Goal: Task Accomplishment & Management: Manage account settings

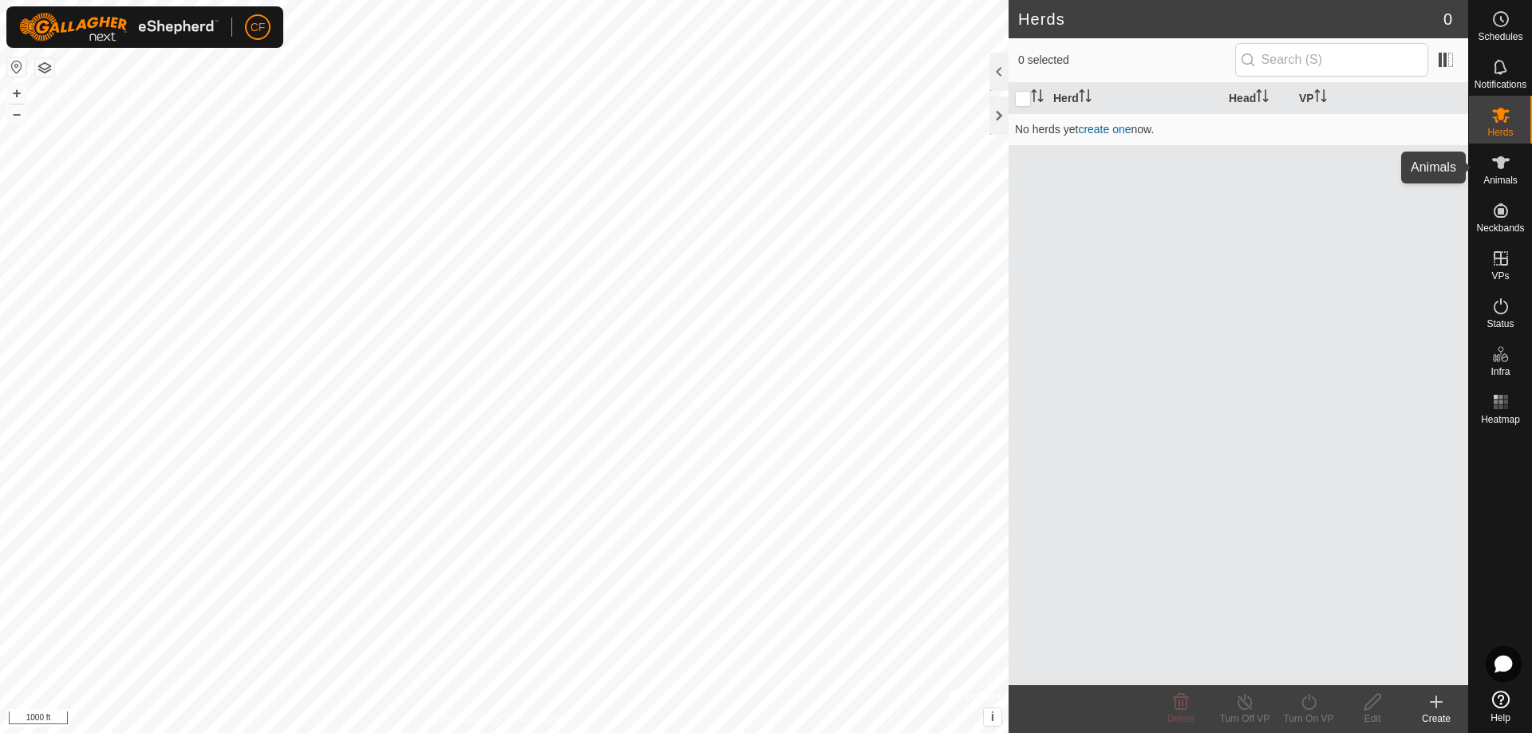
click at [1497, 172] on icon at bounding box center [1500, 162] width 19 height 19
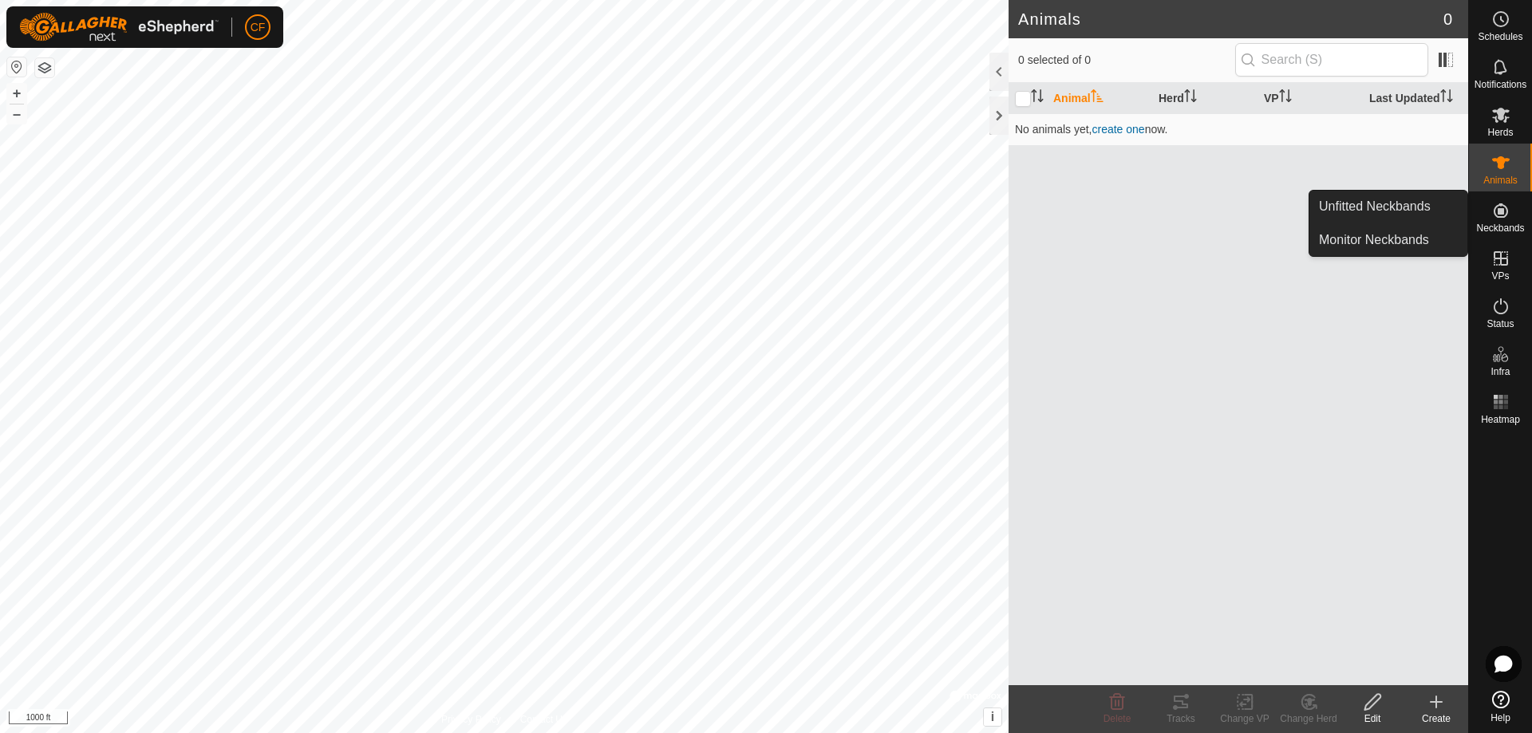
click at [1495, 215] on icon at bounding box center [1500, 210] width 14 height 14
click at [1416, 205] on link "Unfitted Neckbands" at bounding box center [1388, 207] width 158 height 32
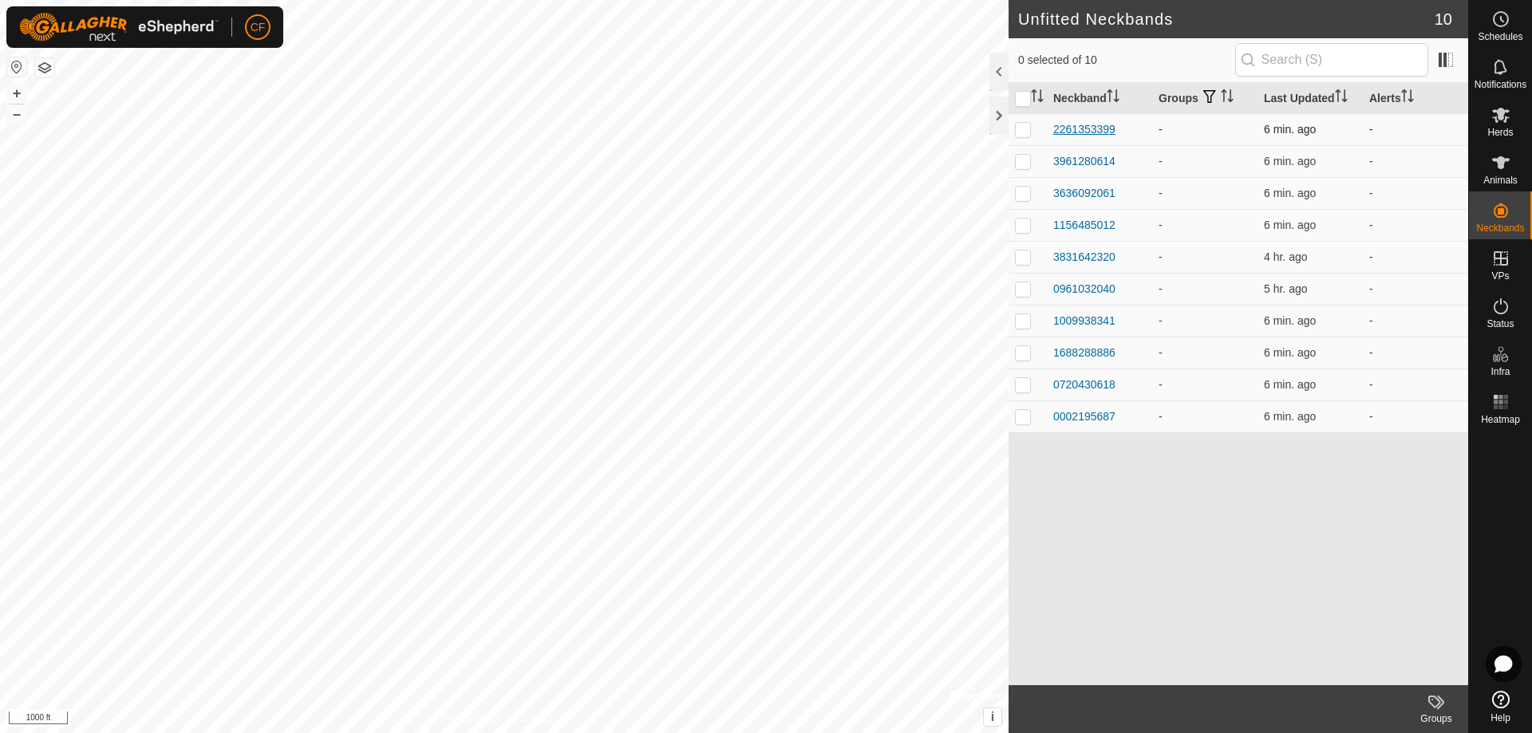
click at [1078, 128] on div "2261353399" at bounding box center [1084, 129] width 62 height 17
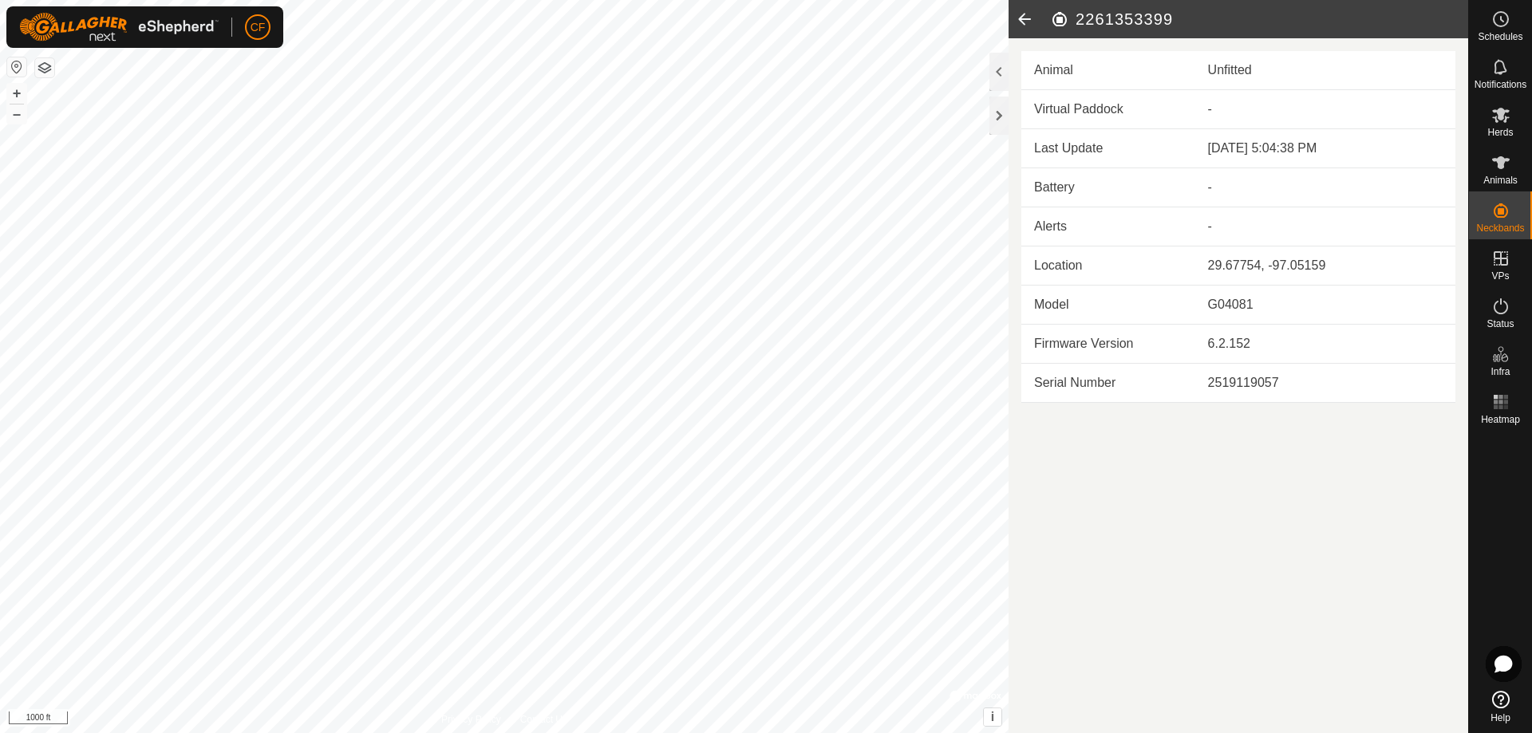
click at [1020, 12] on icon at bounding box center [1024, 19] width 32 height 38
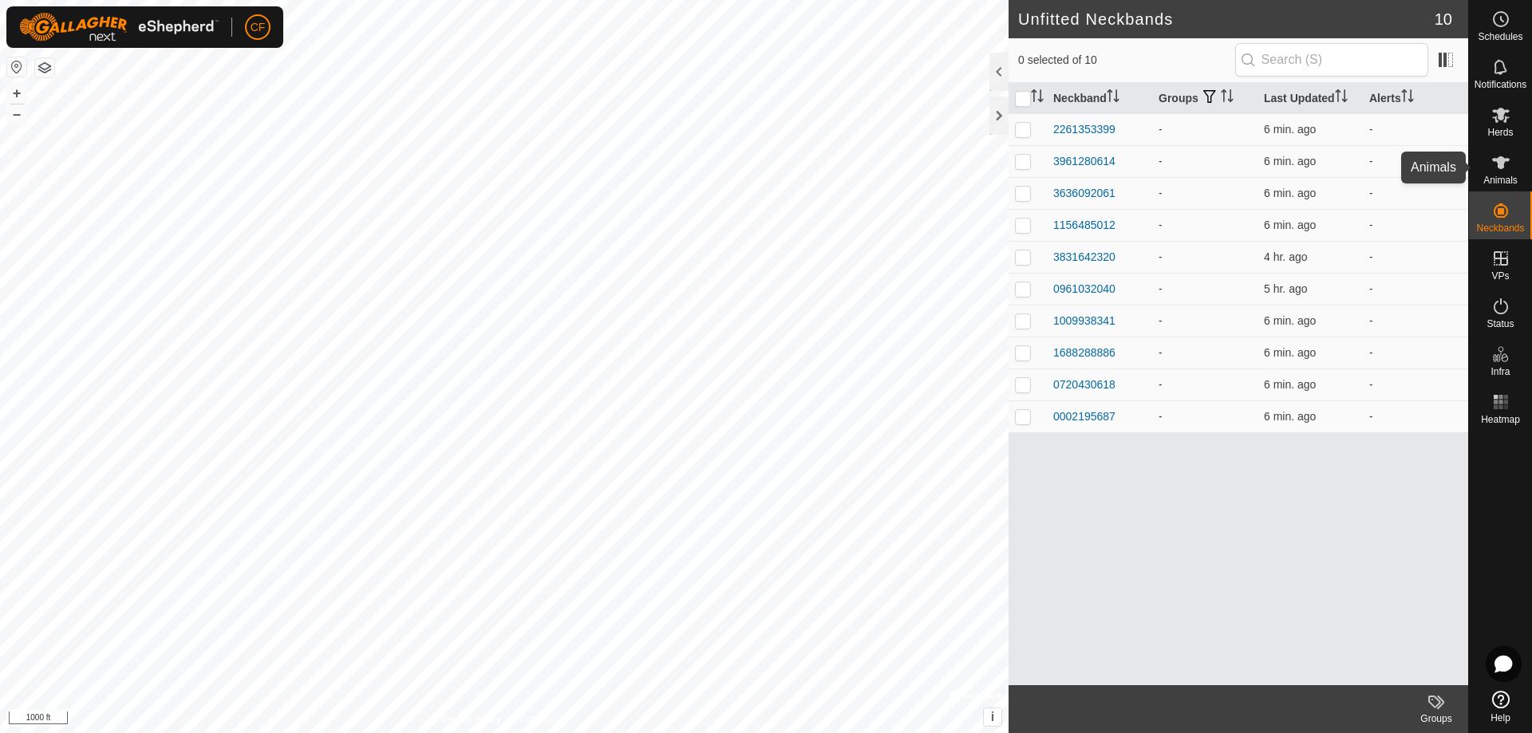
click at [1509, 159] on icon at bounding box center [1500, 162] width 19 height 19
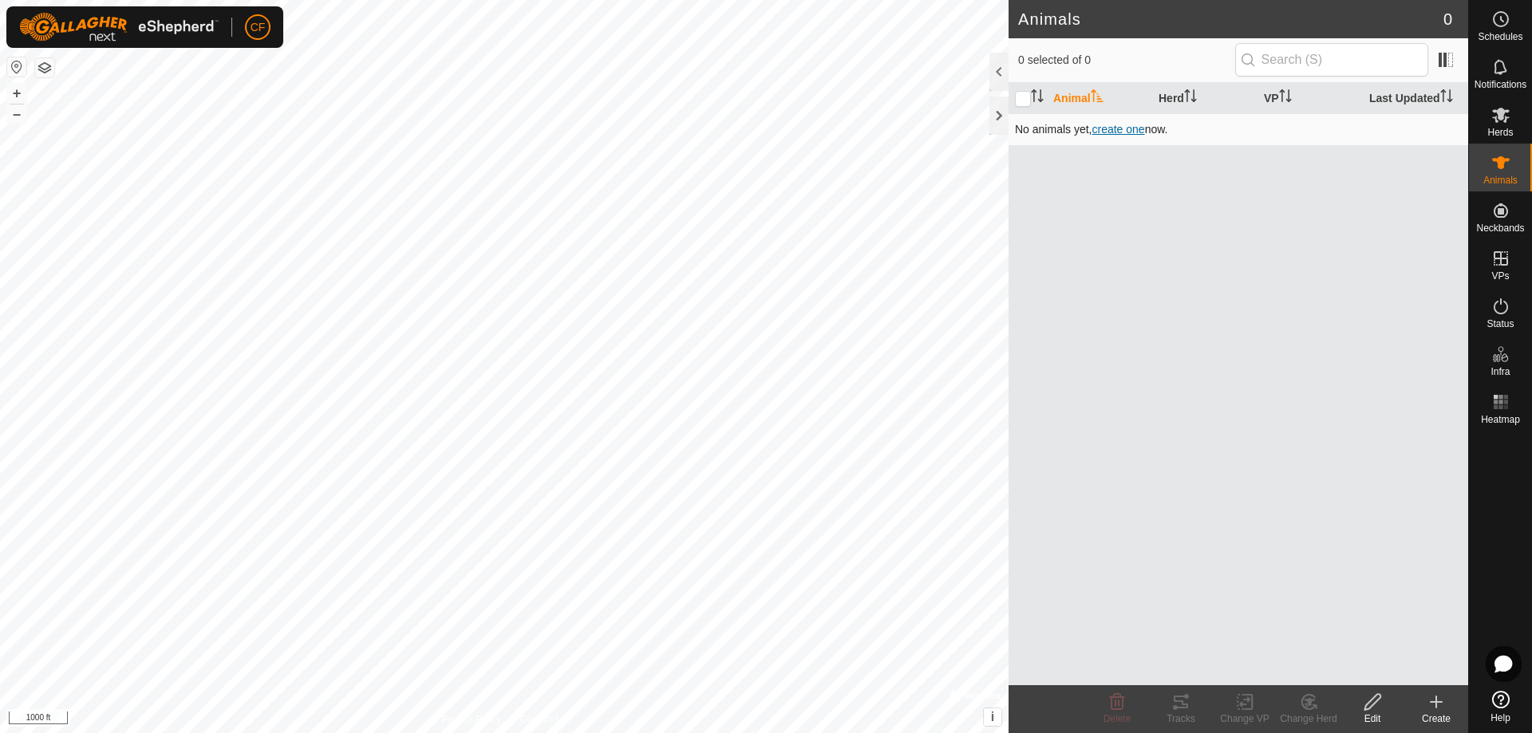
click at [1115, 127] on span "create one" at bounding box center [1117, 129] width 53 height 13
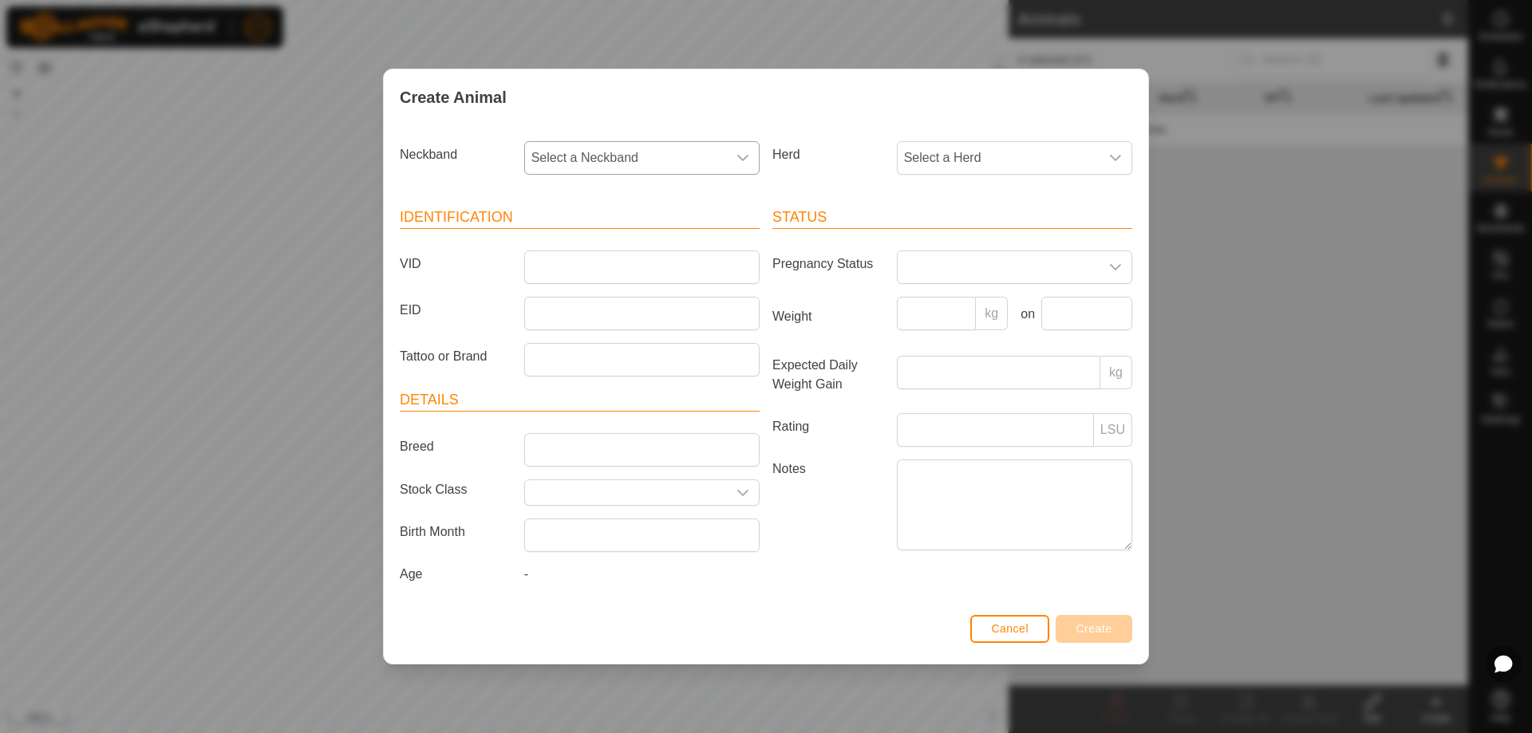
click at [704, 148] on span "Select a Neckband" at bounding box center [626, 158] width 202 height 32
click at [605, 278] on li "2261353399" at bounding box center [643, 274] width 234 height 32
click at [960, 164] on span "Select a Herd" at bounding box center [998, 158] width 202 height 32
type input "10pk"
click at [617, 262] on input "VID" at bounding box center [641, 267] width 235 height 34
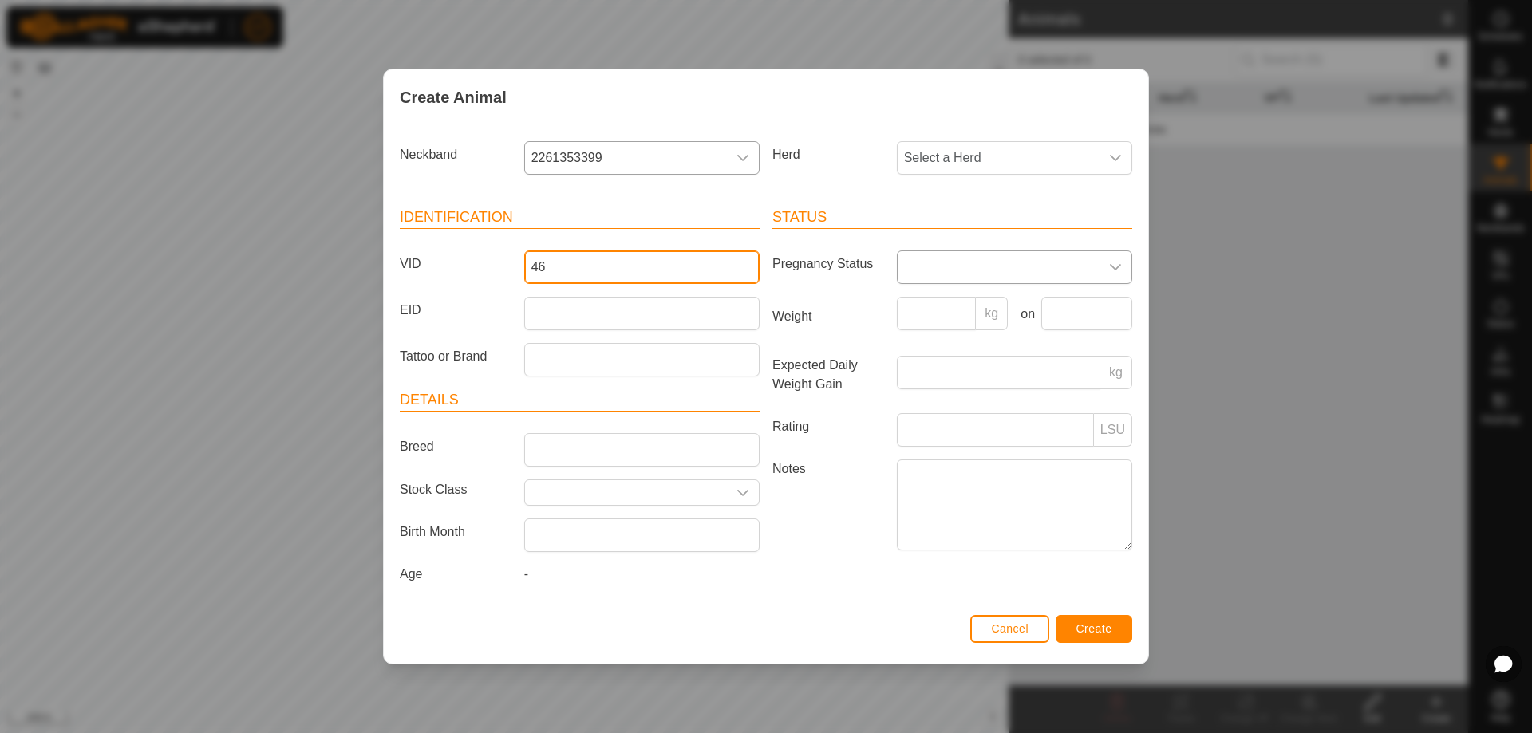
type input "46"
click at [1109, 273] on icon "dropdown trigger" at bounding box center [1115, 267] width 13 height 13
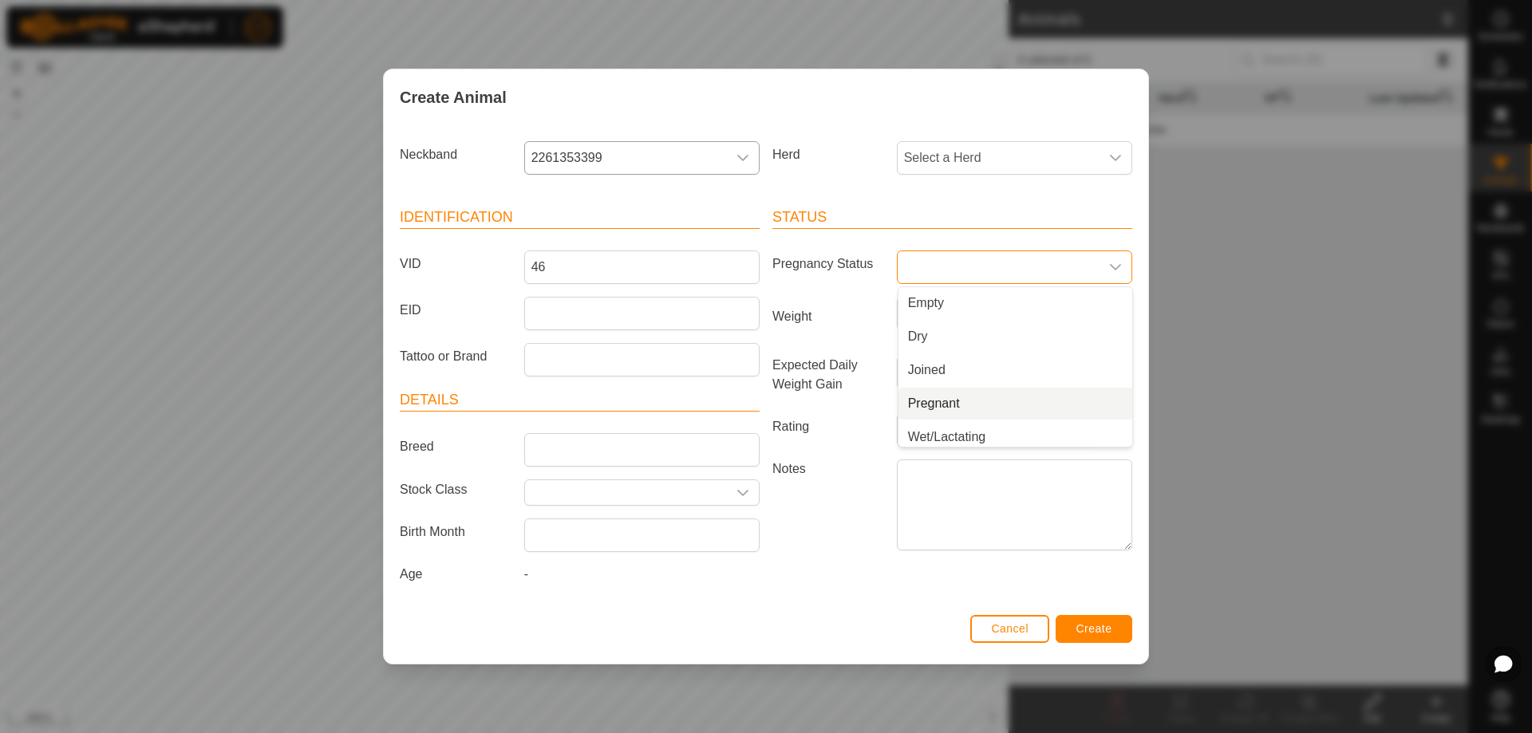
click at [1002, 402] on li "Pregnant" at bounding box center [1015, 404] width 234 height 32
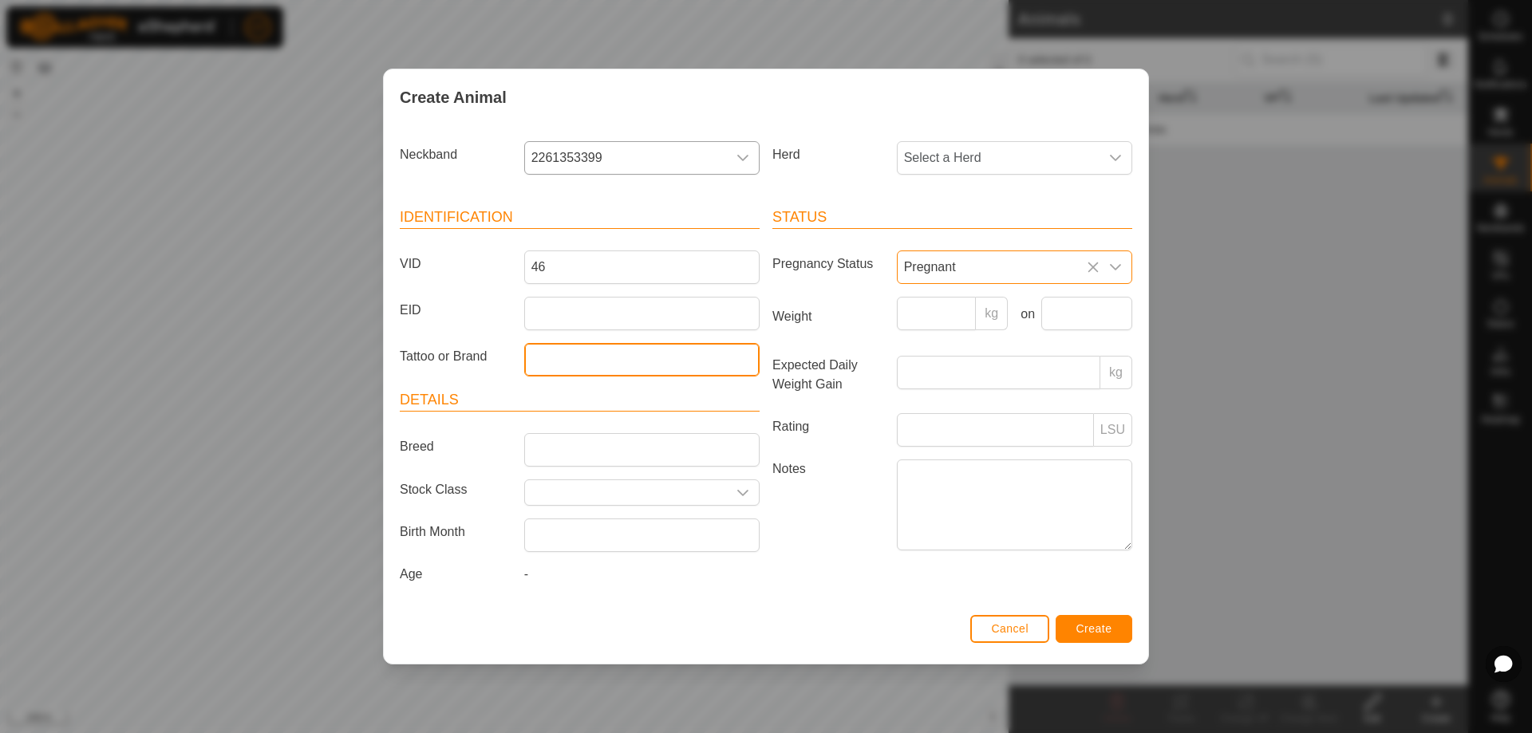
click at [582, 366] on input "Tattoo or Brand" at bounding box center [641, 360] width 235 height 34
type input "tan"
click at [1086, 629] on span "Create" at bounding box center [1094, 628] width 36 height 13
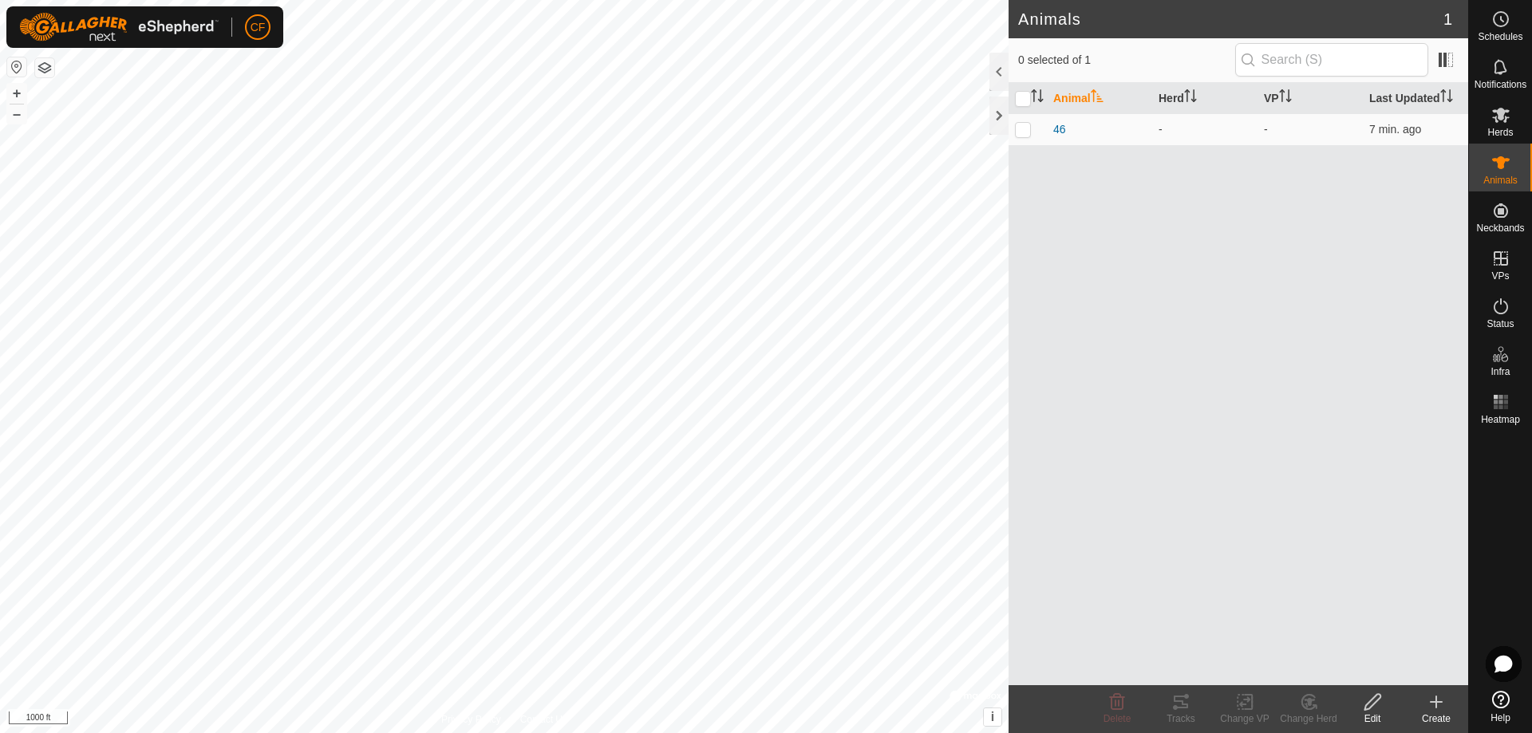
click at [1444, 707] on icon at bounding box center [1435, 701] width 19 height 19
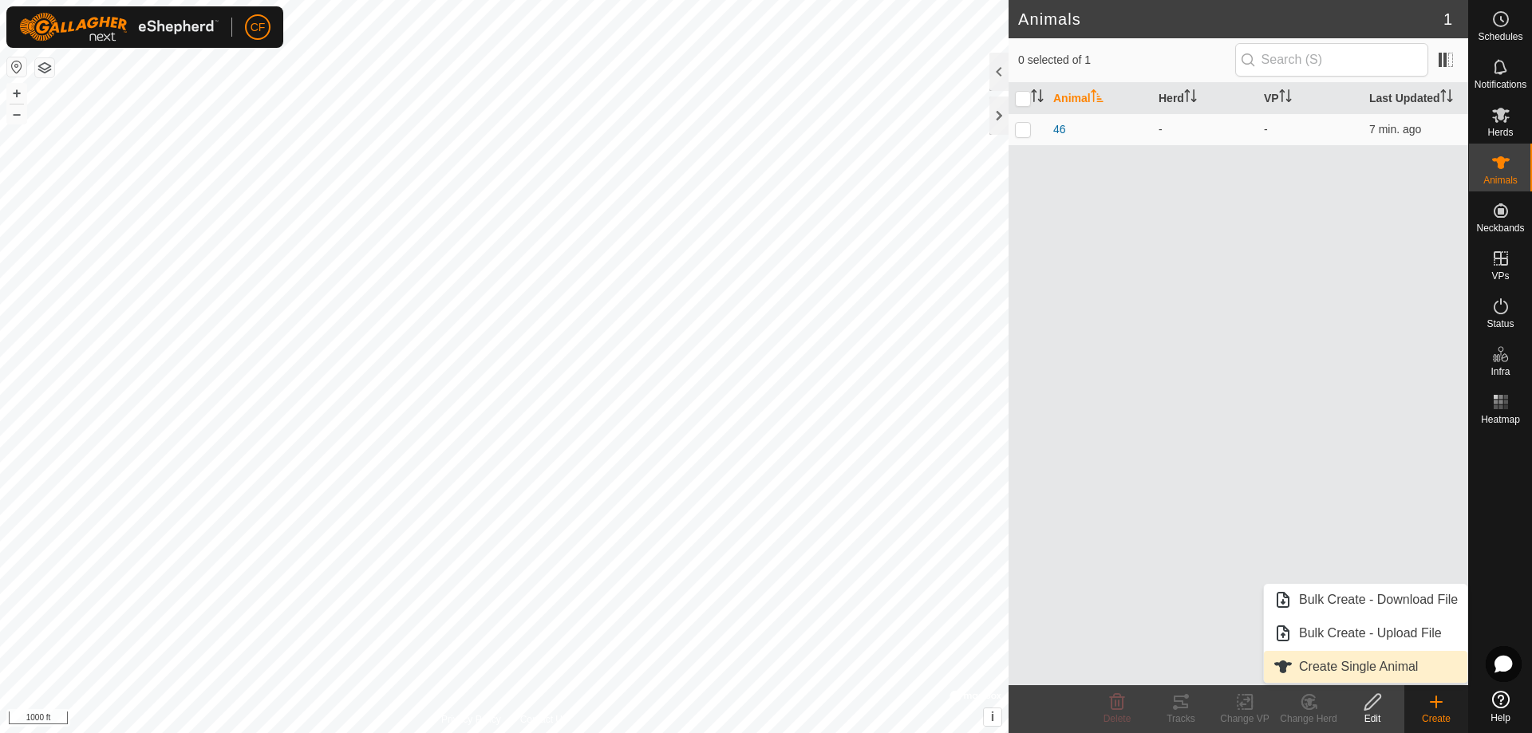
click at [1327, 665] on link "Create Single Animal" at bounding box center [1365, 667] width 203 height 32
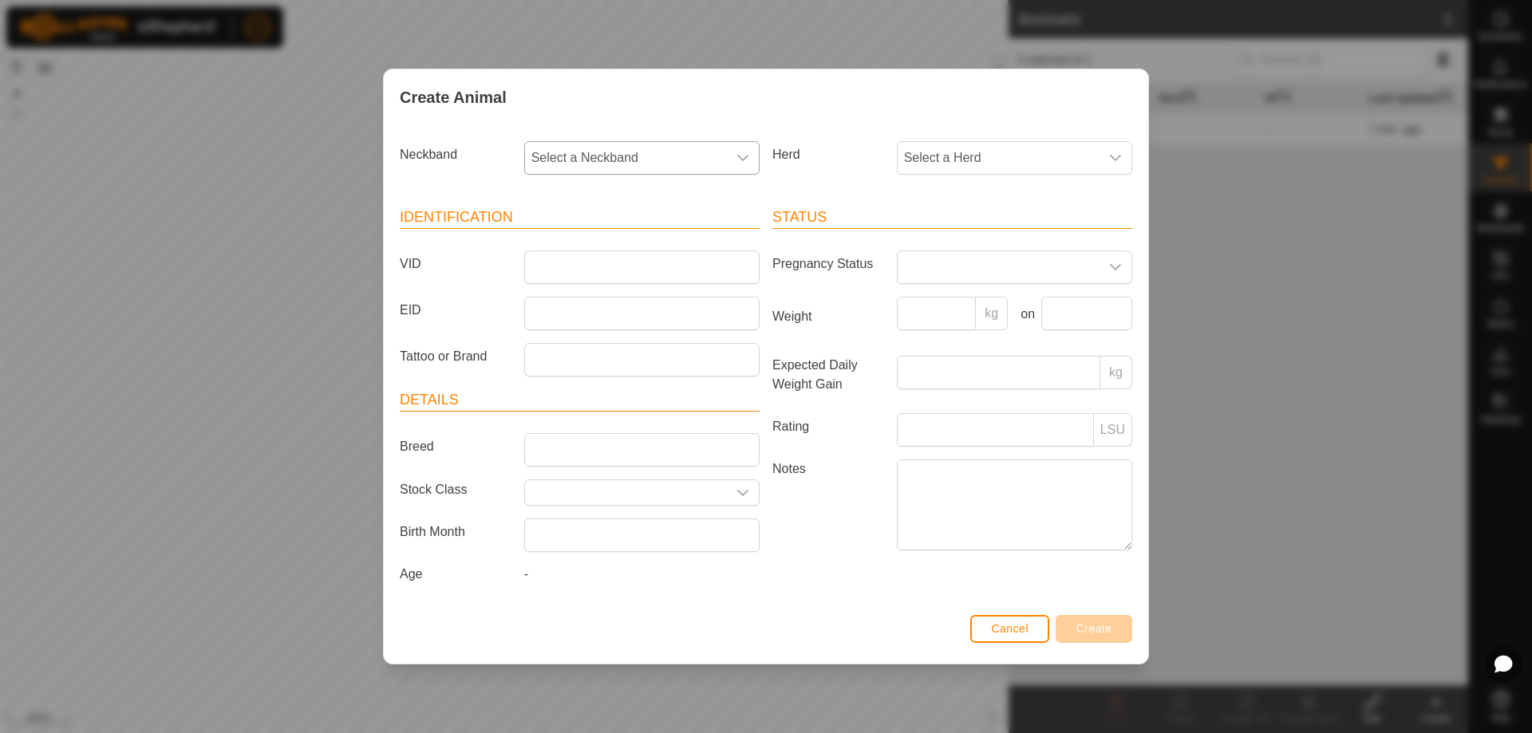
click at [733, 156] on div "dropdown trigger" at bounding box center [743, 158] width 32 height 32
click at [640, 268] on li "3961280614" at bounding box center [643, 274] width 234 height 32
click at [995, 144] on span "Select a Herd" at bounding box center [998, 158] width 202 height 32
click at [1007, 207] on input "10pk" at bounding box center [1015, 201] width 215 height 34
type input "10pk"
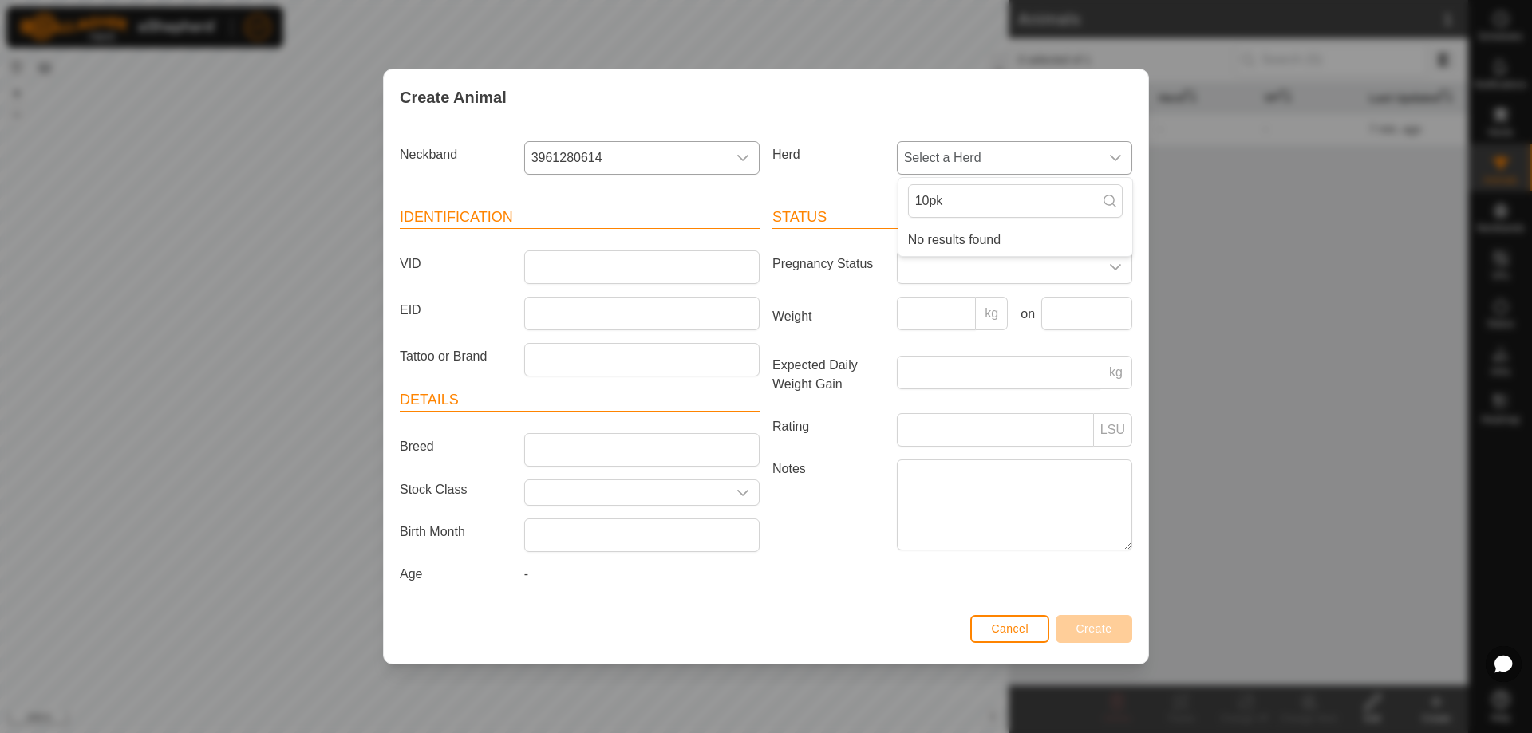
click at [1105, 244] on li "No results found" at bounding box center [1015, 240] width 234 height 32
click at [858, 198] on div "Status Pregnancy Status Weight kg on Expected Daily Weight Gain kg Rating LSU N…" at bounding box center [952, 398] width 373 height 422
click at [1006, 163] on span "Select a Herd" at bounding box center [998, 158] width 202 height 32
click at [1008, 164] on span "Select a Herd" at bounding box center [998, 158] width 202 height 32
drag, startPoint x: 996, startPoint y: 647, endPoint x: 1001, endPoint y: 633, distance: 15.4
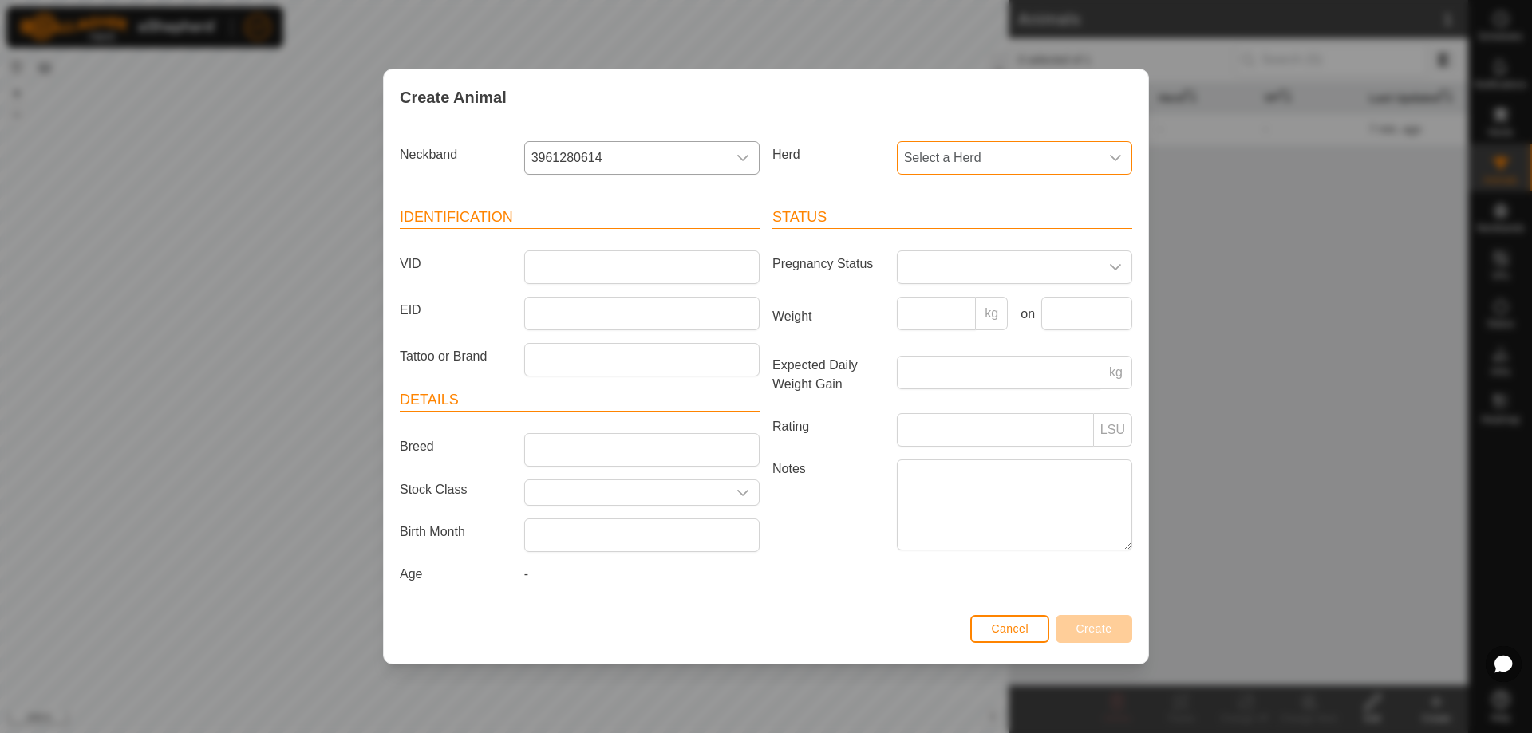
click at [999, 643] on div "Cancel Create" at bounding box center [766, 636] width 764 height 54
click at [1001, 631] on span "Cancel" at bounding box center [1009, 628] width 37 height 13
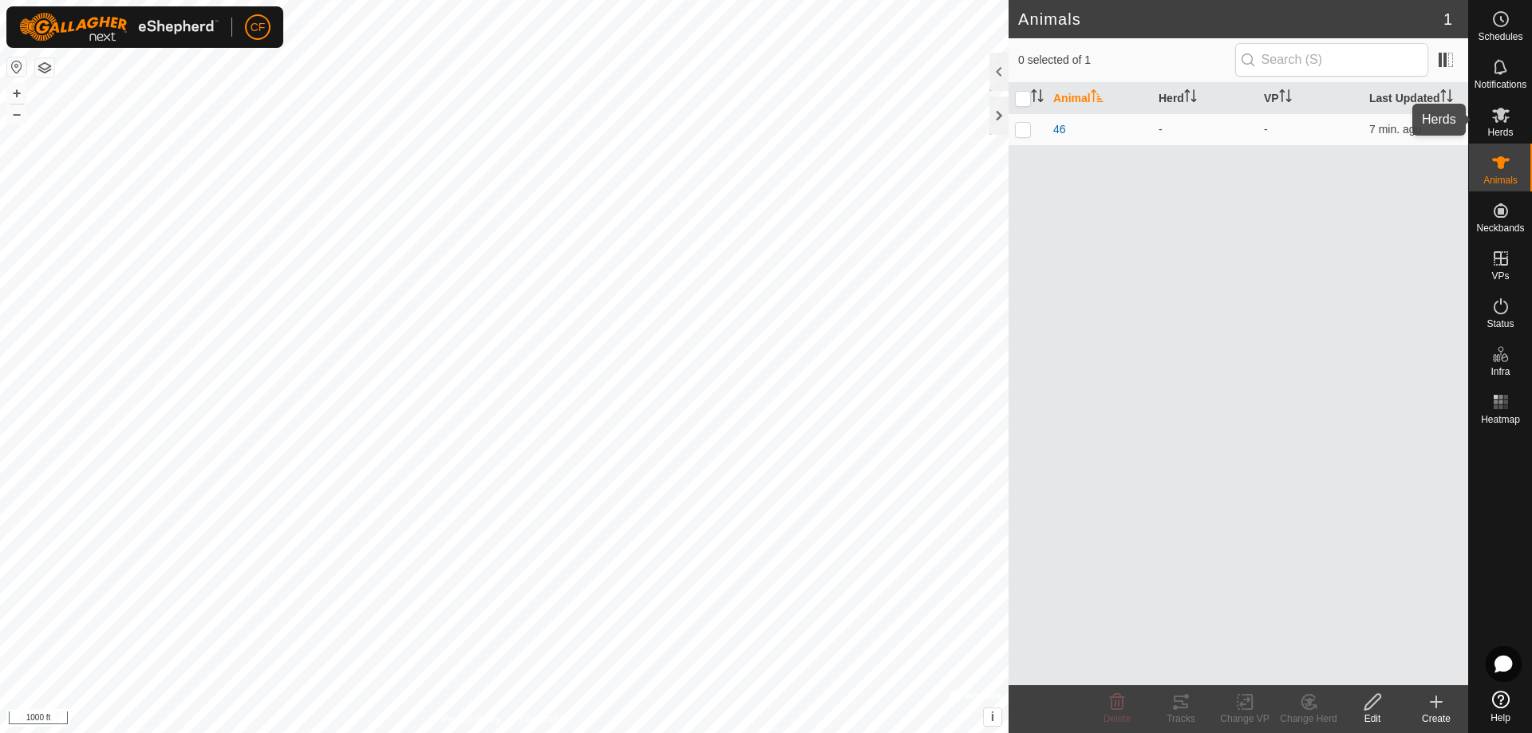
click at [1491, 131] on span "Herds" at bounding box center [1500, 133] width 26 height 10
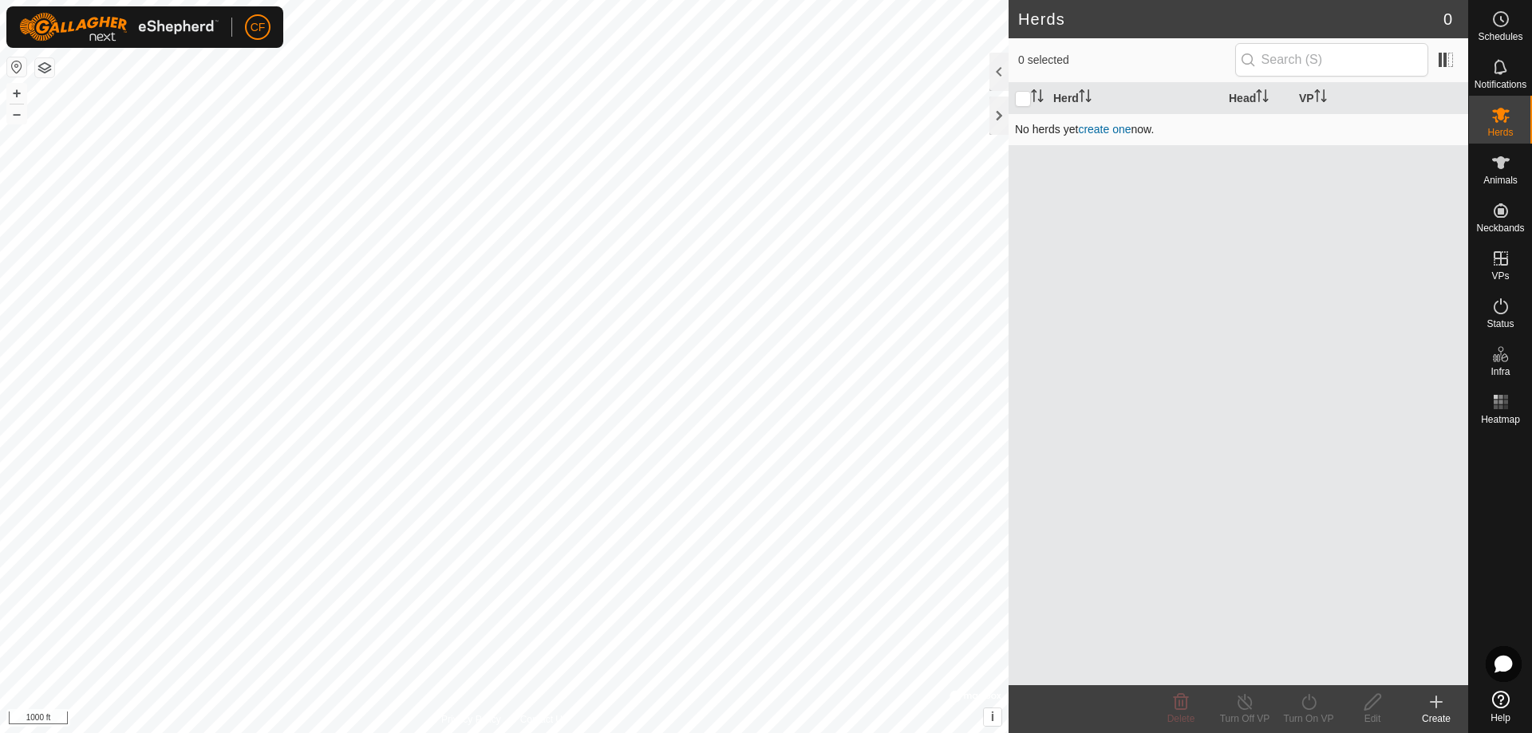
click at [1096, 136] on td "No herds yet create one now." at bounding box center [1237, 129] width 459 height 32
click at [1099, 127] on link "create one" at bounding box center [1104, 129] width 53 height 13
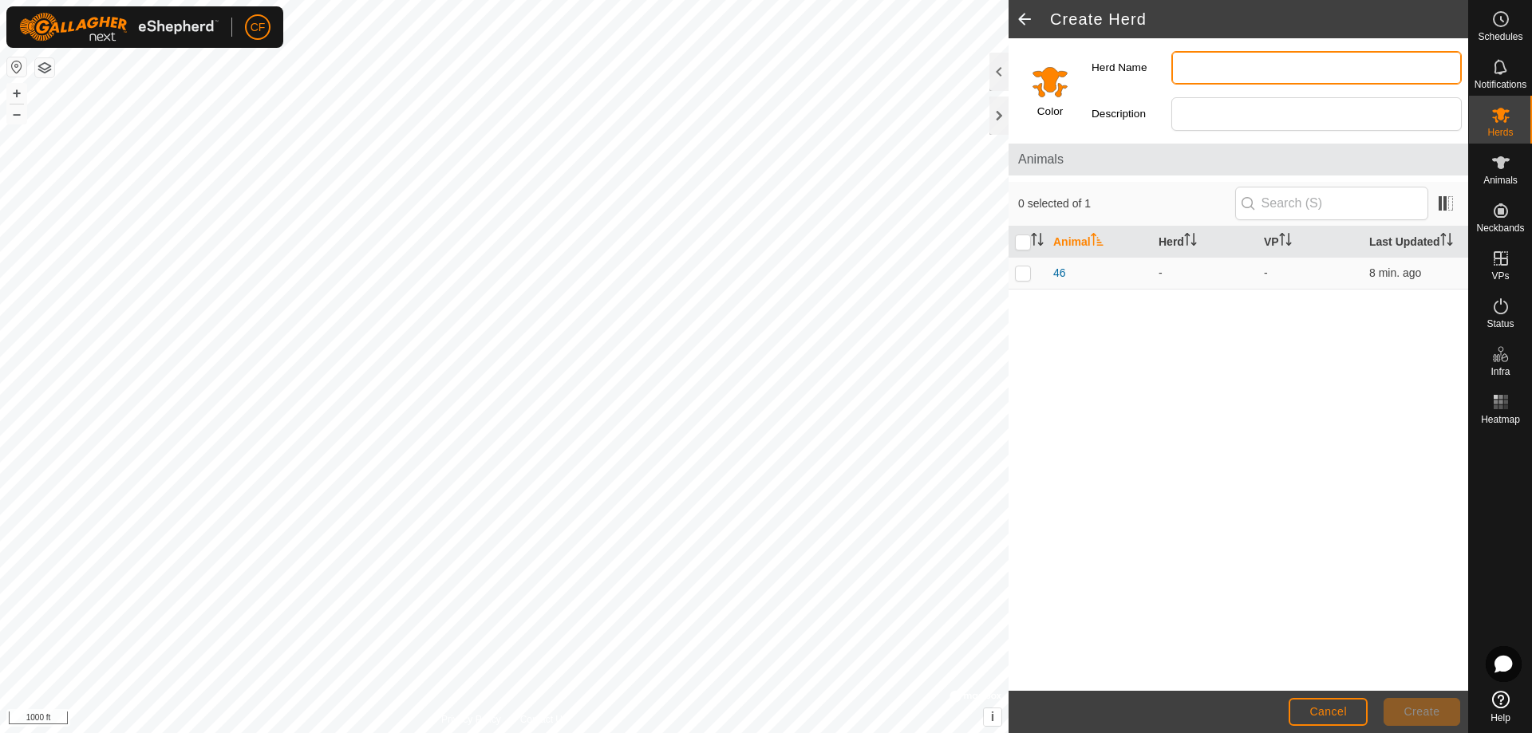
click at [1223, 74] on input "Herd Name" at bounding box center [1316, 68] width 290 height 34
type input "10pk"
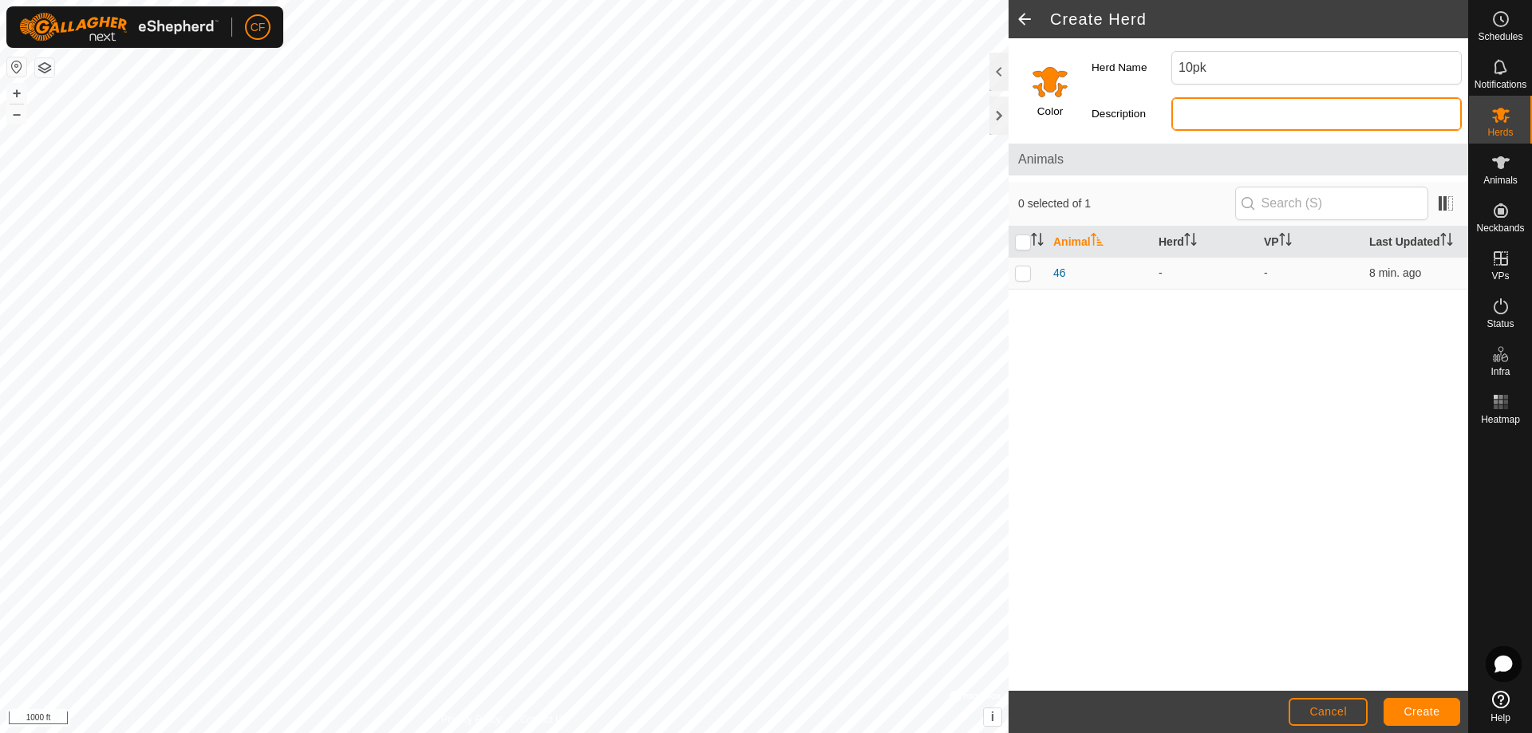
click at [1229, 123] on input "Description" at bounding box center [1316, 114] width 290 height 34
type input "1st 10"
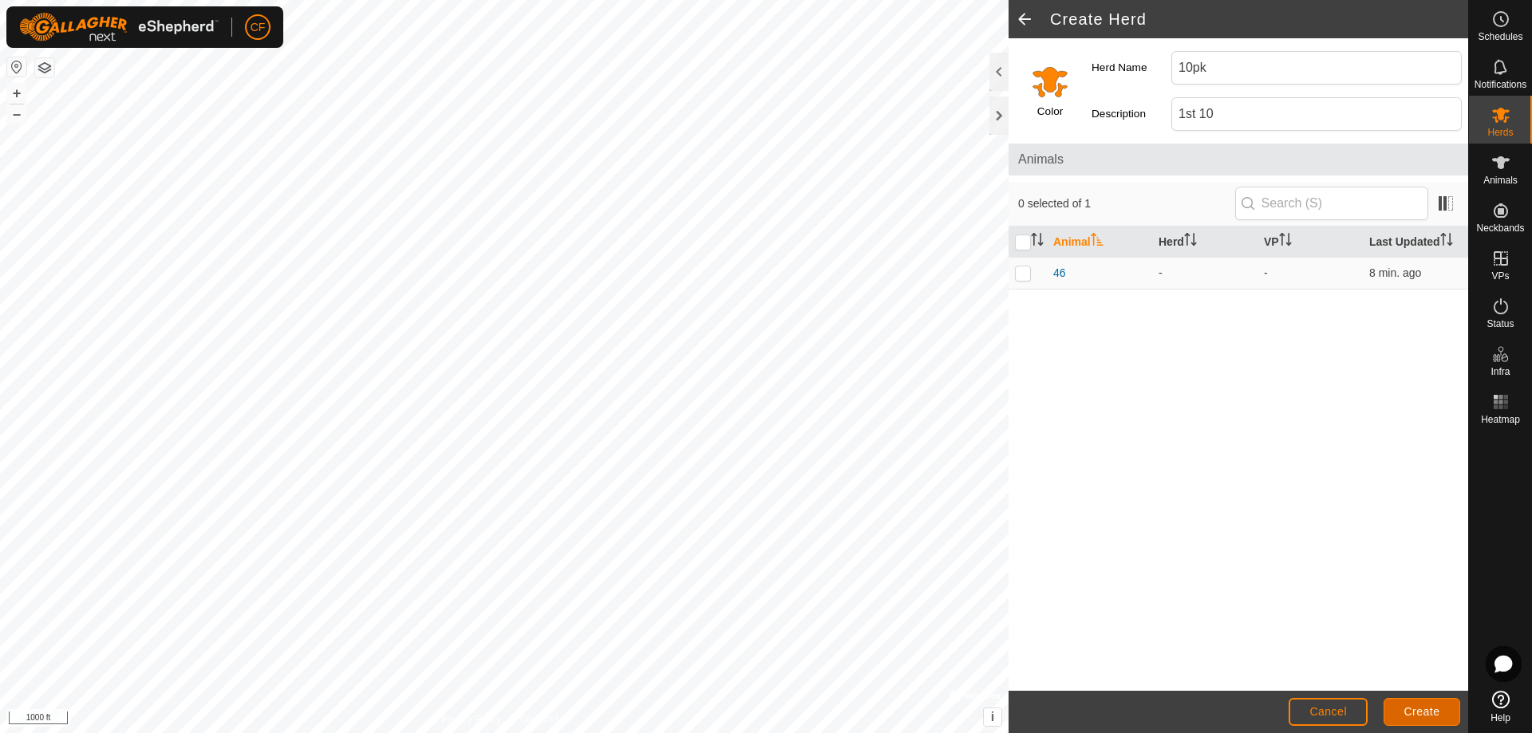
click at [1421, 712] on span "Create" at bounding box center [1422, 711] width 36 height 13
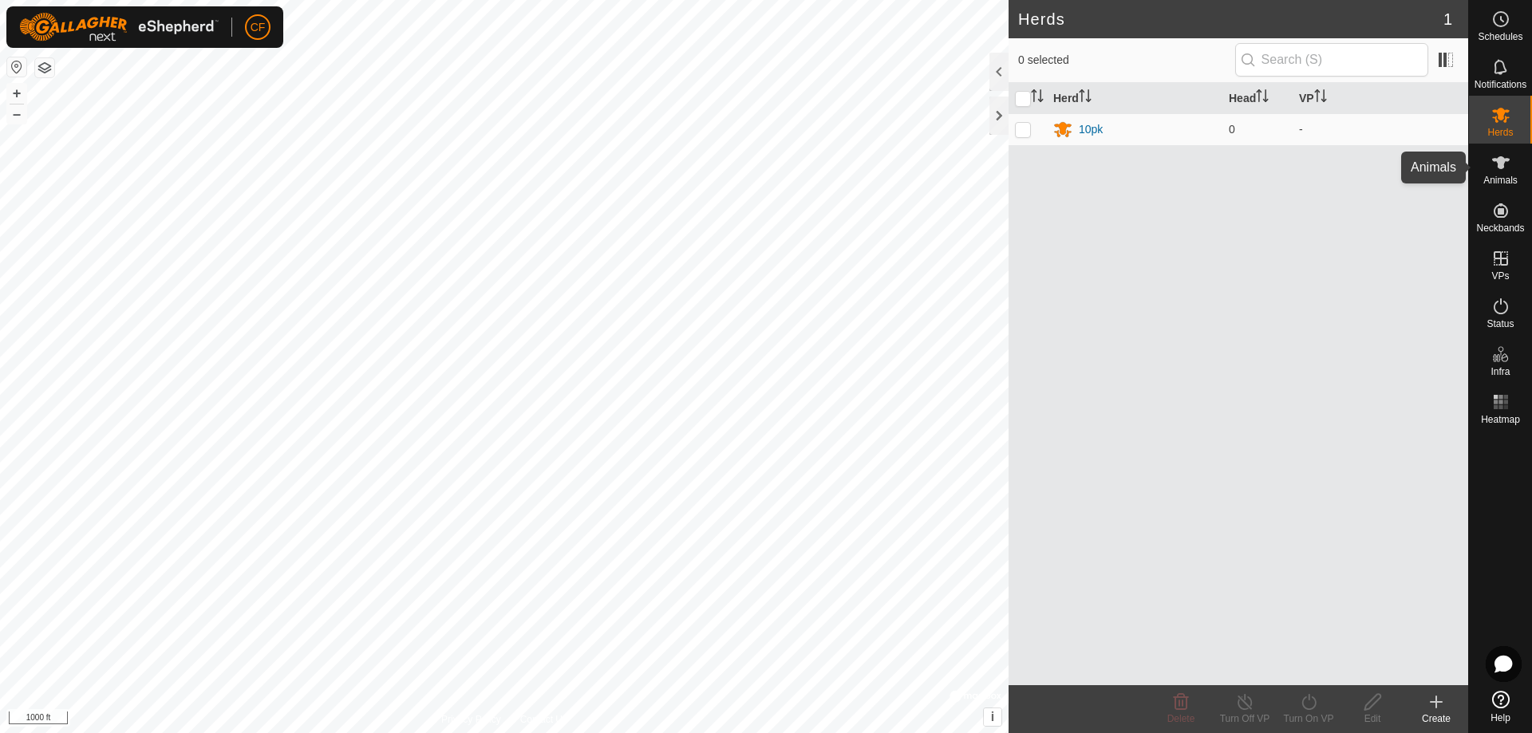
click at [1508, 178] on span "Animals" at bounding box center [1500, 180] width 34 height 10
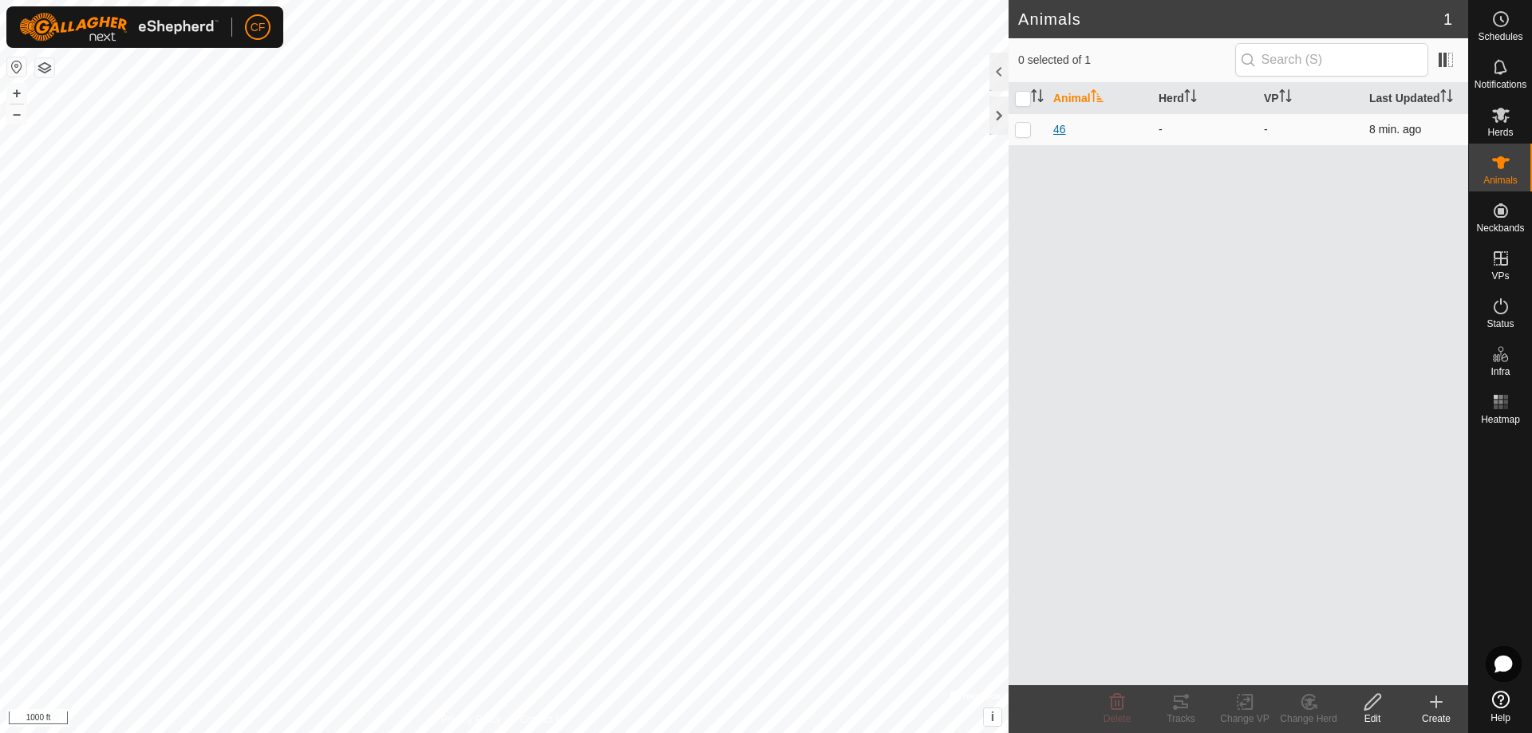
click at [1050, 131] on td "46" at bounding box center [1099, 129] width 105 height 32
click at [1057, 131] on span "46" at bounding box center [1059, 129] width 13 height 17
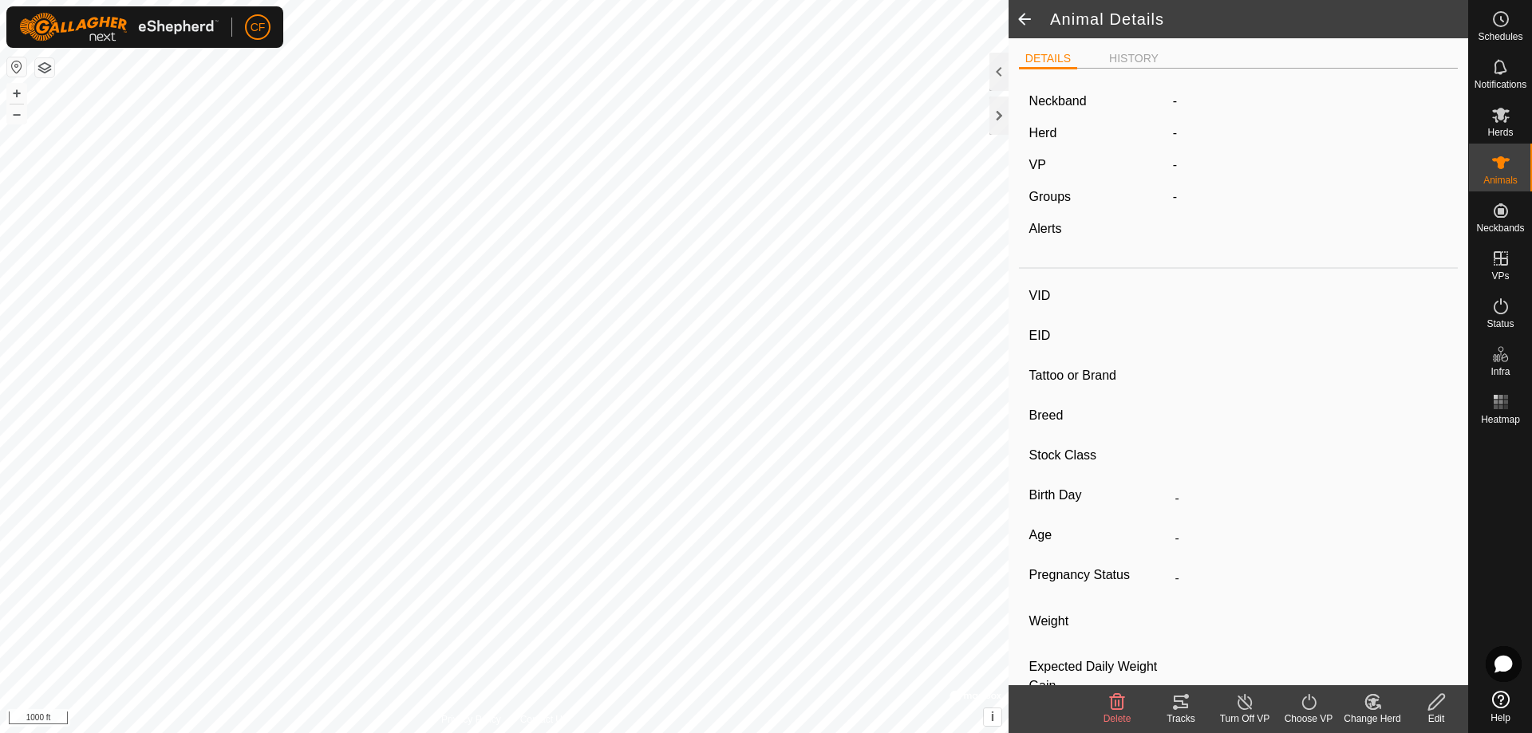
type input "46"
type input "-"
type input "tan"
type input "-"
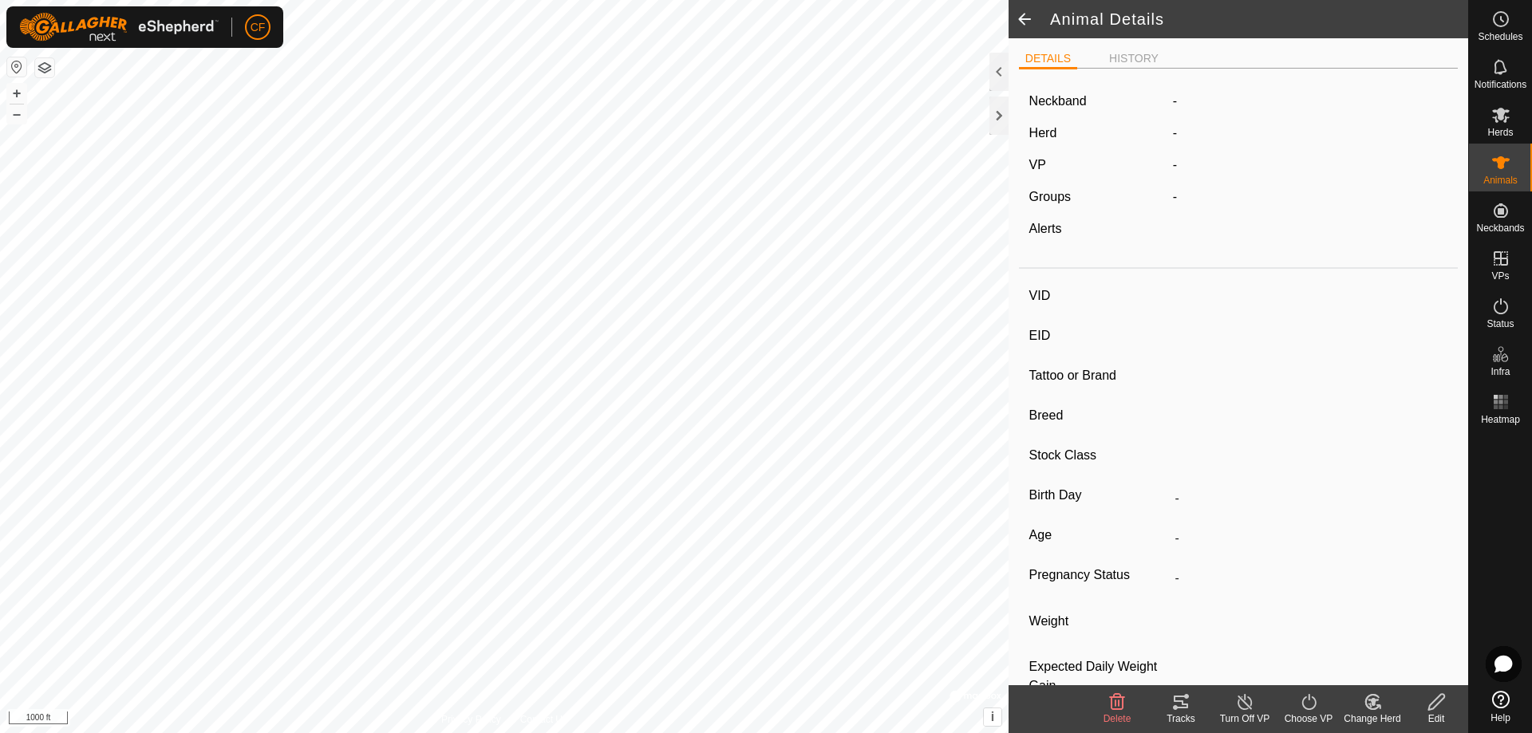
type input "Pregnant"
type input "0 kg"
type input "-"
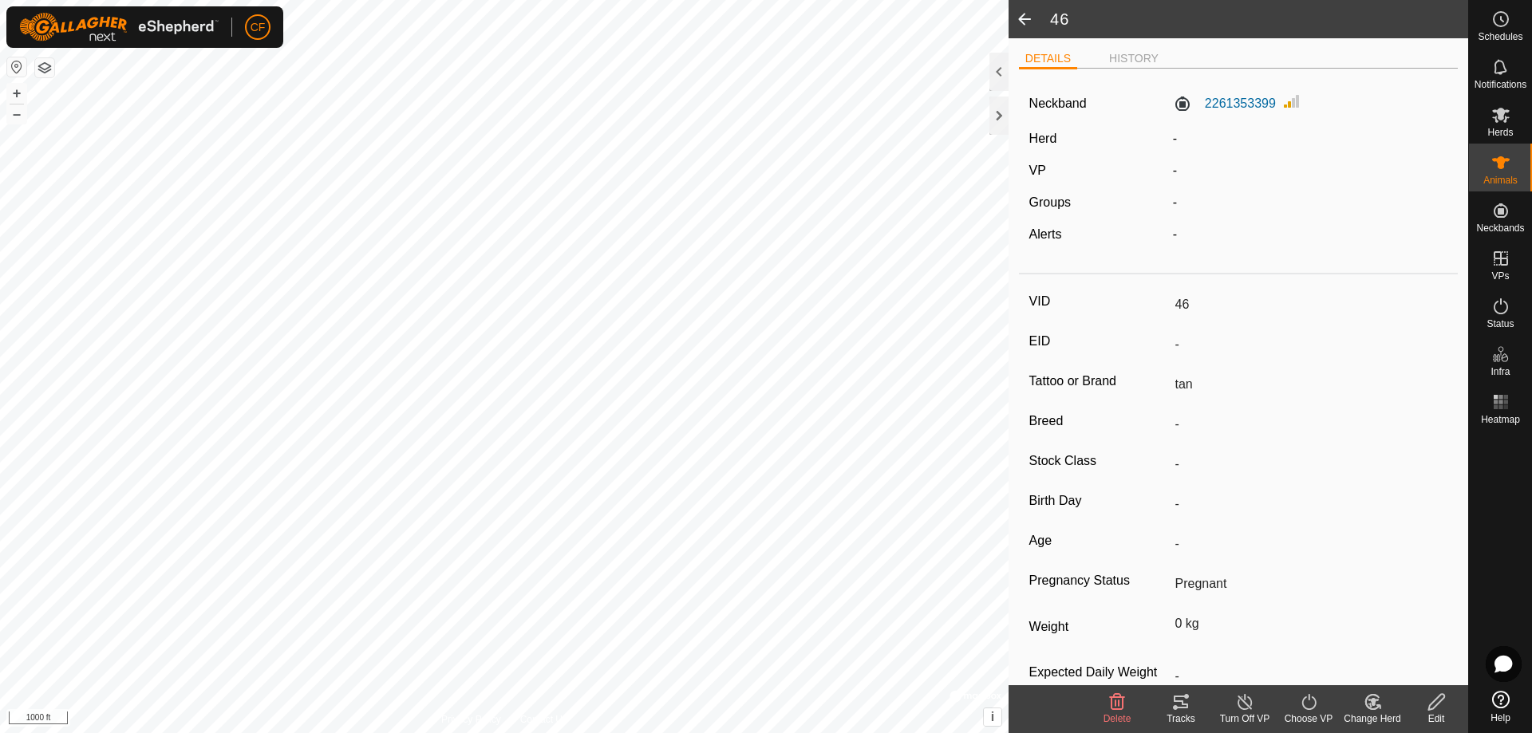
click at [1051, 144] on label "Herd" at bounding box center [1043, 139] width 28 height 14
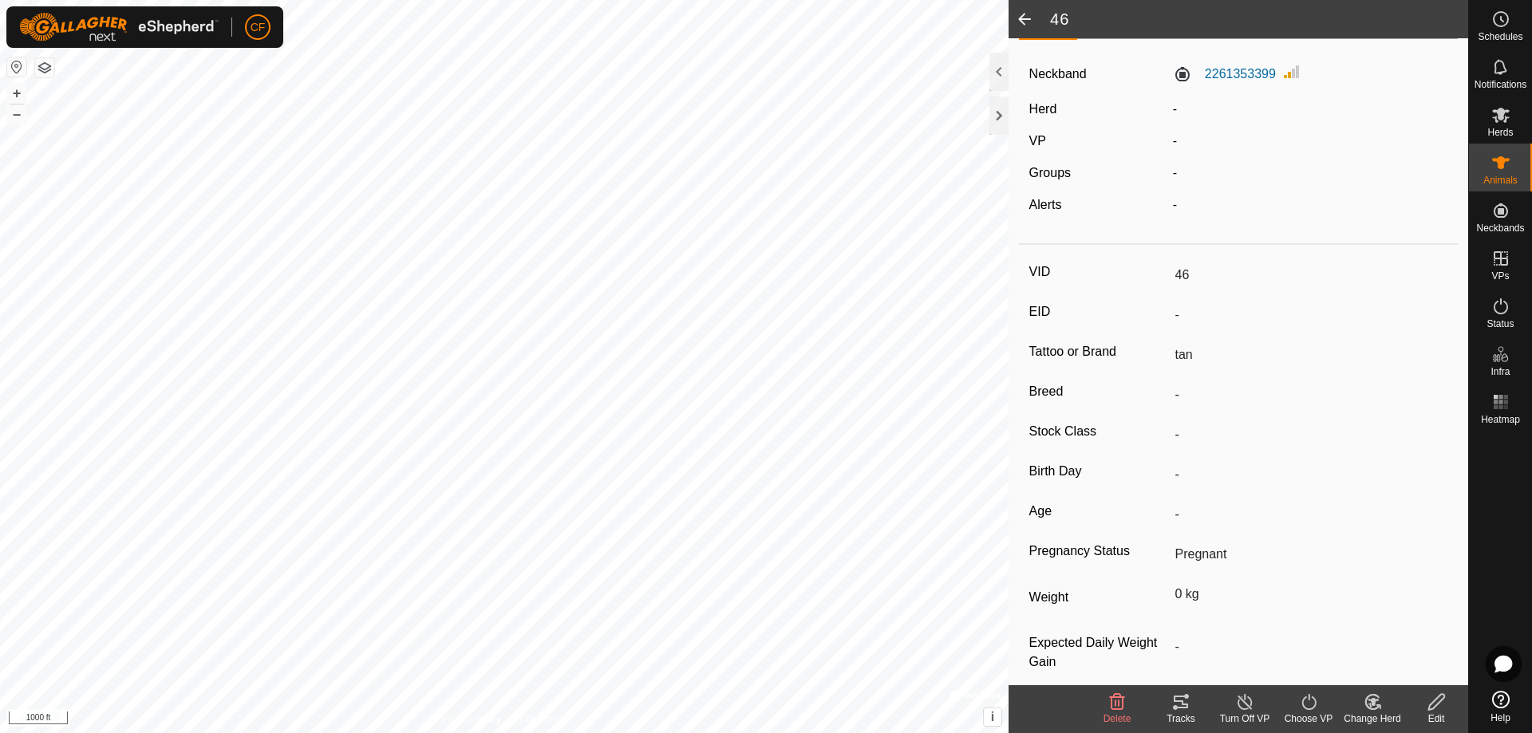
scroll to position [45, 0]
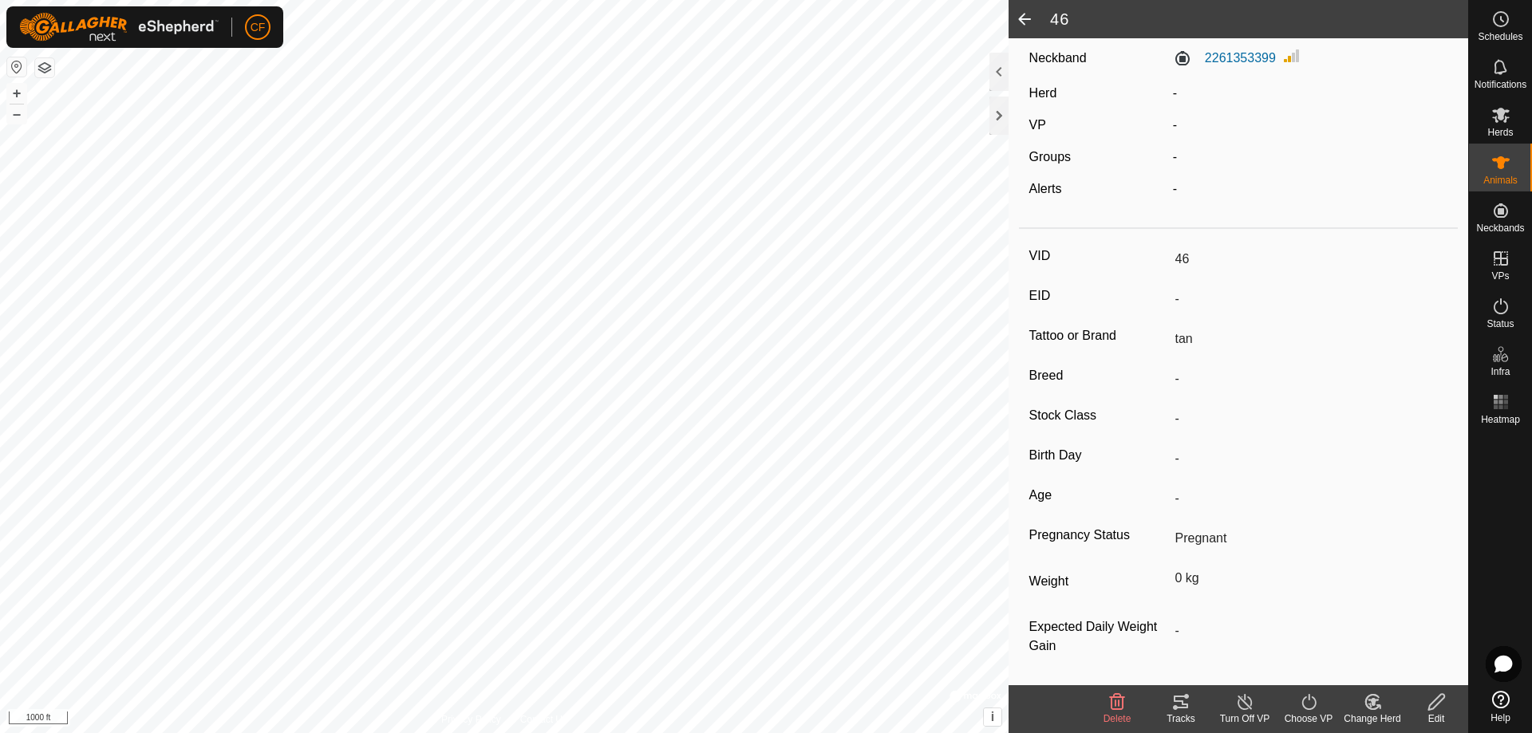
click at [1379, 704] on icon at bounding box center [1372, 701] width 20 height 19
click at [1407, 638] on link "Choose Herd..." at bounding box center [1420, 633] width 158 height 32
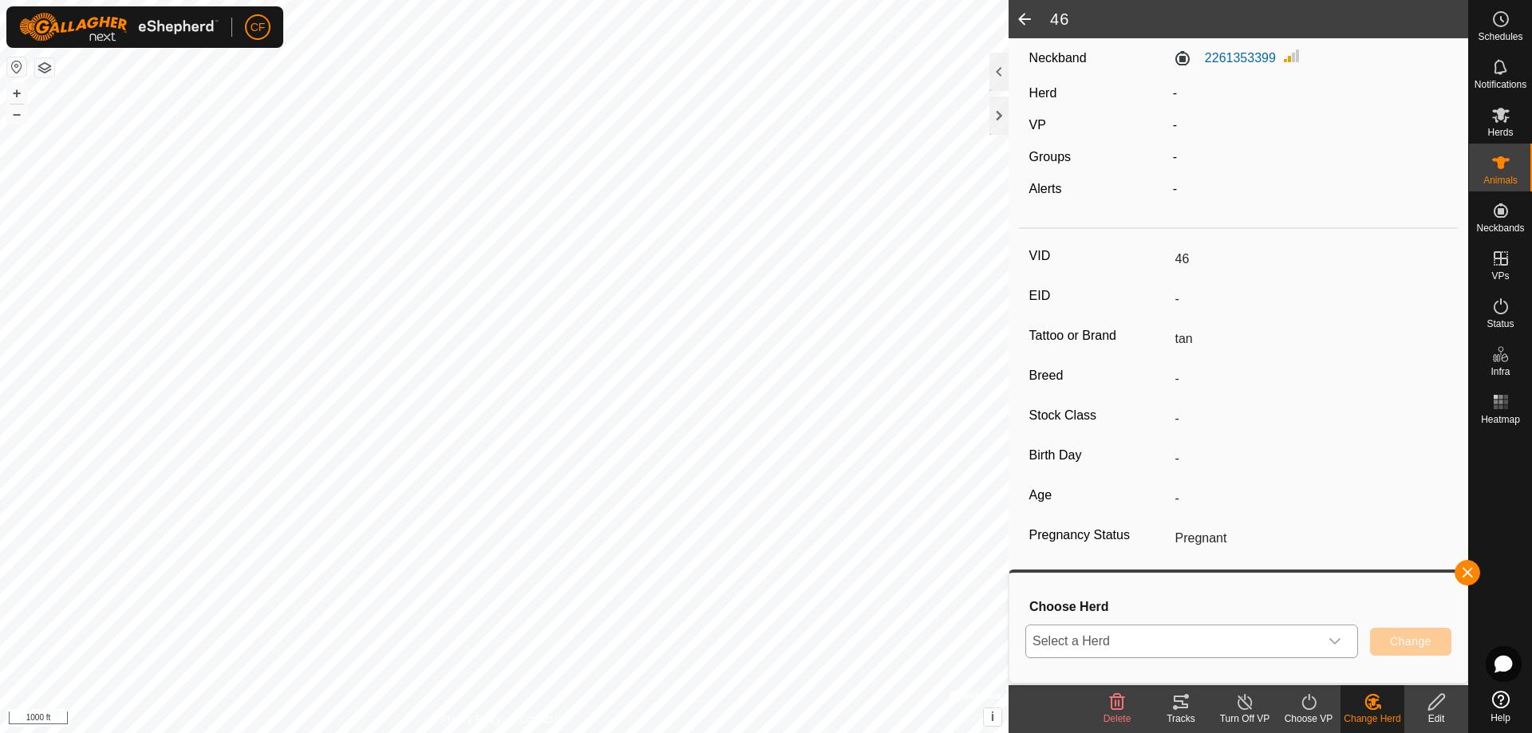
click at [1209, 632] on span "Select a Herd" at bounding box center [1172, 641] width 293 height 32
click at [1164, 598] on li "10pk" at bounding box center [1192, 606] width 331 height 40
click at [1407, 647] on span "Change" at bounding box center [1410, 641] width 41 height 13
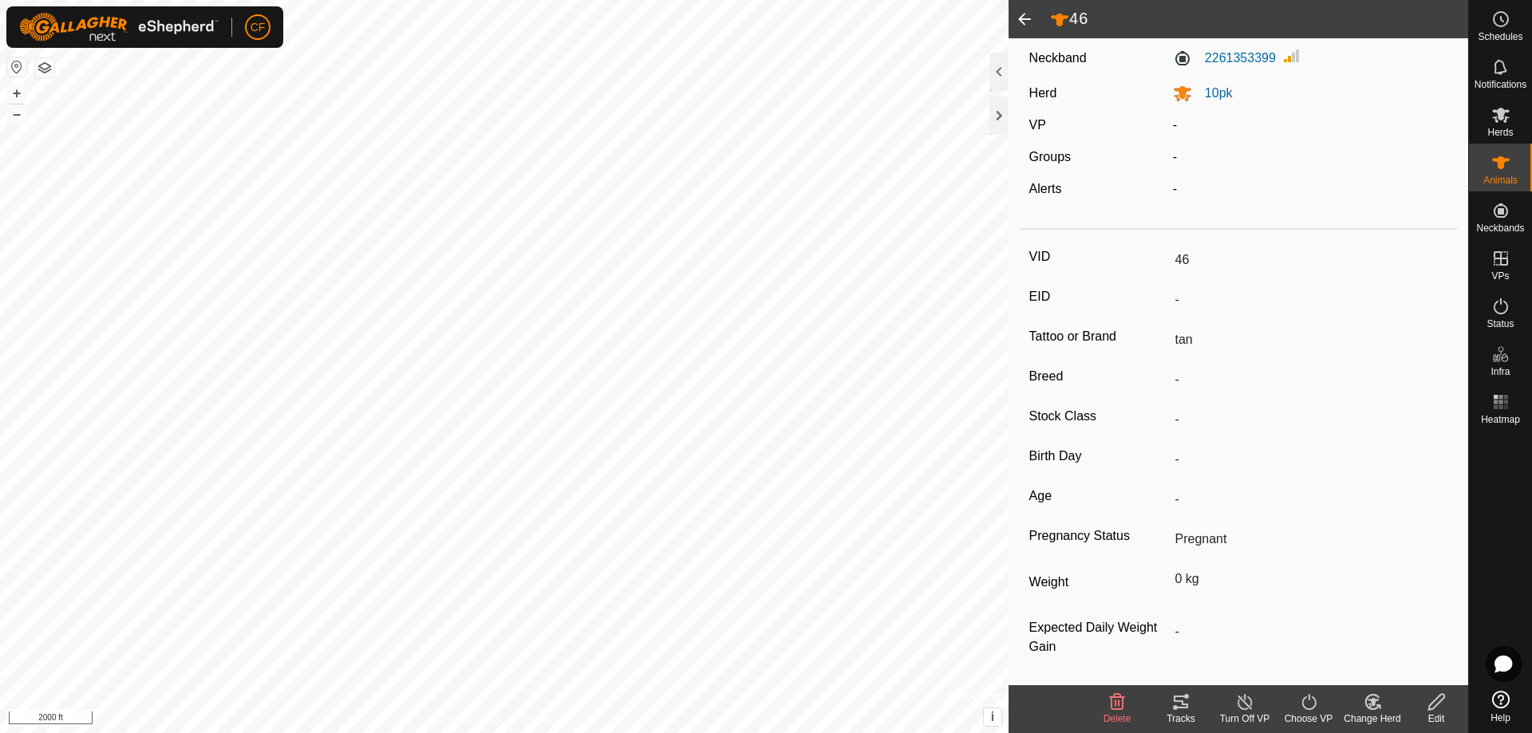
click at [1016, 18] on span at bounding box center [1024, 19] width 32 height 38
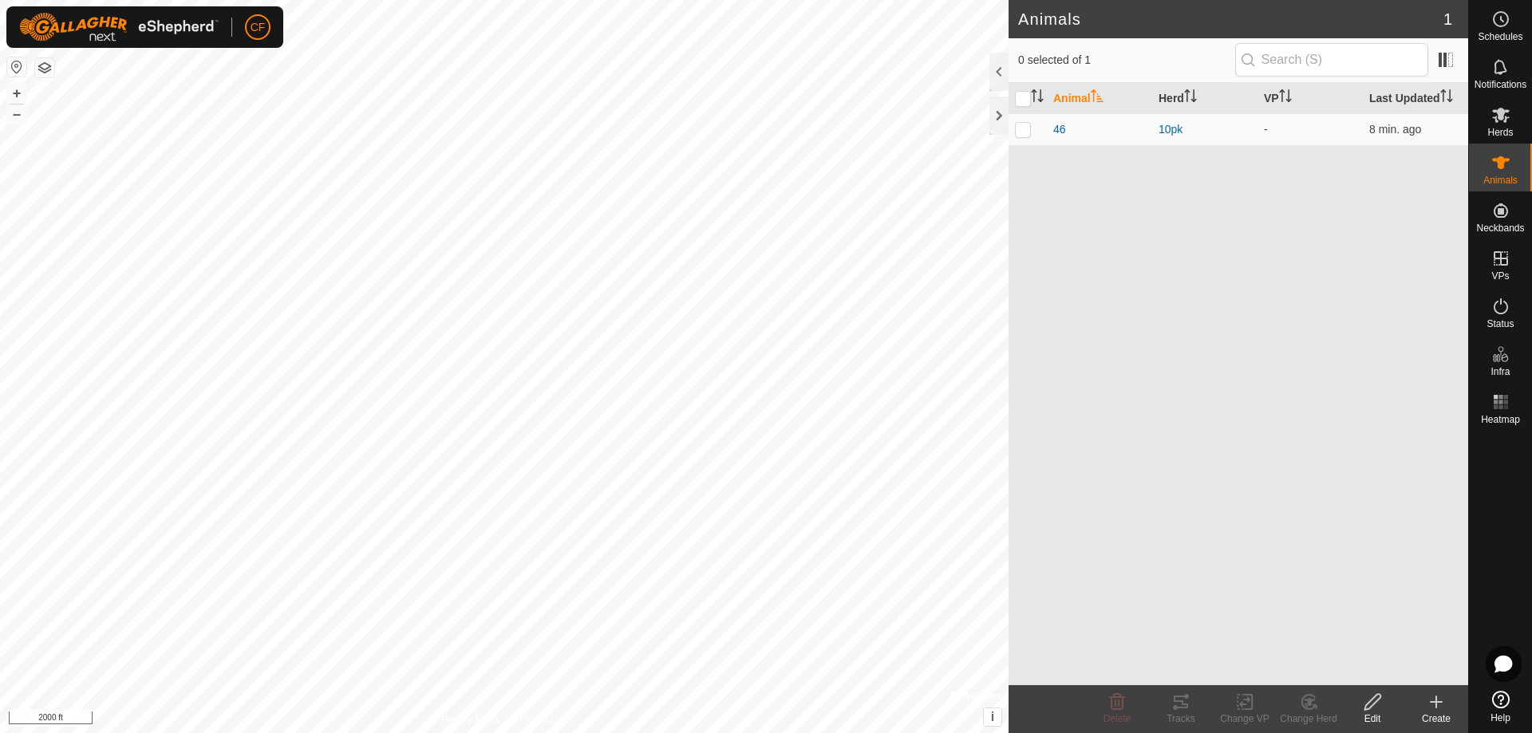
click at [1436, 708] on icon at bounding box center [1436, 701] width 0 height 11
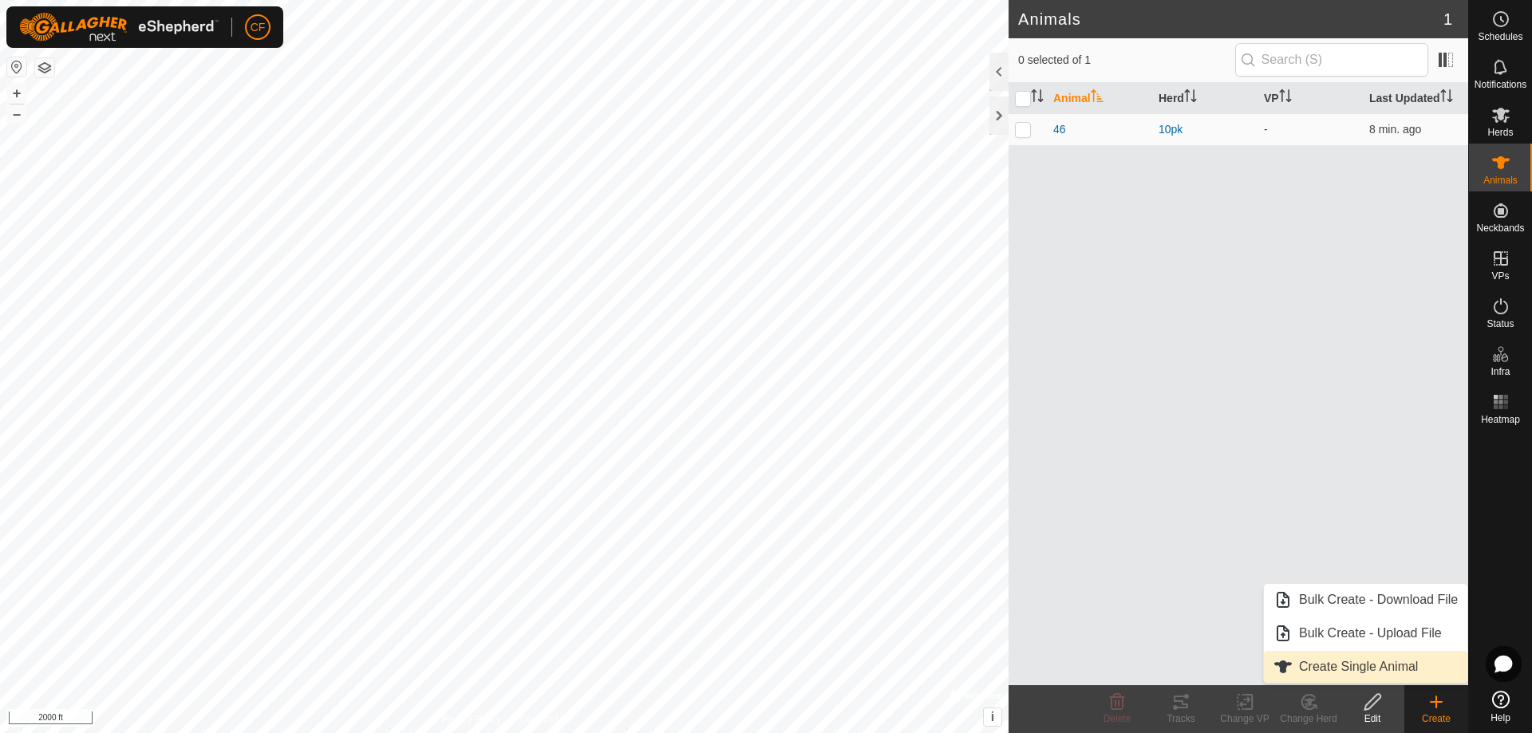
click at [1335, 666] on link "Create Single Animal" at bounding box center [1365, 667] width 203 height 32
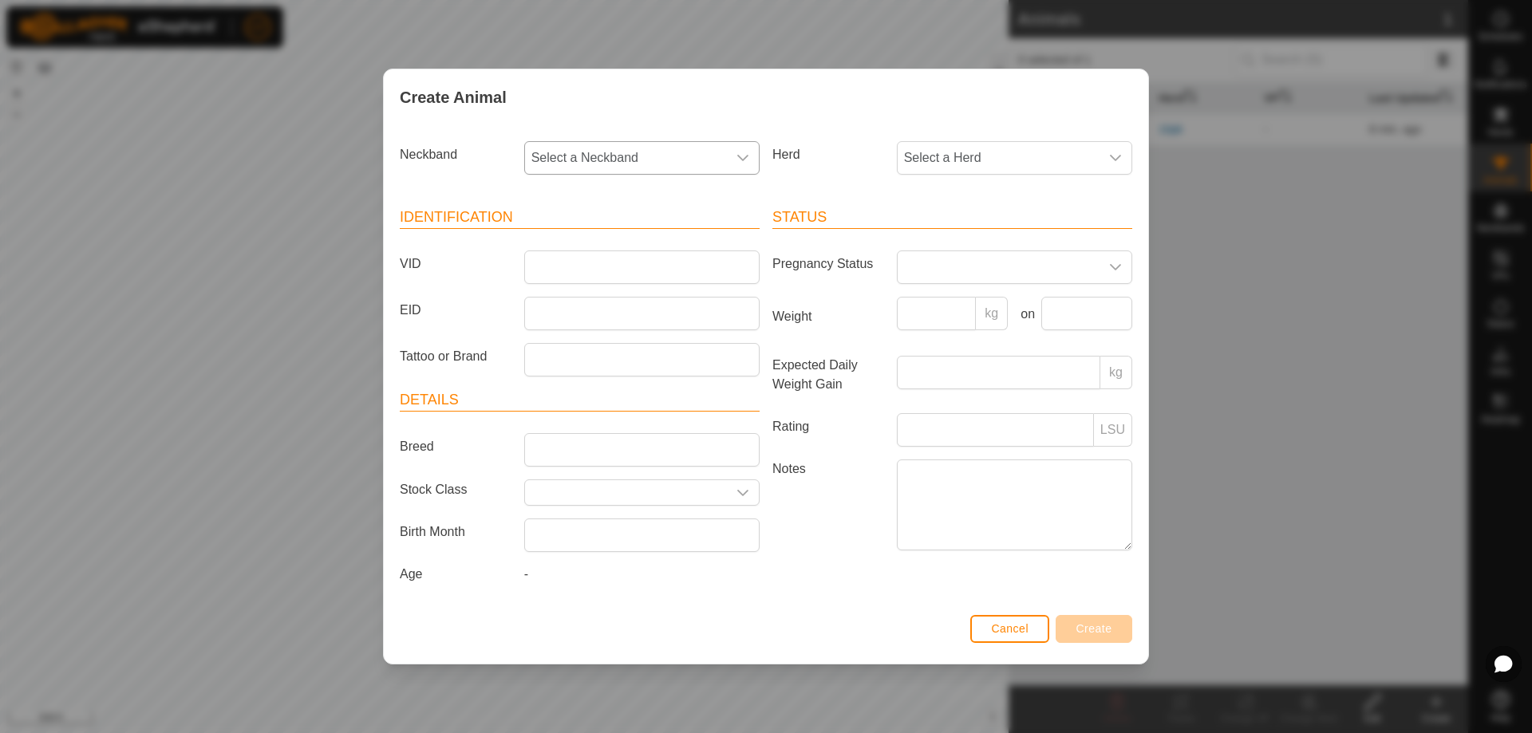
click at [716, 147] on span "Select a Neckband" at bounding box center [626, 158] width 202 height 32
click at [625, 275] on li "3961280614" at bounding box center [643, 274] width 234 height 32
click at [956, 162] on span "Select a Herd" at bounding box center [998, 158] width 202 height 32
click at [942, 266] on li "10pk" at bounding box center [1015, 274] width 234 height 32
click at [650, 270] on input "VID" at bounding box center [641, 267] width 235 height 34
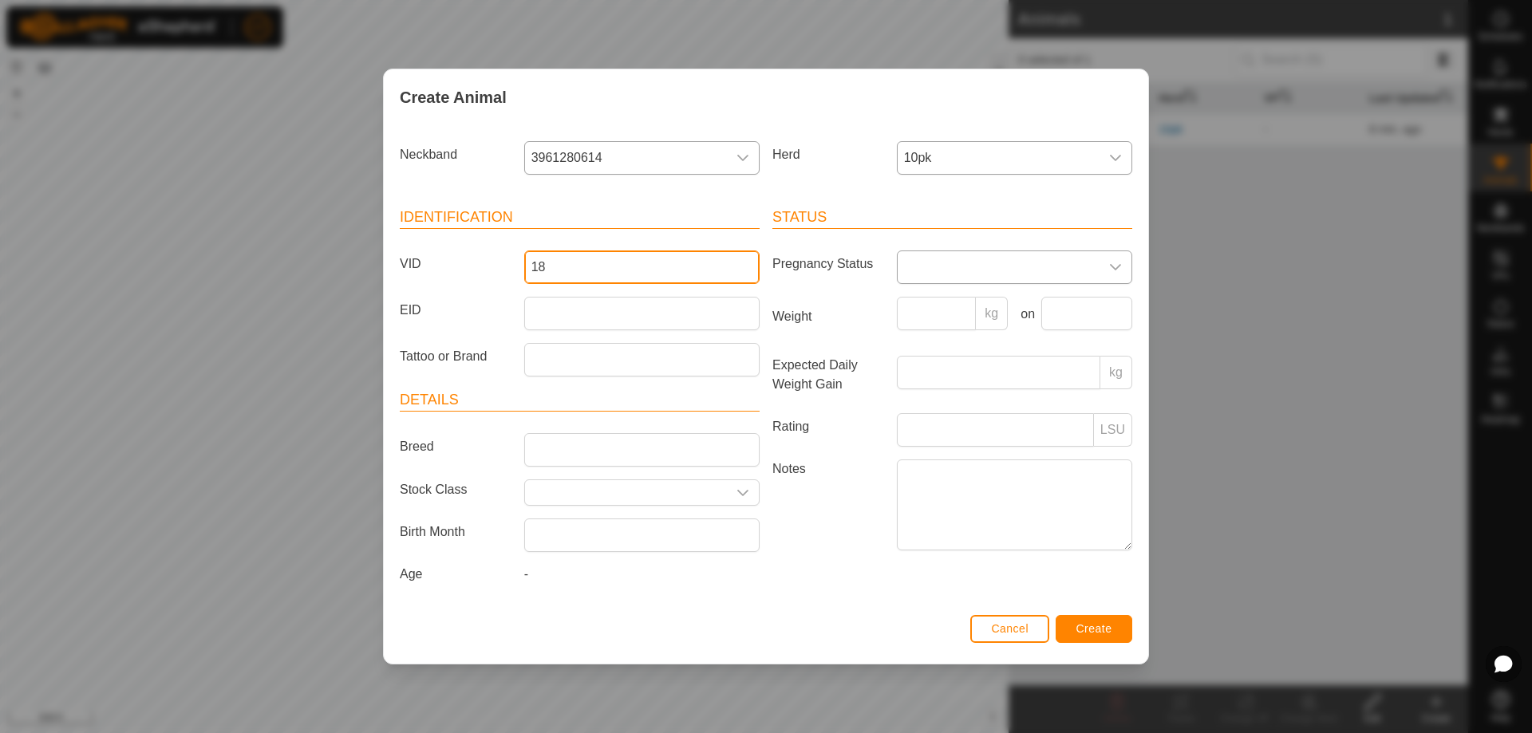
type input "18"
click at [978, 278] on span at bounding box center [998, 267] width 202 height 32
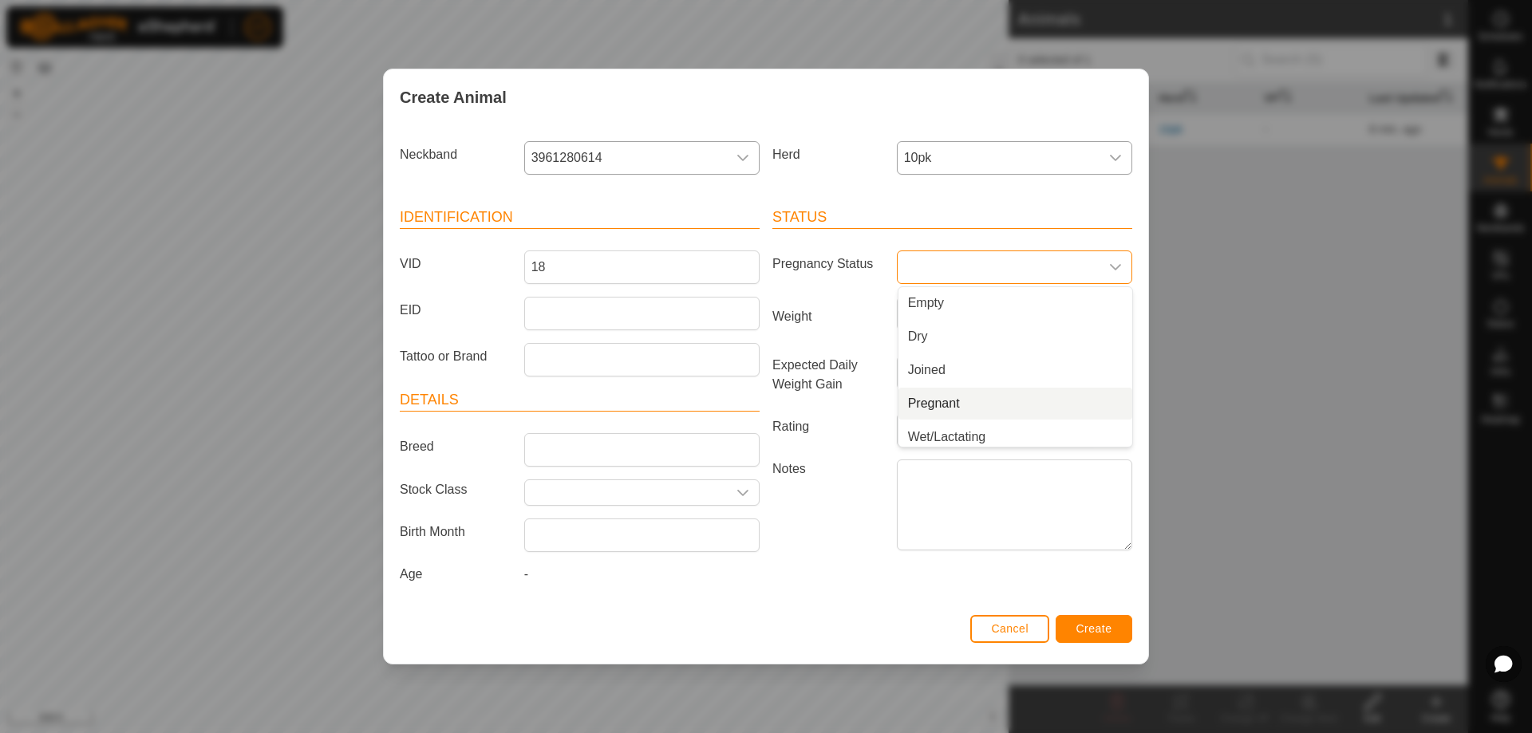
click at [974, 404] on li "Pregnant" at bounding box center [1015, 404] width 234 height 32
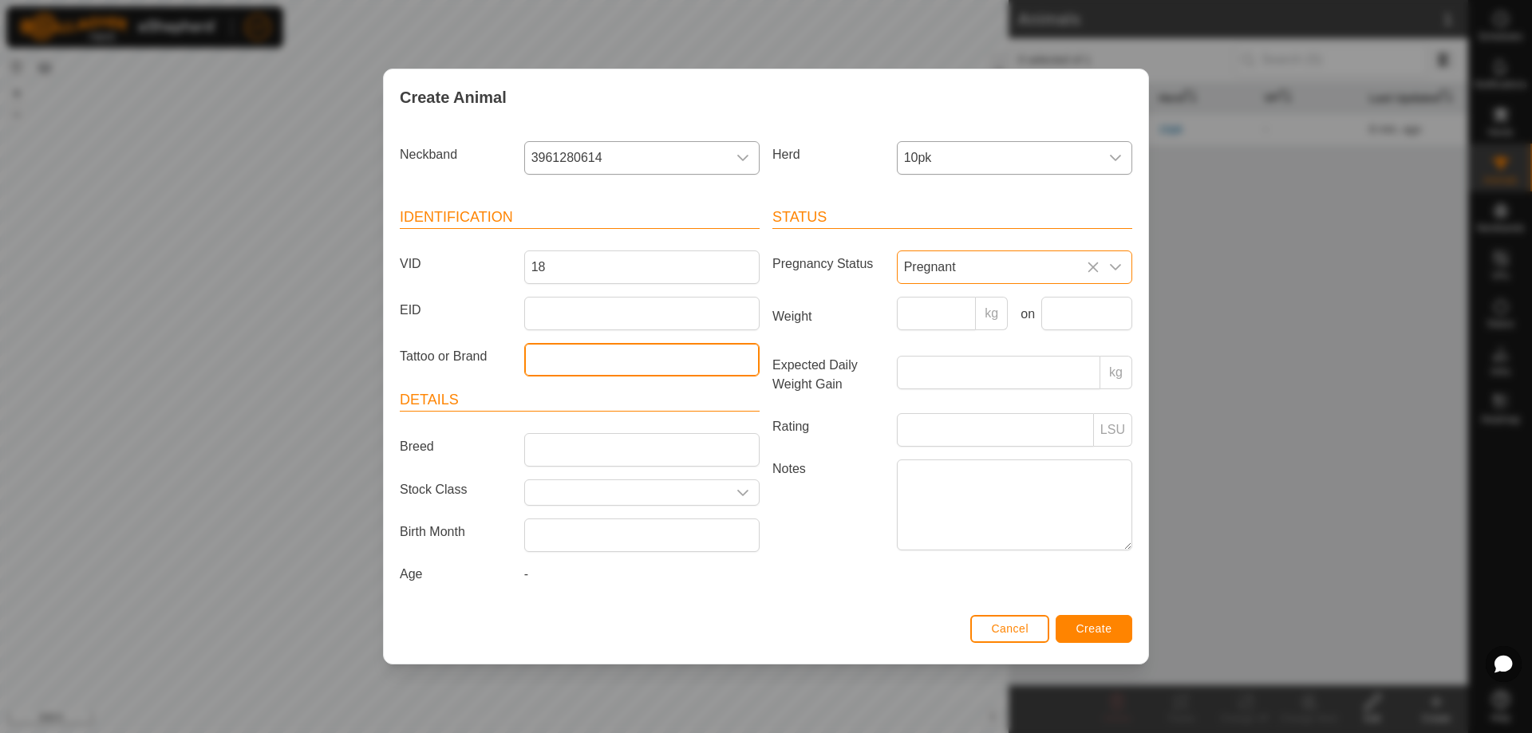
click at [652, 356] on input "Tattoo or Brand" at bounding box center [641, 360] width 235 height 34
type input "bwf"
click at [1110, 629] on span "Create" at bounding box center [1094, 628] width 36 height 13
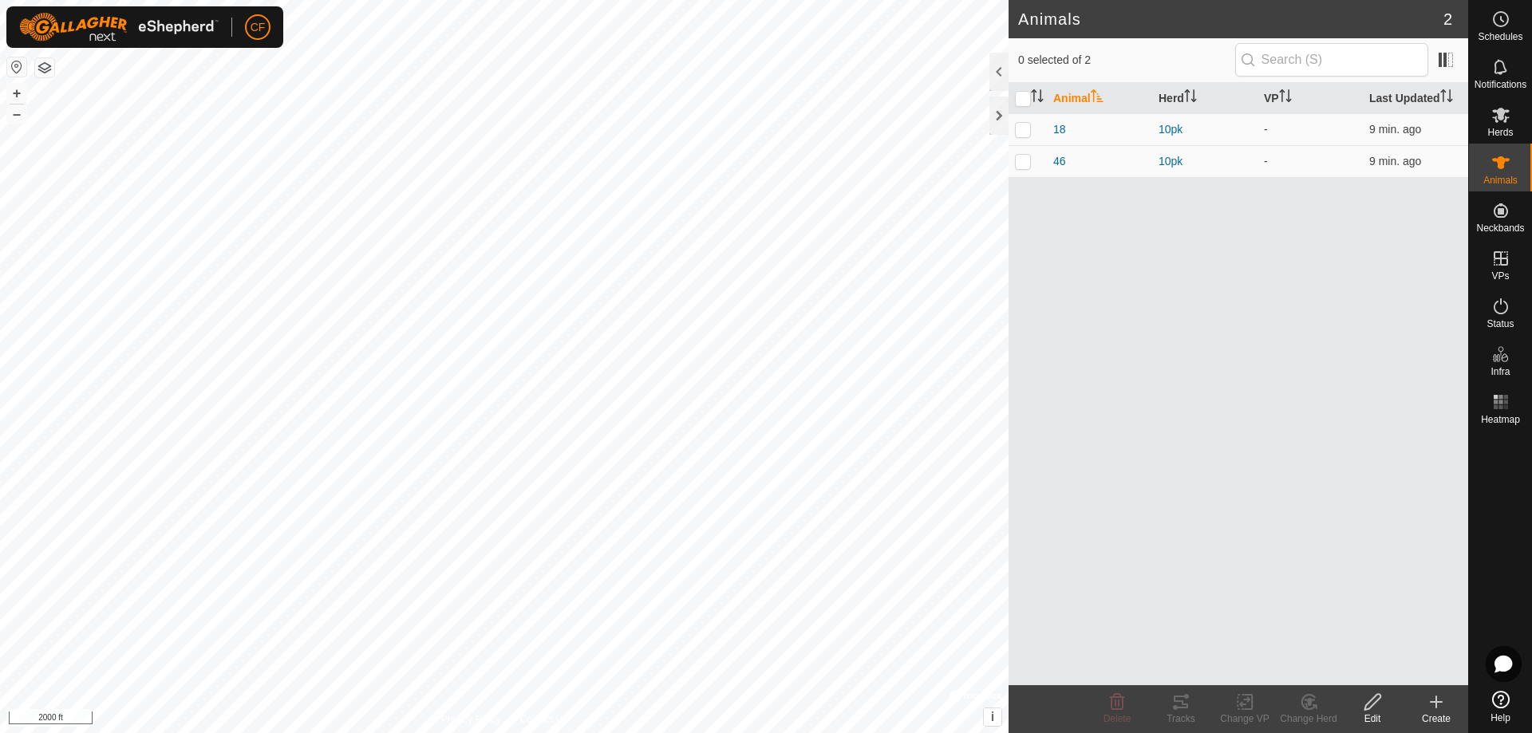
click at [1441, 702] on icon at bounding box center [1435, 702] width 11 height 0
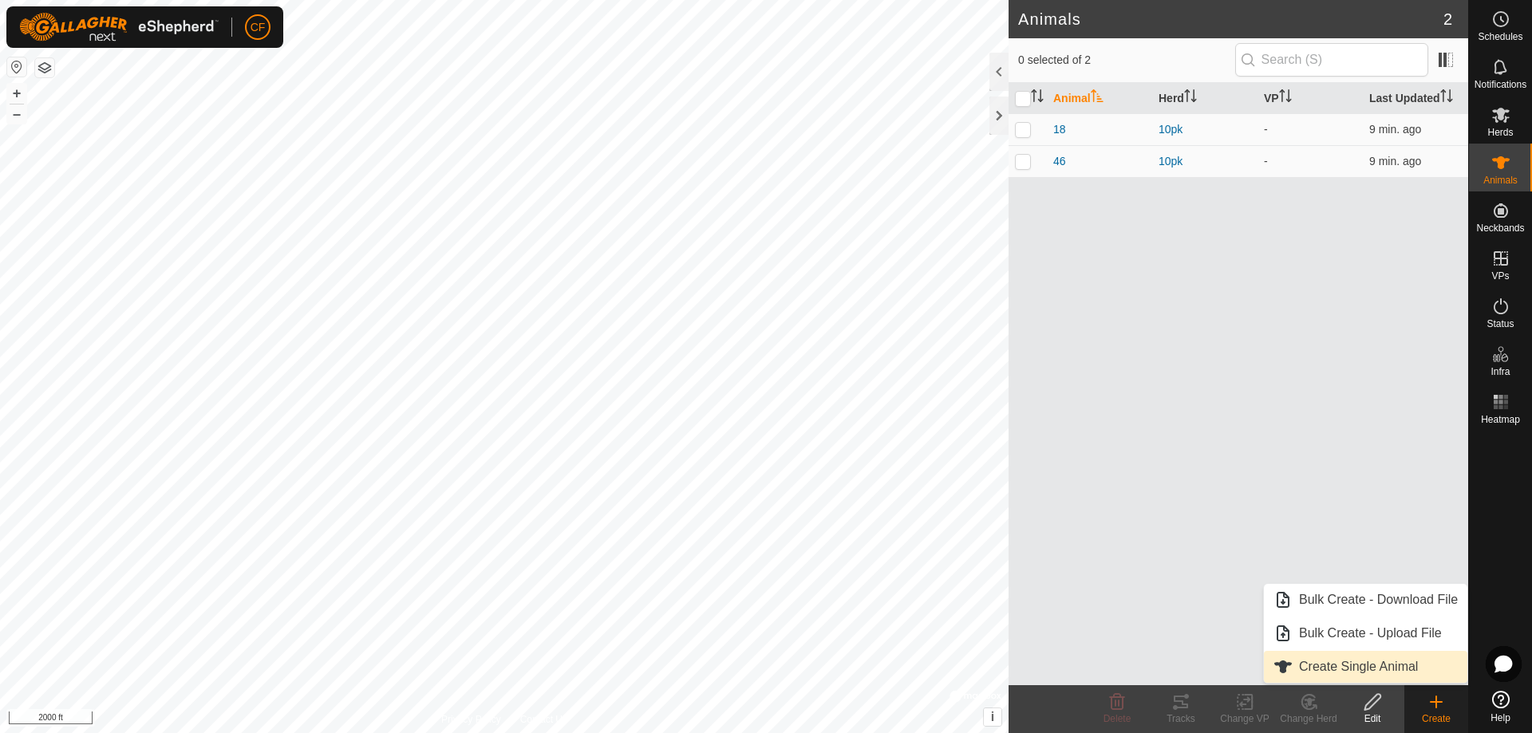
click at [1356, 662] on link "Create Single Animal" at bounding box center [1365, 667] width 203 height 32
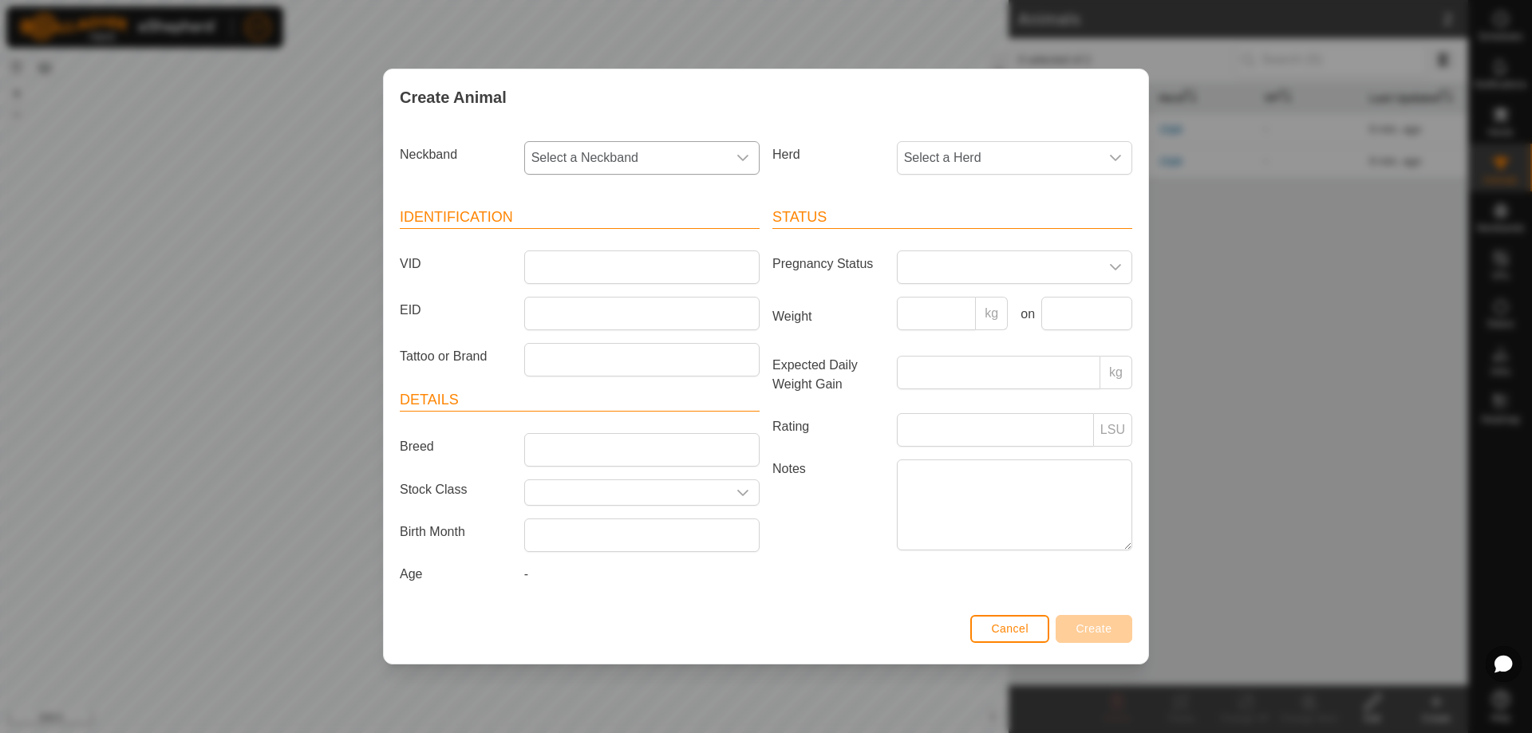
click at [611, 157] on span "Select a Neckband" at bounding box center [626, 158] width 202 height 32
click at [617, 278] on li "3636092061" at bounding box center [643, 274] width 234 height 32
click at [978, 162] on span "Select a Herd" at bounding box center [998, 158] width 202 height 32
click at [935, 272] on li "10pk" at bounding box center [1015, 274] width 234 height 32
click at [591, 268] on input "VID" at bounding box center [641, 267] width 235 height 34
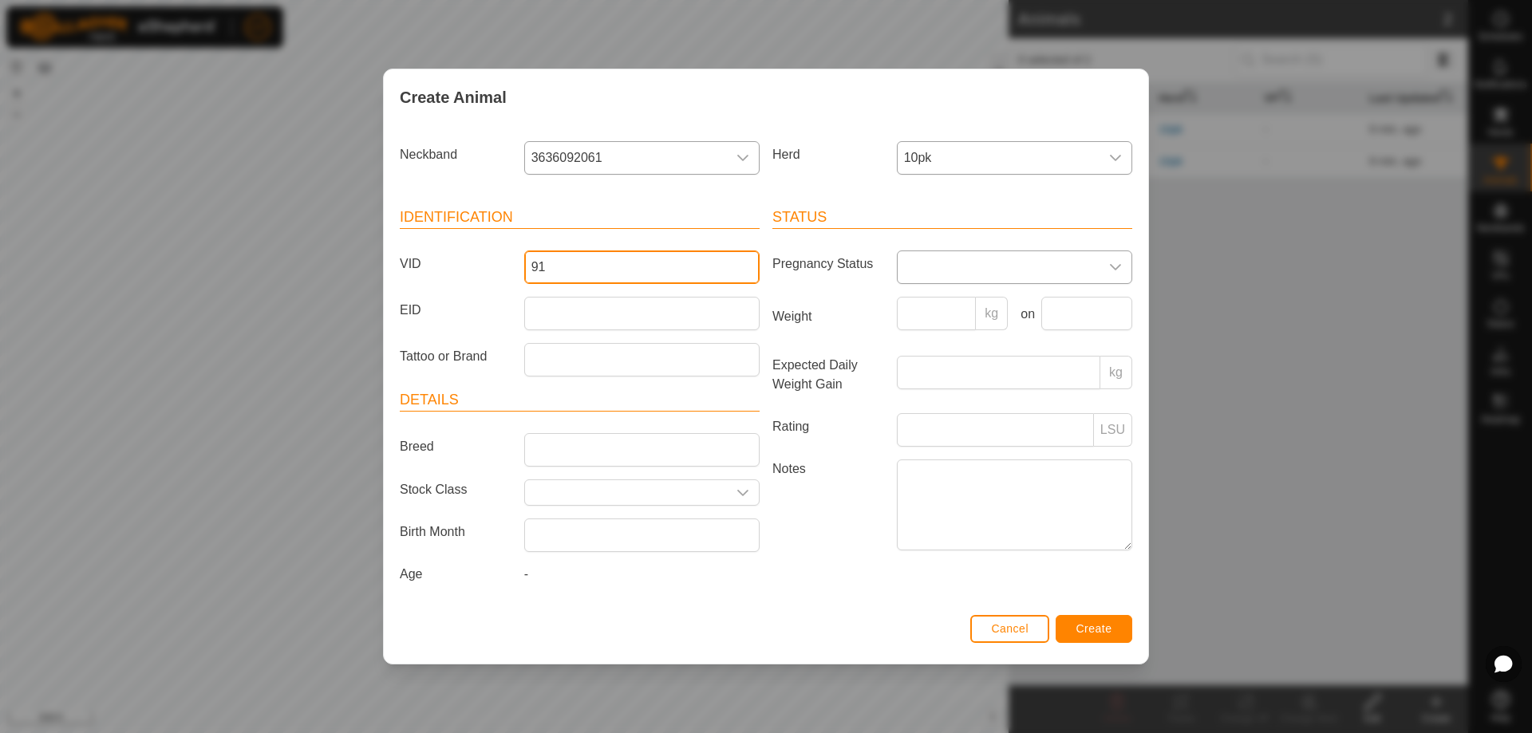
type input "91"
click at [1008, 266] on span at bounding box center [998, 267] width 202 height 32
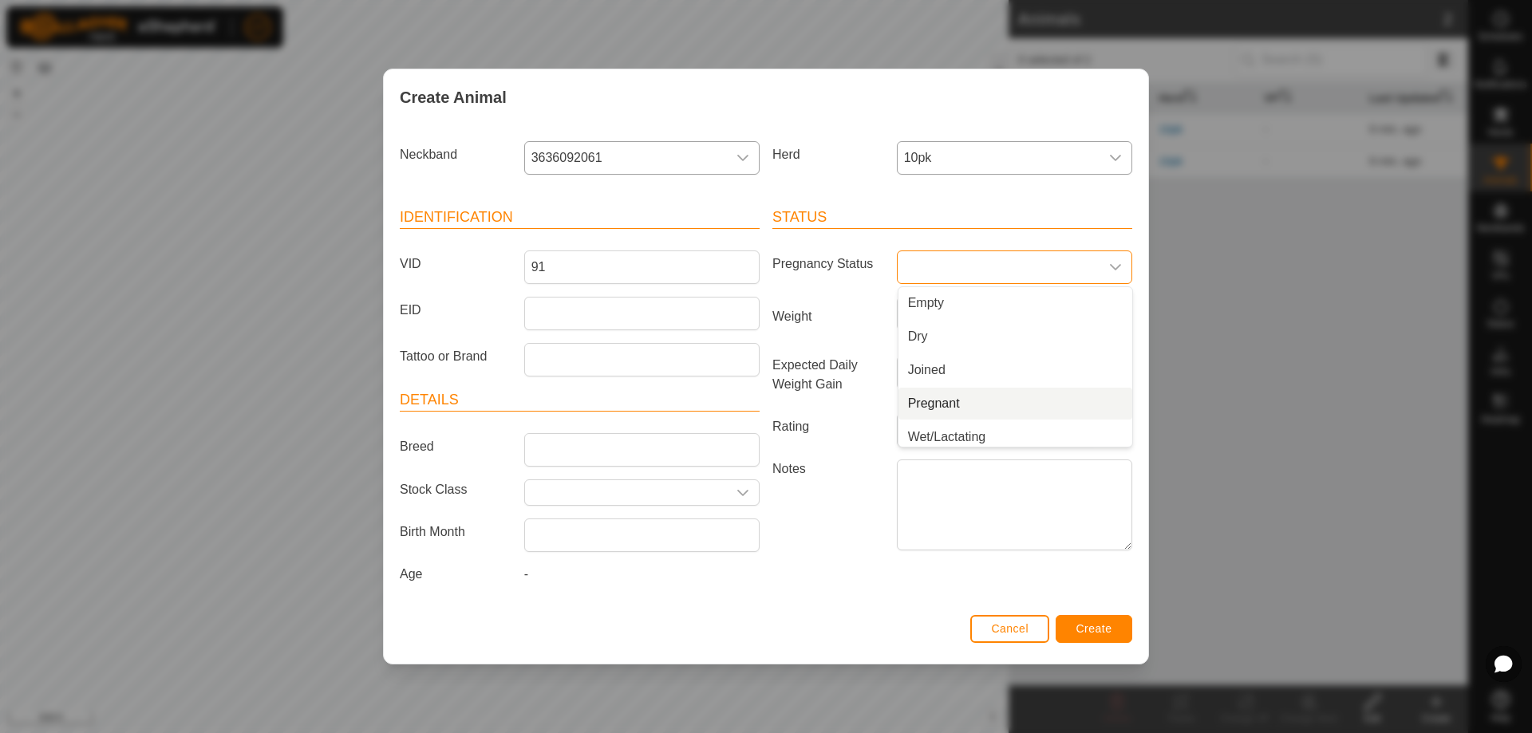
click at [979, 404] on li "Pregnant" at bounding box center [1015, 404] width 234 height 32
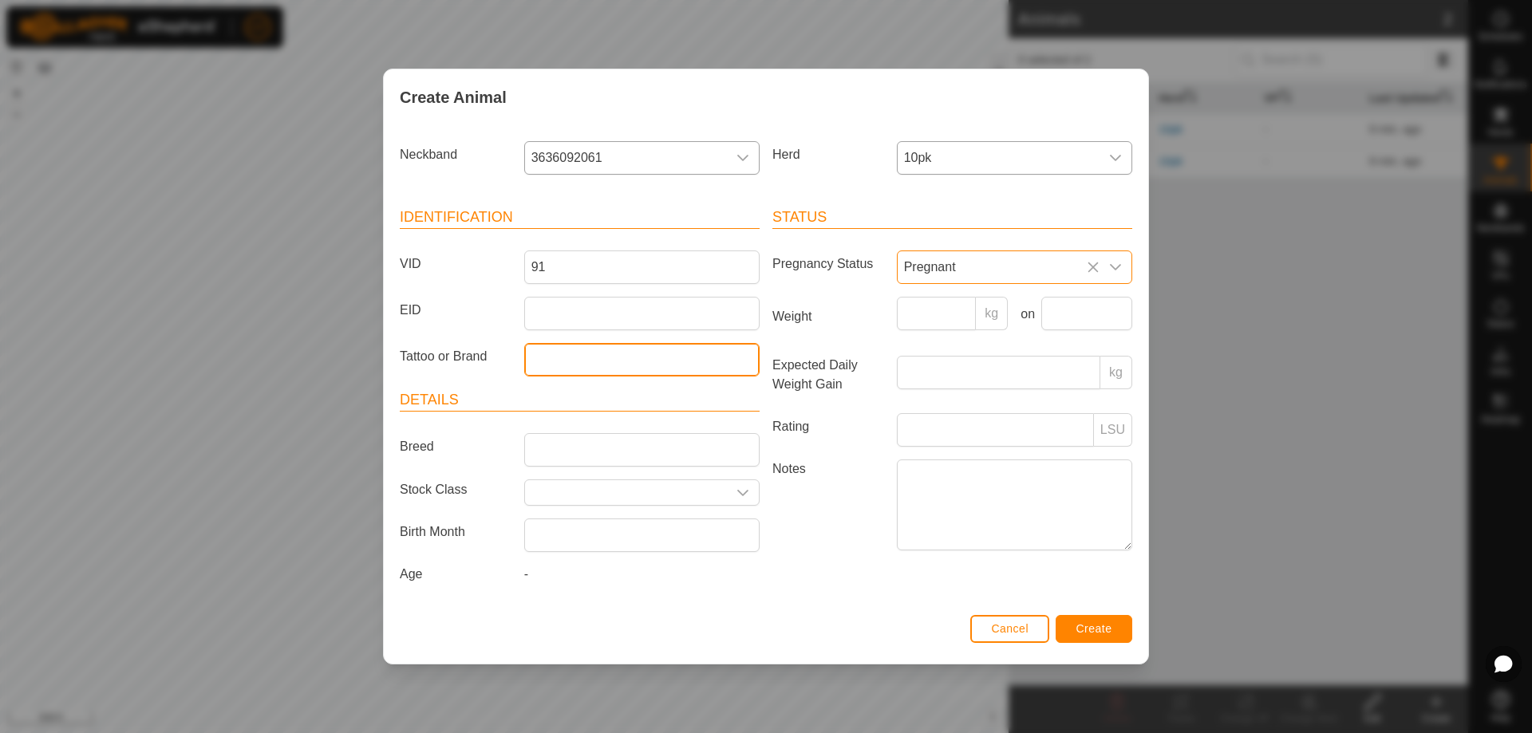
click at [571, 363] on input "Tattoo or Brand" at bounding box center [641, 360] width 235 height 34
type input "white"
click at [1078, 628] on span "Create" at bounding box center [1094, 628] width 36 height 13
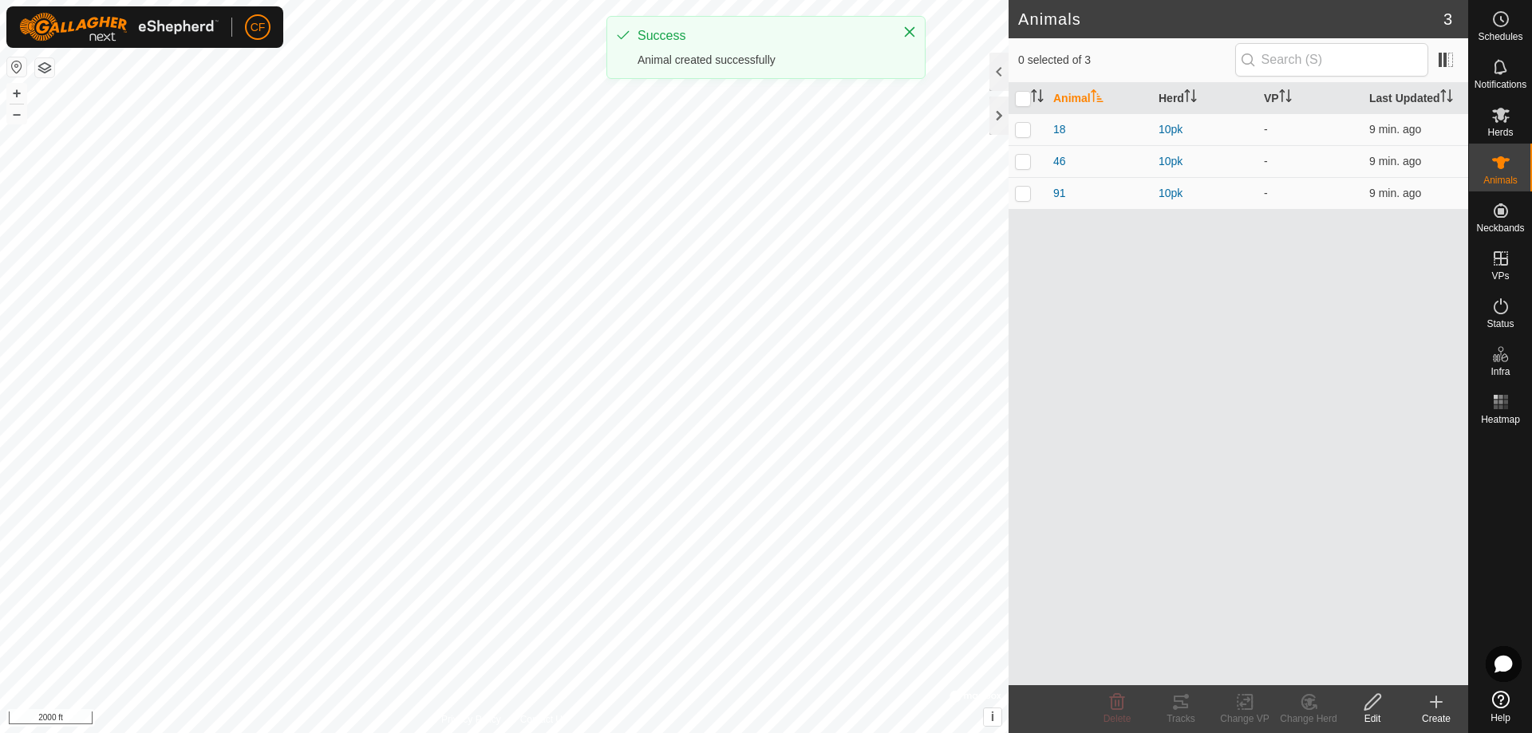
click at [1437, 712] on div "Create" at bounding box center [1436, 719] width 64 height 14
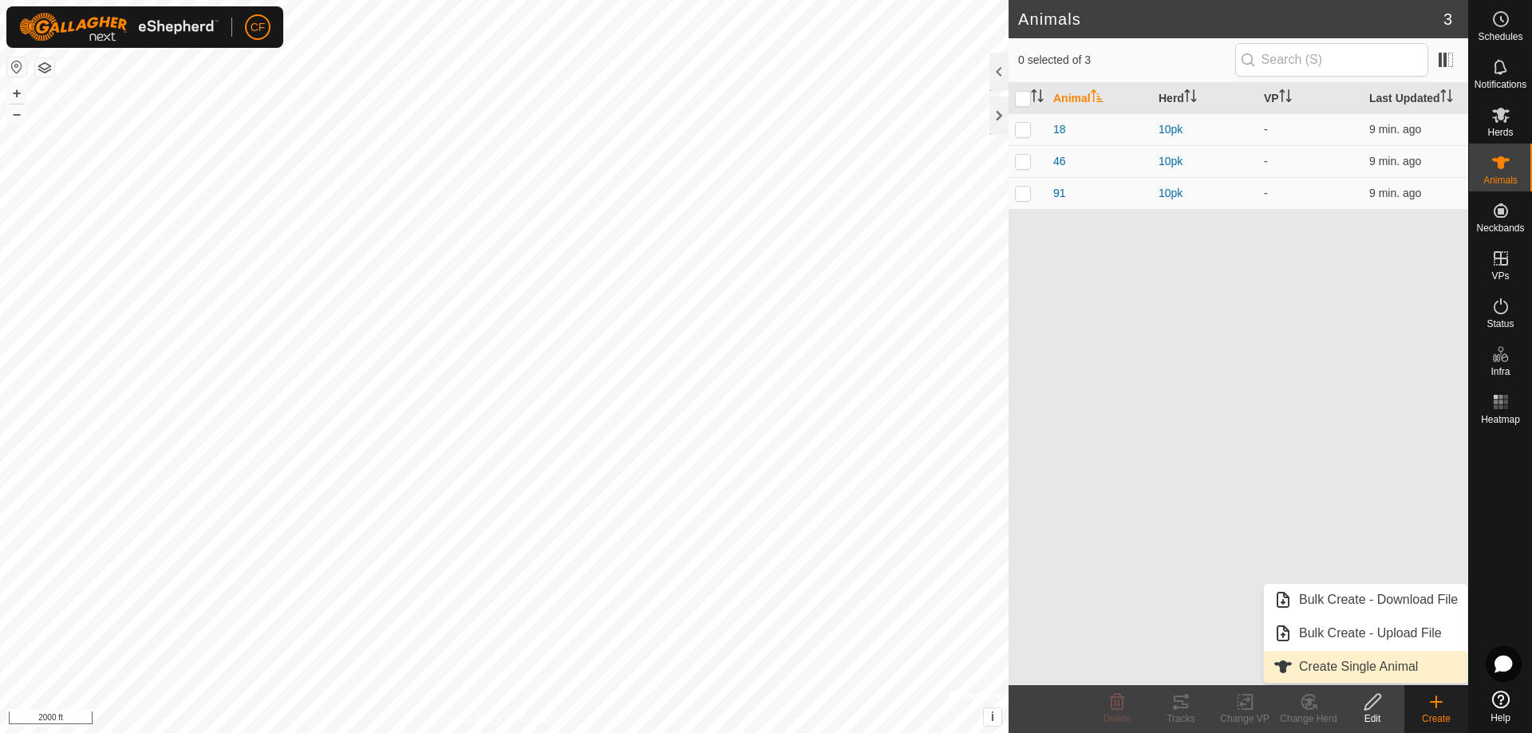
click at [1369, 669] on link "Create Single Animal" at bounding box center [1365, 667] width 203 height 32
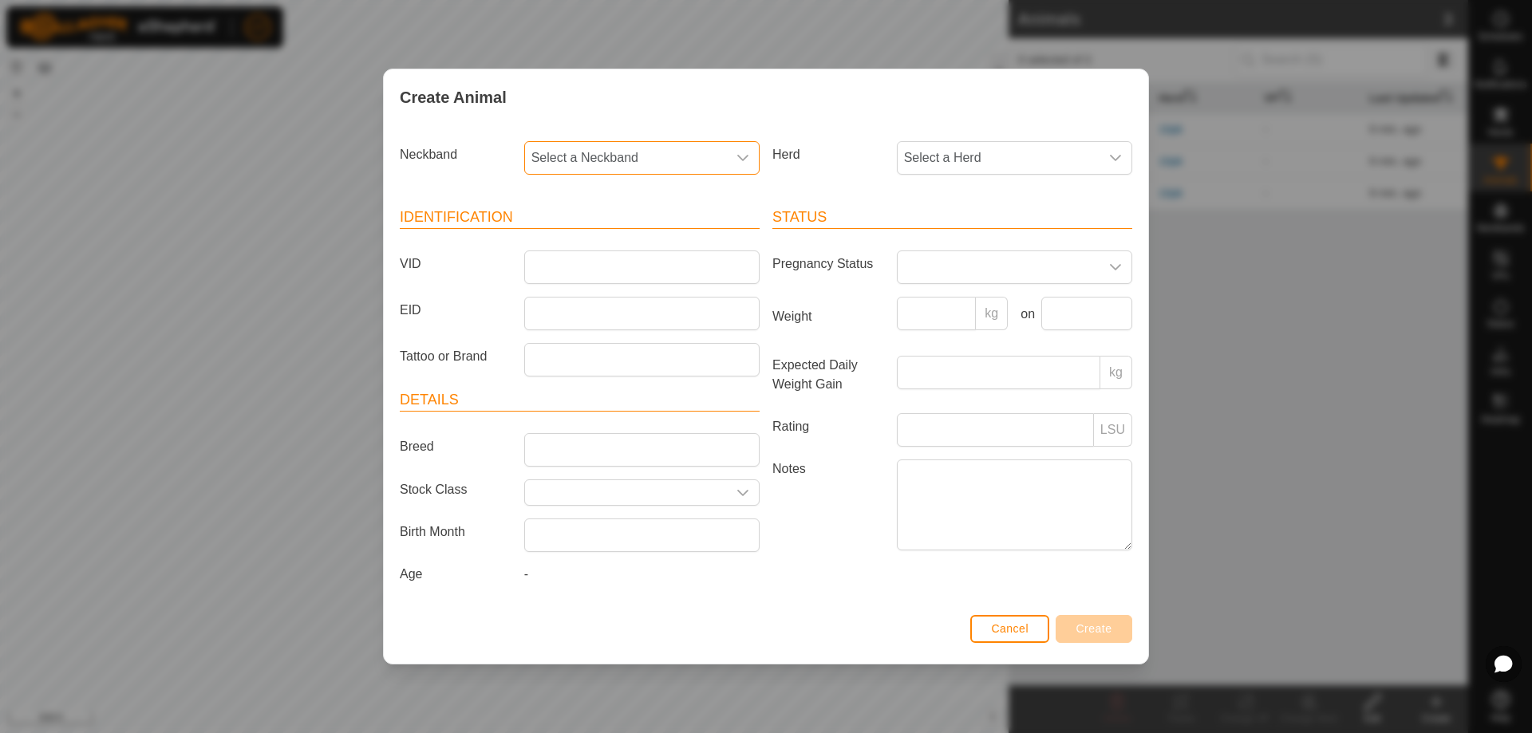
click at [668, 165] on span "Select a Neckband" at bounding box center [626, 158] width 202 height 32
click at [637, 274] on li "1156485012" at bounding box center [643, 274] width 234 height 32
click at [954, 164] on span "Select a Herd" at bounding box center [998, 158] width 202 height 32
click at [940, 262] on li "10pk" at bounding box center [1015, 274] width 234 height 32
click at [657, 270] on input "VID" at bounding box center [641, 267] width 235 height 34
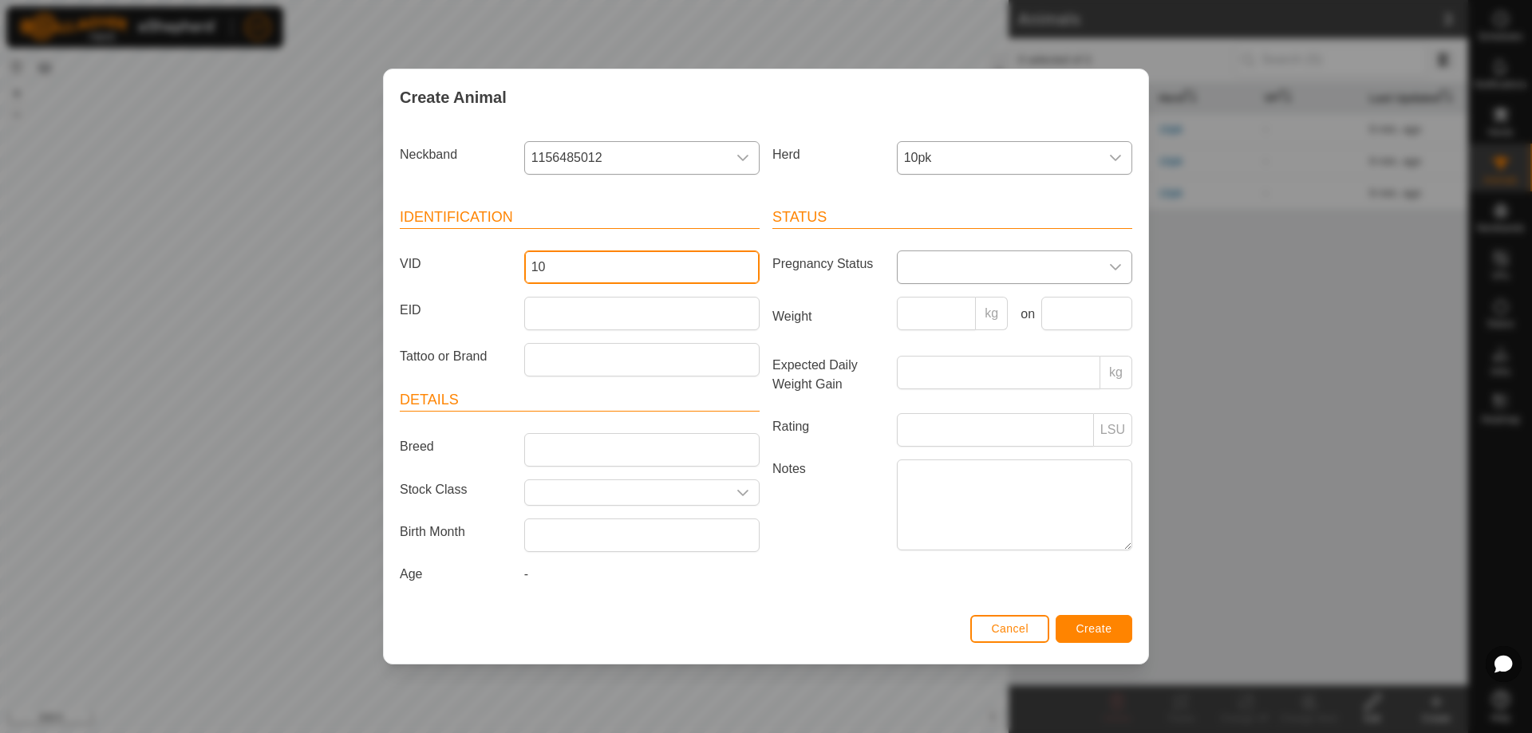
type input "10"
click at [1012, 265] on span at bounding box center [998, 267] width 202 height 32
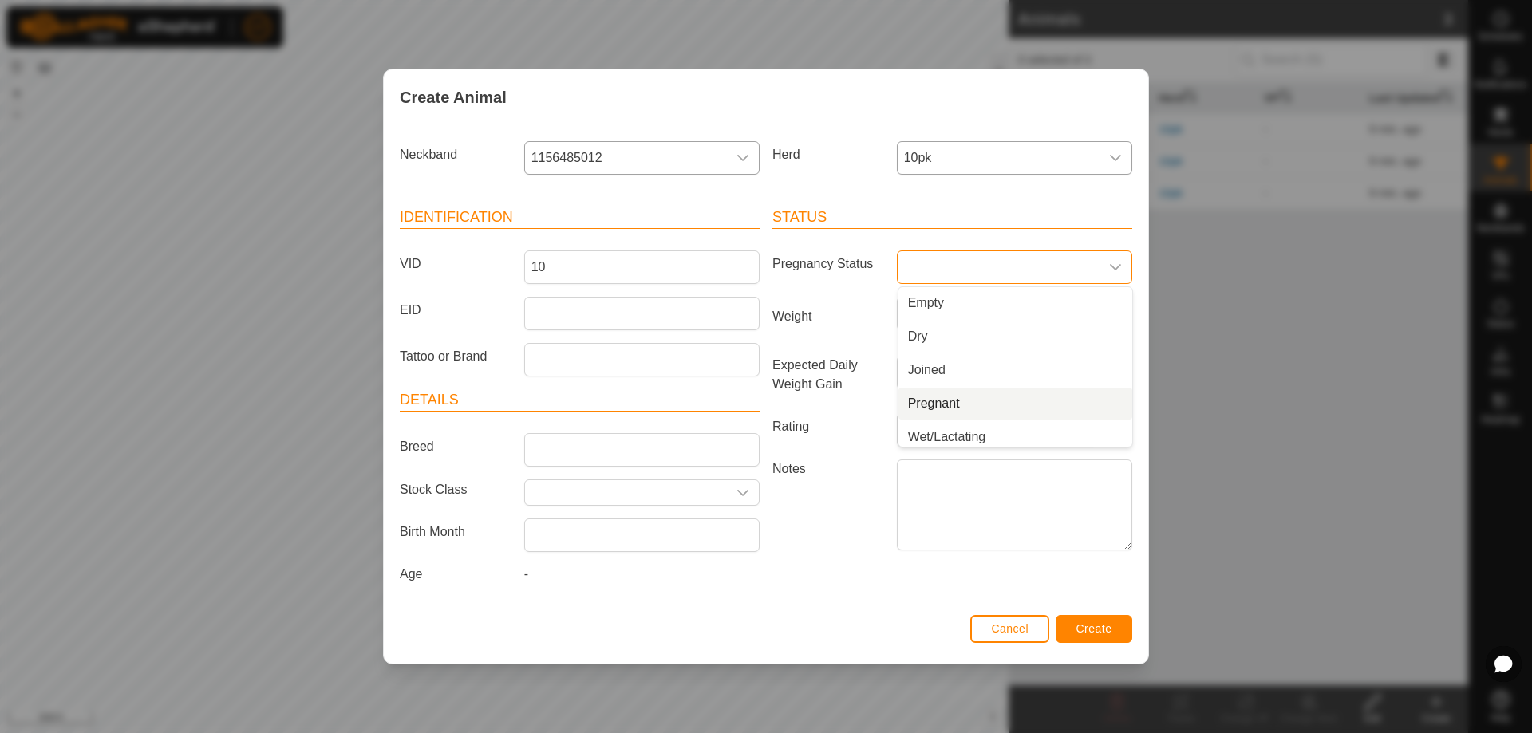
click at [961, 404] on li "Pregnant" at bounding box center [1015, 404] width 234 height 32
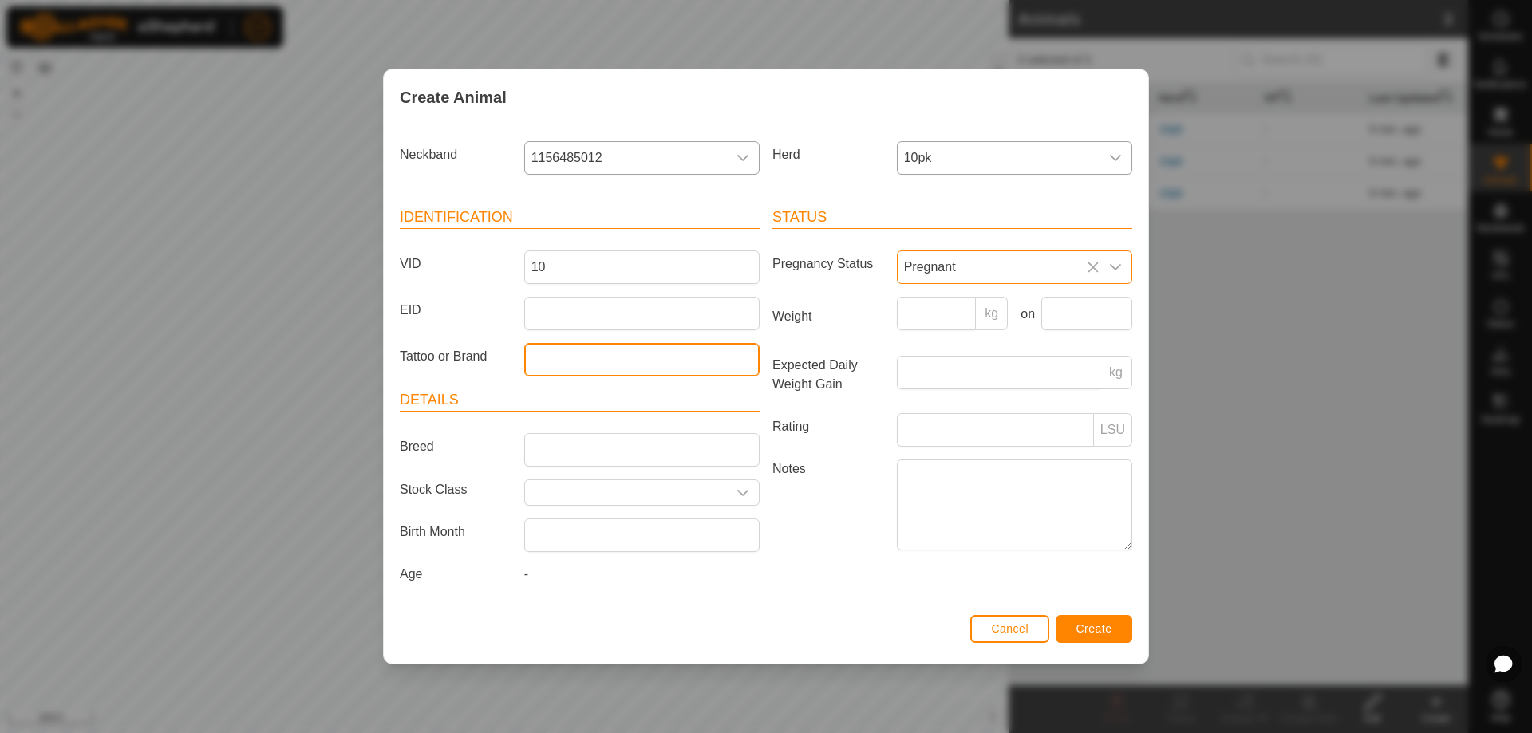
click at [578, 356] on input "Tattoo or Brand" at bounding box center [641, 360] width 235 height 34
type input "gray"
click at [1084, 629] on span "Create" at bounding box center [1094, 628] width 36 height 13
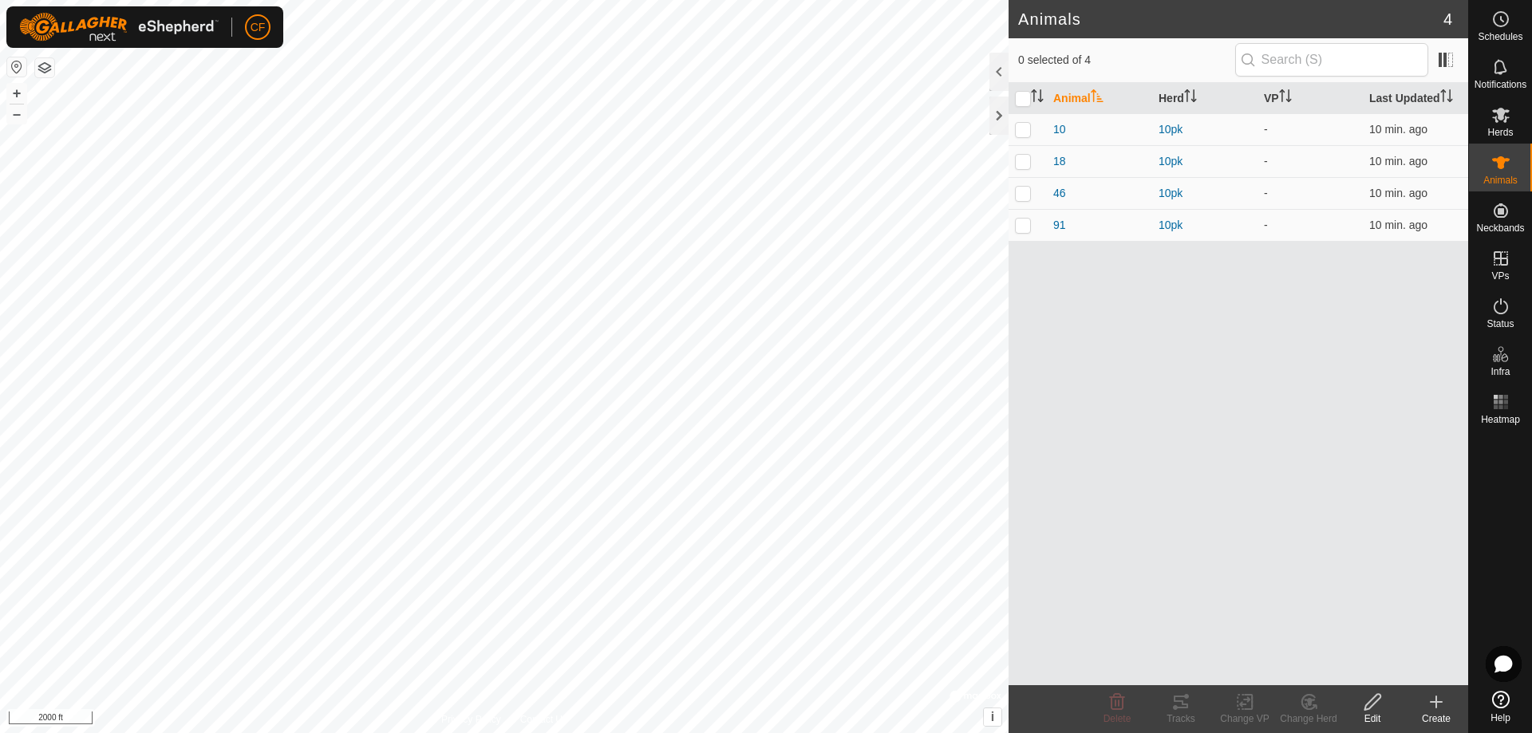
click at [1437, 704] on icon at bounding box center [1435, 701] width 19 height 19
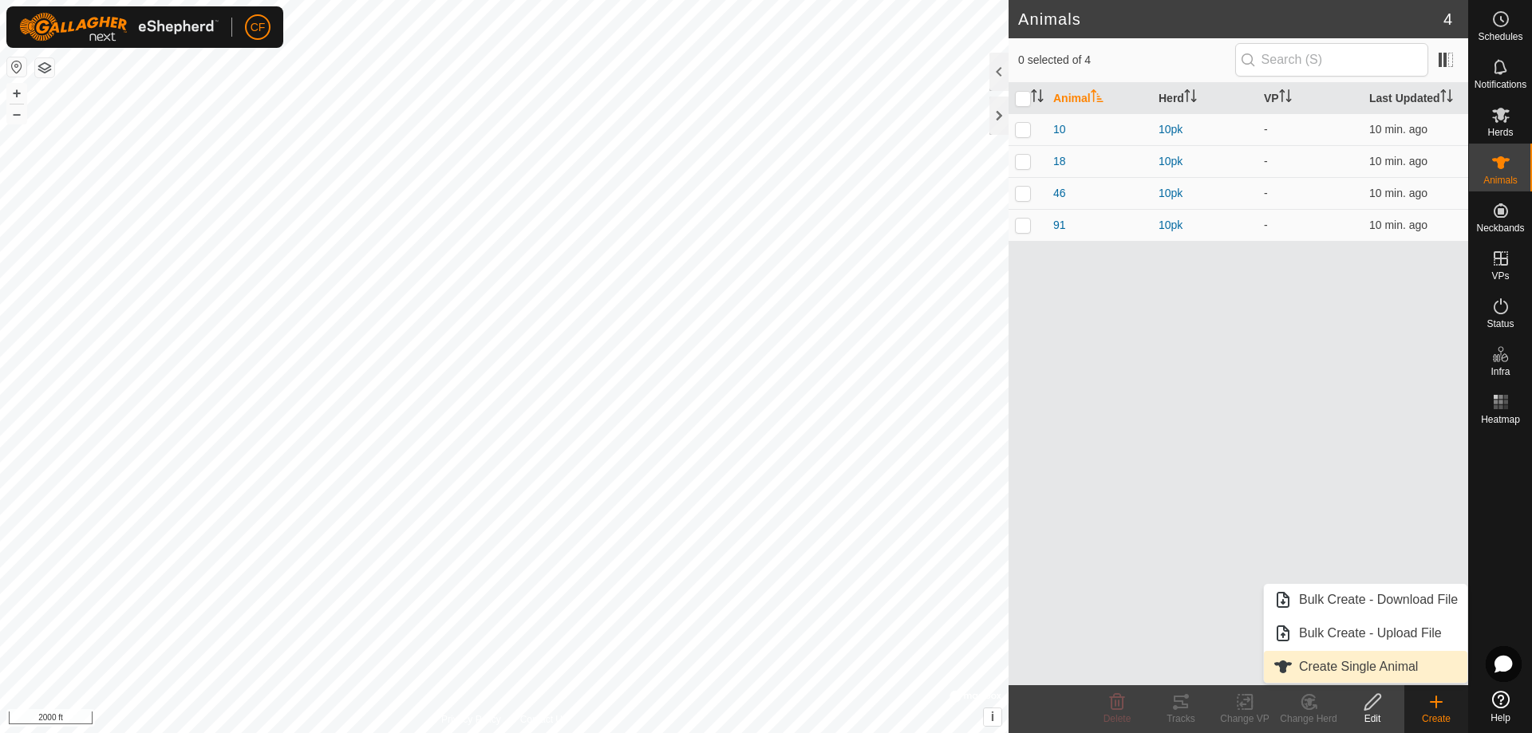
click at [1306, 670] on link "Create Single Animal" at bounding box center [1365, 667] width 203 height 32
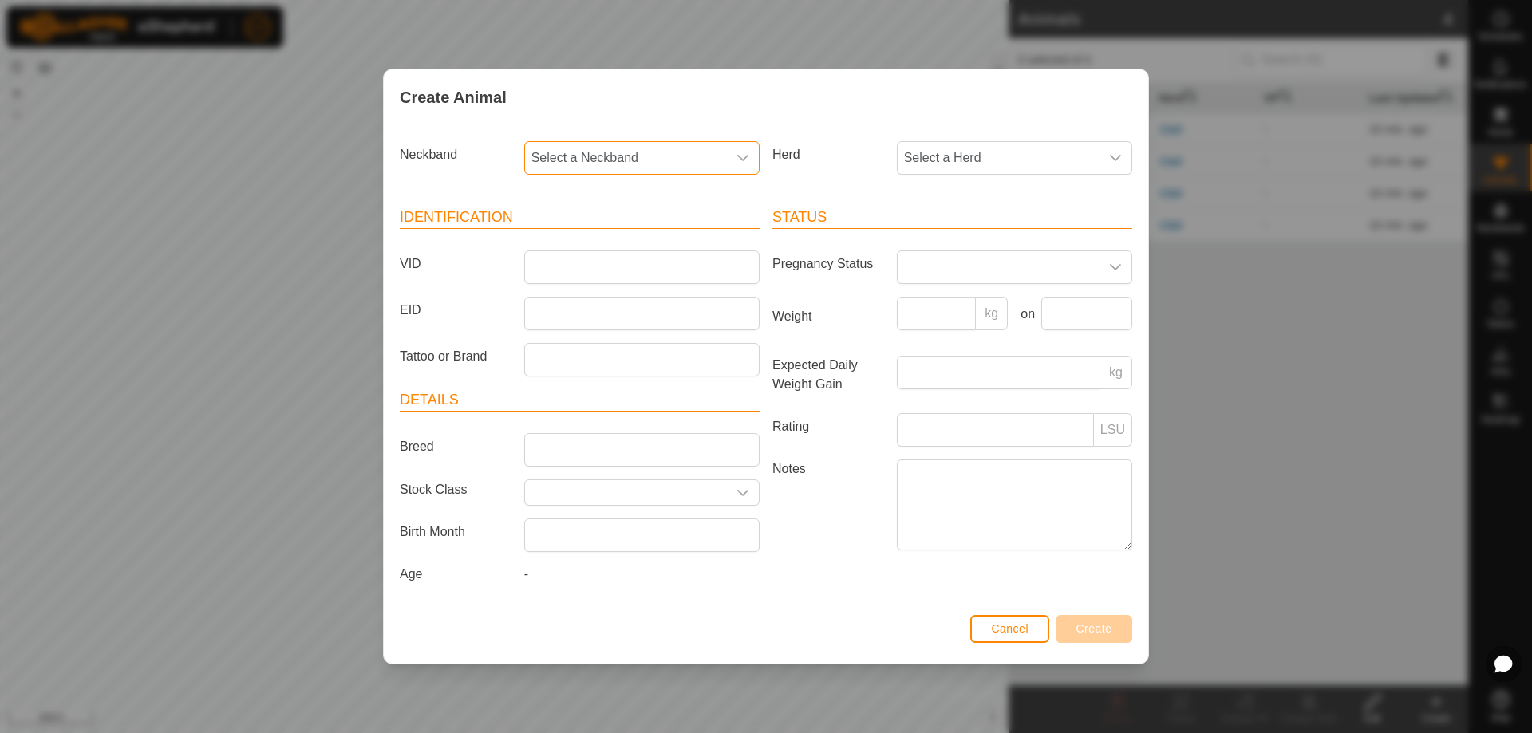
click at [711, 150] on span "Select a Neckband" at bounding box center [626, 158] width 202 height 32
click at [667, 273] on li "3831642320" at bounding box center [643, 274] width 234 height 32
click at [988, 154] on span "Select a Herd" at bounding box center [998, 158] width 202 height 32
drag, startPoint x: 951, startPoint y: 282, endPoint x: 773, endPoint y: 244, distance: 181.8
click at [950, 282] on li "10pk" at bounding box center [1015, 274] width 234 height 32
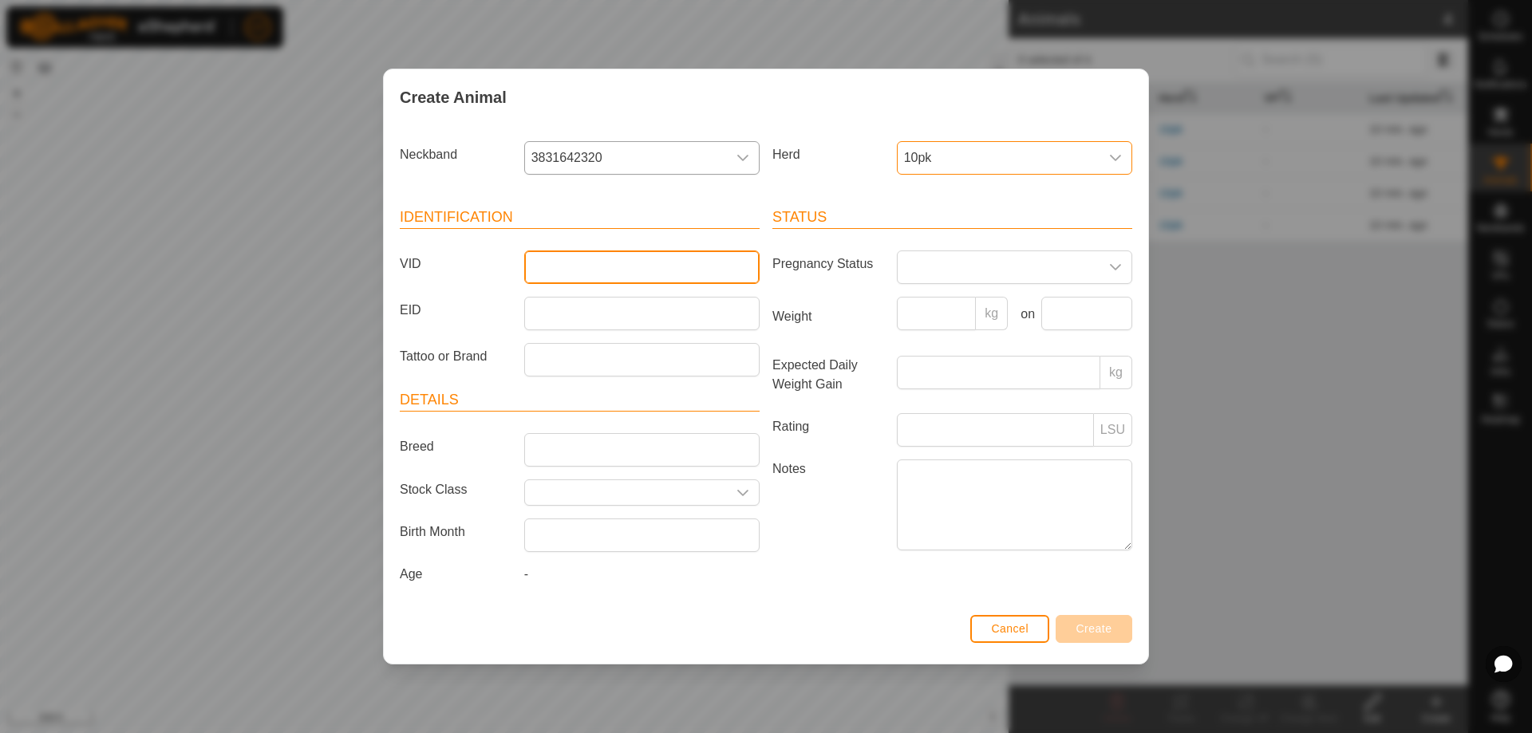
drag, startPoint x: 632, startPoint y: 265, endPoint x: 643, endPoint y: 283, distance: 21.5
click at [632, 265] on input "VID" at bounding box center [641, 267] width 235 height 34
type input "83"
click at [942, 268] on span at bounding box center [998, 267] width 202 height 32
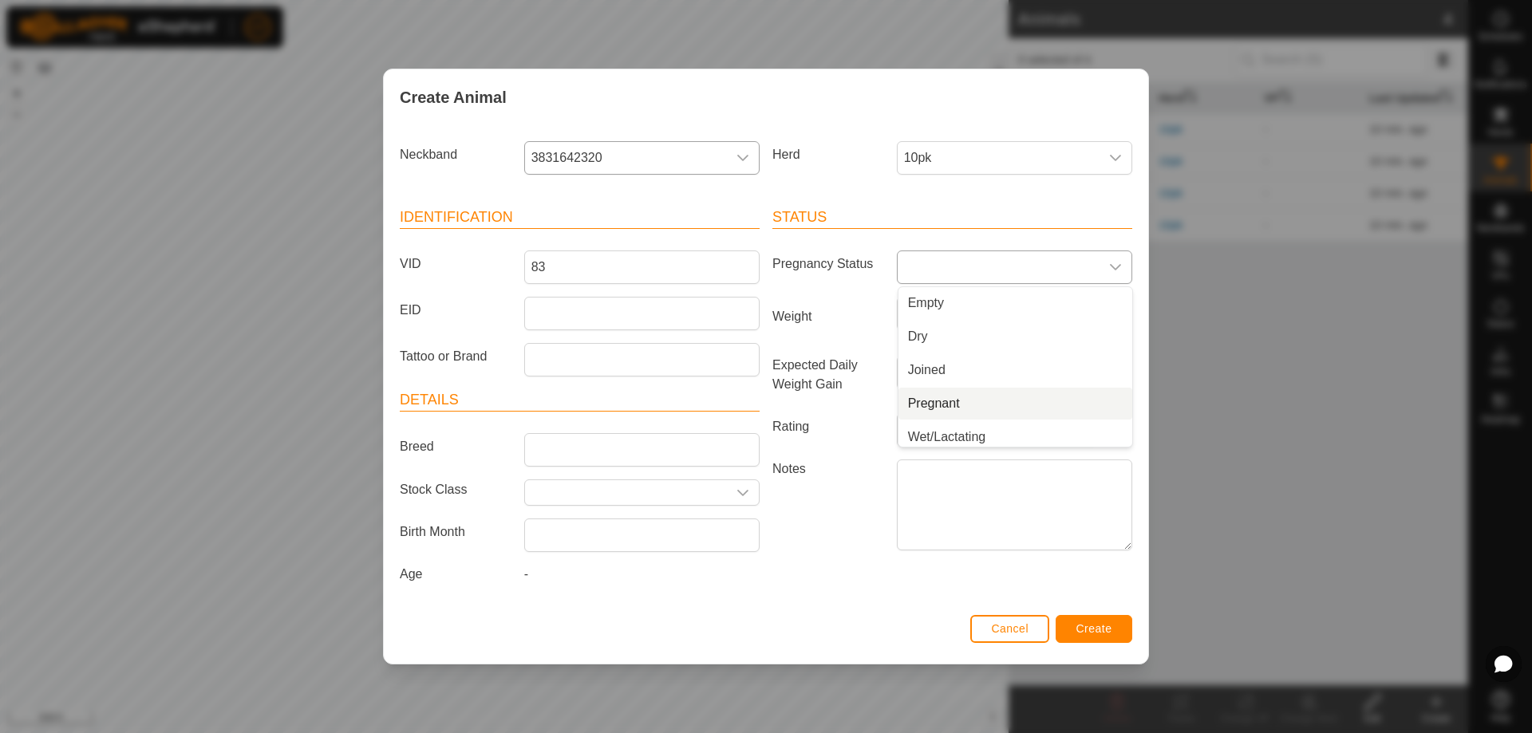
click at [966, 411] on li "Pregnant" at bounding box center [1015, 404] width 234 height 32
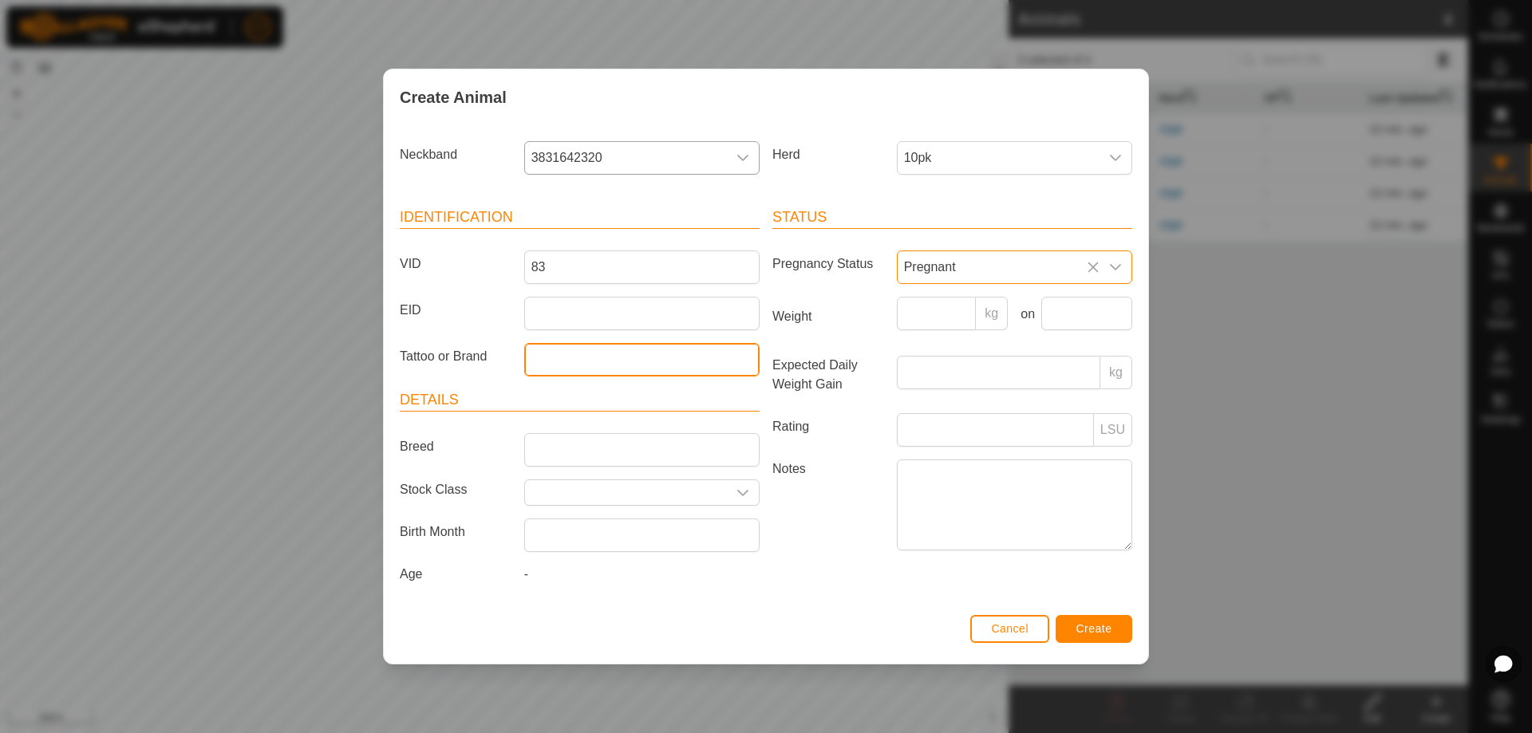
drag, startPoint x: 590, startPoint y: 364, endPoint x: 600, endPoint y: 361, distance: 9.9
click at [590, 364] on input "Tattoo or Brand" at bounding box center [641, 360] width 235 height 34
type input "bwf"
click at [1080, 625] on span "Create" at bounding box center [1094, 628] width 36 height 13
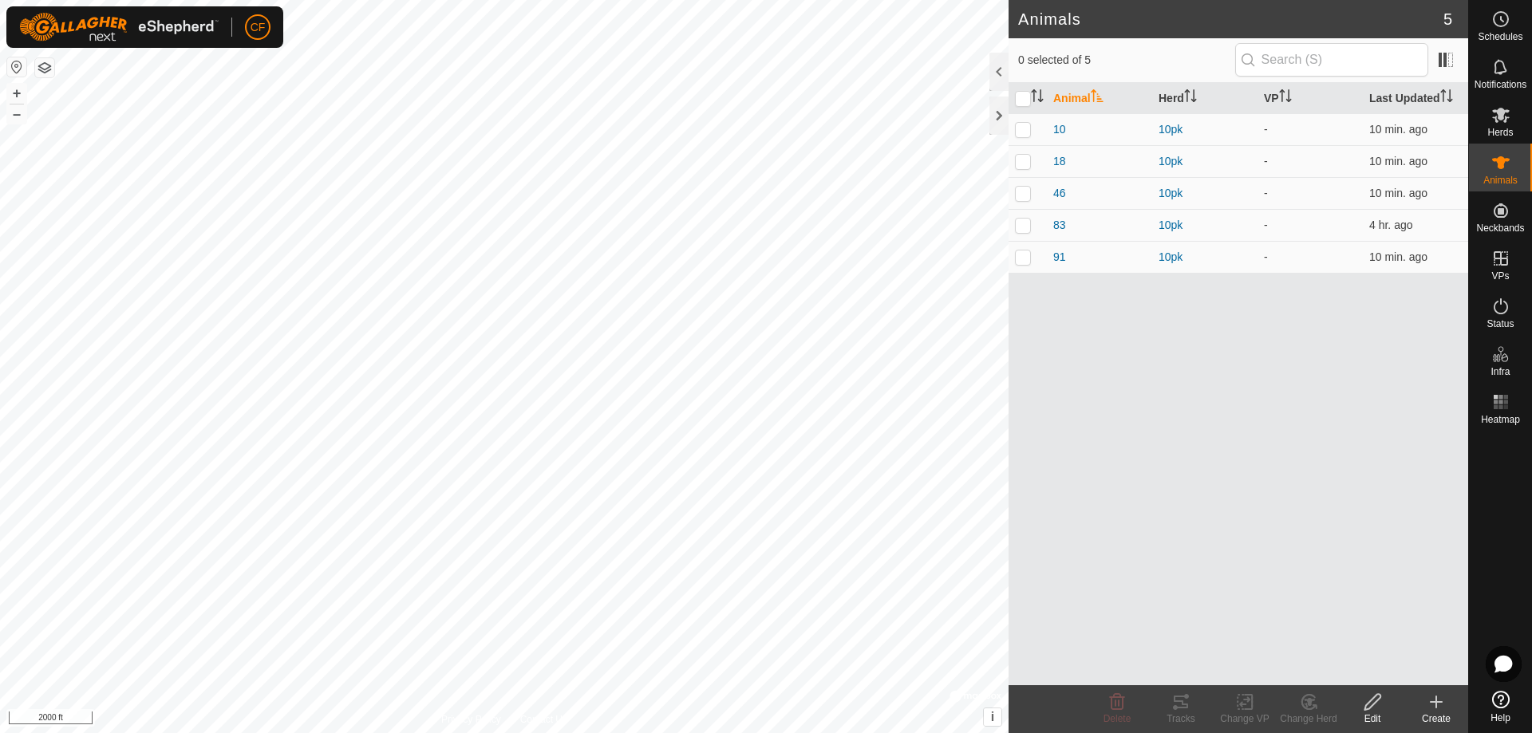
click at [1441, 708] on icon at bounding box center [1435, 701] width 19 height 19
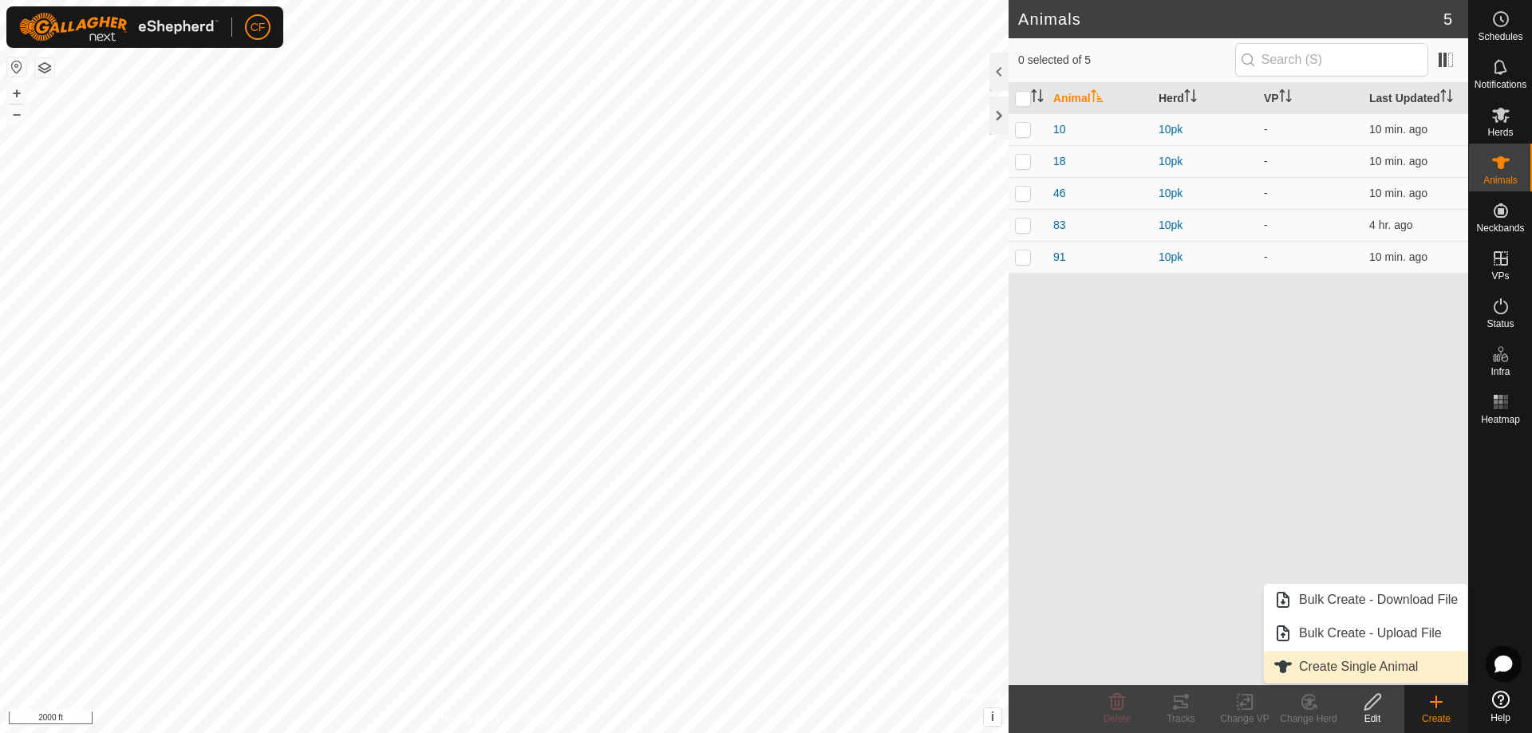
click at [1338, 668] on link "Create Single Animal" at bounding box center [1365, 667] width 203 height 32
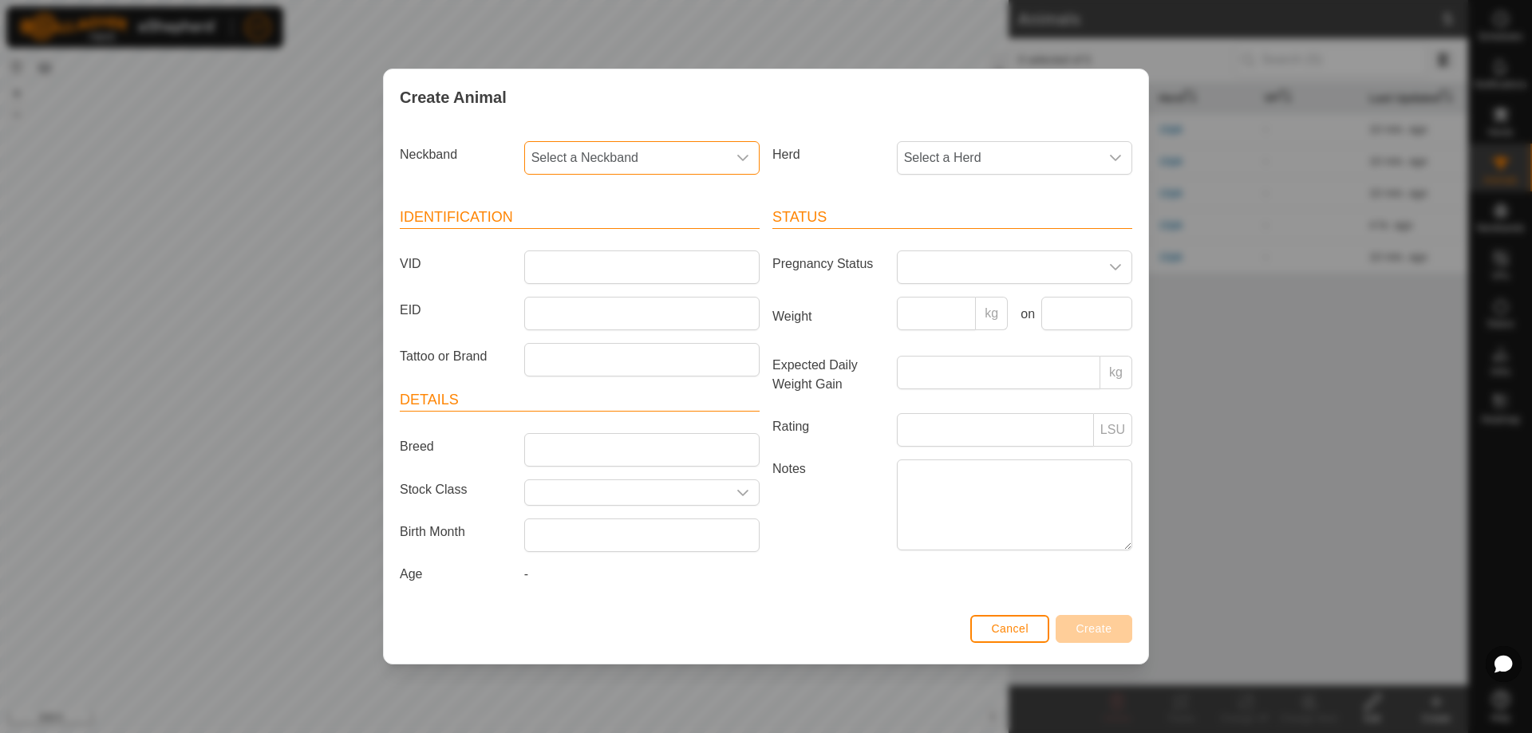
click at [696, 152] on span "Select a Neckband" at bounding box center [626, 158] width 202 height 32
click at [650, 307] on li "1009938341" at bounding box center [643, 307] width 234 height 32
click at [987, 160] on span "Select a Herd" at bounding box center [998, 158] width 202 height 32
click at [958, 274] on li "10pk" at bounding box center [1015, 274] width 234 height 32
click at [629, 265] on input "VID" at bounding box center [641, 267] width 235 height 34
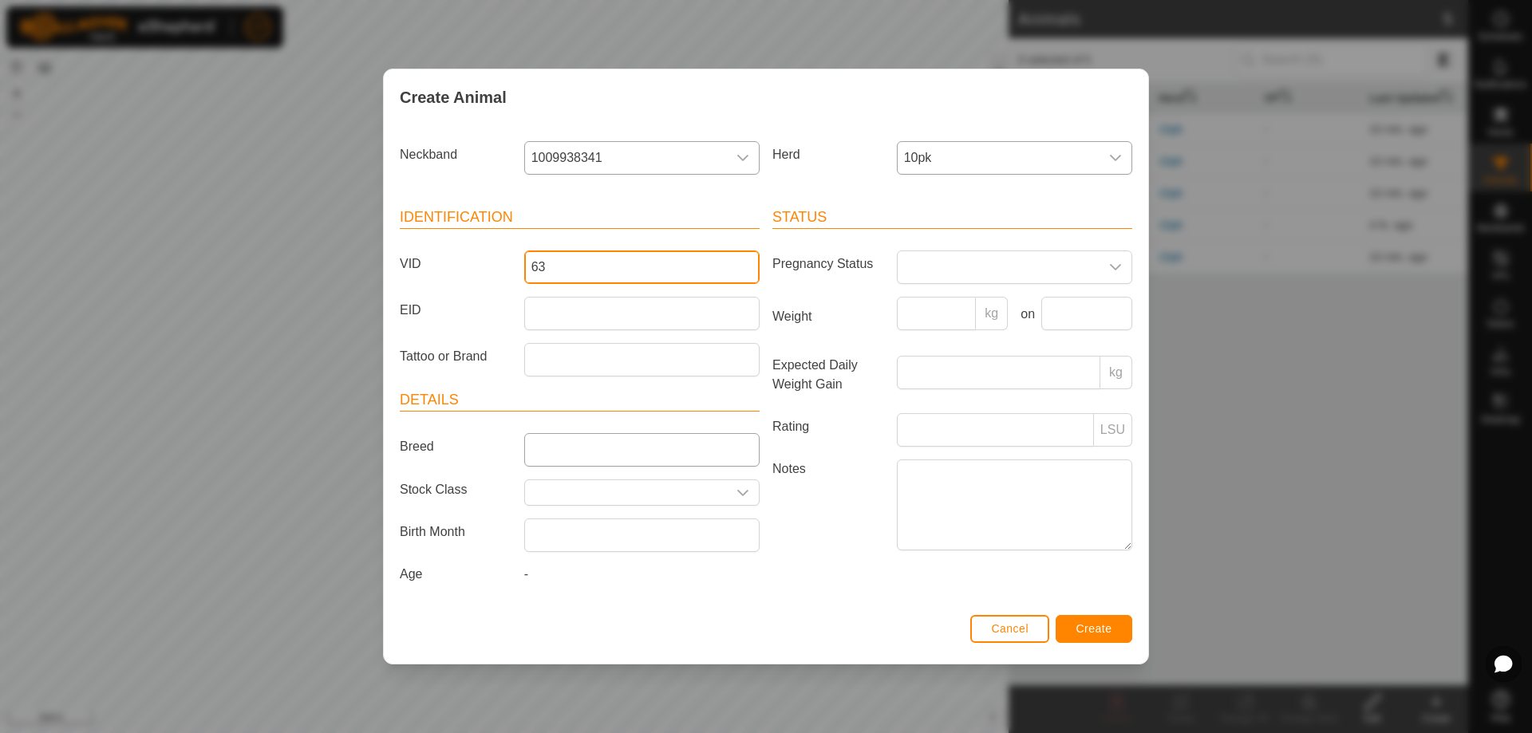
type input "63"
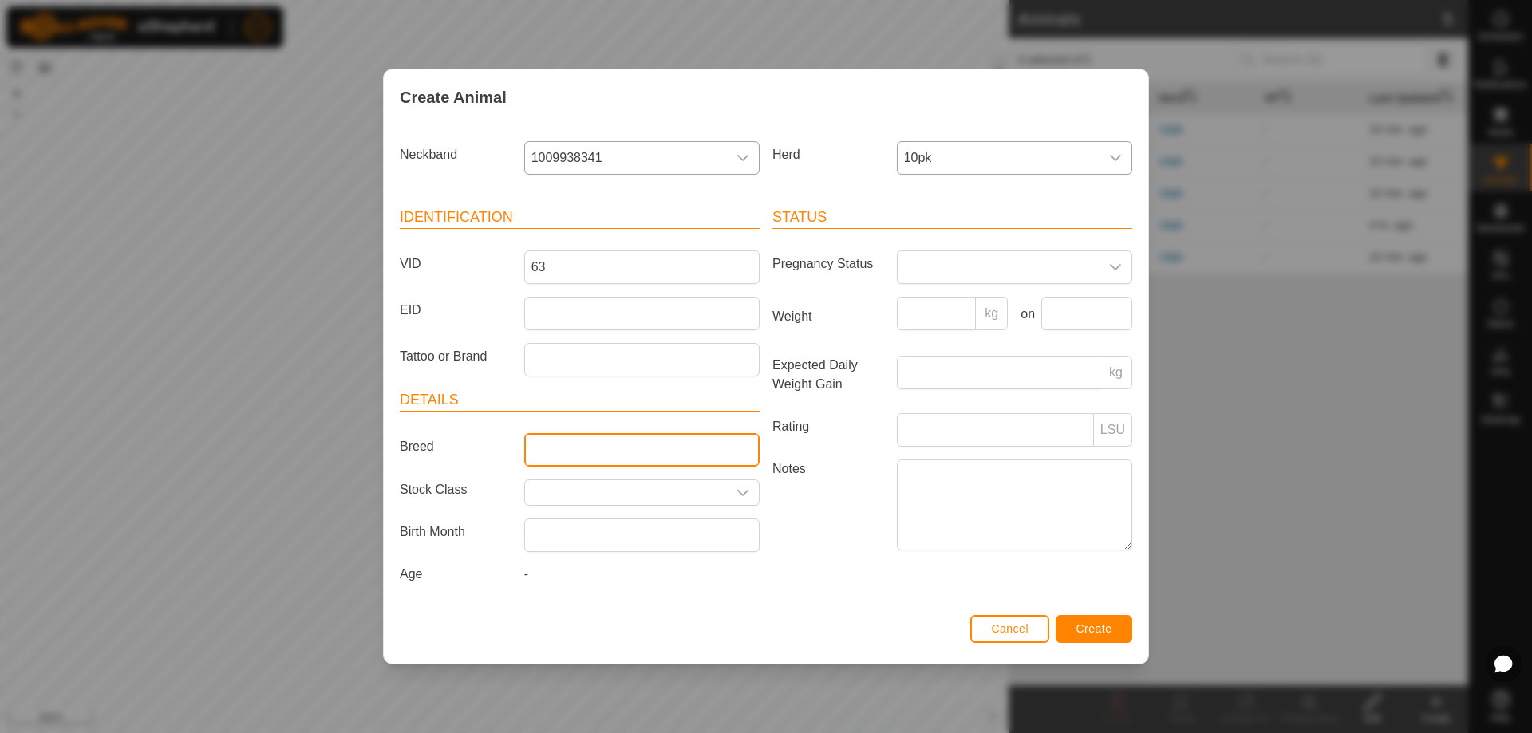
click at [657, 447] on input "Breed" at bounding box center [641, 450] width 235 height 34
type input "b"
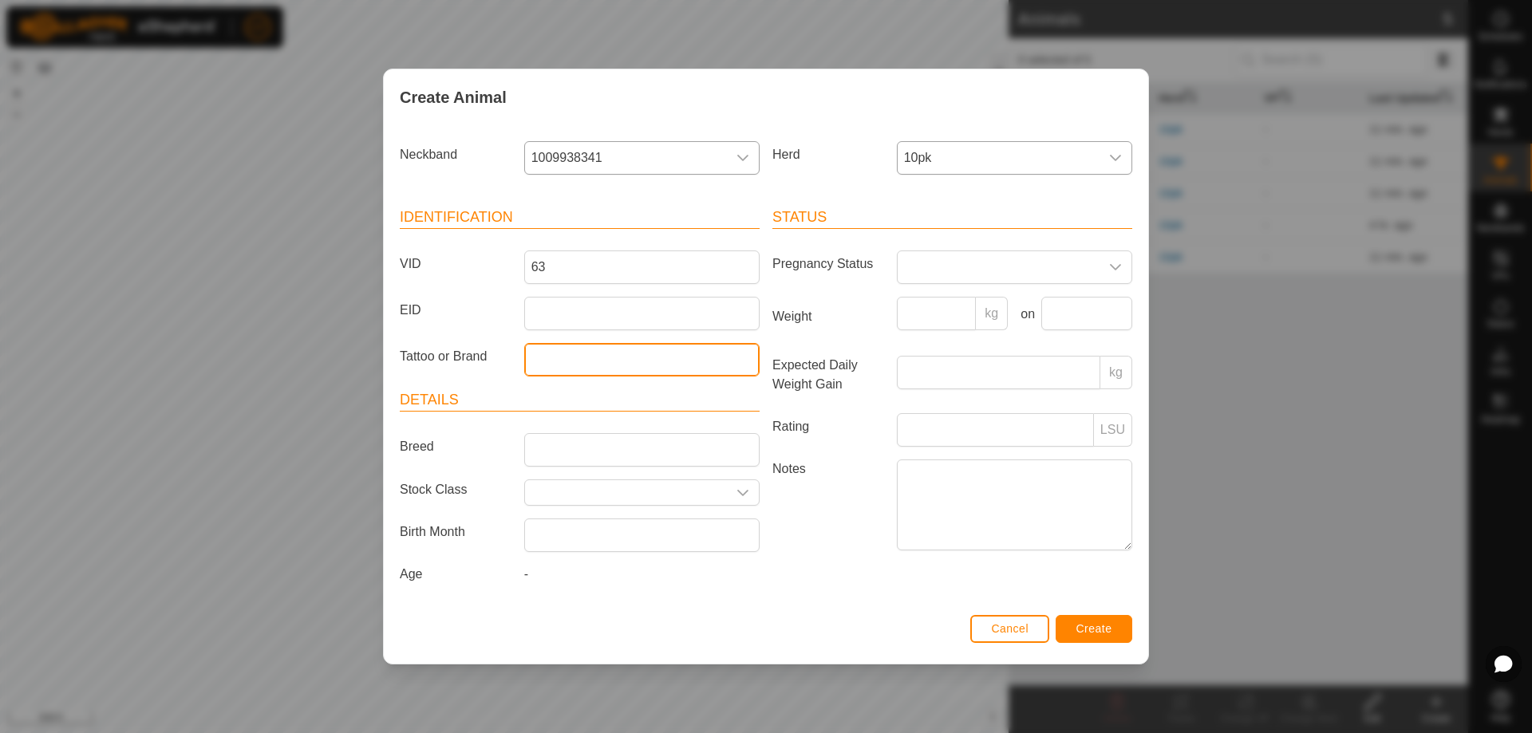
click at [650, 365] on input "Tattoo or Brand" at bounding box center [641, 360] width 235 height 34
type input "bwf"
click at [1105, 630] on span "Create" at bounding box center [1094, 628] width 36 height 13
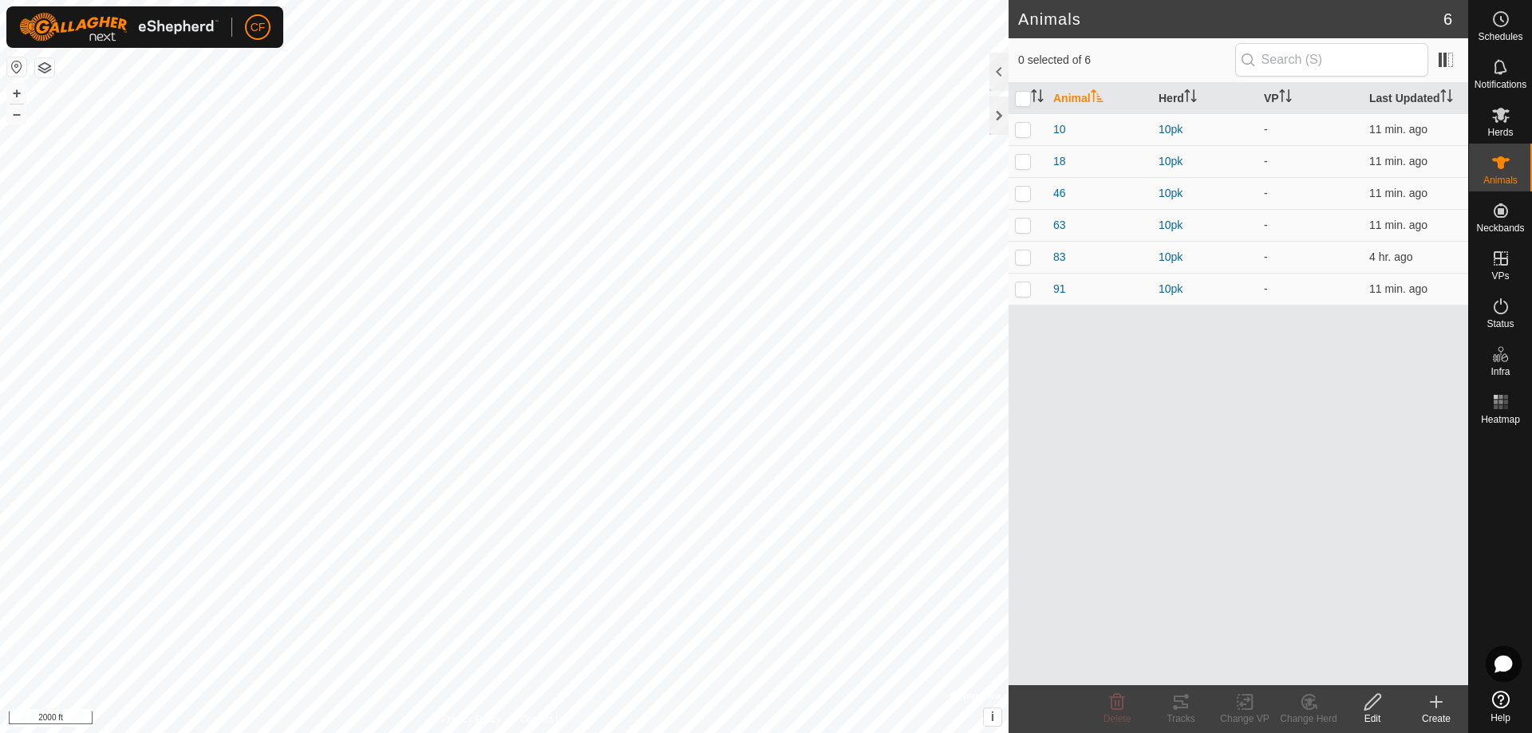
click at [1434, 711] on icon at bounding box center [1435, 701] width 19 height 19
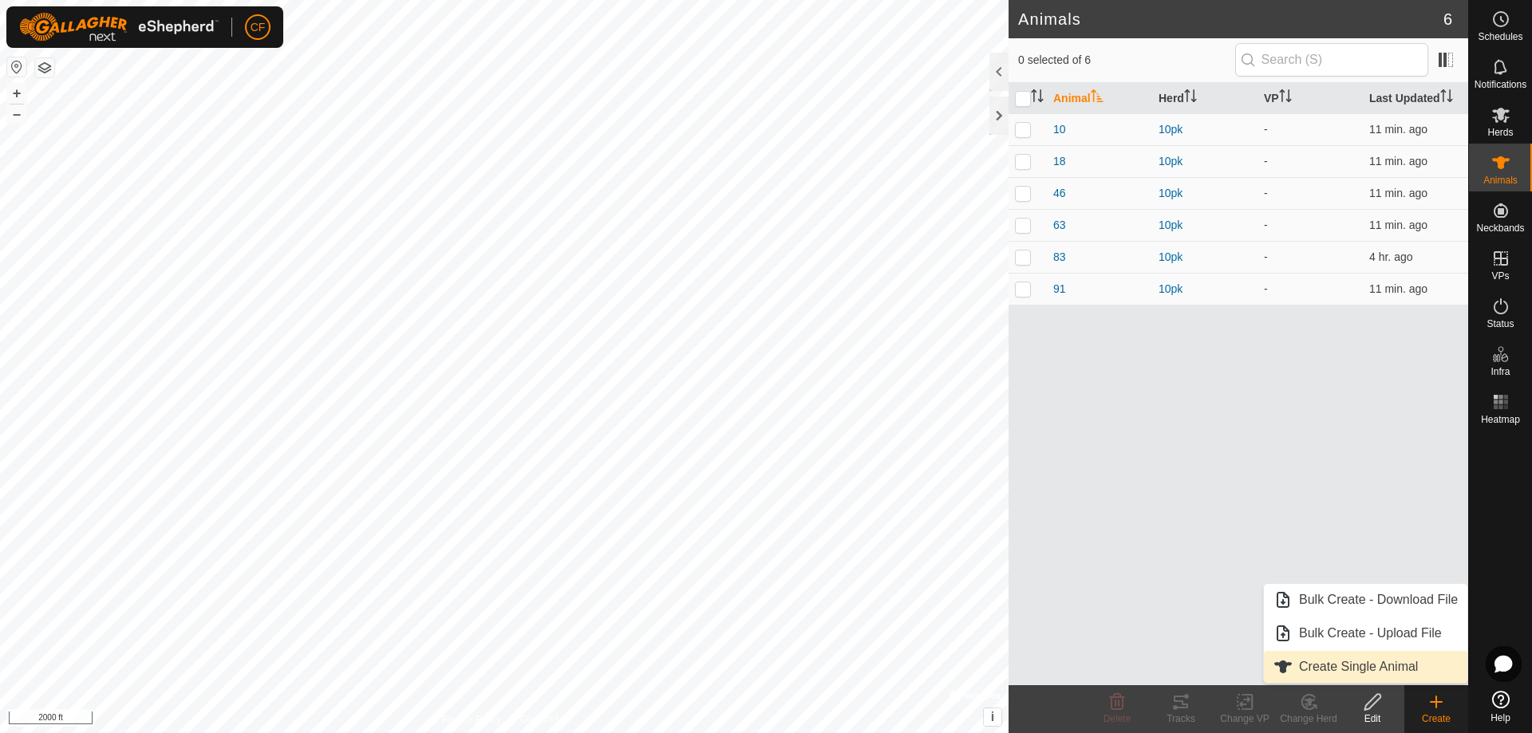
click at [1414, 667] on link "Create Single Animal" at bounding box center [1365, 667] width 203 height 32
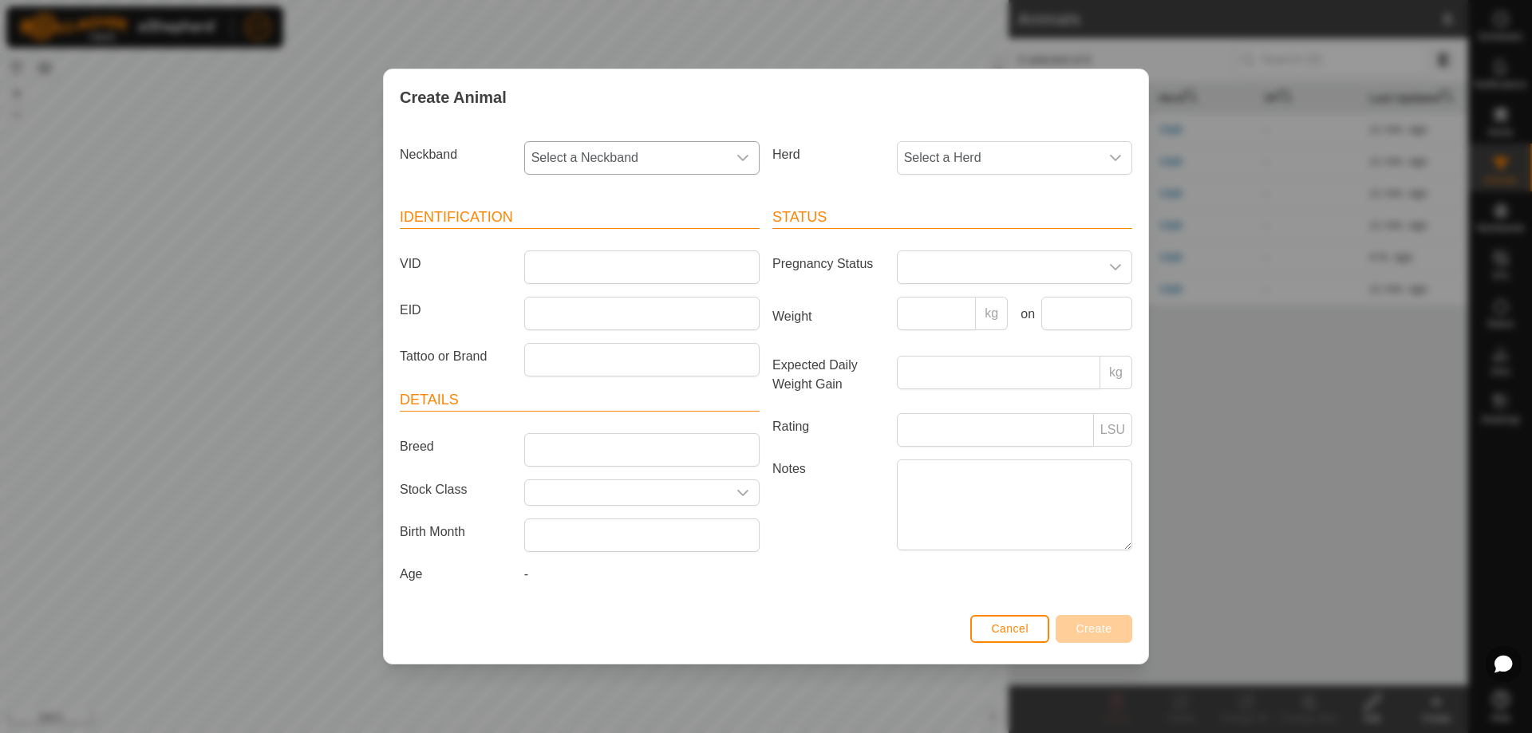
click at [741, 154] on icon "dropdown trigger" at bounding box center [742, 158] width 13 height 13
click at [678, 310] on li "1688288886" at bounding box center [643, 307] width 234 height 32
click at [952, 162] on span "Select a Herd" at bounding box center [998, 158] width 202 height 32
click at [930, 272] on li "10pk" at bounding box center [1015, 274] width 234 height 32
click at [641, 271] on input "VID" at bounding box center [641, 267] width 235 height 34
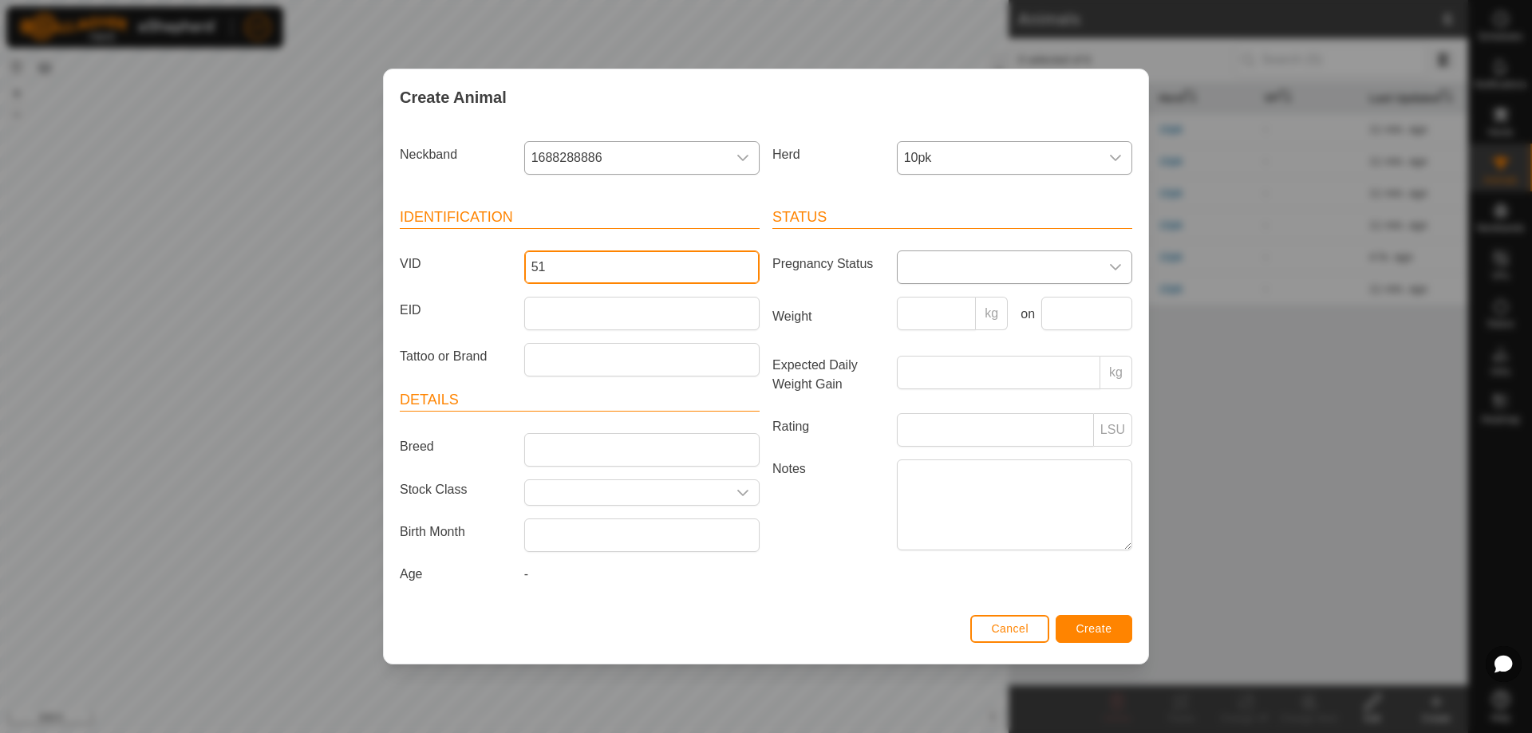
type input "51"
click at [979, 274] on span at bounding box center [998, 267] width 202 height 32
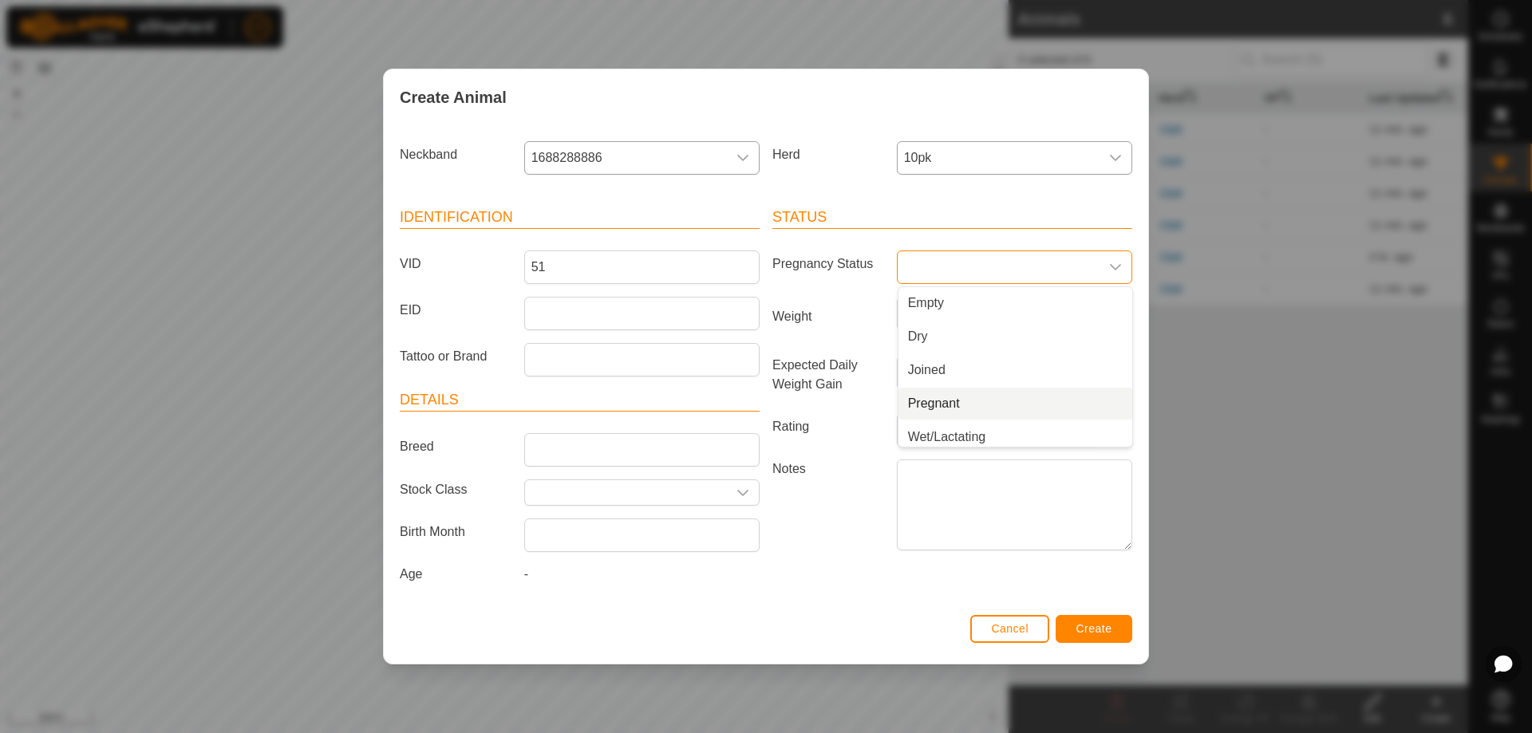
click at [959, 412] on li "Pregnant" at bounding box center [1015, 404] width 234 height 32
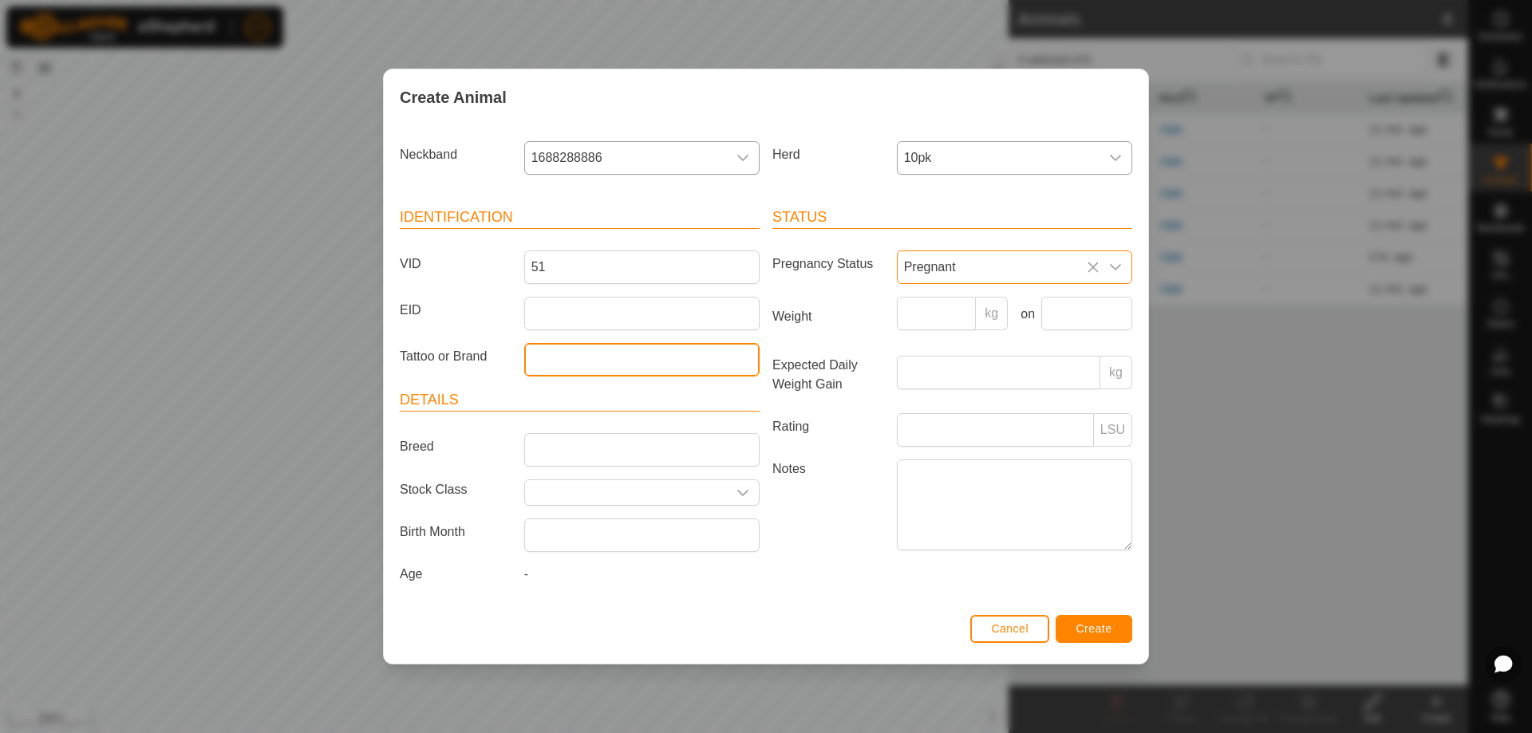
click at [582, 366] on input "Tattoo or Brand" at bounding box center [641, 360] width 235 height 34
type input "tan"
click at [1107, 625] on span "Create" at bounding box center [1094, 628] width 36 height 13
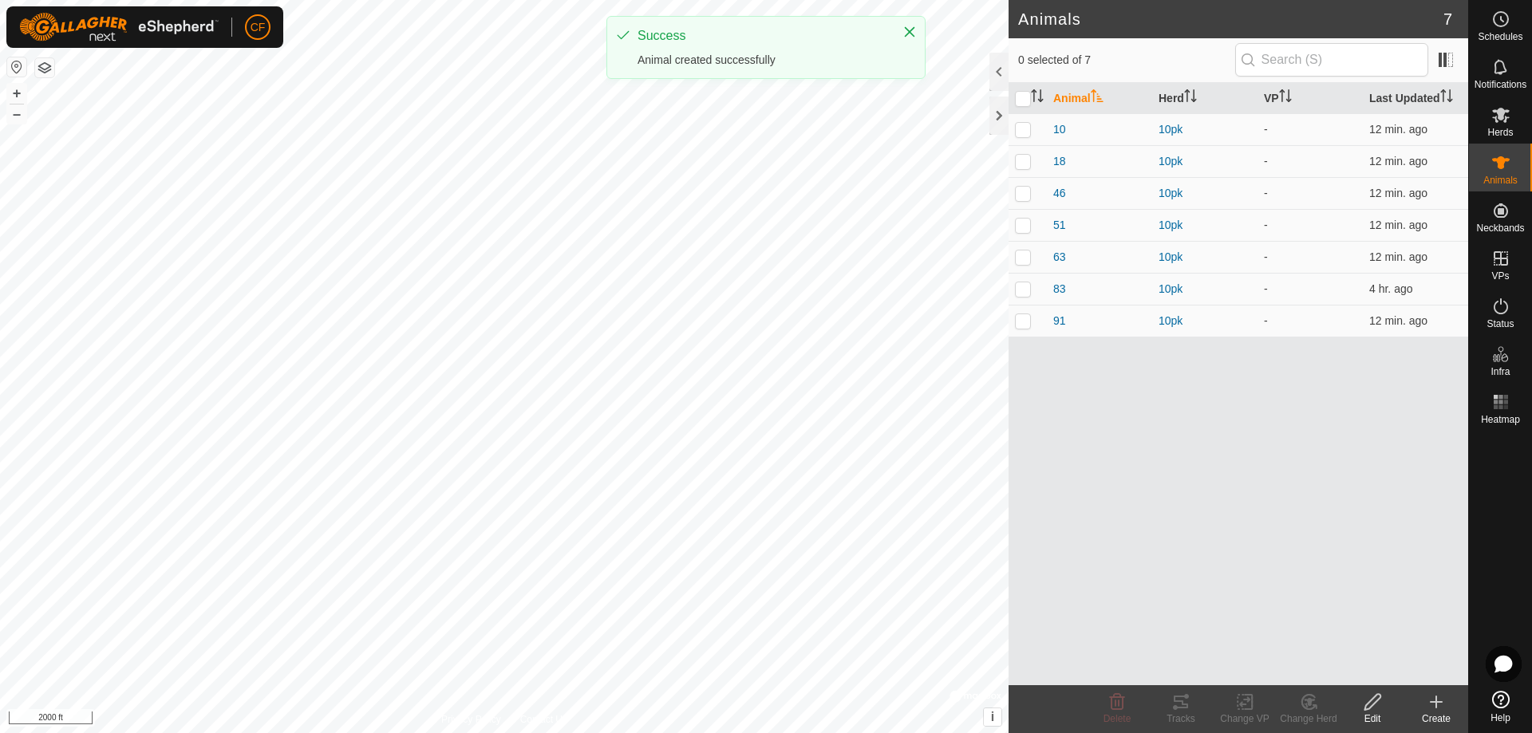
click at [1437, 707] on icon at bounding box center [1435, 701] width 19 height 19
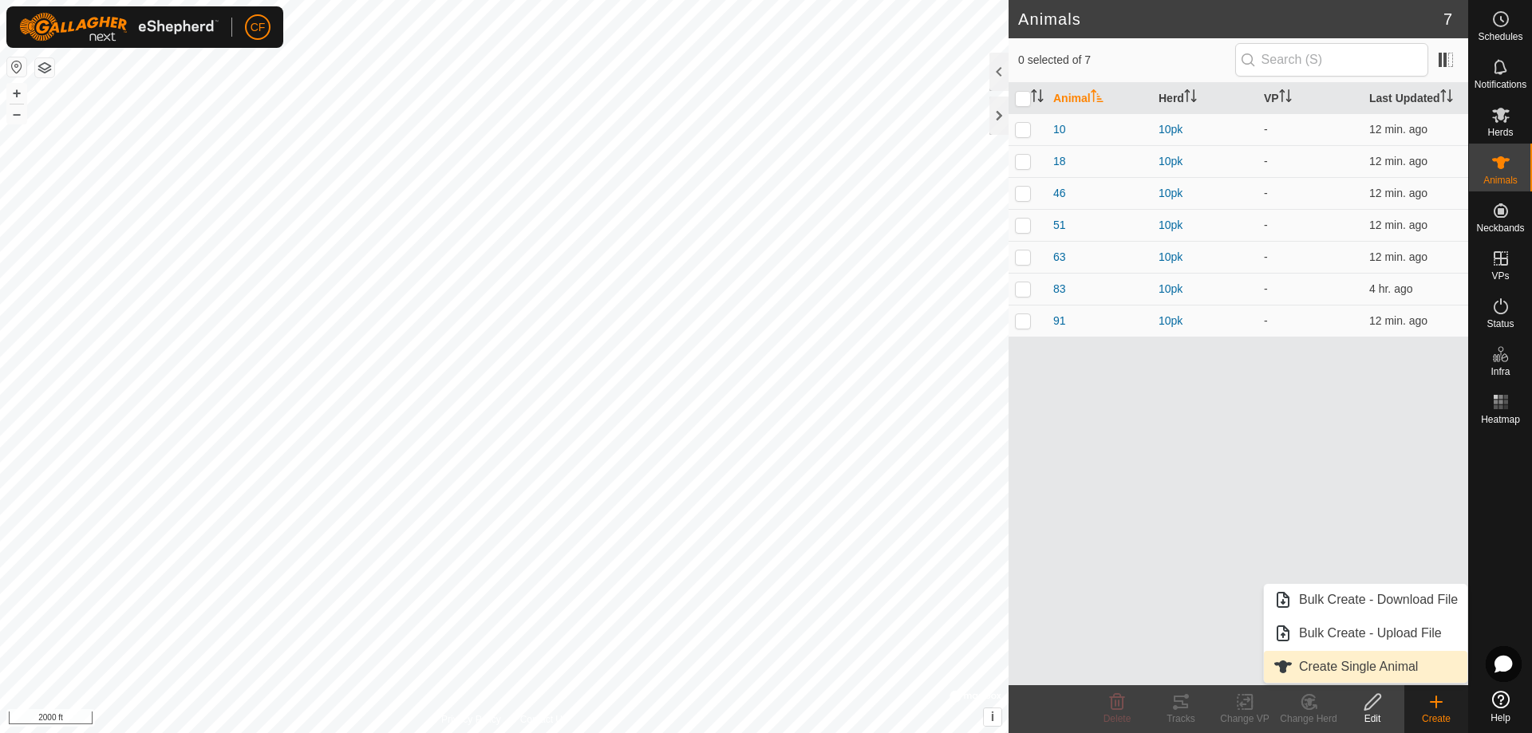
click at [1394, 672] on link "Create Single Animal" at bounding box center [1365, 667] width 203 height 32
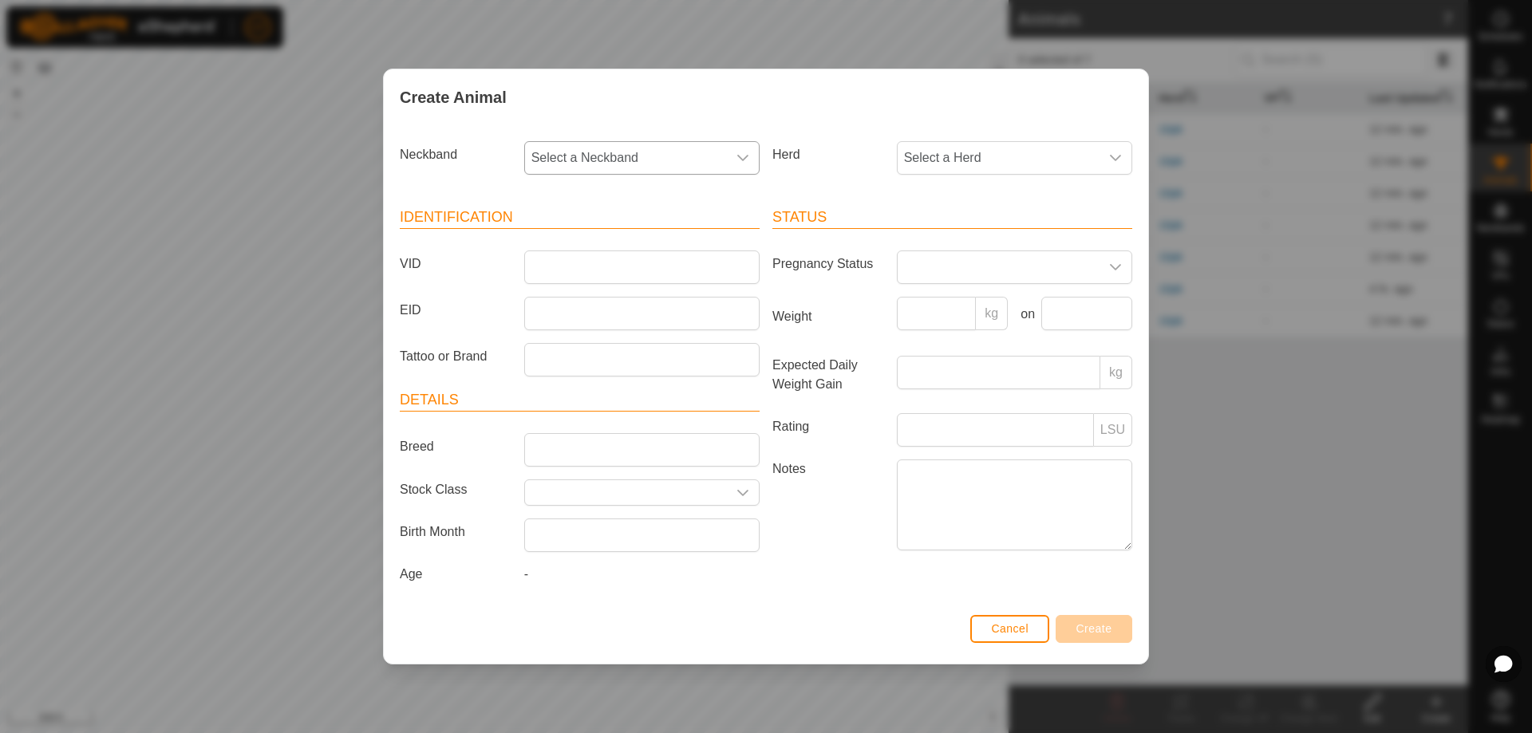
click at [739, 156] on icon "dropdown trigger" at bounding box center [742, 158] width 11 height 6
click at [641, 311] on li "0720430618" at bounding box center [643, 307] width 234 height 32
click at [953, 162] on span "Select a Herd" at bounding box center [998, 158] width 202 height 32
click at [965, 275] on li "10pk" at bounding box center [1015, 274] width 234 height 32
click at [660, 266] on input "VID" at bounding box center [641, 267] width 235 height 34
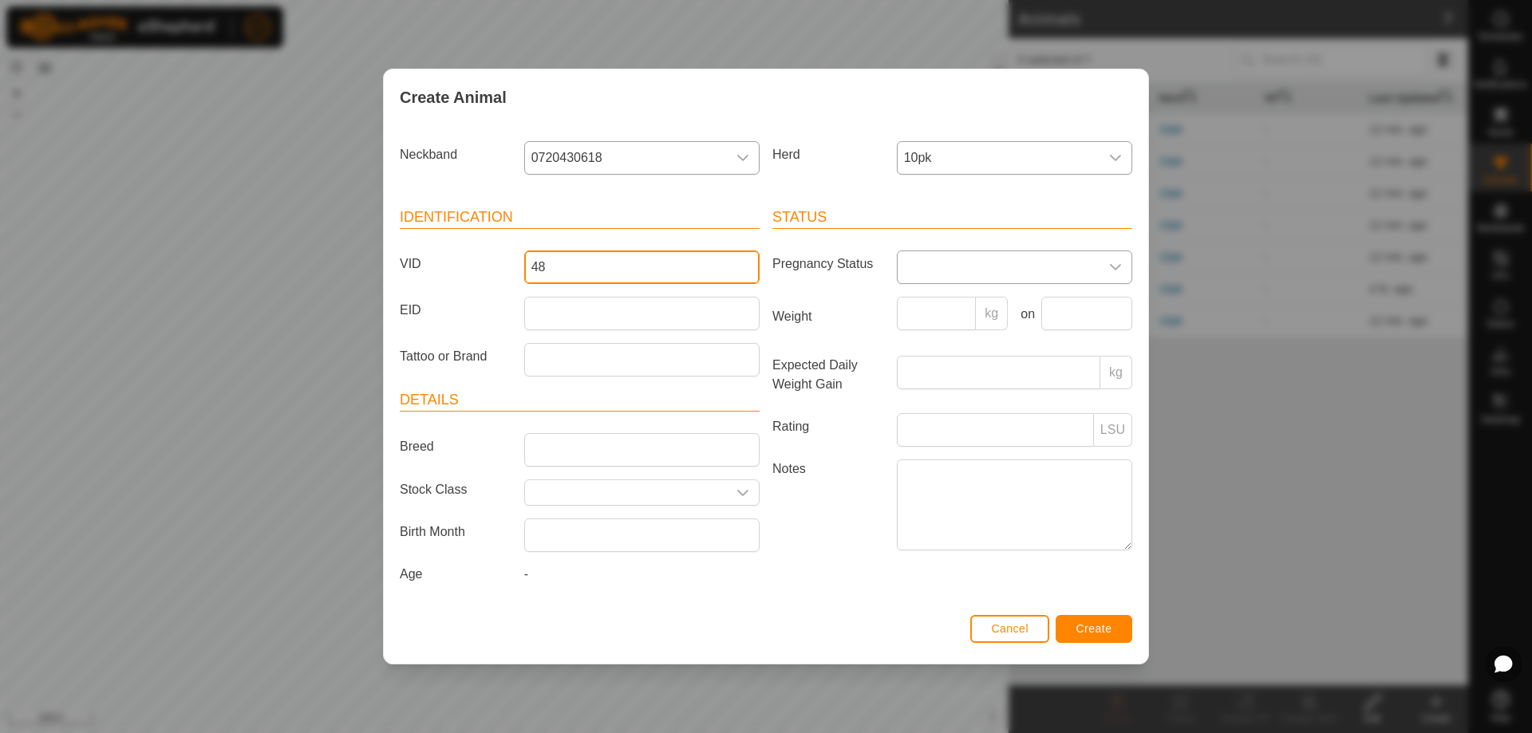
type input "48"
click at [957, 263] on span at bounding box center [998, 267] width 202 height 32
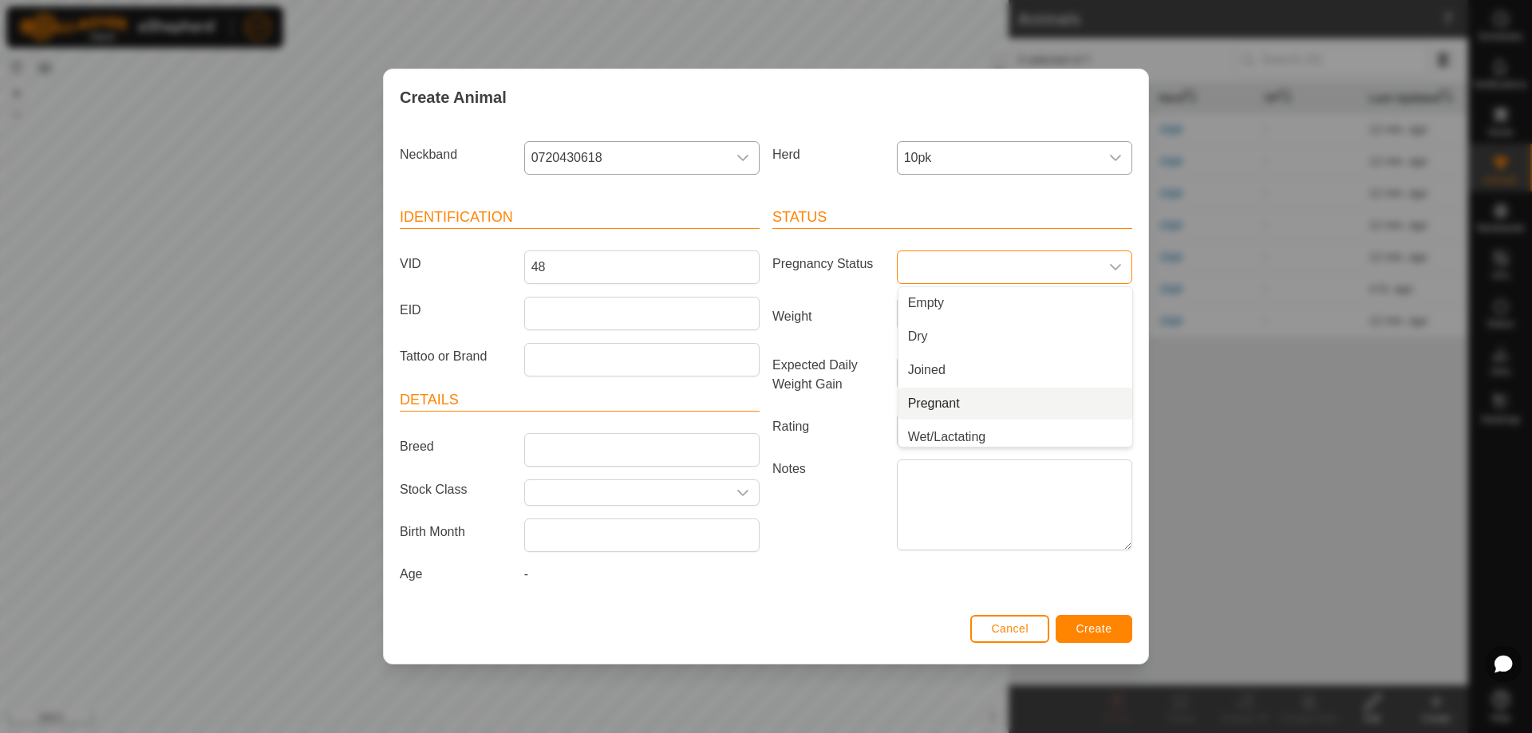
click at [963, 398] on li "Pregnant" at bounding box center [1015, 404] width 234 height 32
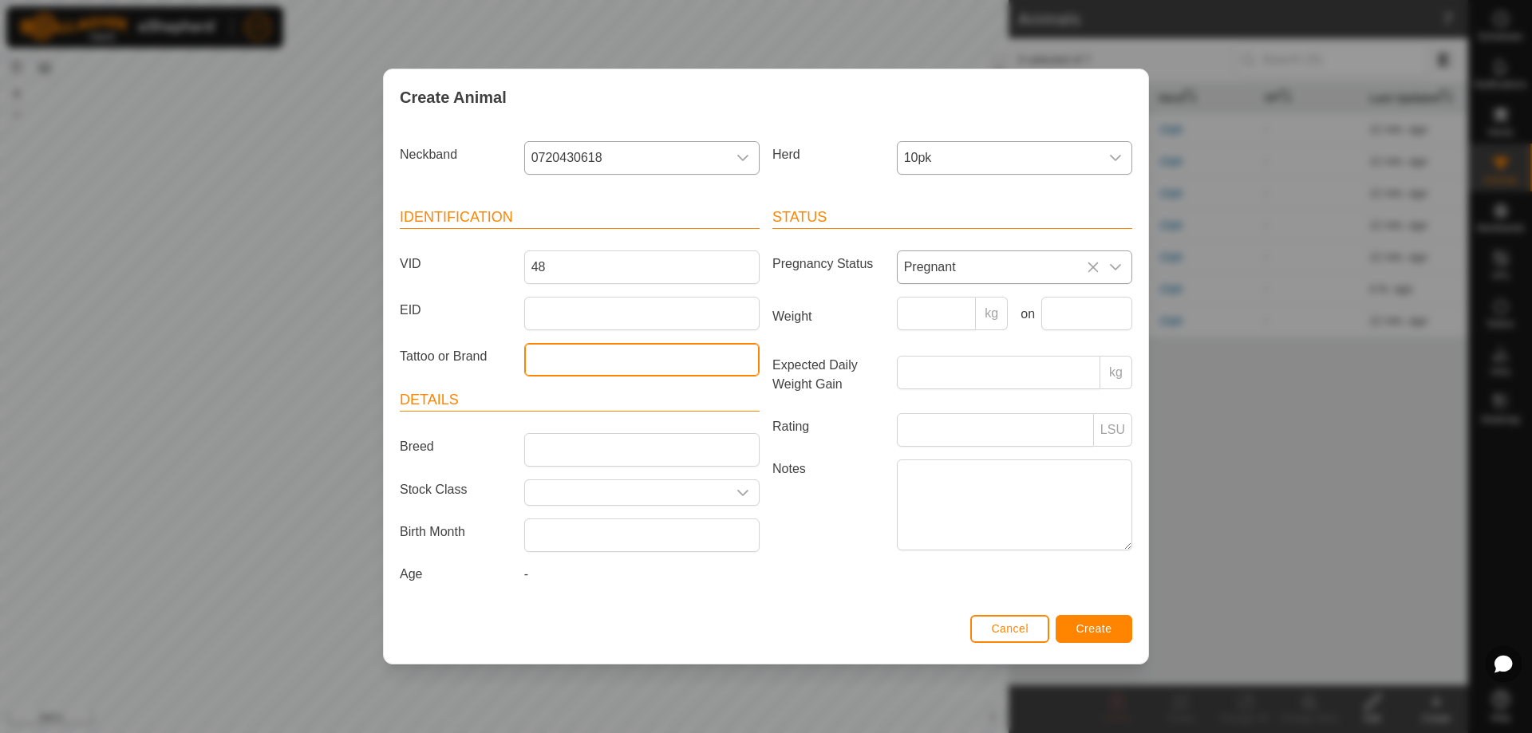
click at [599, 357] on input "Tattoo or Brand" at bounding box center [641, 360] width 235 height 34
type input "blk"
click at [1114, 627] on button "Create" at bounding box center [1093, 629] width 77 height 28
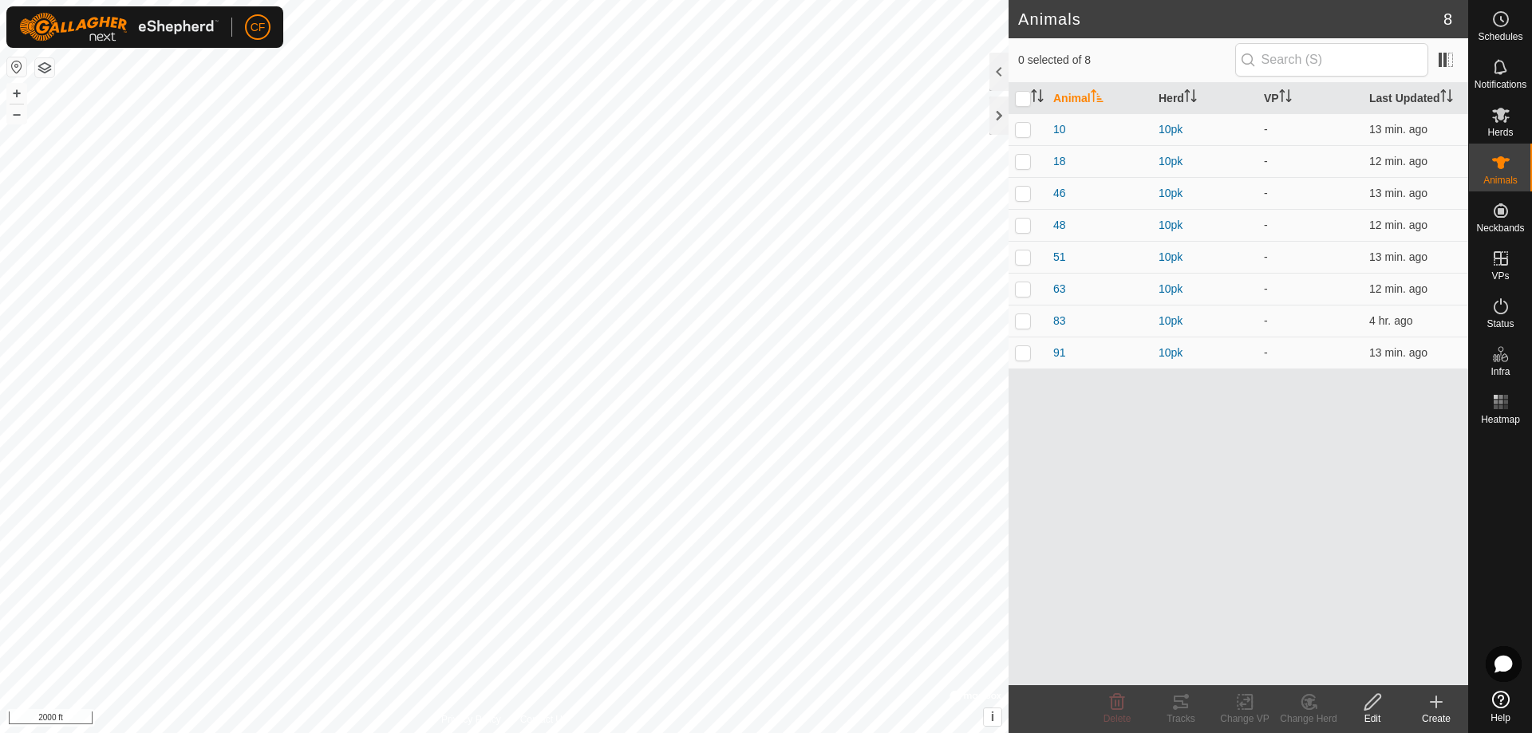
click at [1429, 711] on icon at bounding box center [1435, 701] width 19 height 19
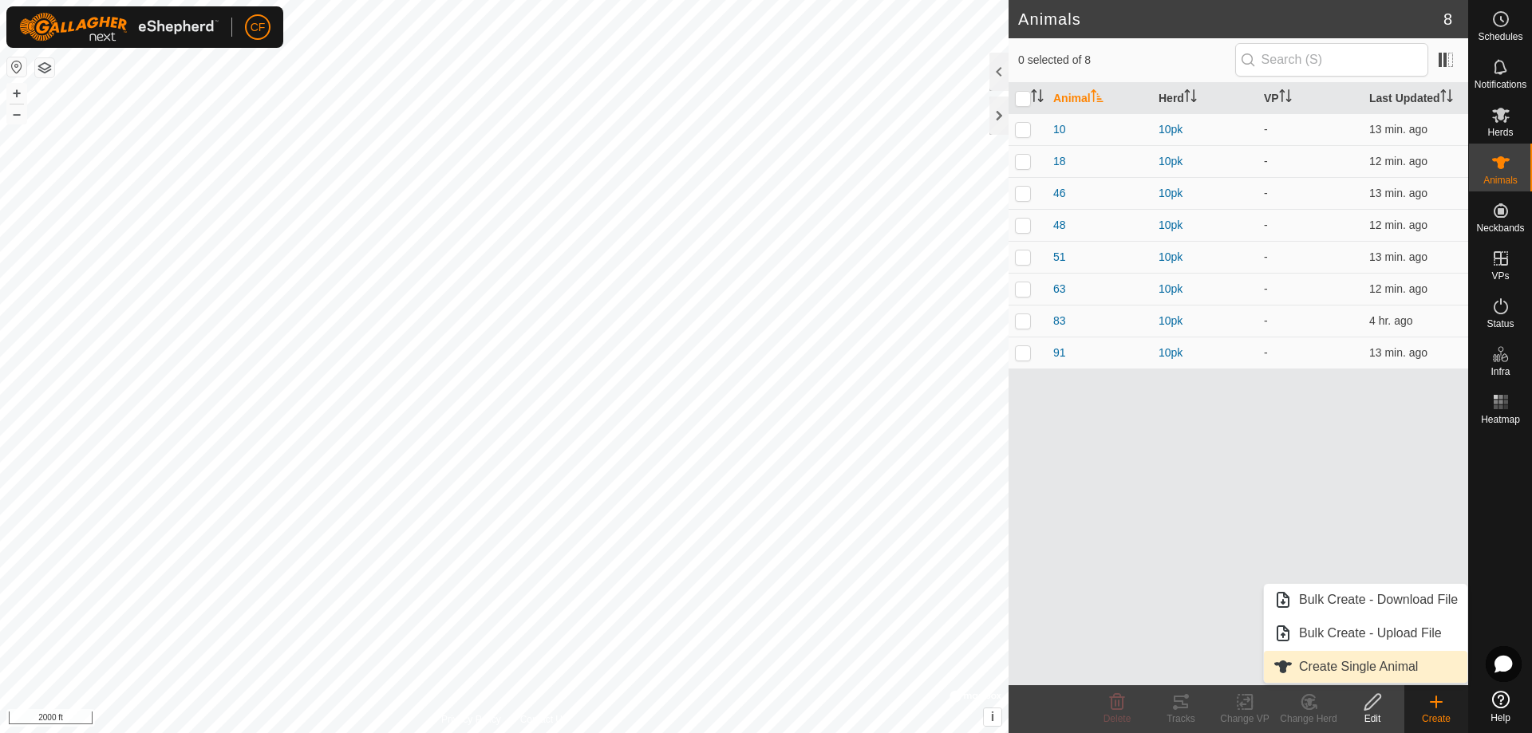
click at [1330, 664] on link "Create Single Animal" at bounding box center [1365, 667] width 203 height 32
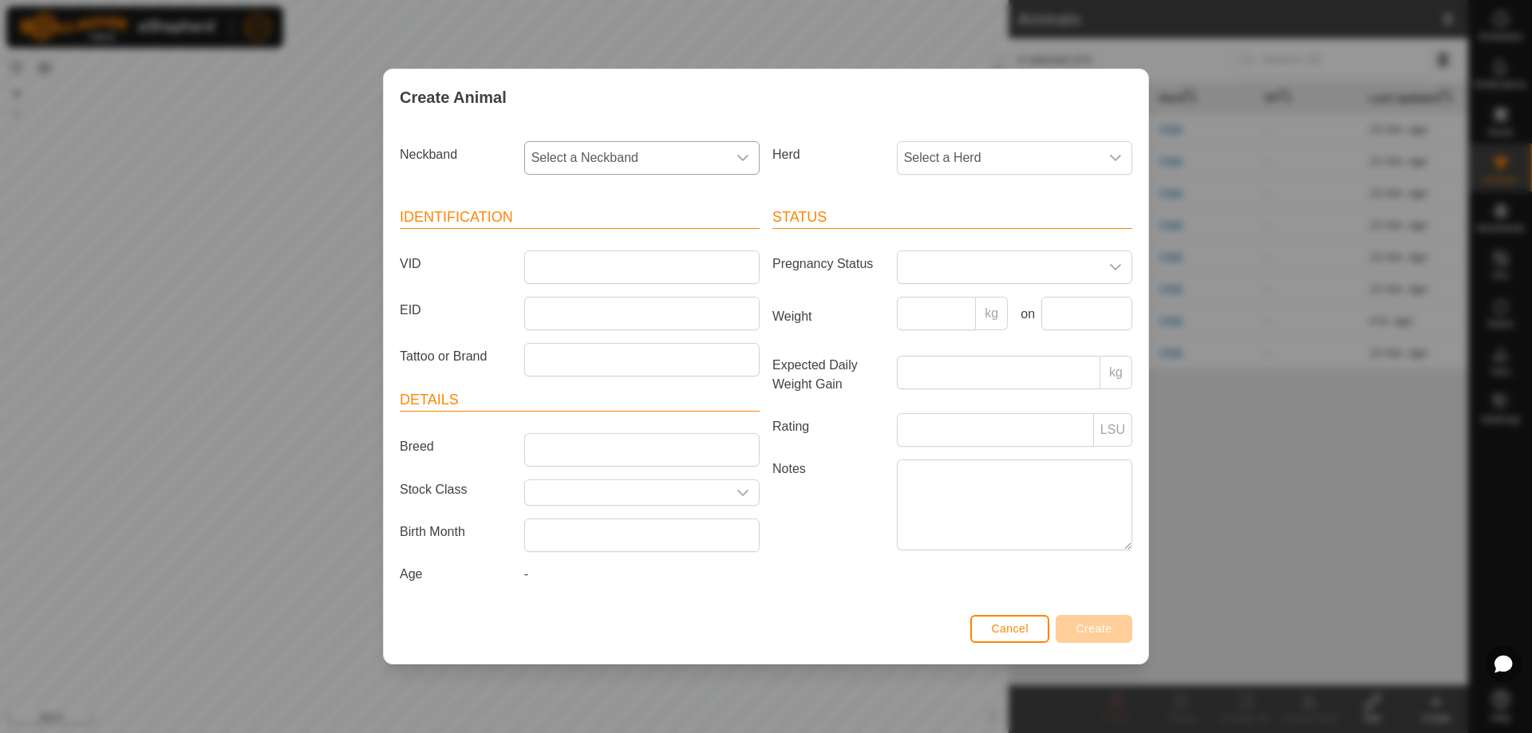
click at [633, 166] on span "Select a Neckband" at bounding box center [626, 158] width 202 height 32
click at [628, 309] on li "0002195687" at bounding box center [643, 307] width 234 height 32
click at [974, 148] on span "Select a Herd" at bounding box center [998, 158] width 202 height 32
click at [972, 273] on li "10pk" at bounding box center [1015, 274] width 234 height 32
click at [701, 262] on input "VID" at bounding box center [641, 267] width 235 height 34
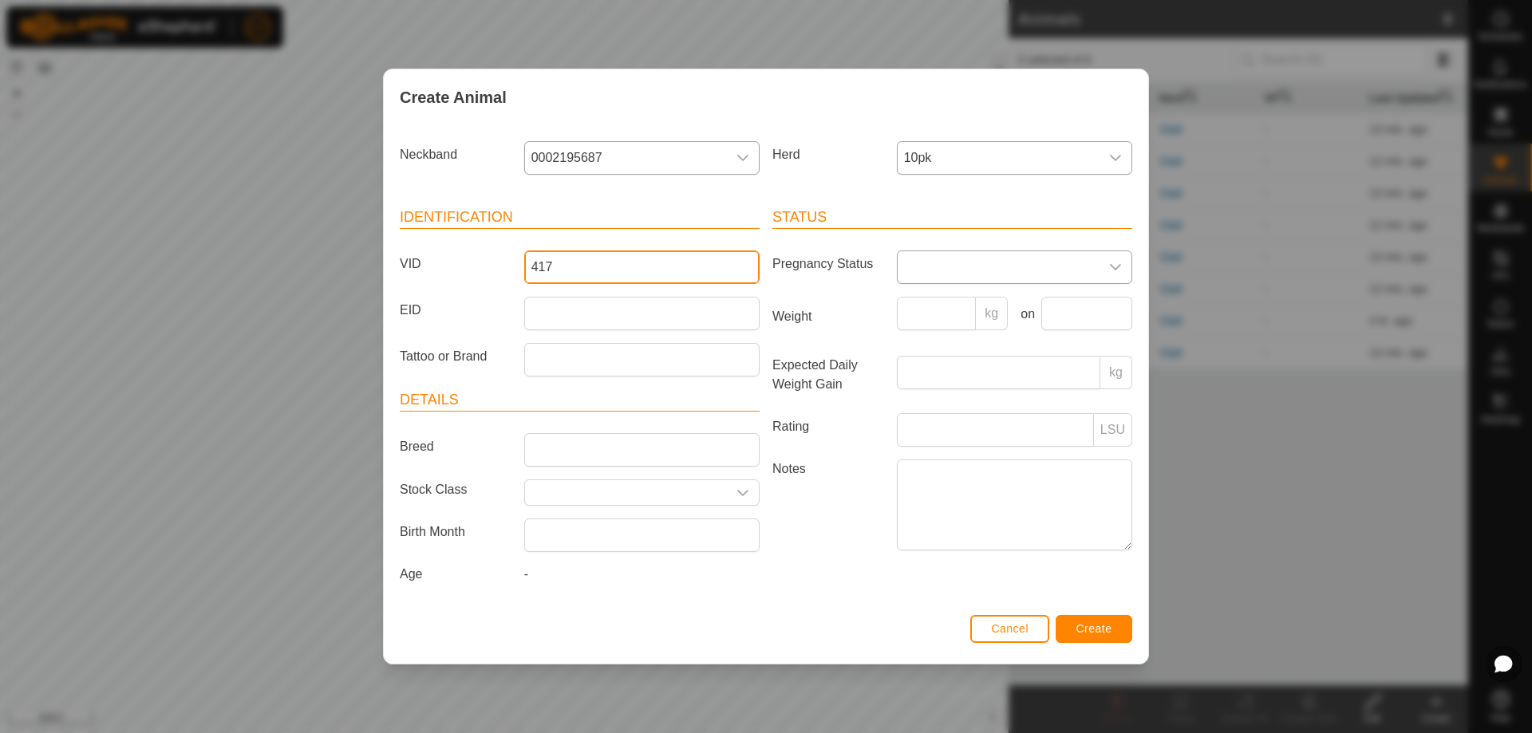
type input "417"
click at [940, 269] on span at bounding box center [998, 267] width 202 height 32
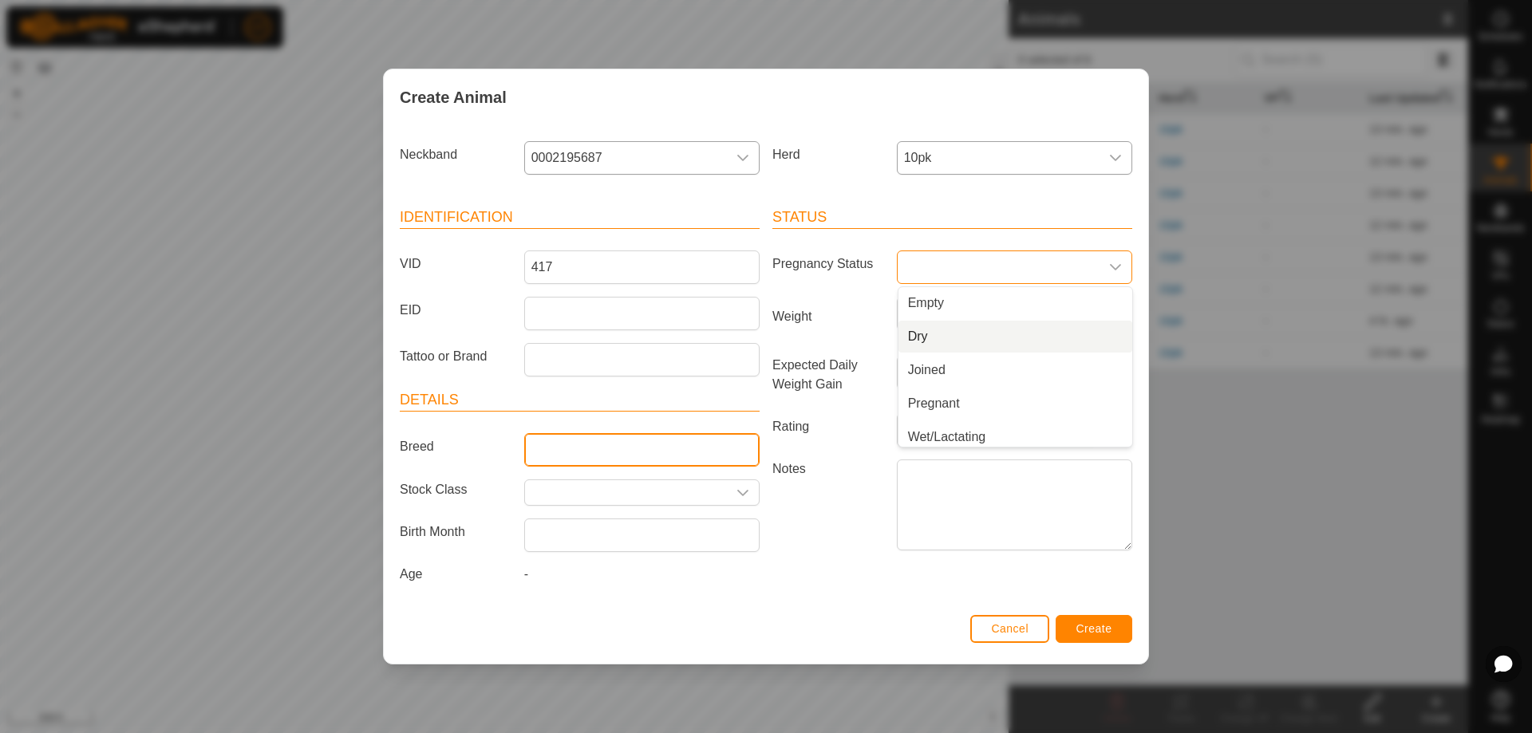
click at [609, 447] on input "Breed" at bounding box center [641, 450] width 235 height 34
type input "blk"
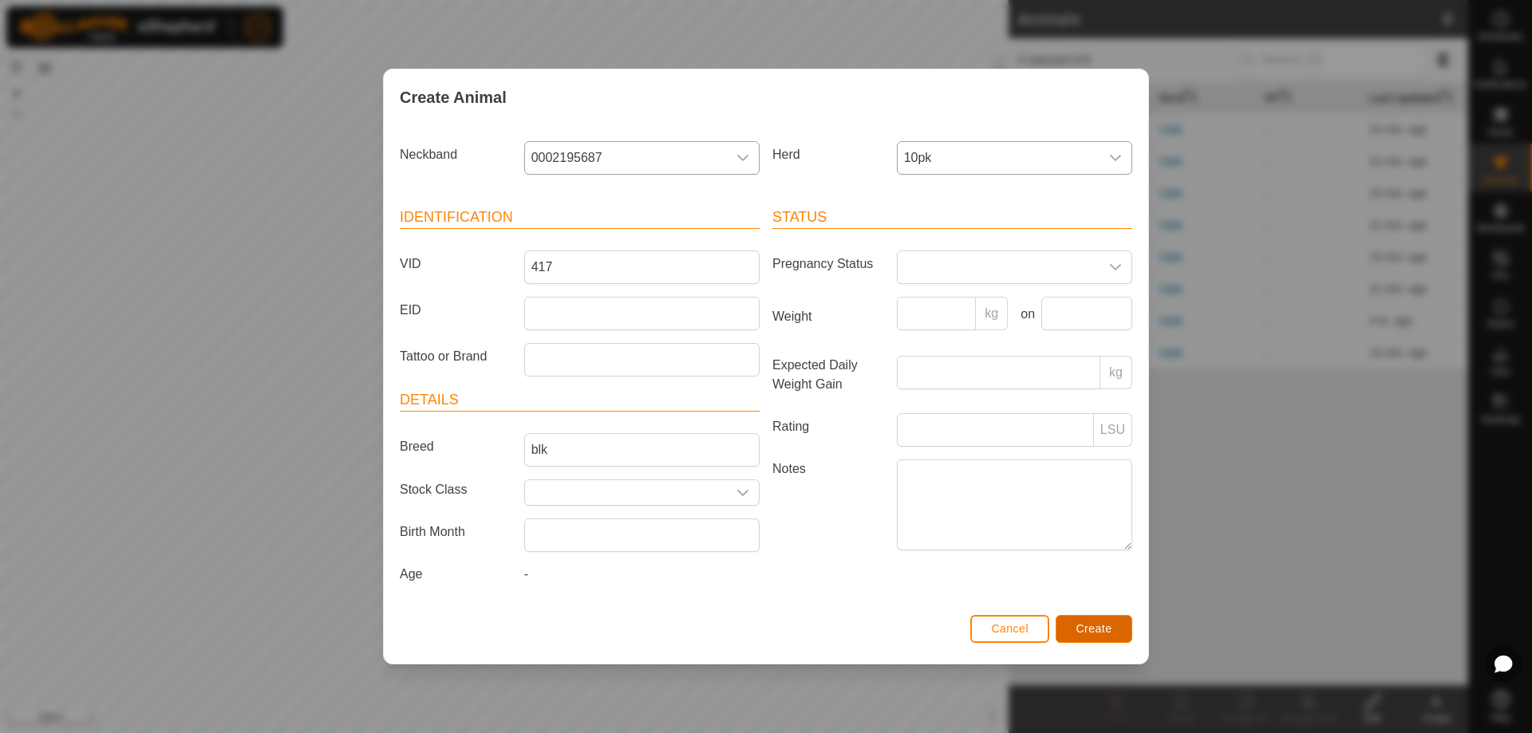
click at [1088, 626] on span "Create" at bounding box center [1094, 628] width 36 height 13
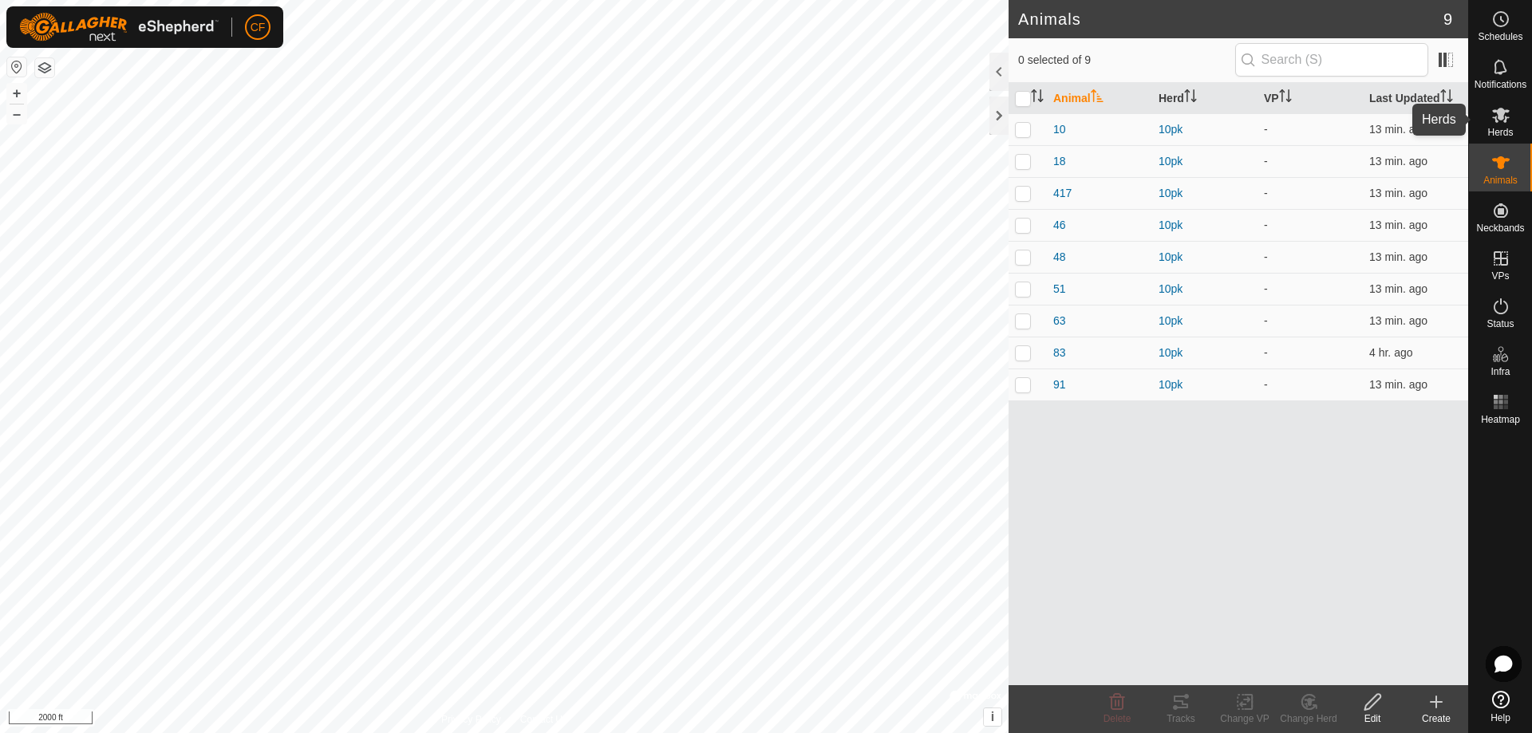
click at [1501, 107] on icon at bounding box center [1500, 114] width 19 height 19
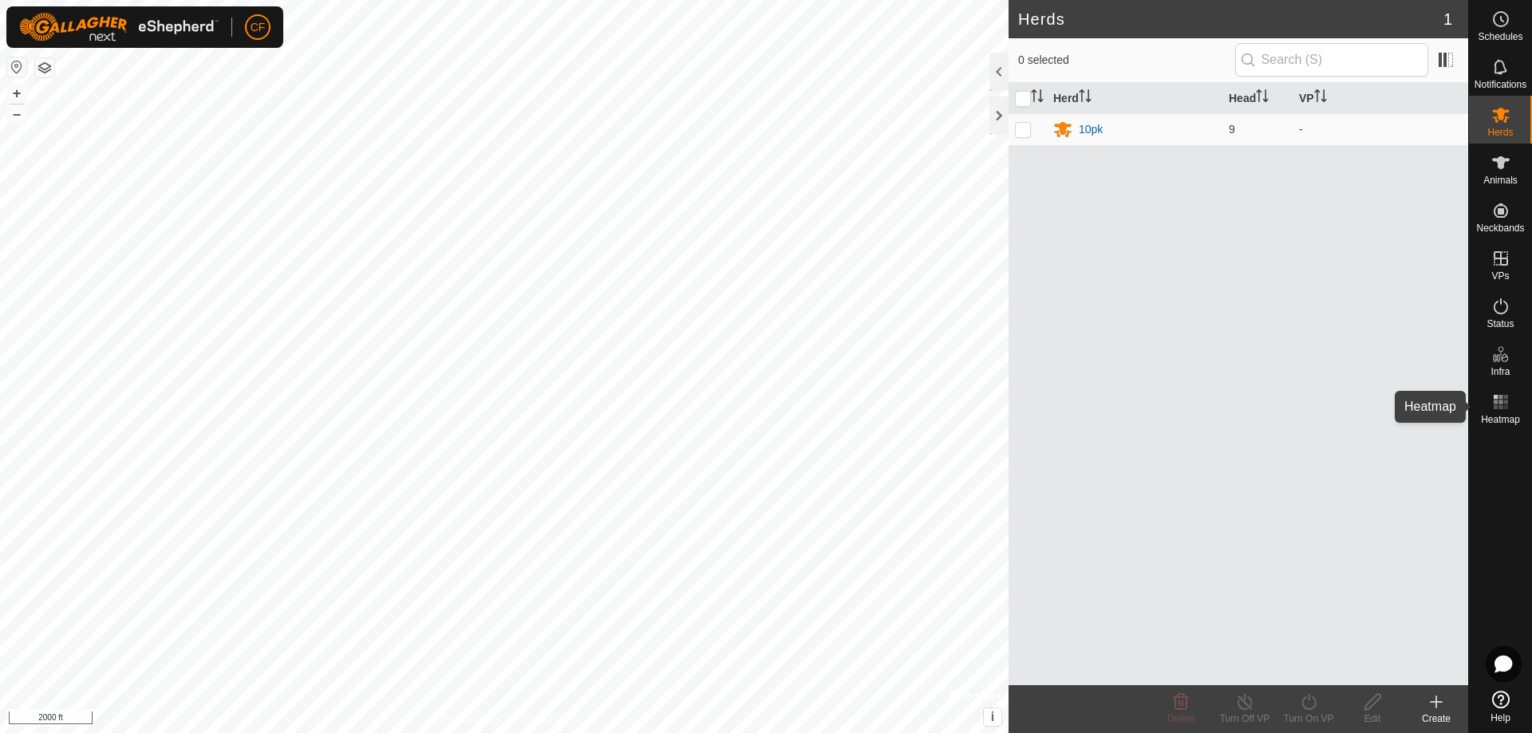
click at [1501, 401] on rect at bounding box center [1500, 402] width 4 height 4
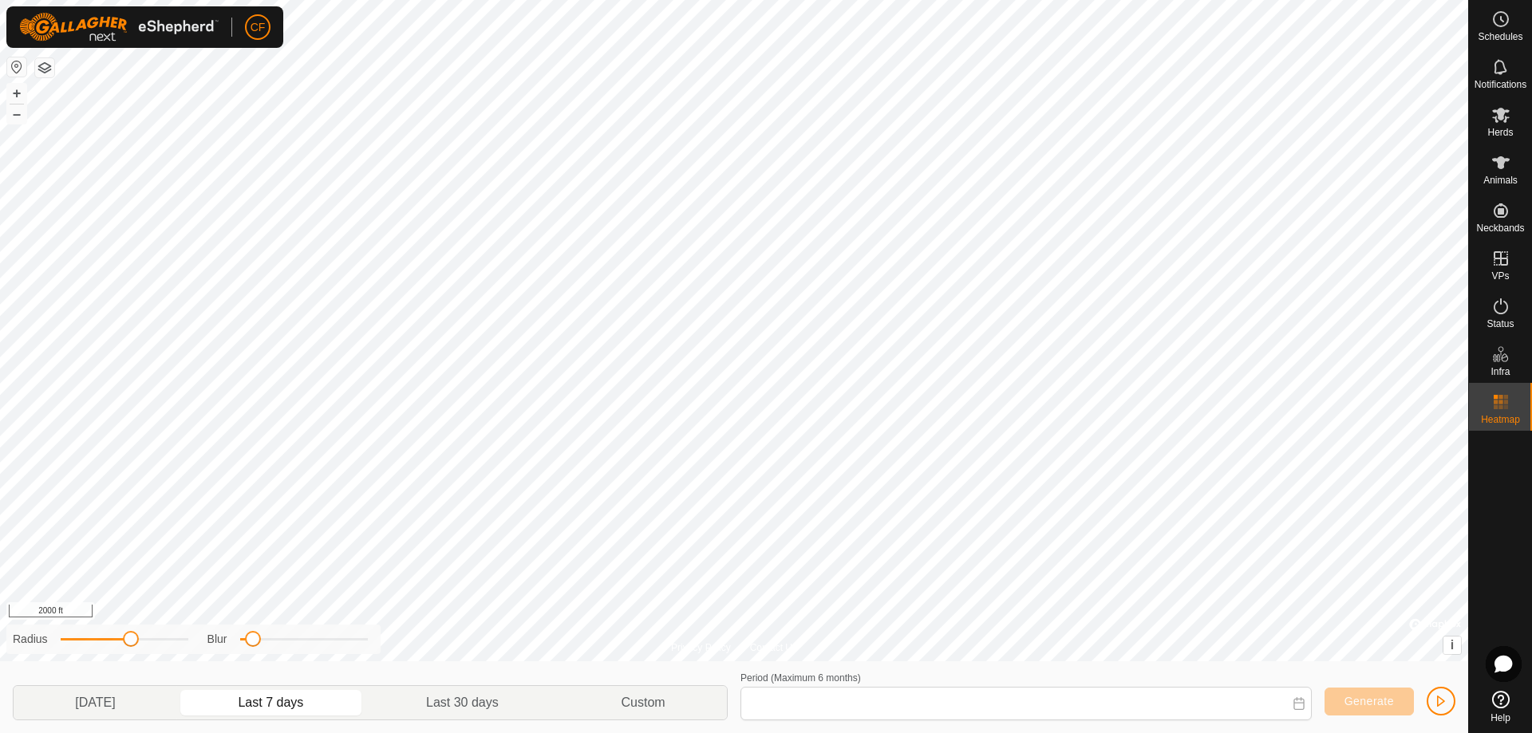
type input "Aug 17, 2025 - Aug 23, 2025"
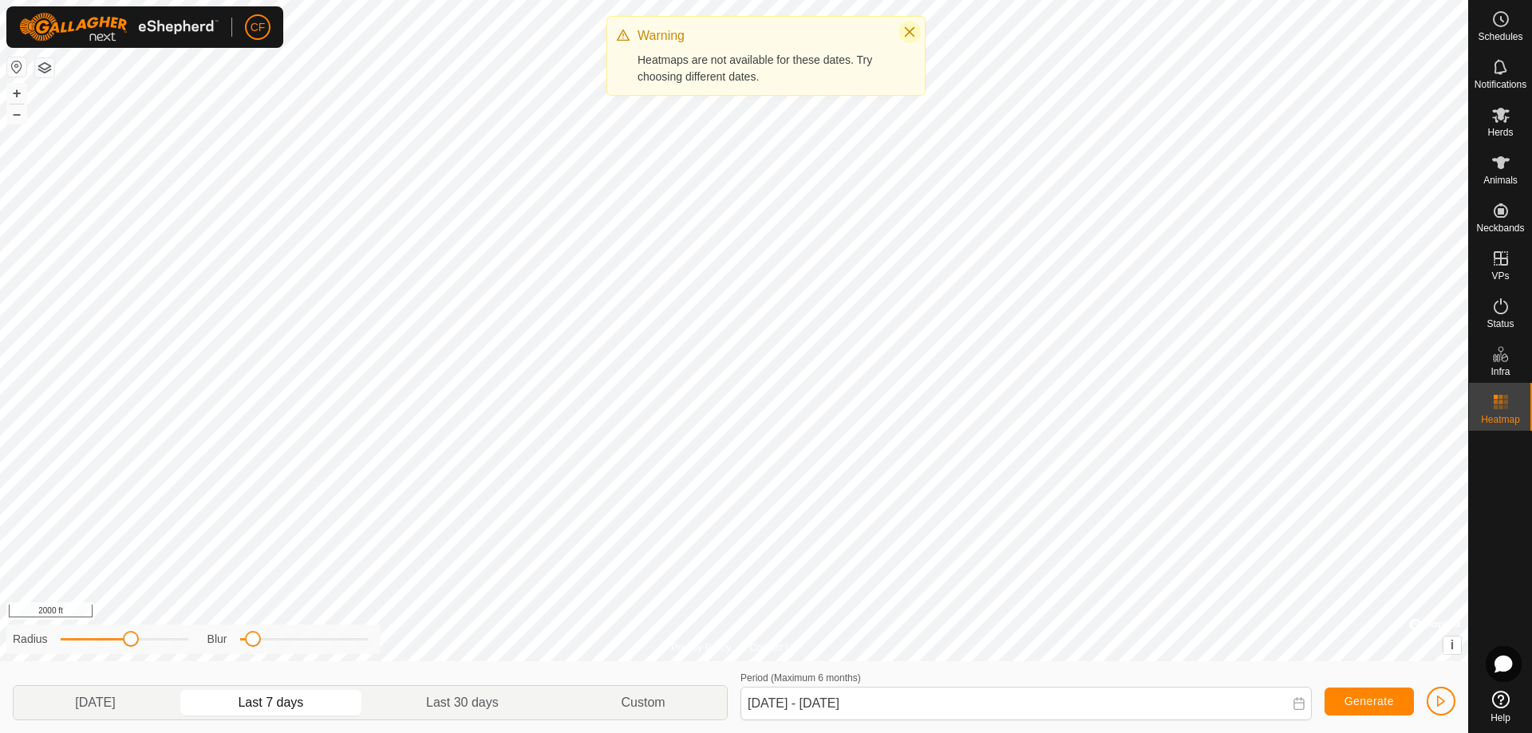
click at [914, 26] on icon "Close" at bounding box center [909, 32] width 13 height 13
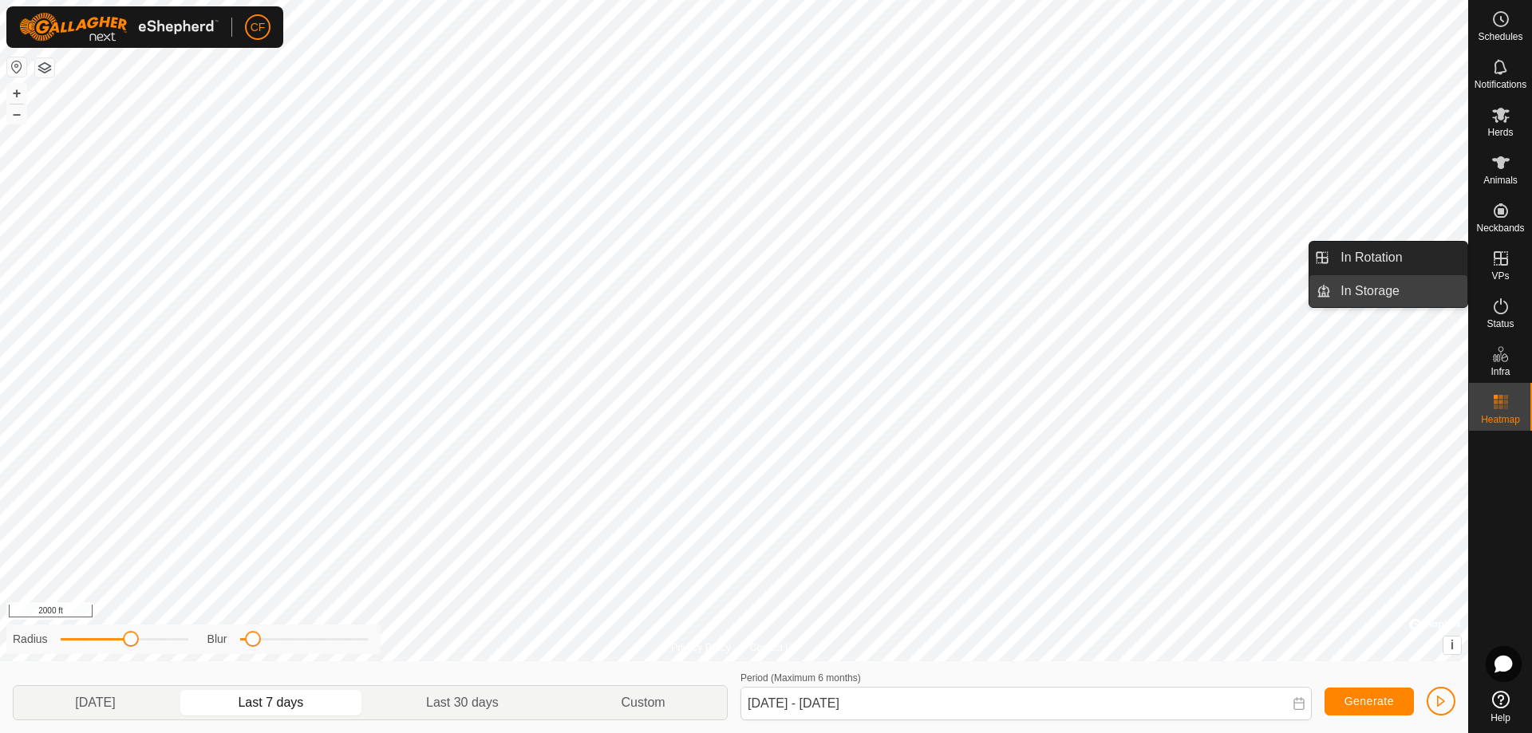
click at [1378, 290] on link "In Storage" at bounding box center [1399, 291] width 136 height 32
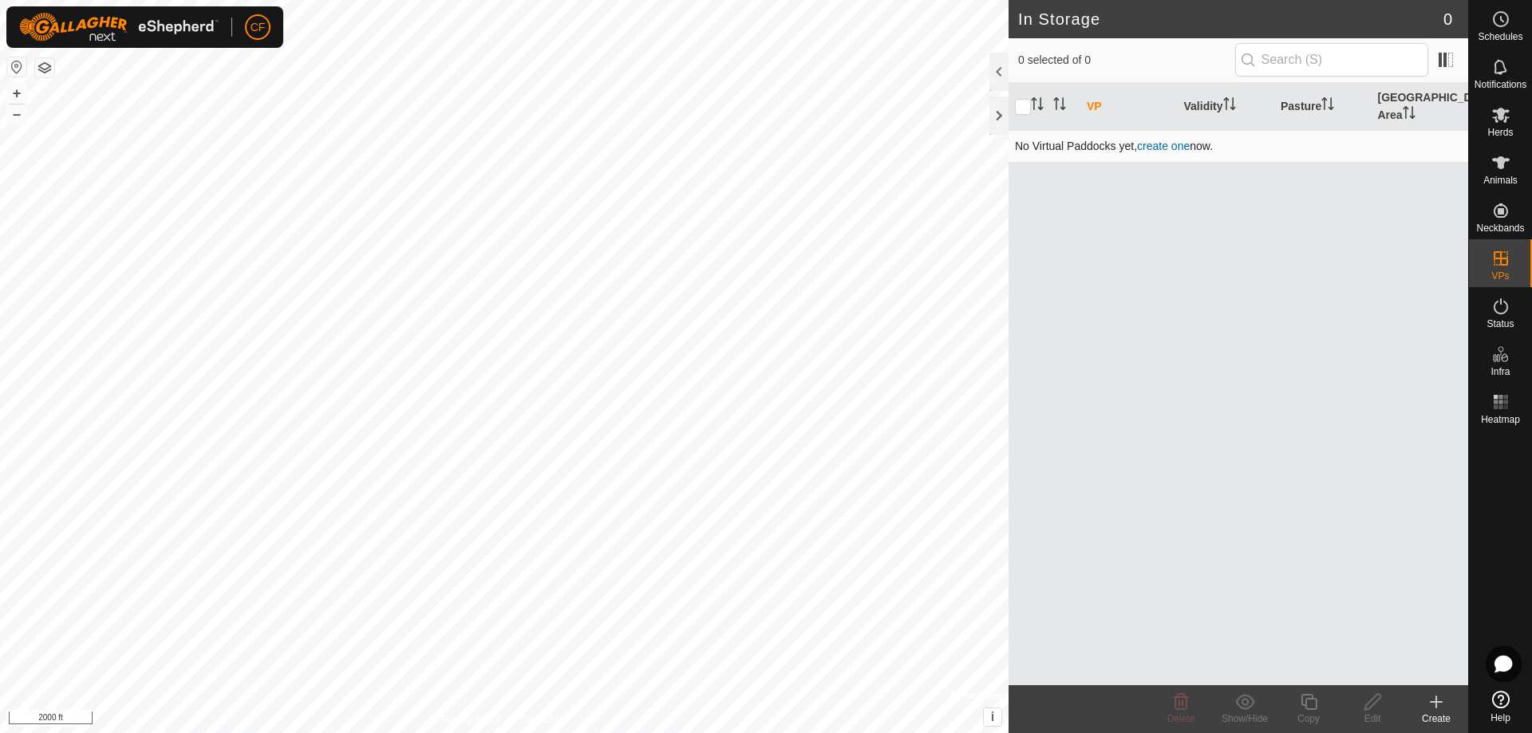
click at [1156, 148] on link "create one" at bounding box center [1163, 146] width 53 height 13
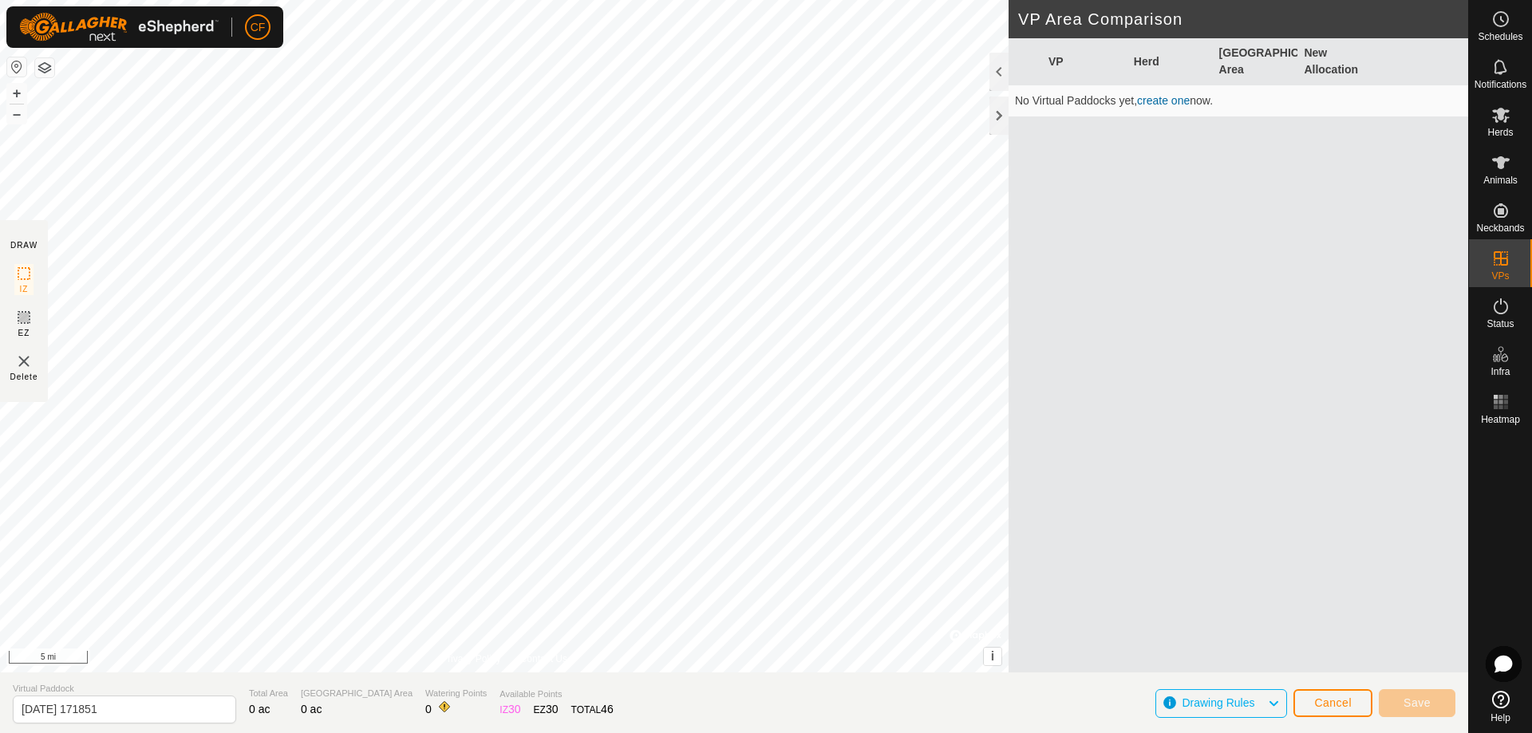
click at [41, 60] on button "button" at bounding box center [44, 67] width 19 height 19
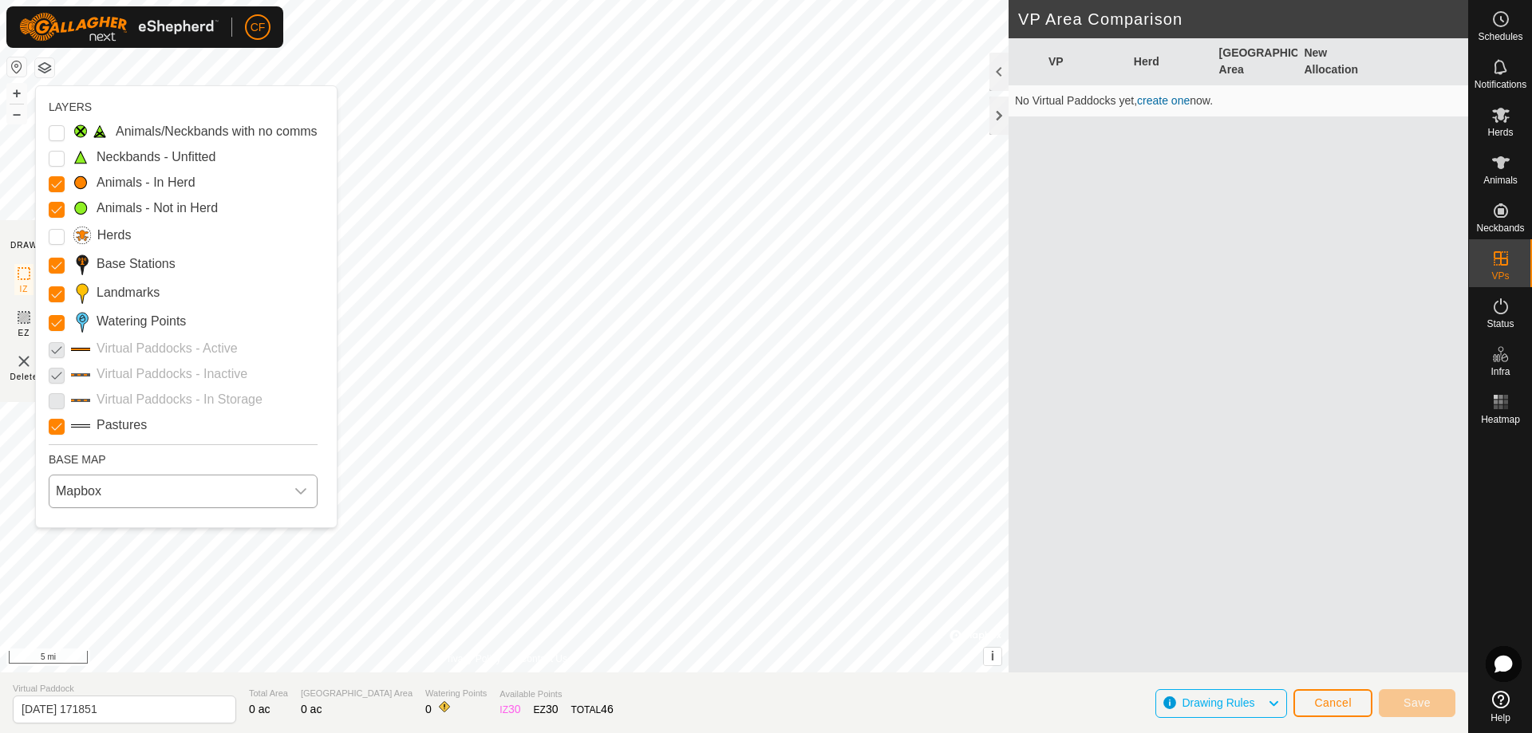
click at [236, 492] on span "Mapbox" at bounding box center [166, 491] width 235 height 32
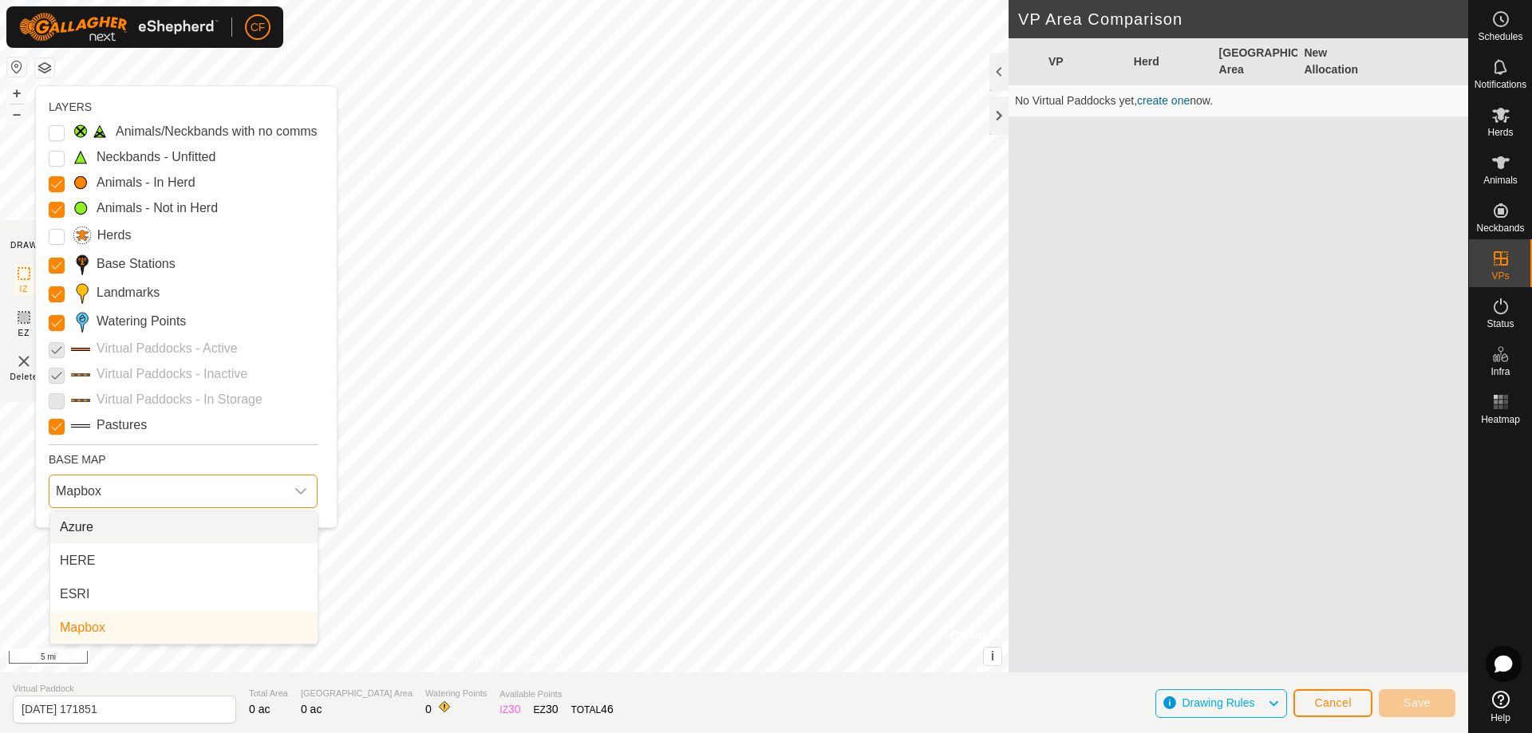
click at [218, 483] on span "Mapbox" at bounding box center [166, 491] width 235 height 32
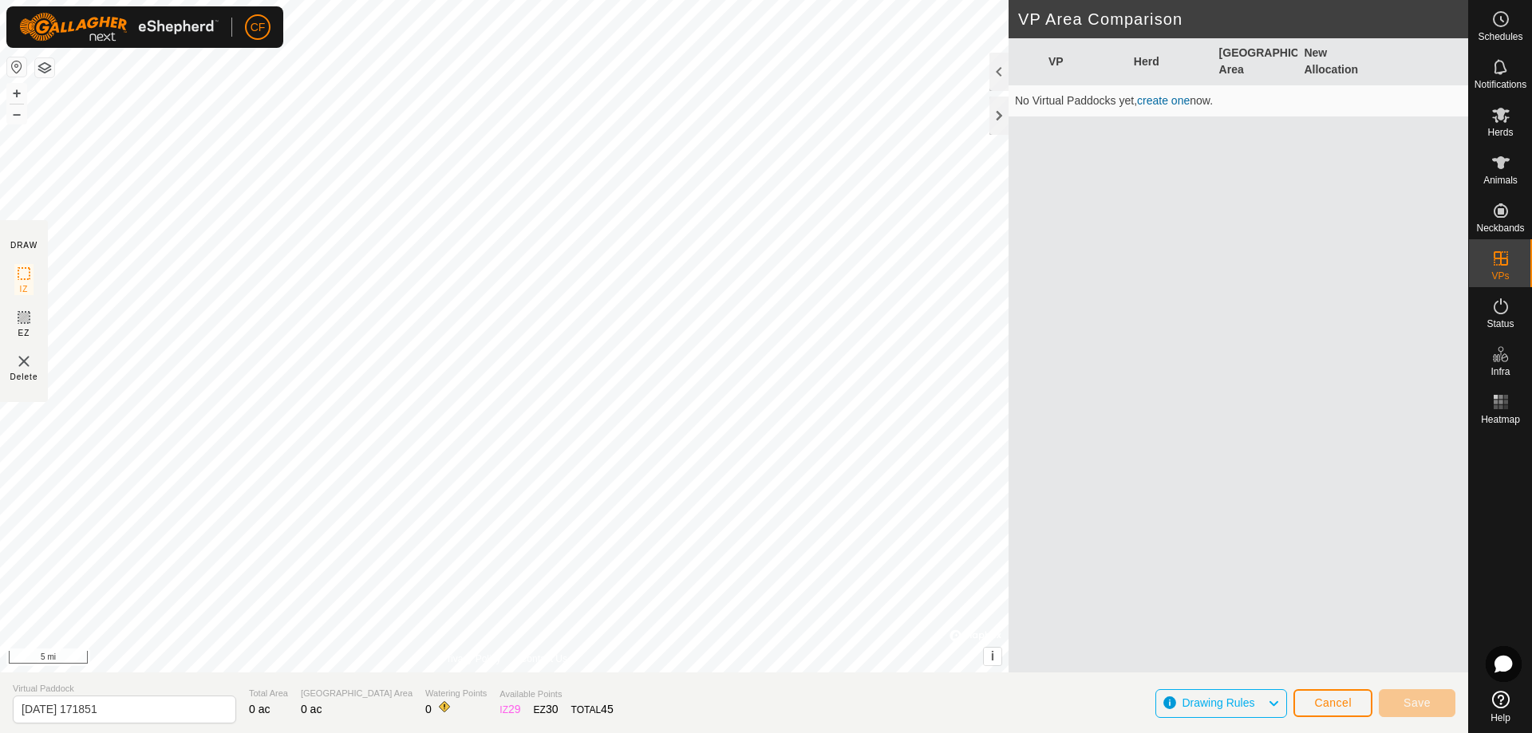
click at [16, 75] on button "button" at bounding box center [16, 66] width 19 height 19
click at [17, 65] on button "button" at bounding box center [16, 66] width 19 height 19
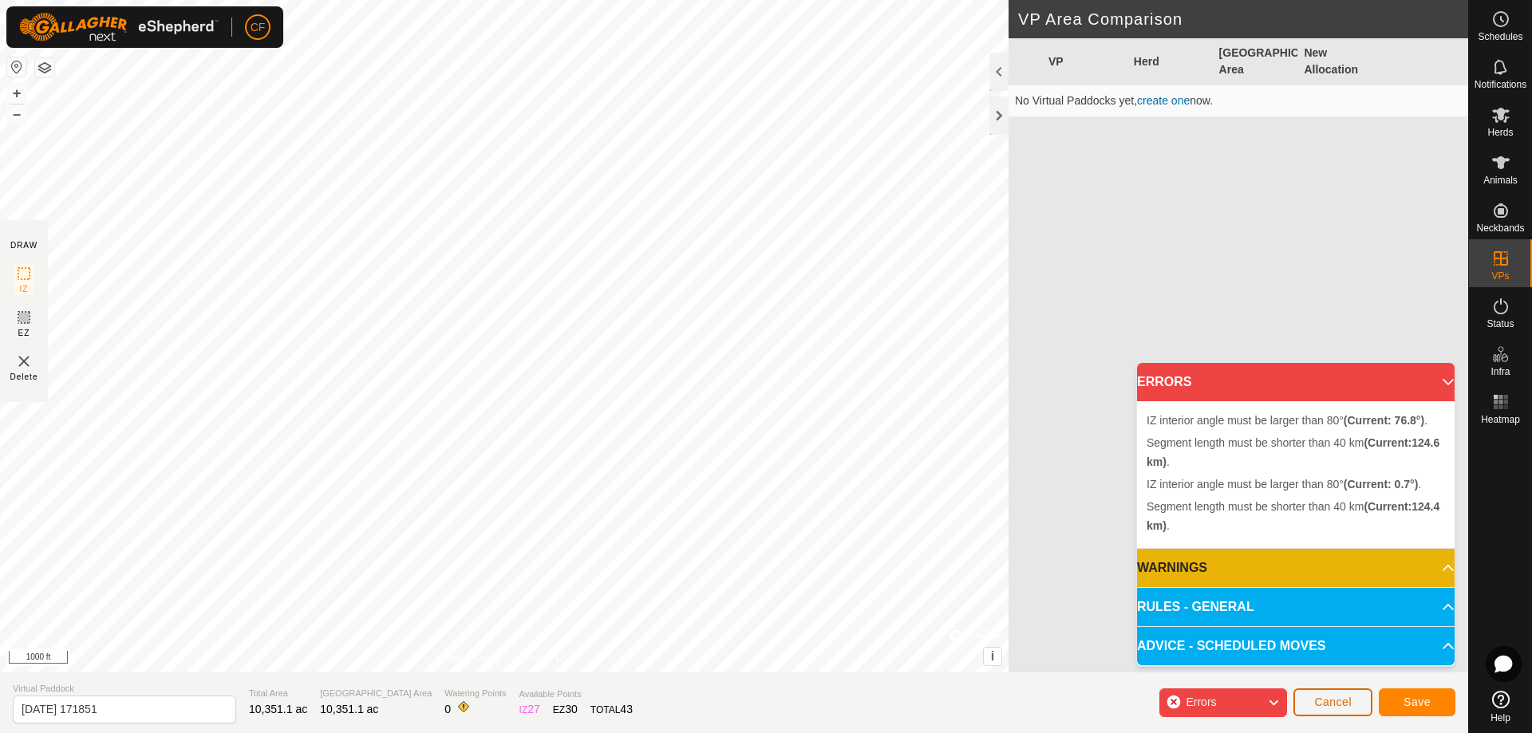
click at [1339, 704] on span "Cancel" at bounding box center [1332, 702] width 37 height 13
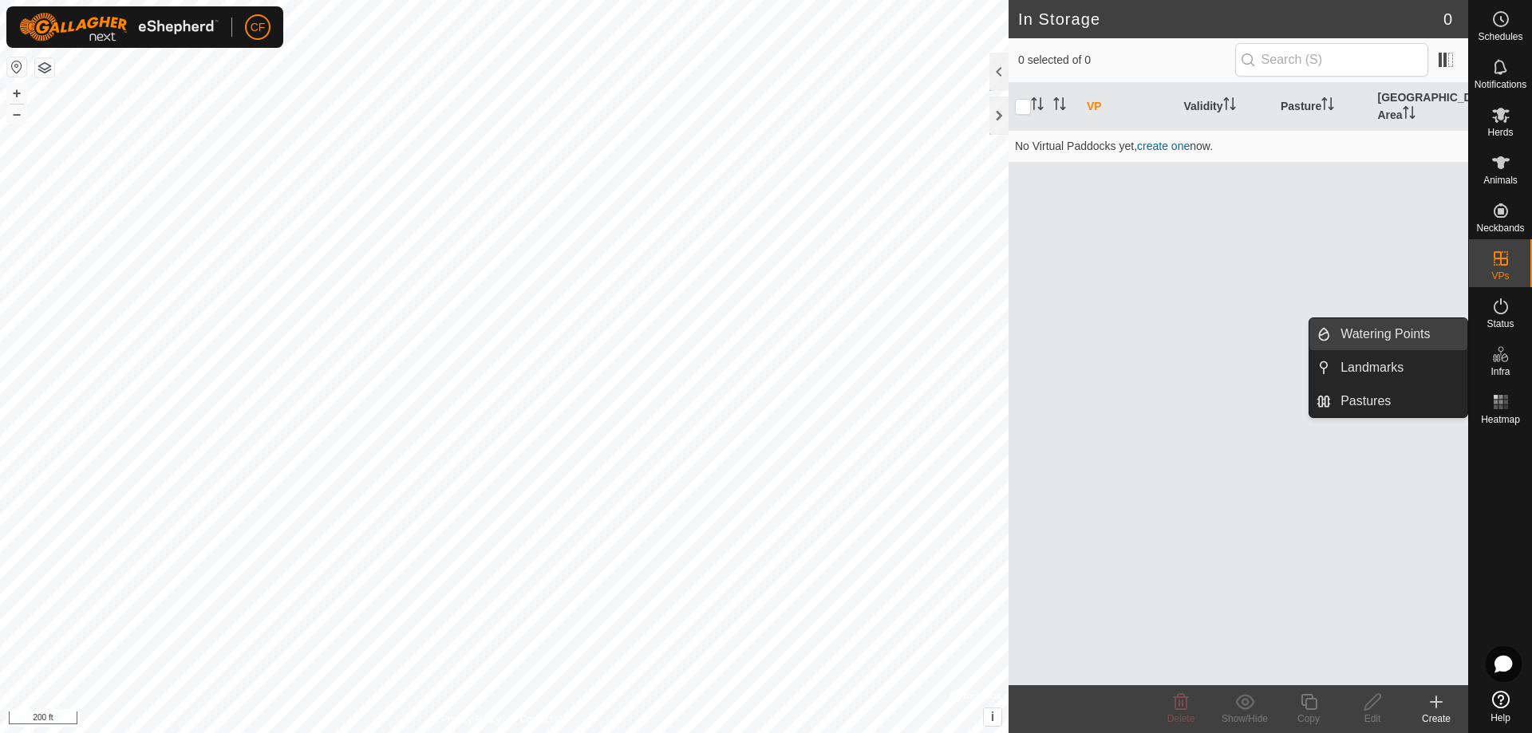
click at [1350, 339] on link "Watering Points" at bounding box center [1399, 334] width 136 height 32
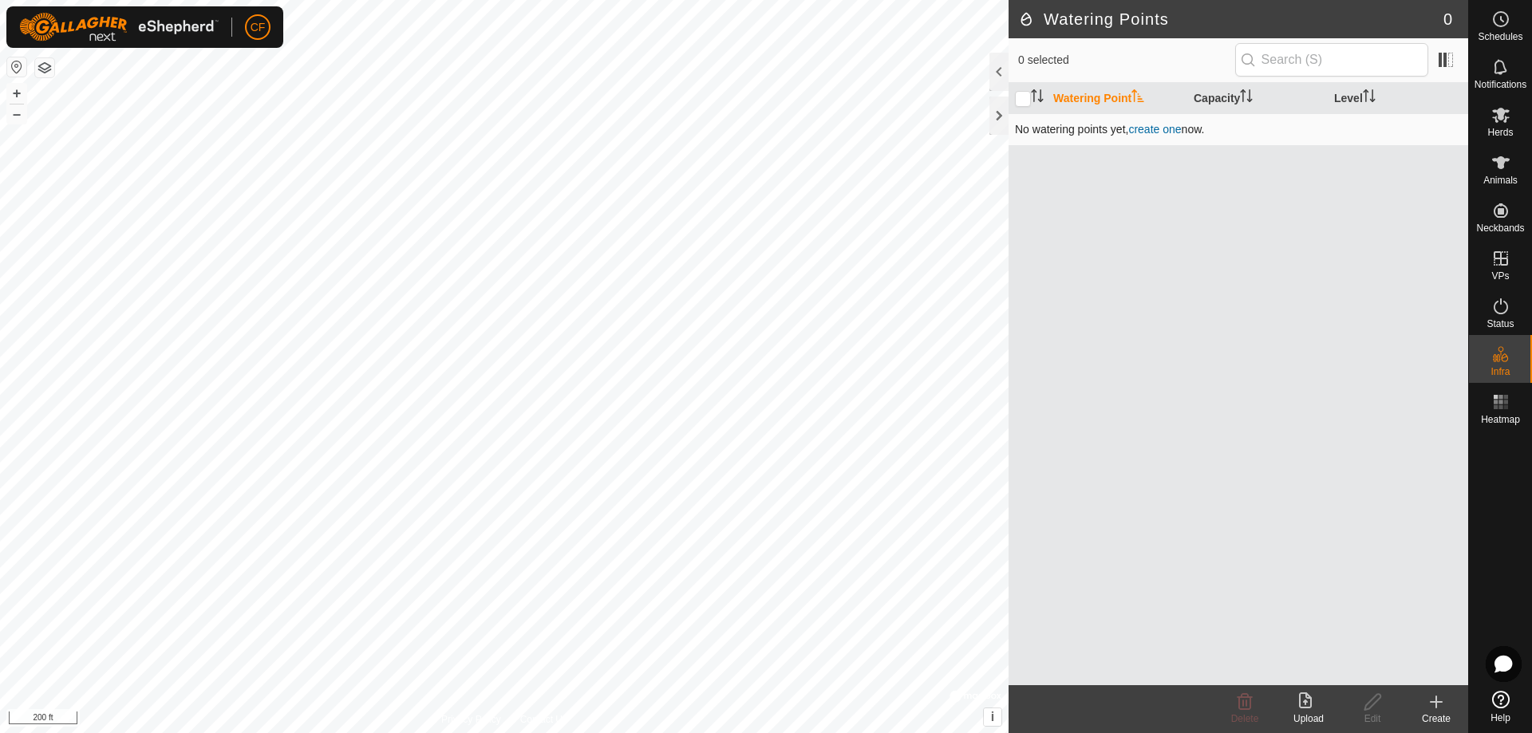
click at [1162, 132] on link "create one" at bounding box center [1154, 129] width 53 height 13
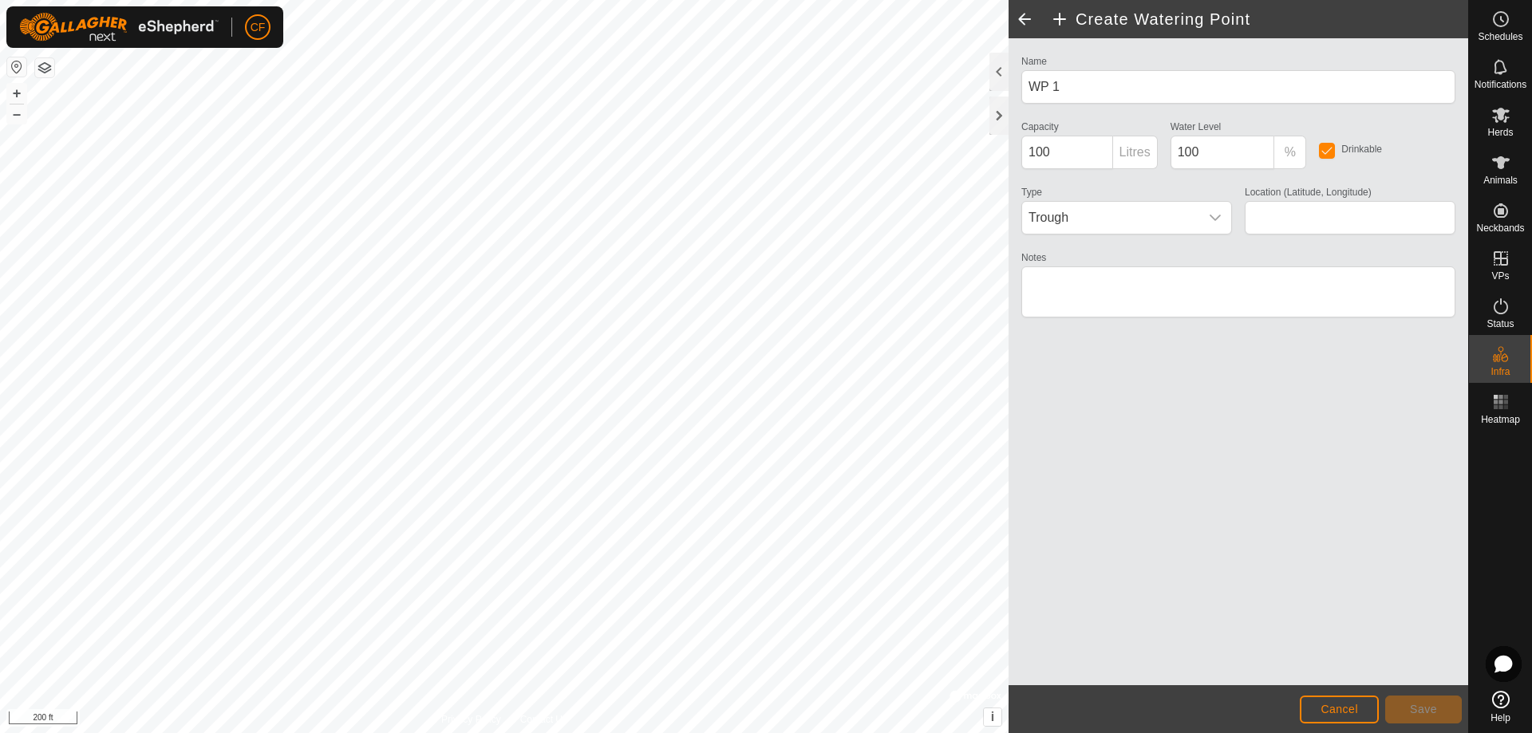
type input "29.677310, -97.053869"
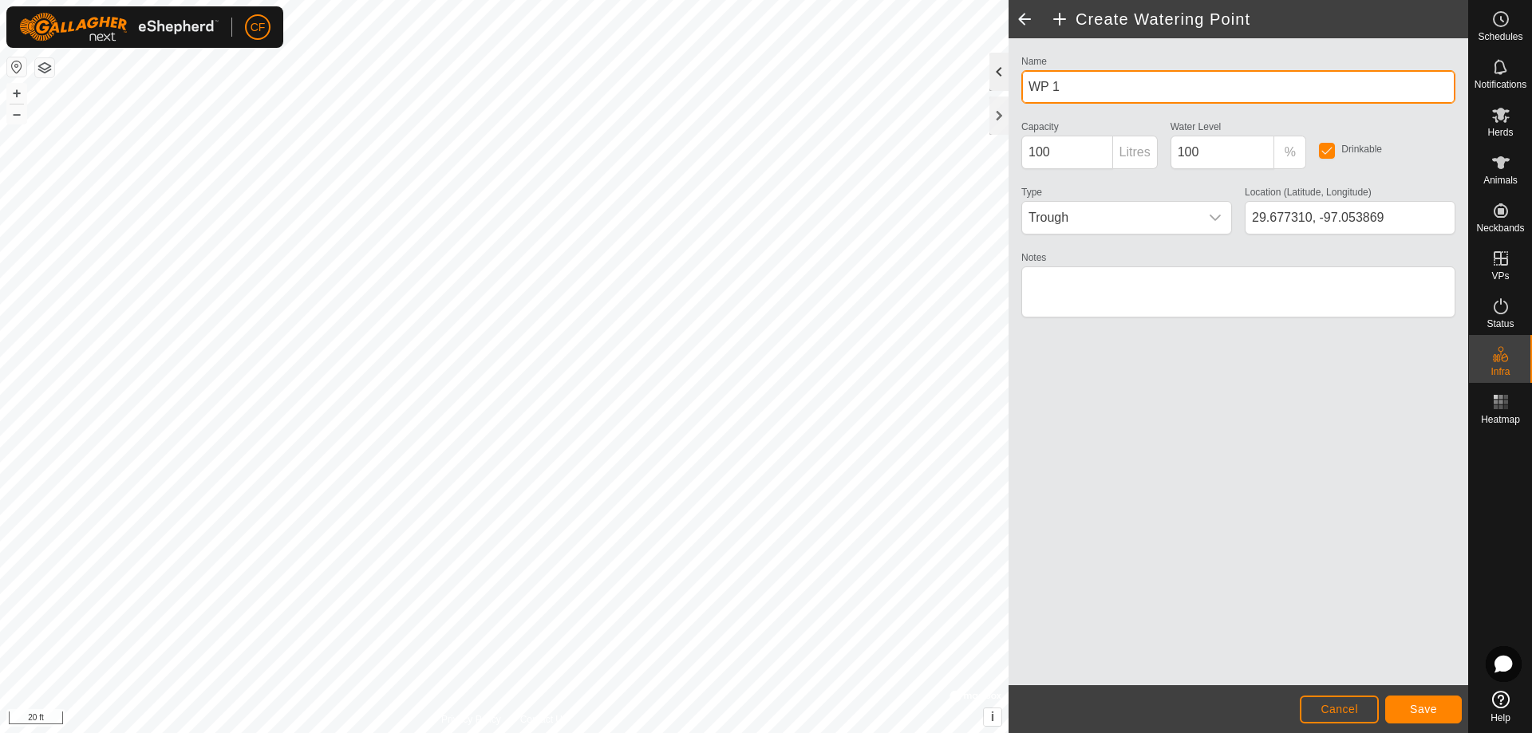
click at [960, 77] on div "Privacy Policy Contact Us WP 1 Type: trough Capacity: 100L Water Level: 100% Dr…" at bounding box center [734, 366] width 1468 height 733
type input "t"
type input "stock tank"
click at [1201, 207] on div "dropdown trigger" at bounding box center [1215, 218] width 32 height 32
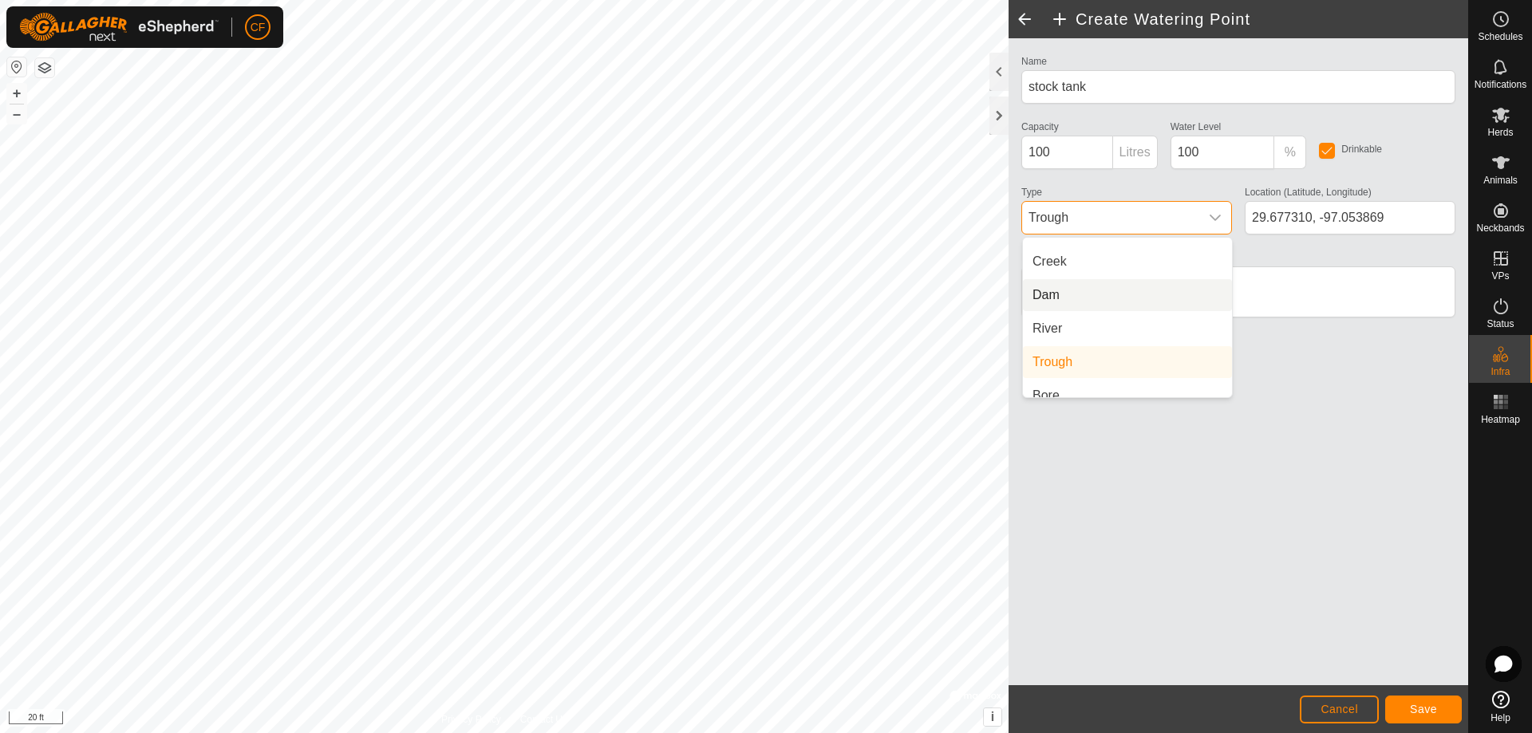
scroll to position [40, 0]
click at [1102, 387] on li "Bore" at bounding box center [1127, 381] width 209 height 32
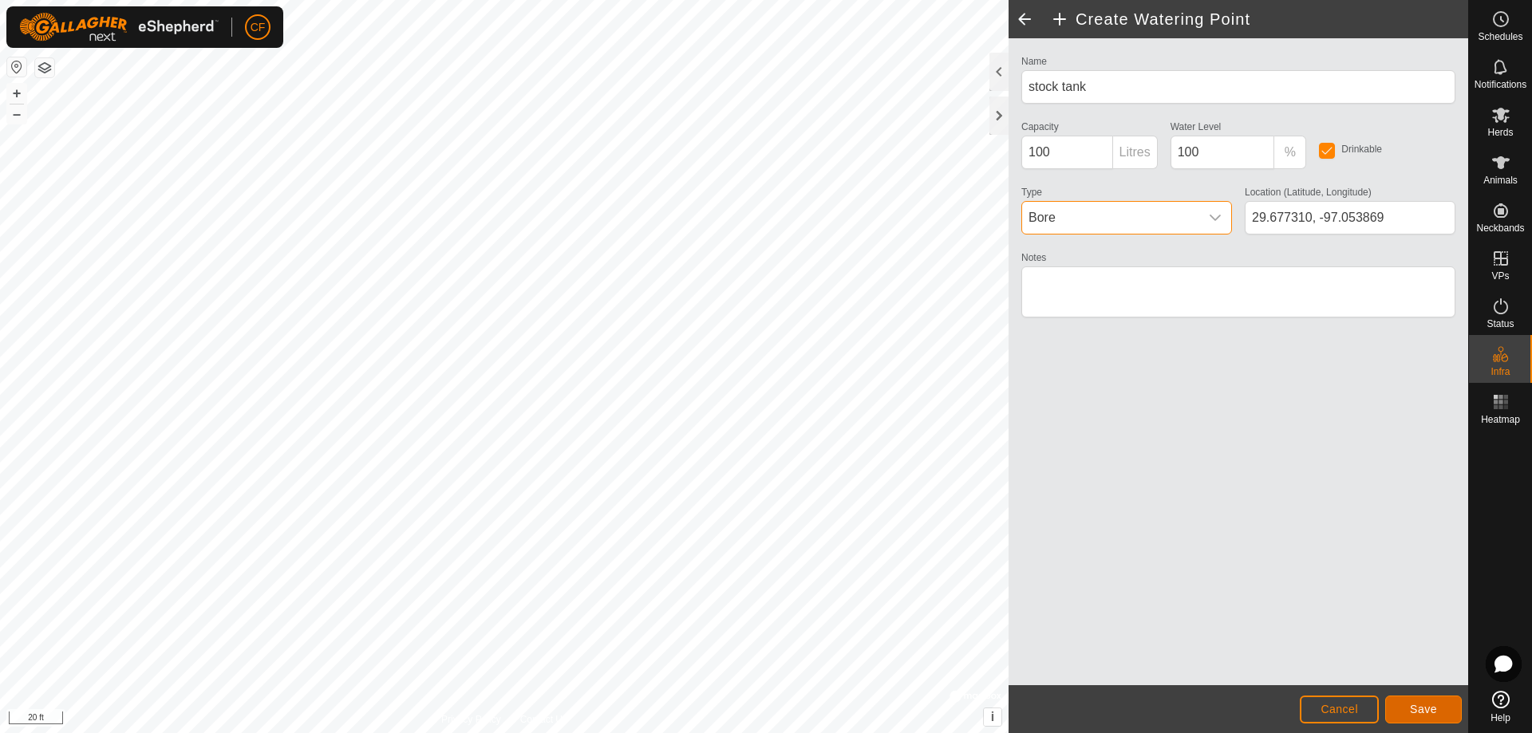
click at [1418, 715] on span "Save" at bounding box center [1423, 709] width 27 height 13
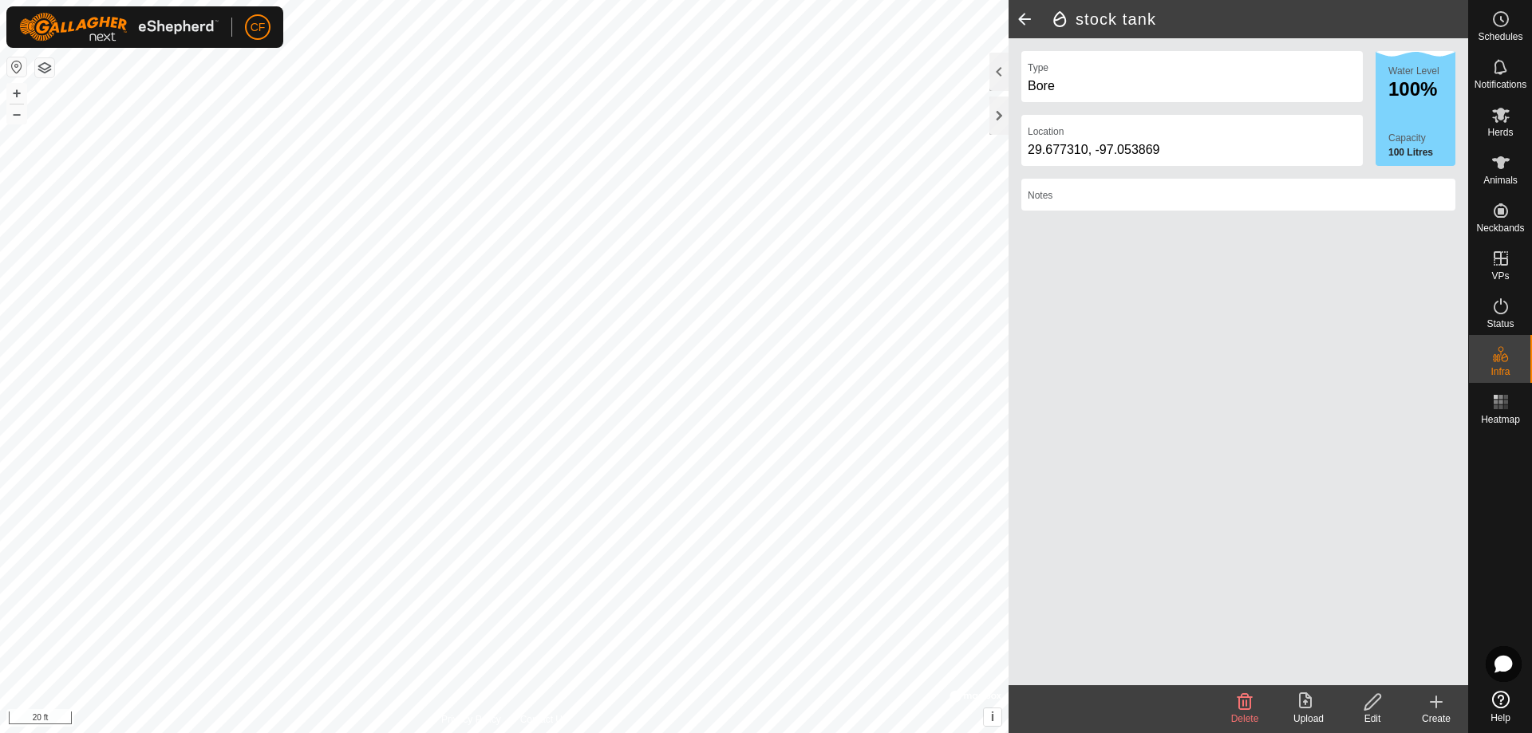
click at [1439, 708] on icon at bounding box center [1435, 701] width 19 height 19
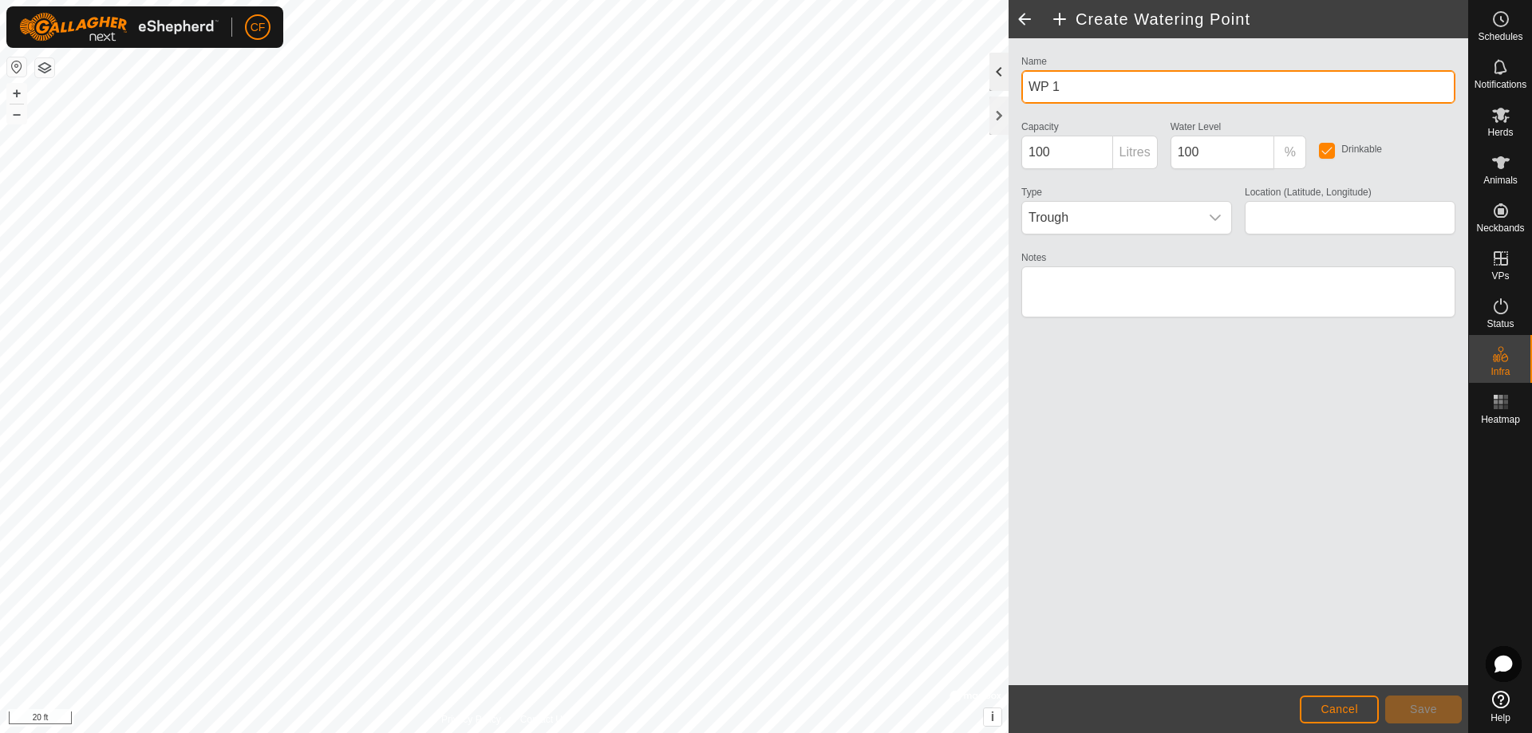
drag, startPoint x: 1105, startPoint y: 86, endPoint x: 996, endPoint y: 80, distance: 109.5
click at [1008, 80] on div "Create Watering Point Name WP 1 Capacity 100 Litres Water Level 100 % Drinkable…" at bounding box center [1237, 366] width 459 height 733
type input "lot trough"
type input "29.678713, -97.055169"
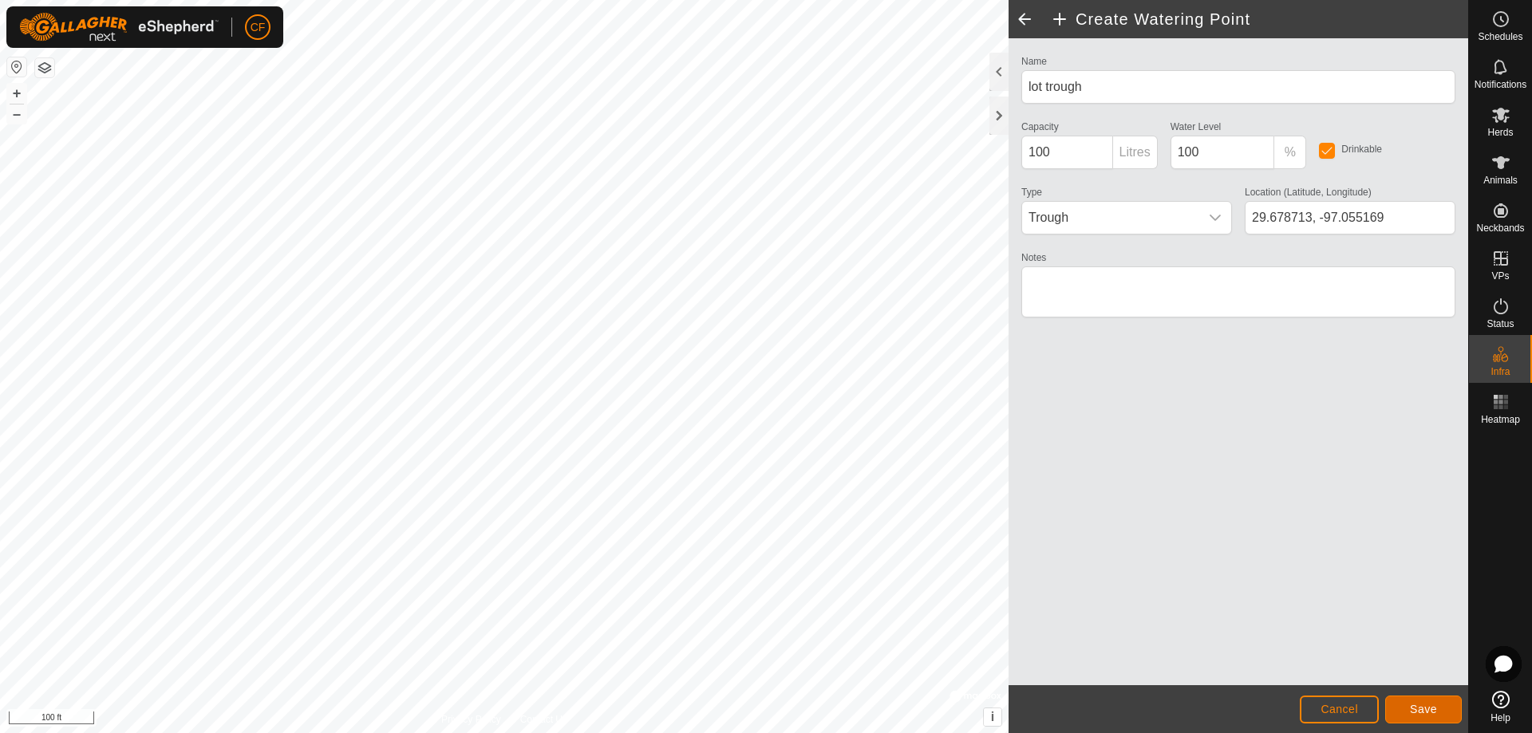
click at [1430, 709] on span "Save" at bounding box center [1423, 709] width 27 height 13
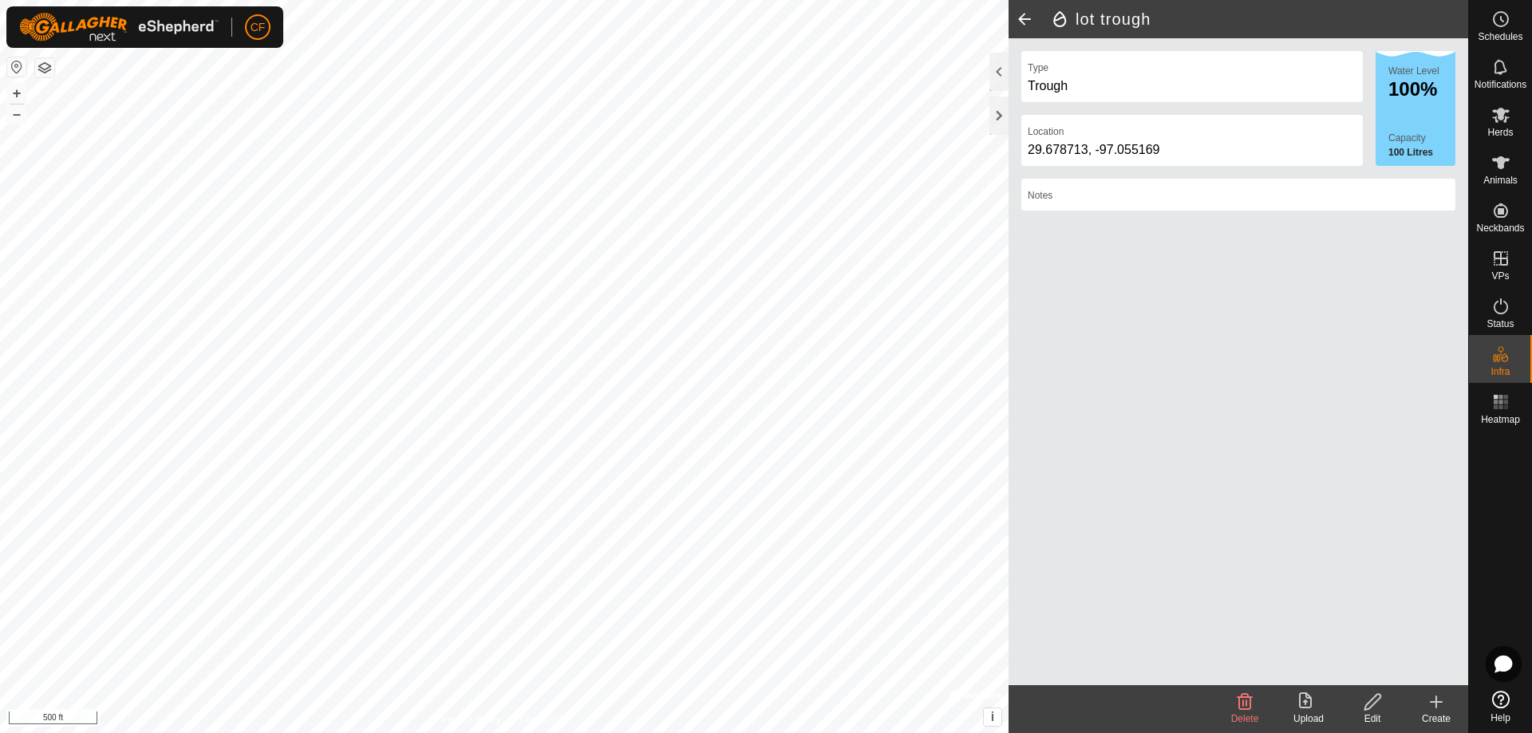
click at [1023, 25] on span at bounding box center [1024, 19] width 32 height 38
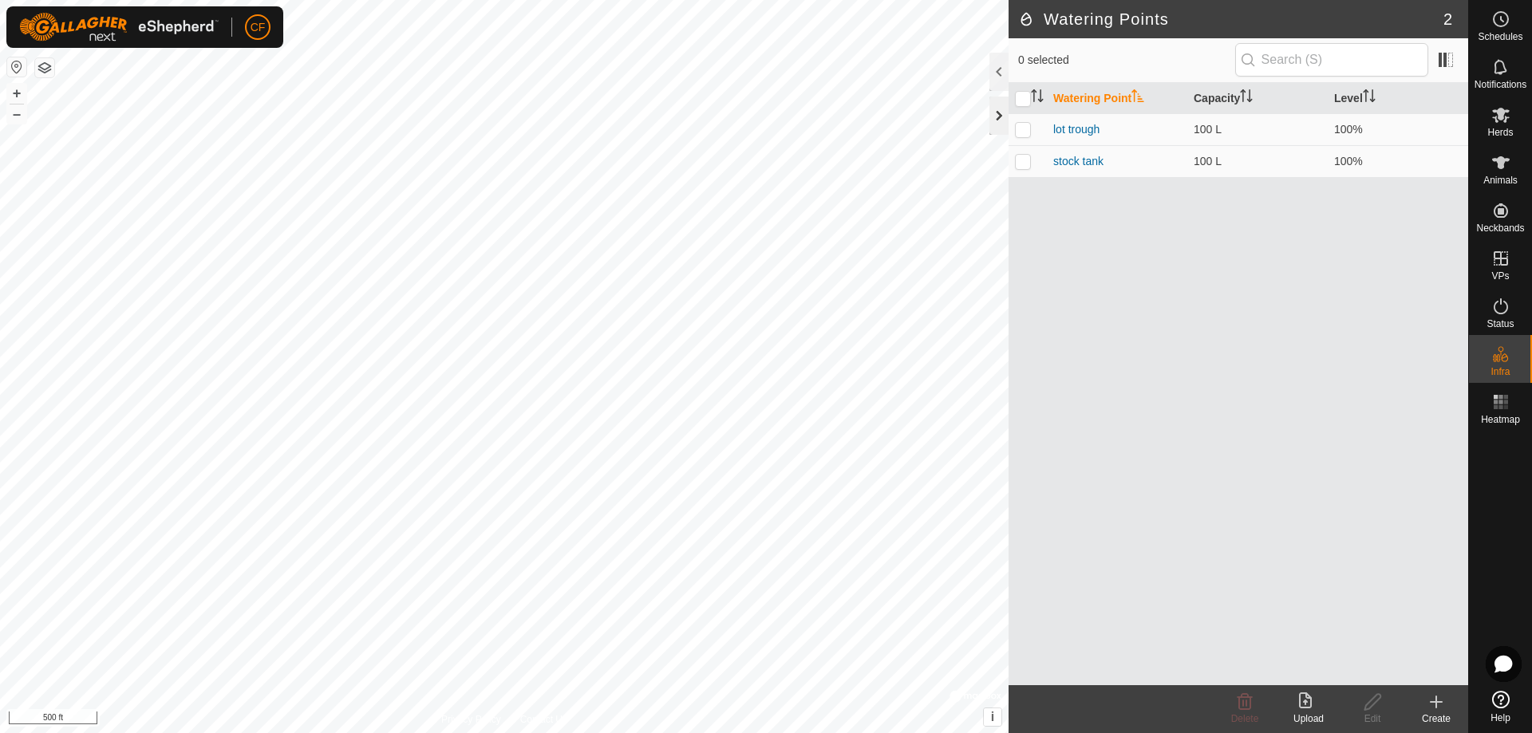
click at [997, 119] on div at bounding box center [998, 116] width 19 height 38
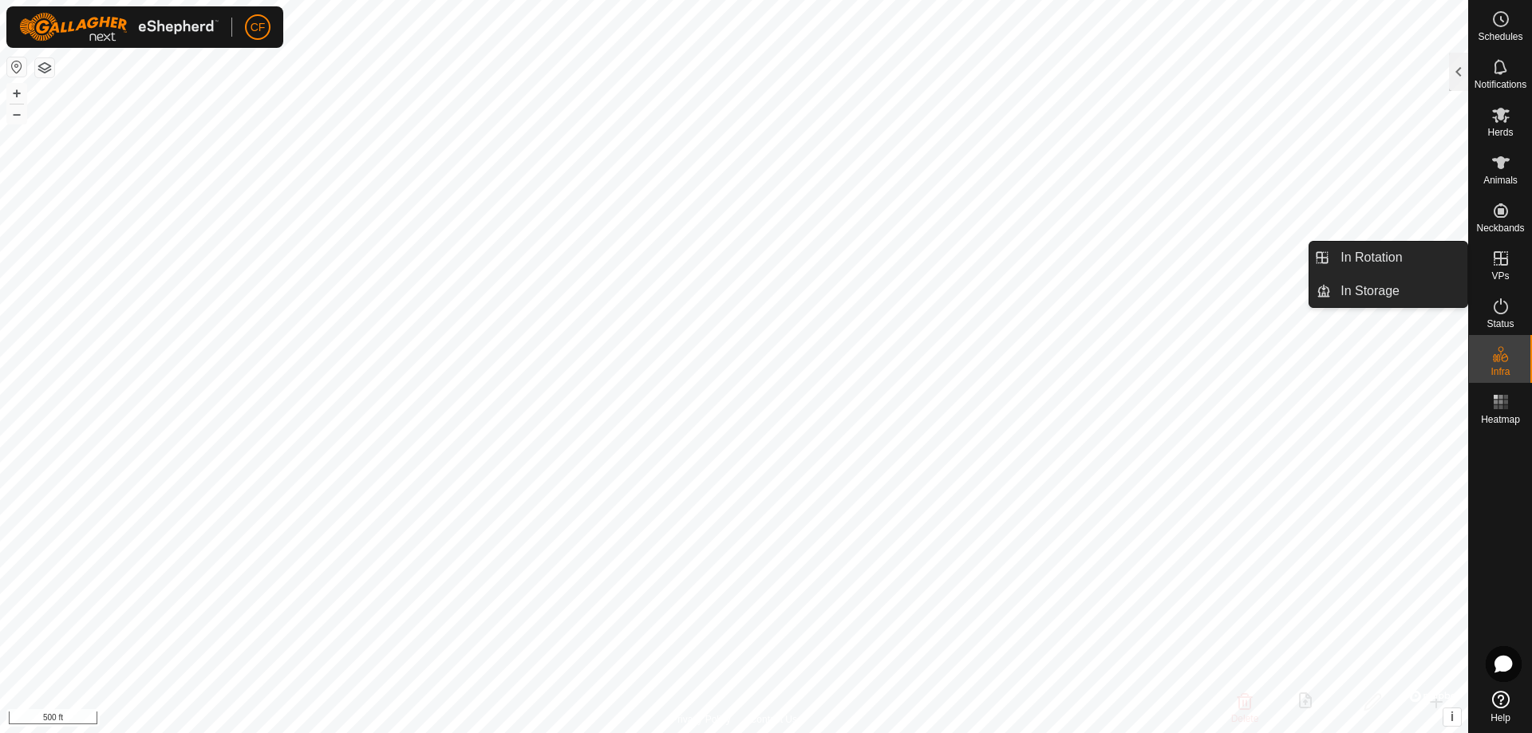
click at [1493, 264] on icon at bounding box center [1500, 258] width 19 height 19
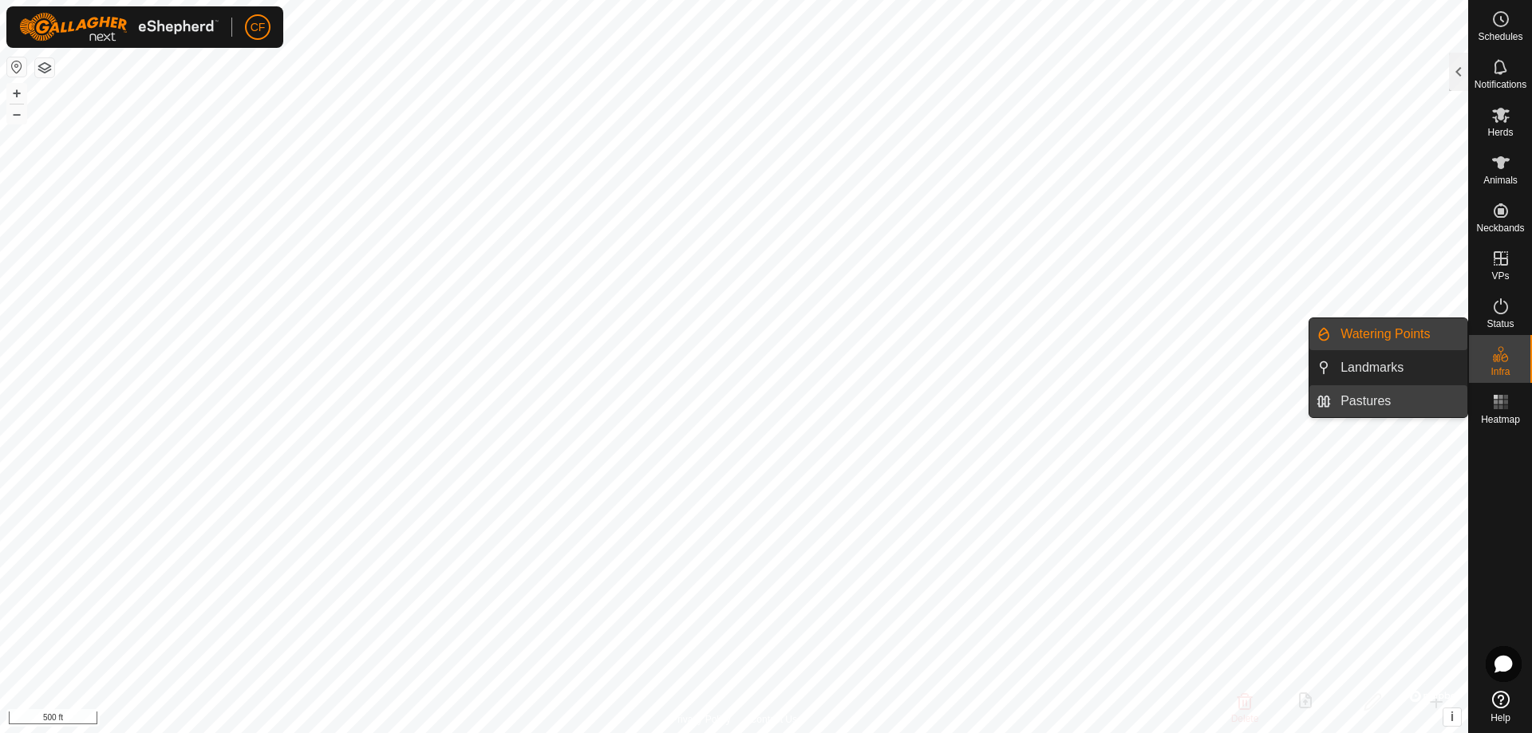
click at [1383, 396] on link "Pastures" at bounding box center [1399, 401] width 136 height 32
click at [1348, 400] on link "Pastures" at bounding box center [1399, 401] width 136 height 32
click at [1515, 354] on div "Infra" at bounding box center [1500, 359] width 63 height 48
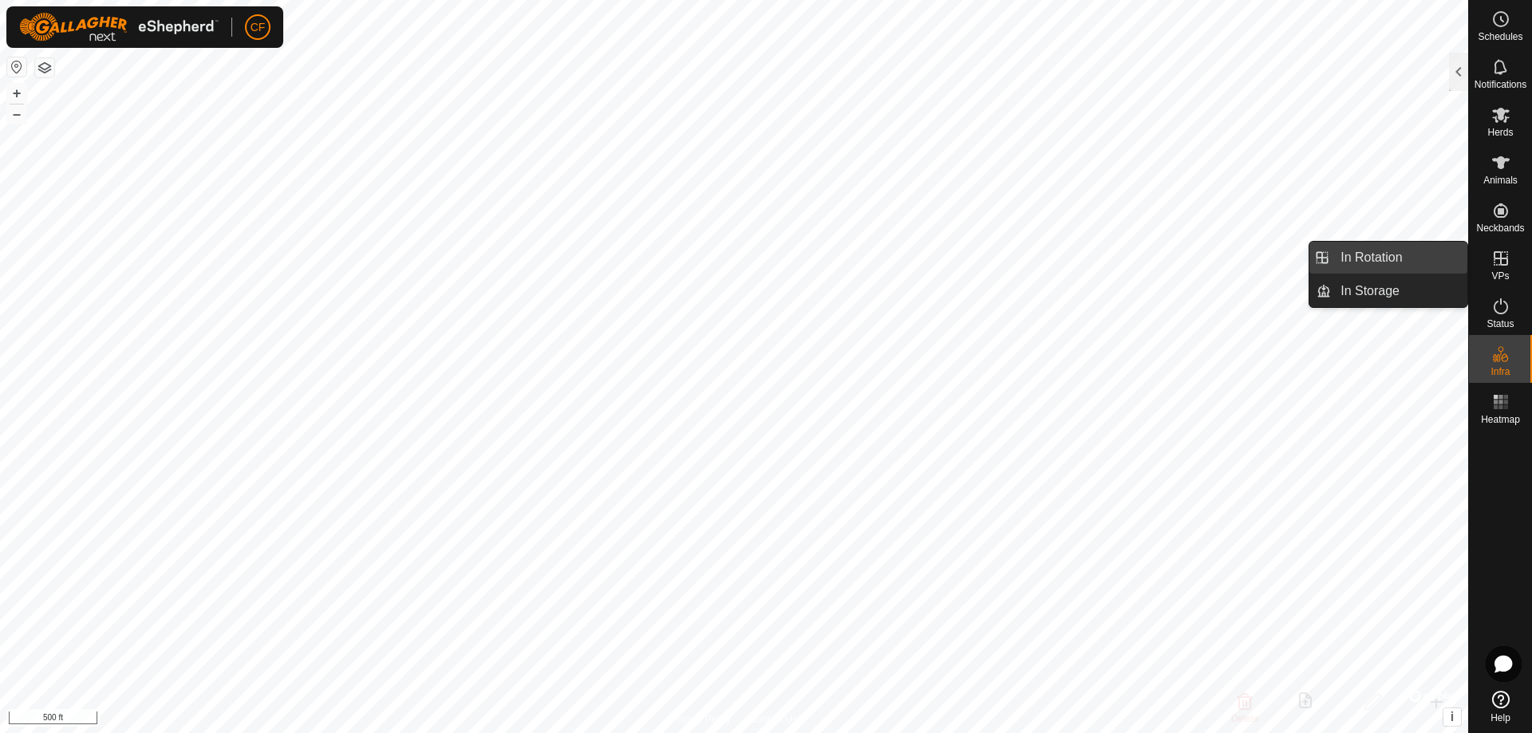
click at [1377, 259] on link "In Rotation" at bounding box center [1399, 258] width 136 height 32
click at [1350, 256] on link "In Rotation" at bounding box center [1399, 258] width 136 height 32
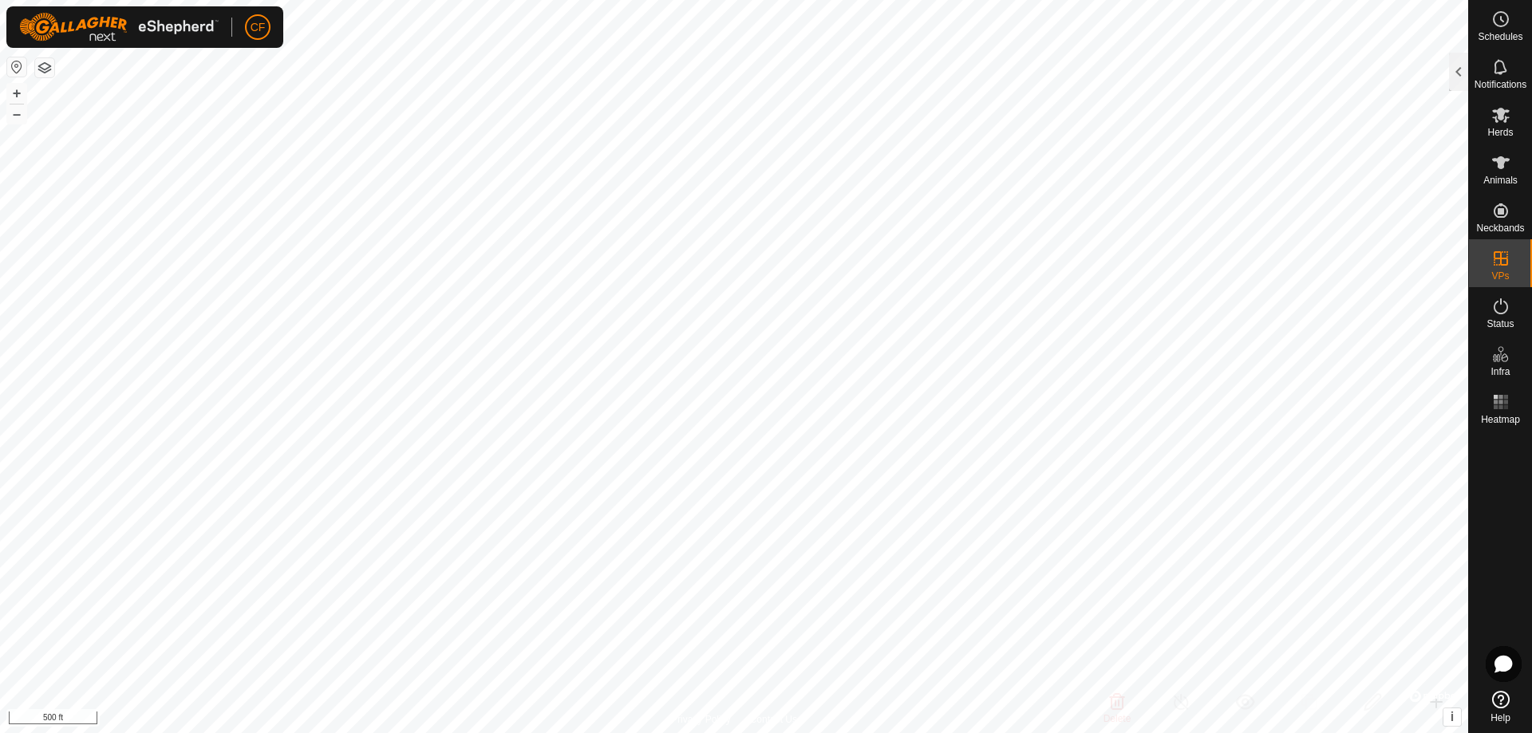
click at [1457, 77] on div at bounding box center [1458, 72] width 19 height 38
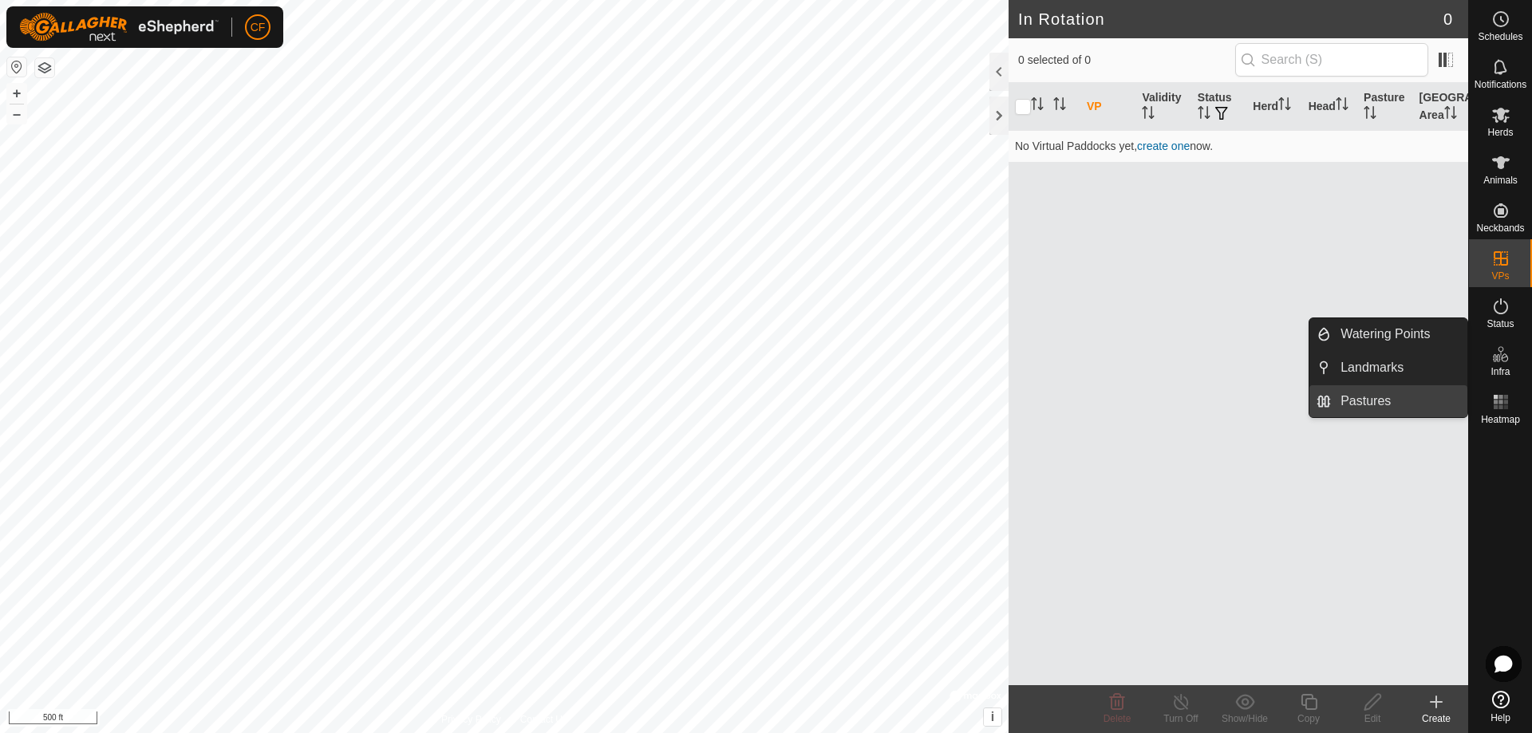
click at [1366, 401] on link "Pastures" at bounding box center [1399, 401] width 136 height 32
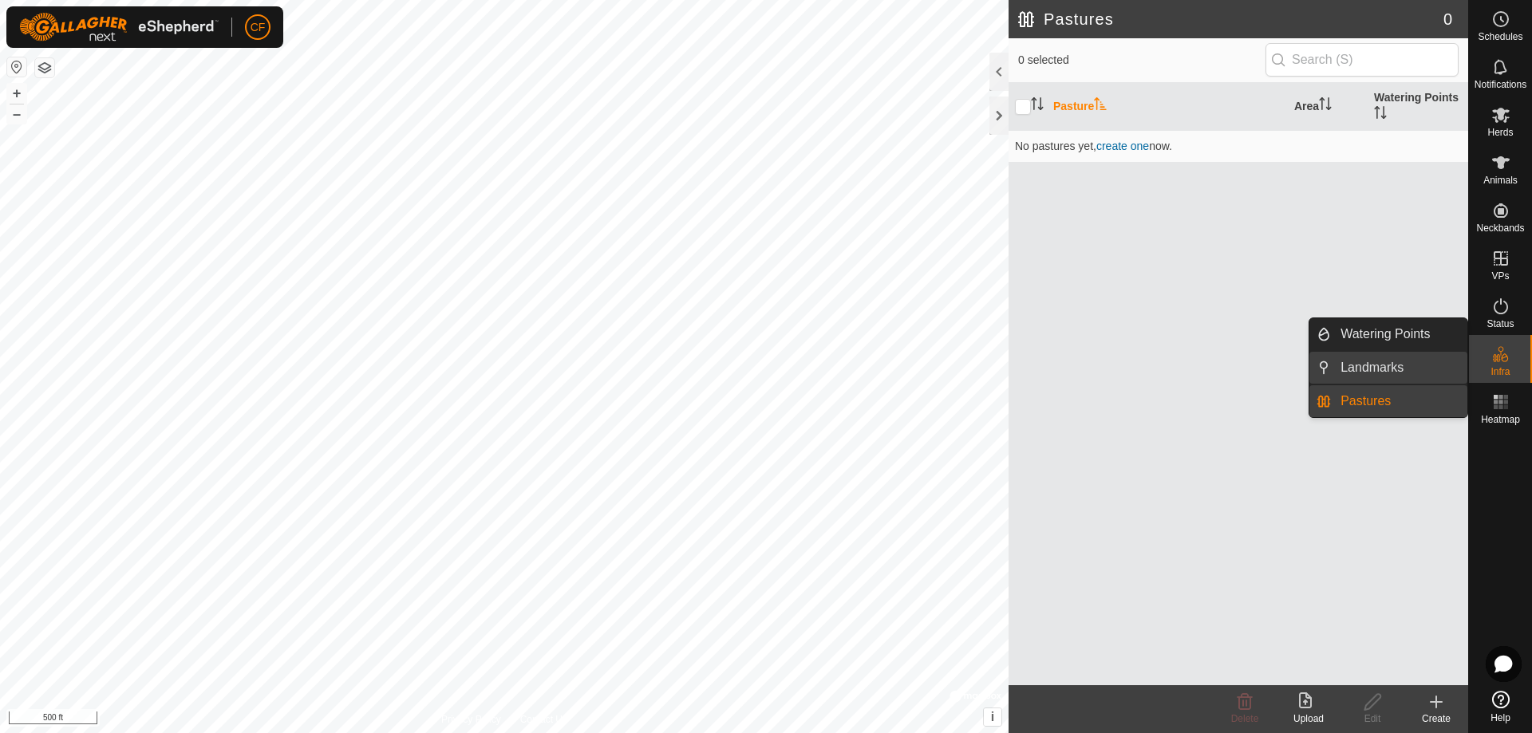
click at [1353, 361] on link "Landmarks" at bounding box center [1399, 368] width 136 height 32
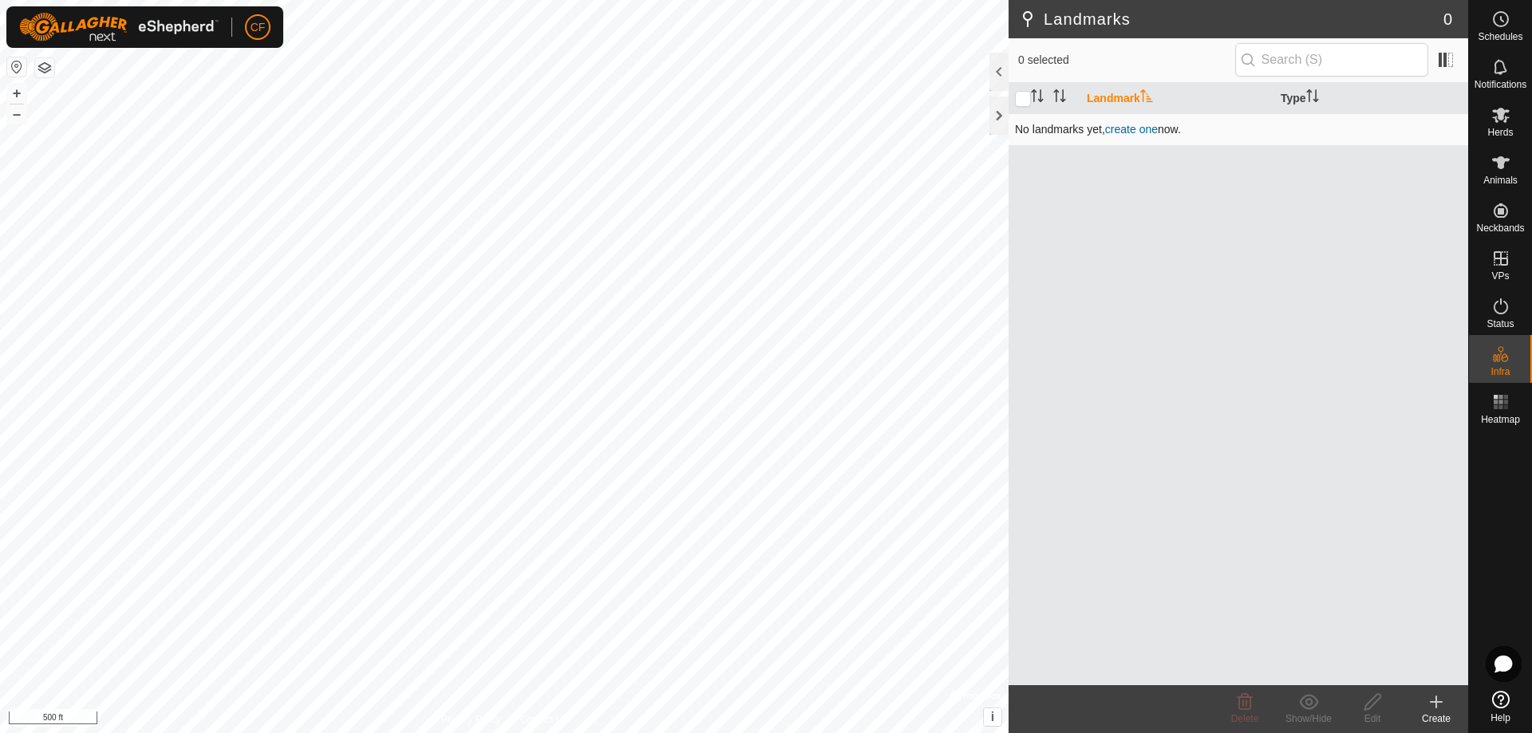
click at [1123, 133] on link "create one" at bounding box center [1131, 129] width 53 height 13
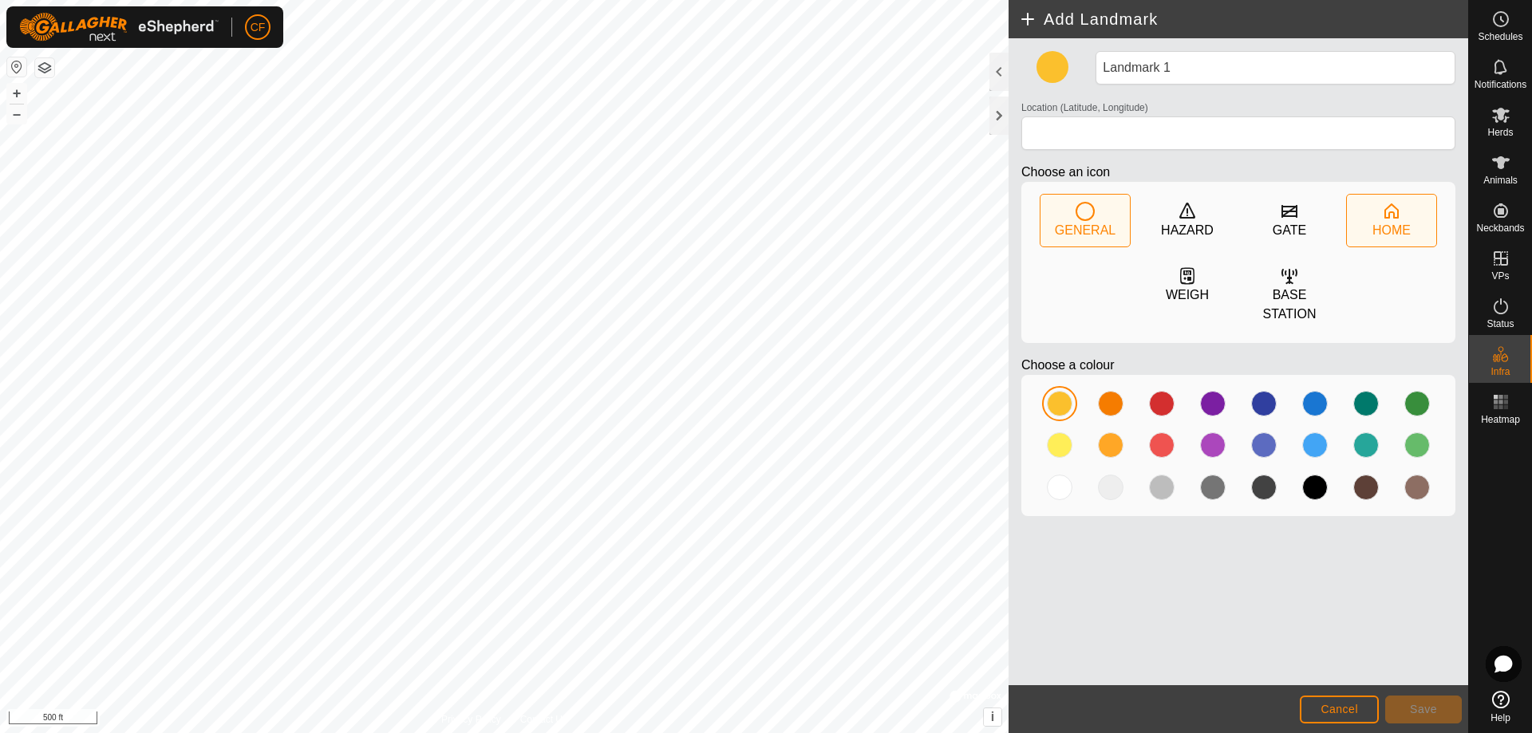
click at [1392, 225] on div "HOME" at bounding box center [1391, 230] width 38 height 19
type input "29.678001, -97.055153"
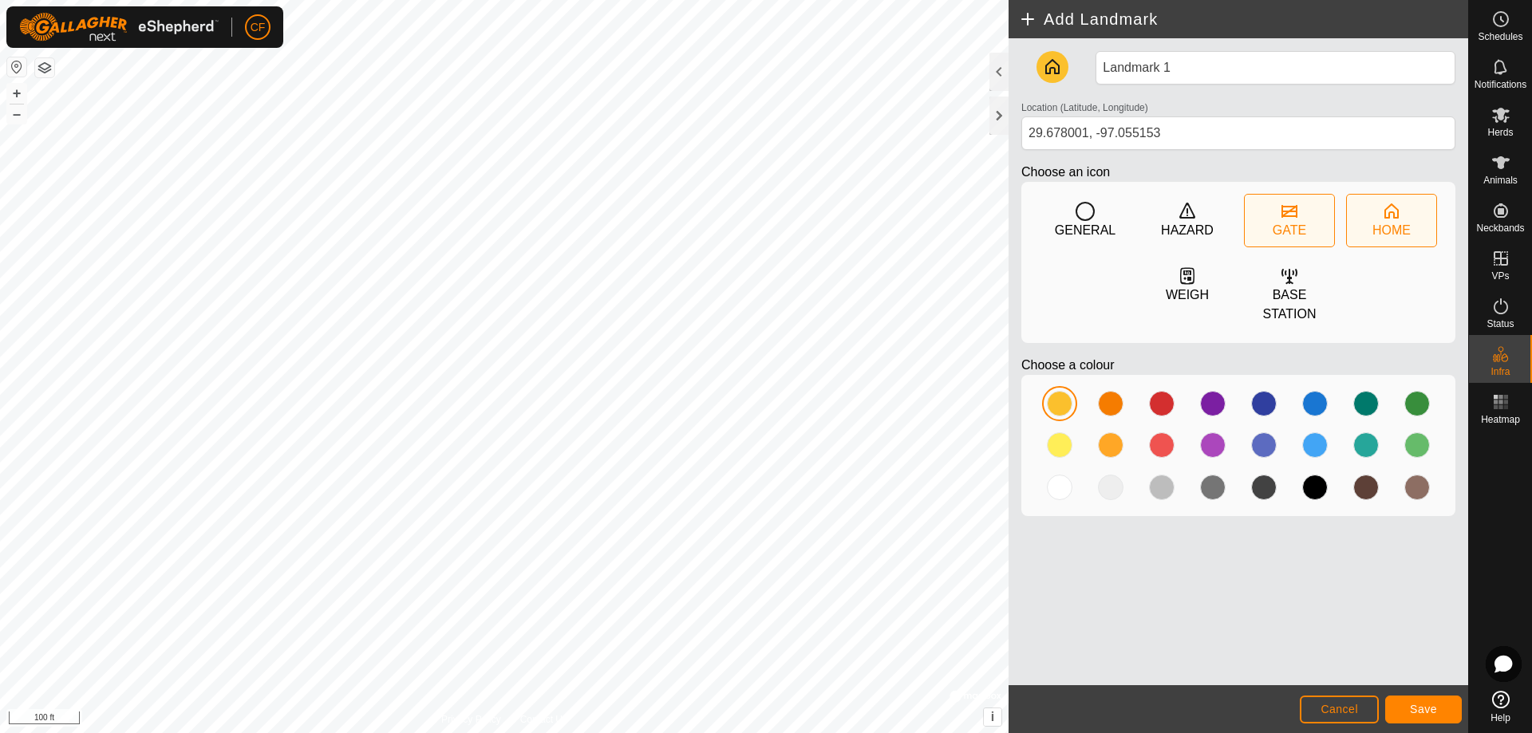
click at [1296, 231] on div "GATE" at bounding box center [1289, 230] width 34 height 19
click at [1273, 227] on div "GATE" at bounding box center [1289, 230] width 34 height 19
click at [1394, 226] on div "HOME" at bounding box center [1391, 230] width 38 height 19
click at [1427, 712] on span "Save" at bounding box center [1423, 709] width 27 height 13
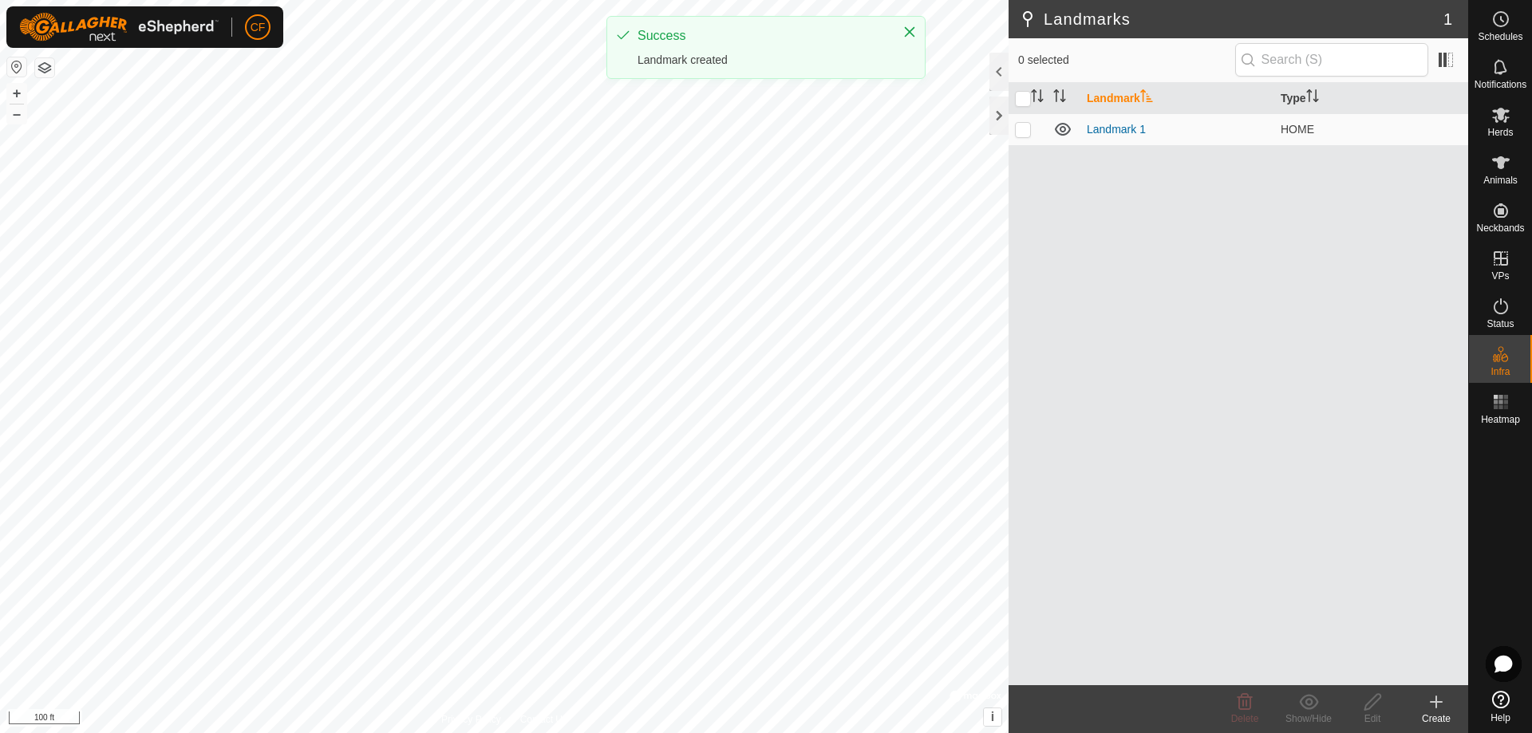
click at [1433, 711] on icon at bounding box center [1435, 701] width 19 height 19
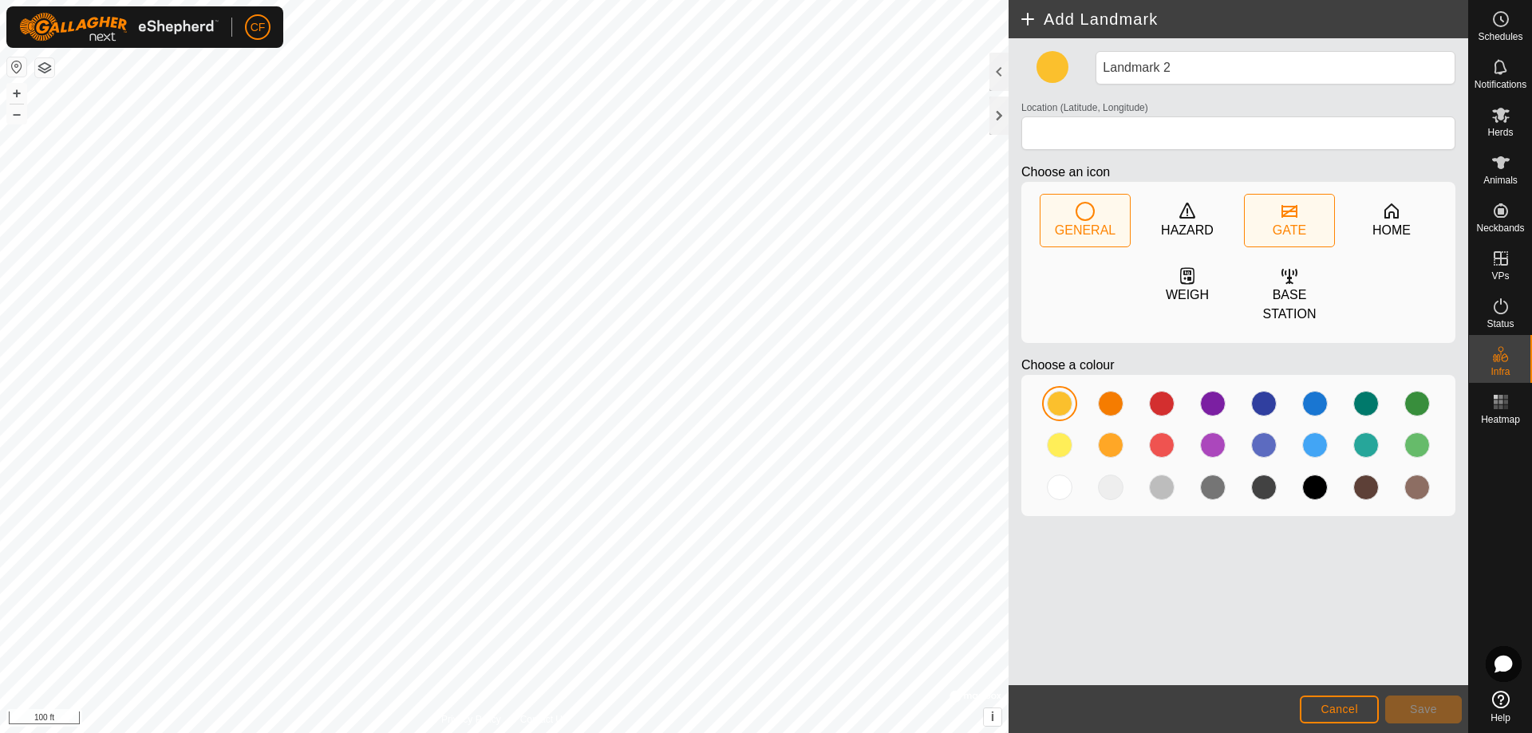
click at [1289, 223] on div "GATE" at bounding box center [1289, 230] width 34 height 19
type input "29.679804, -97.056328"
click at [1432, 701] on button "Save" at bounding box center [1423, 710] width 77 height 28
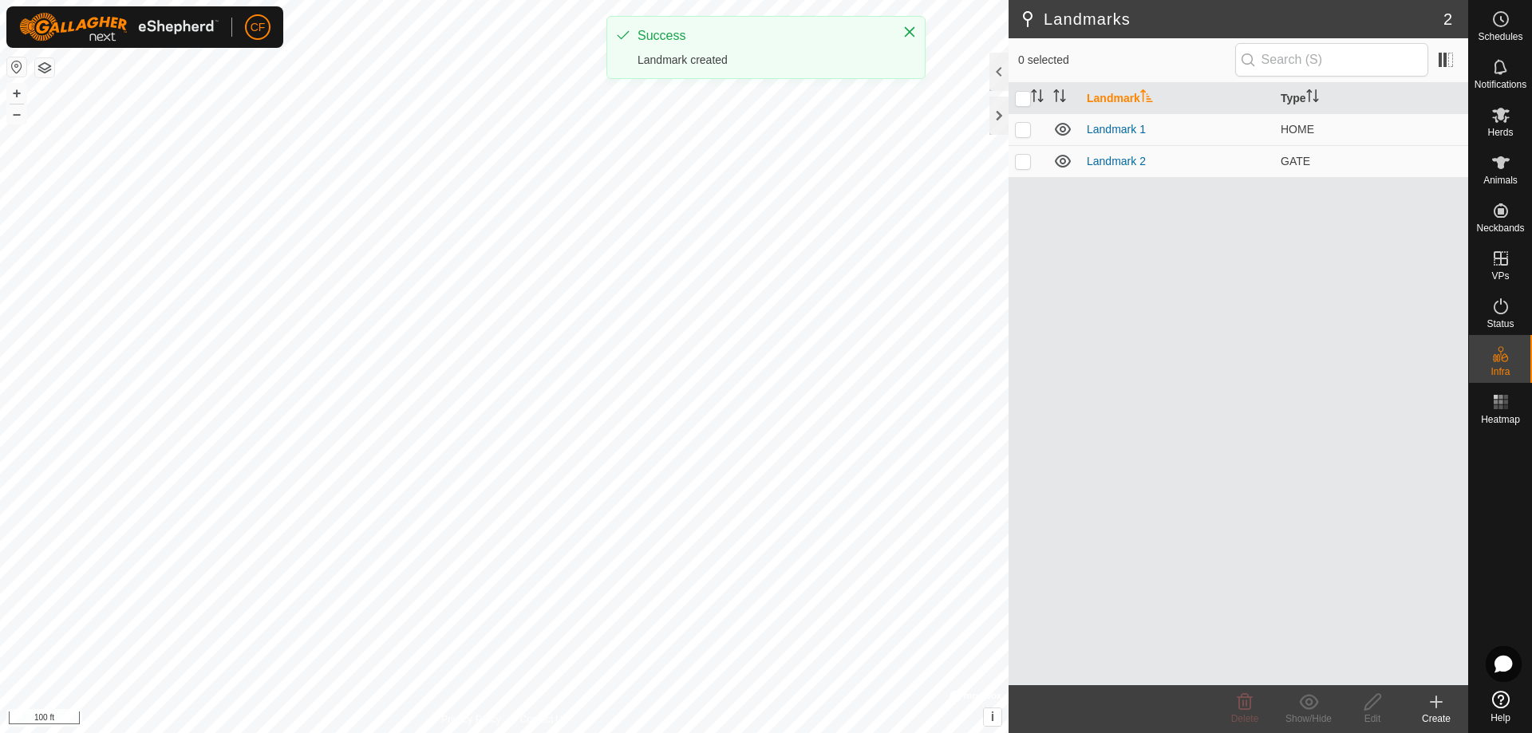
click at [1440, 708] on icon at bounding box center [1435, 701] width 19 height 19
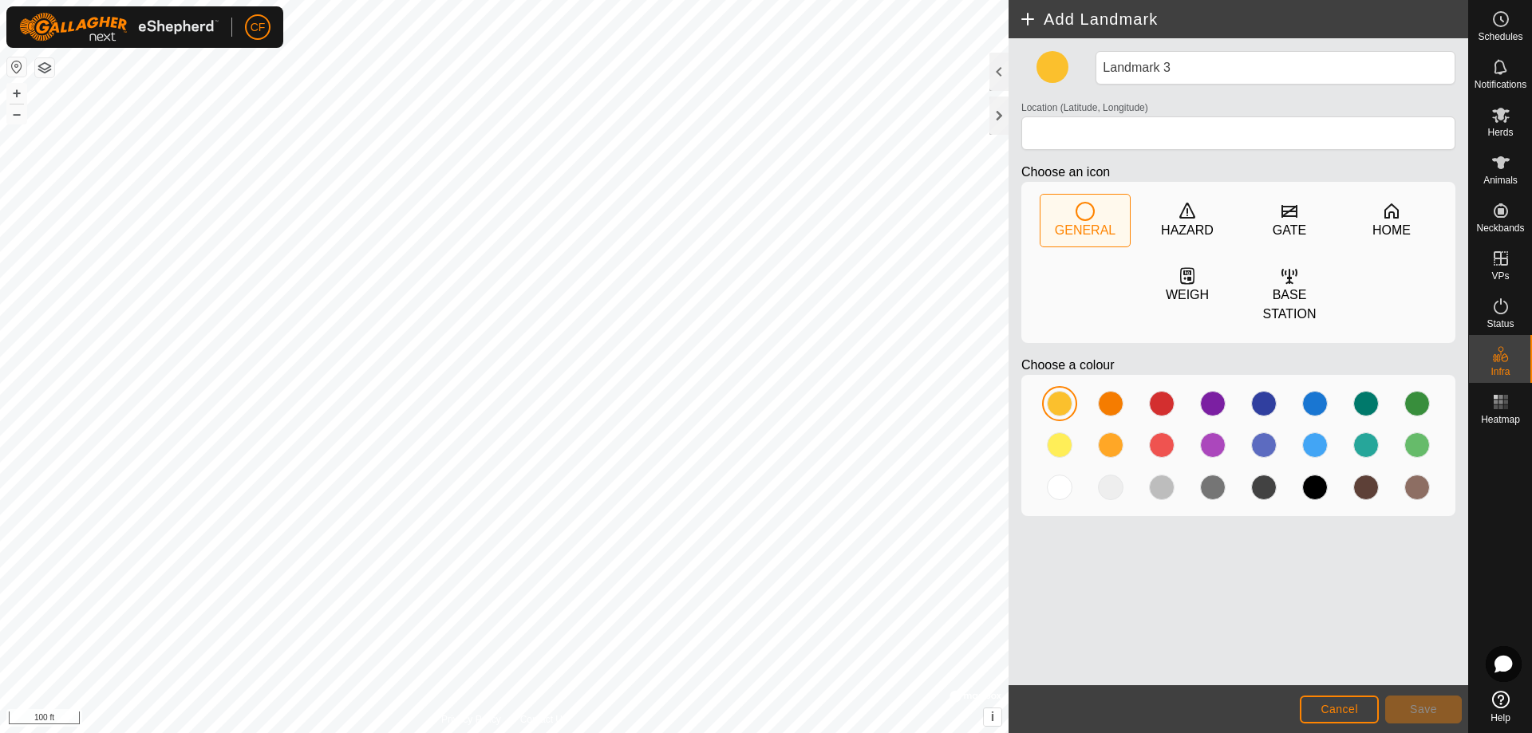
type input "29.678686, -97.055121"
click at [1301, 212] on div "GATE" at bounding box center [1288, 221] width 89 height 52
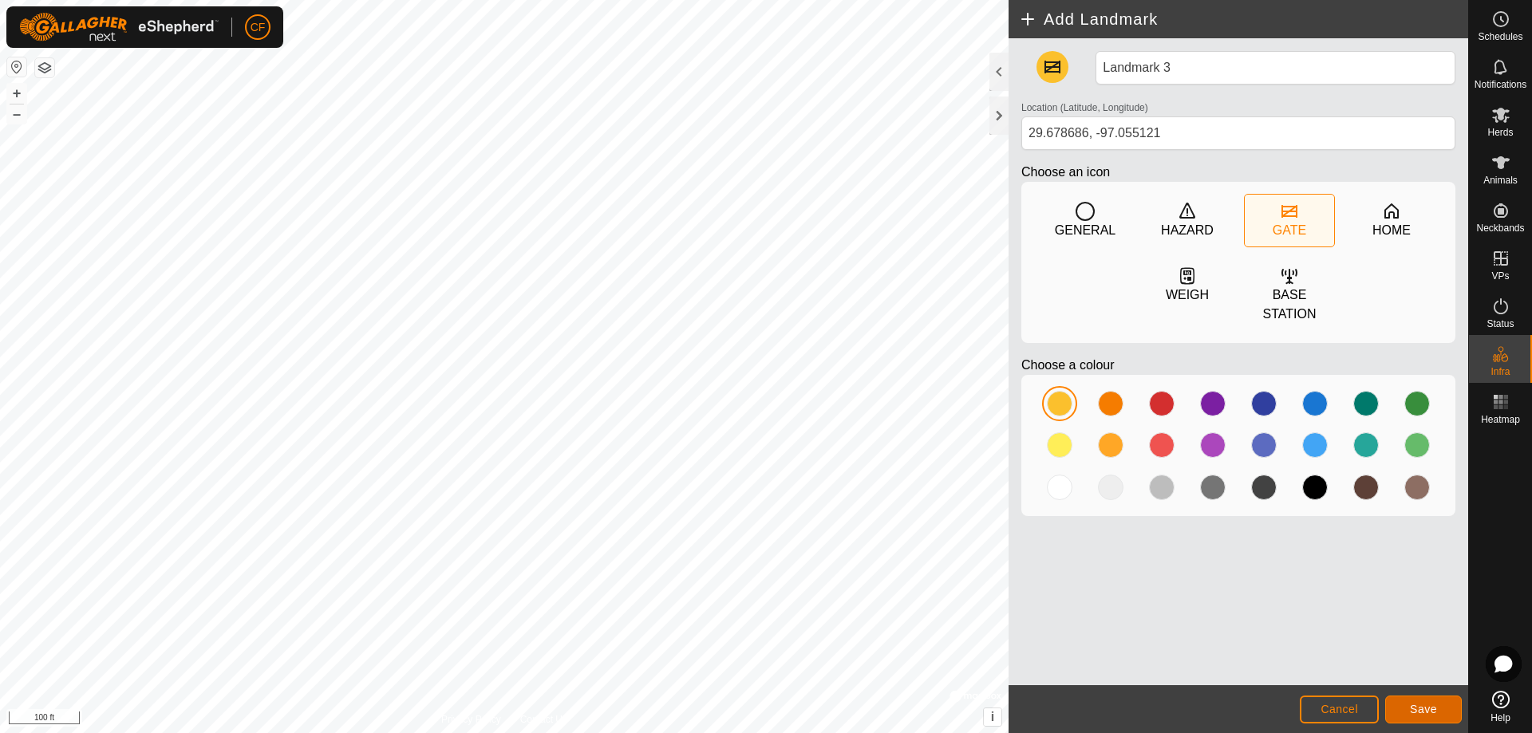
click at [1428, 710] on span "Save" at bounding box center [1423, 709] width 27 height 13
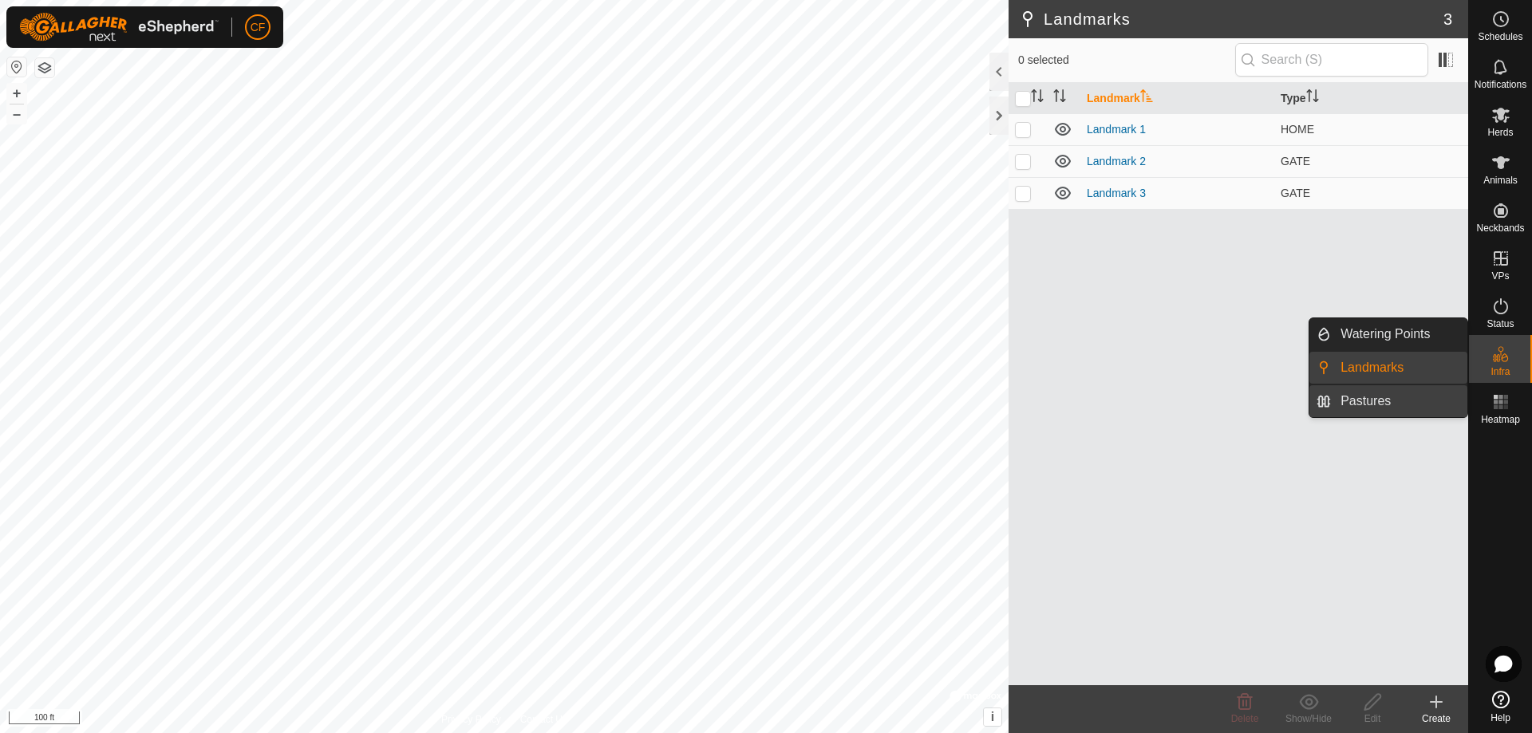
click at [1415, 400] on link "Pastures" at bounding box center [1399, 401] width 136 height 32
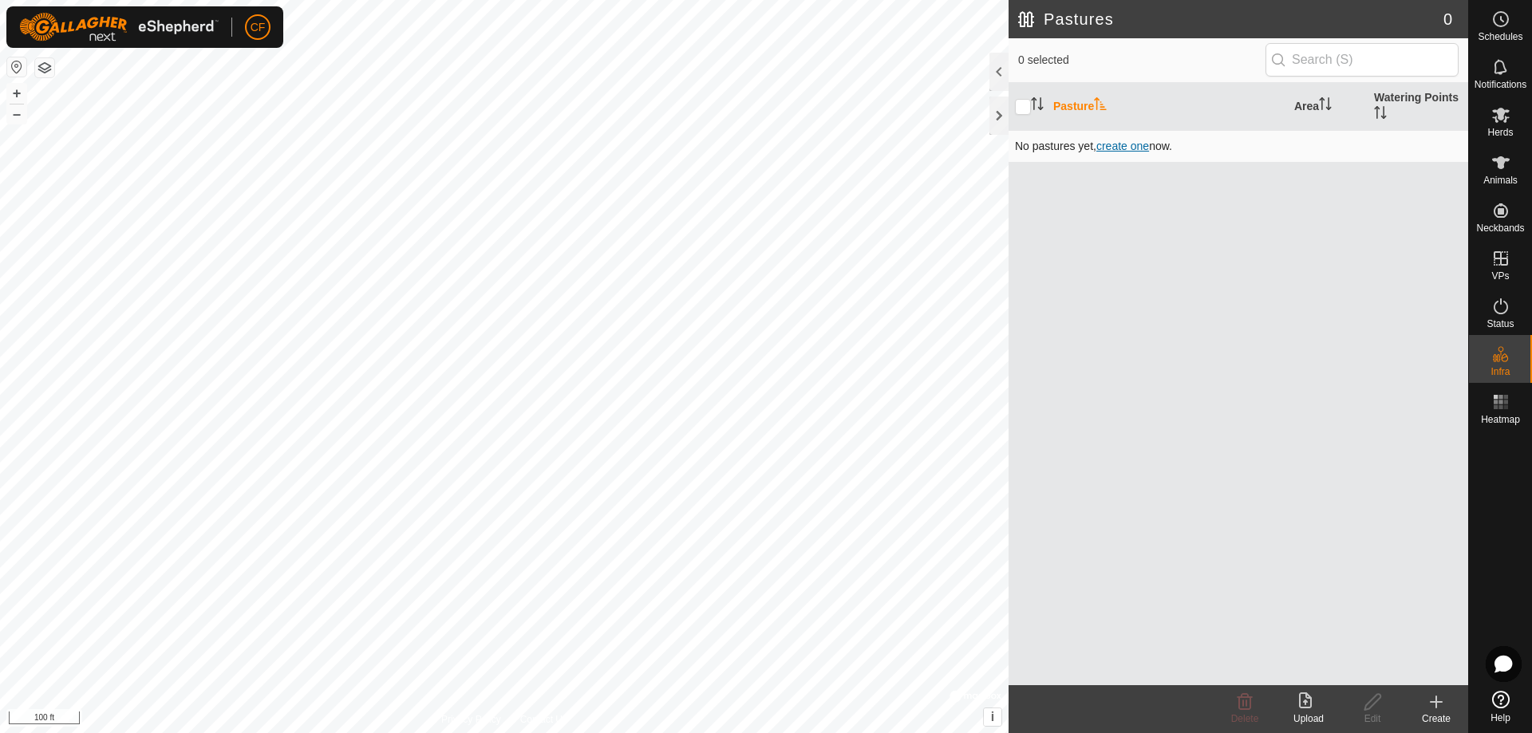
click at [1128, 146] on span "create one" at bounding box center [1122, 146] width 53 height 13
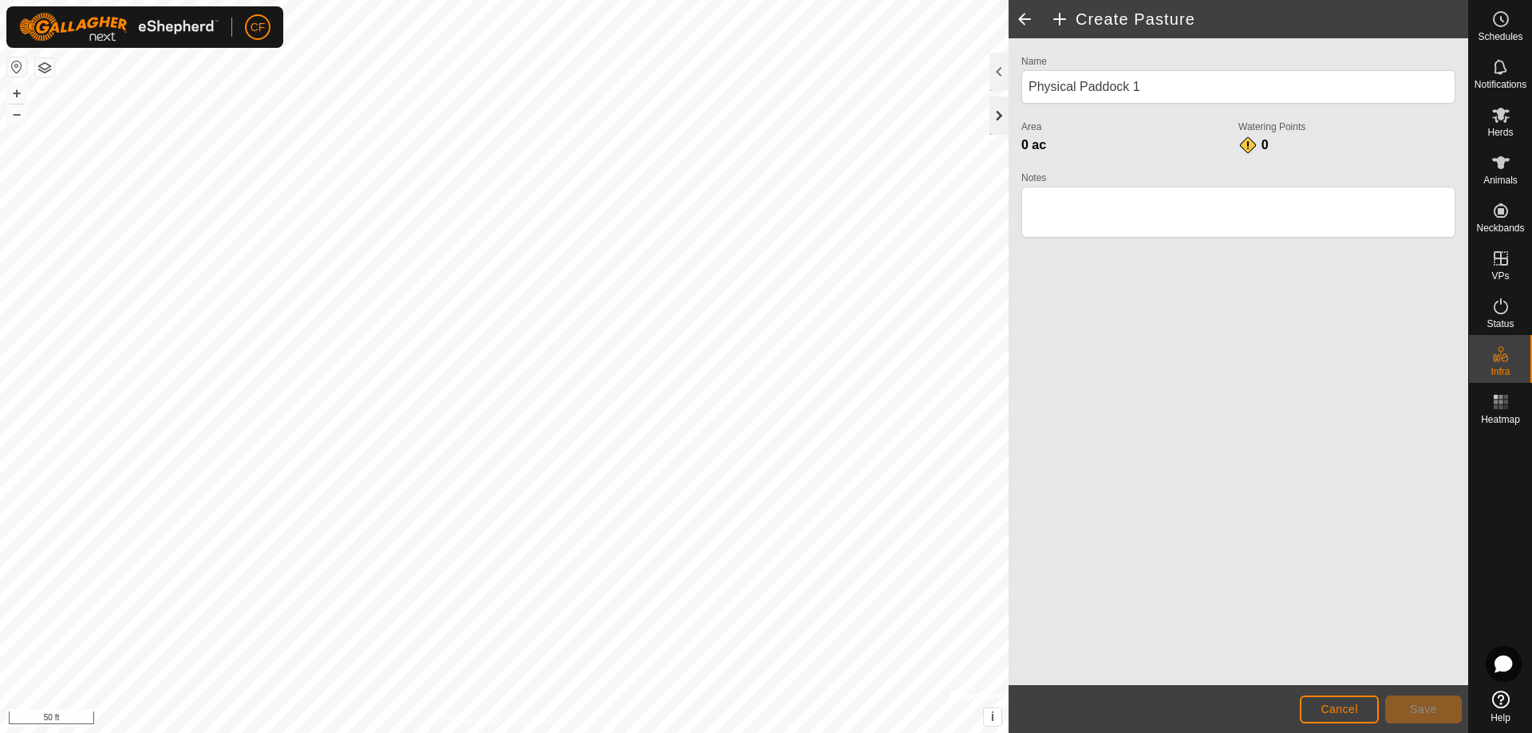
click at [996, 116] on div at bounding box center [998, 116] width 19 height 38
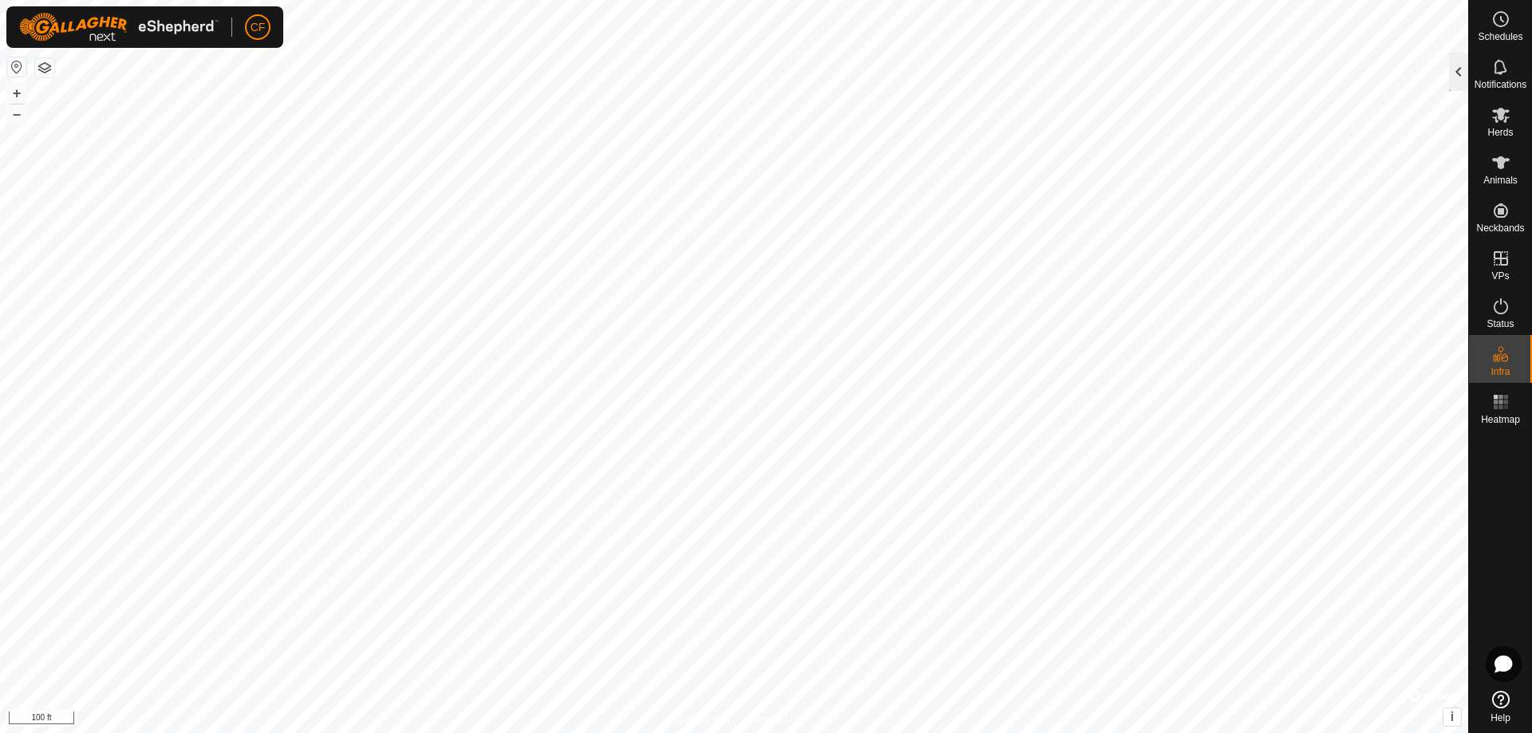
click at [1455, 80] on div at bounding box center [1458, 72] width 19 height 38
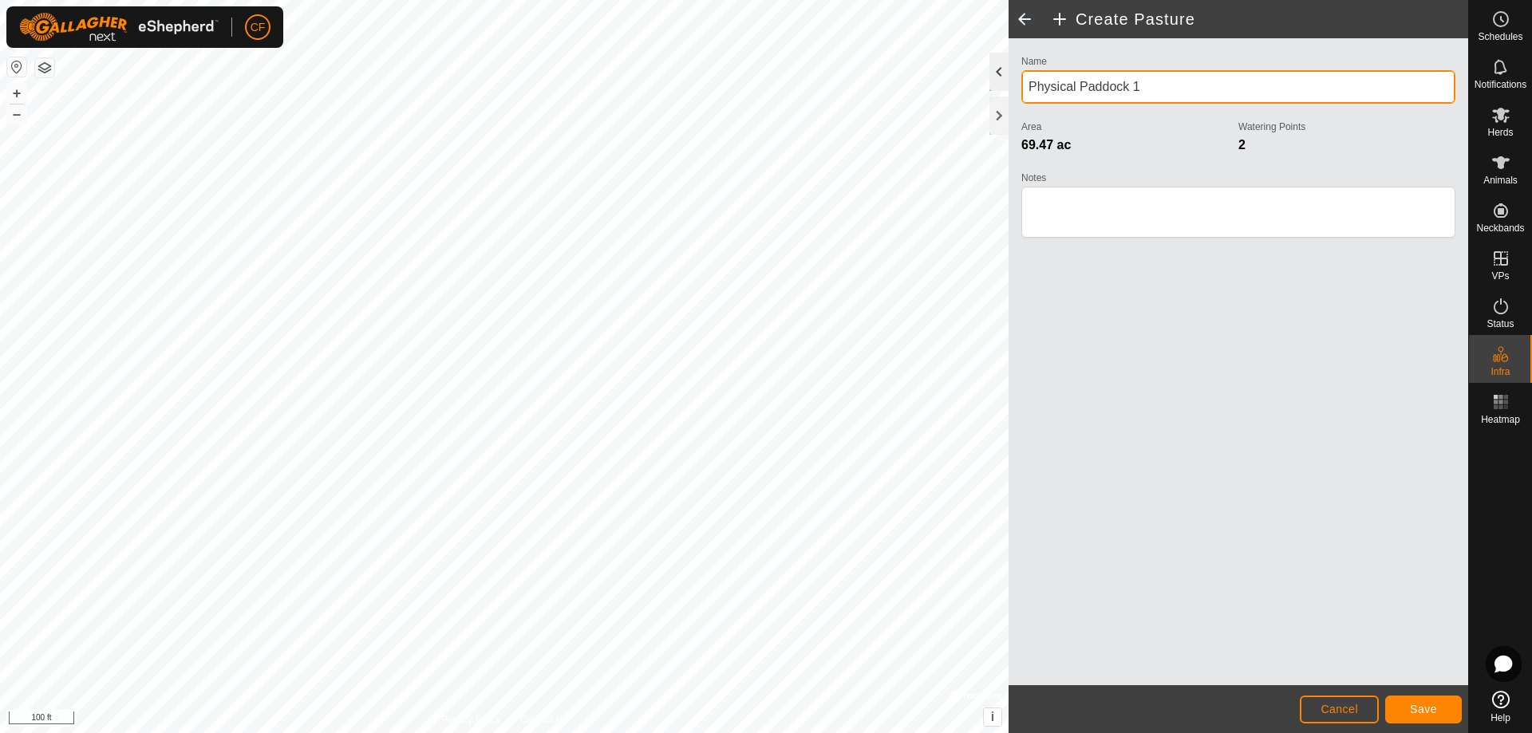
click at [919, 64] on div "Privacy Policy Contact Us + – ⇧ i © Mapbox , © OpenStreetMap , Improve this map…" at bounding box center [734, 366] width 1468 height 733
type input "PRAHA"
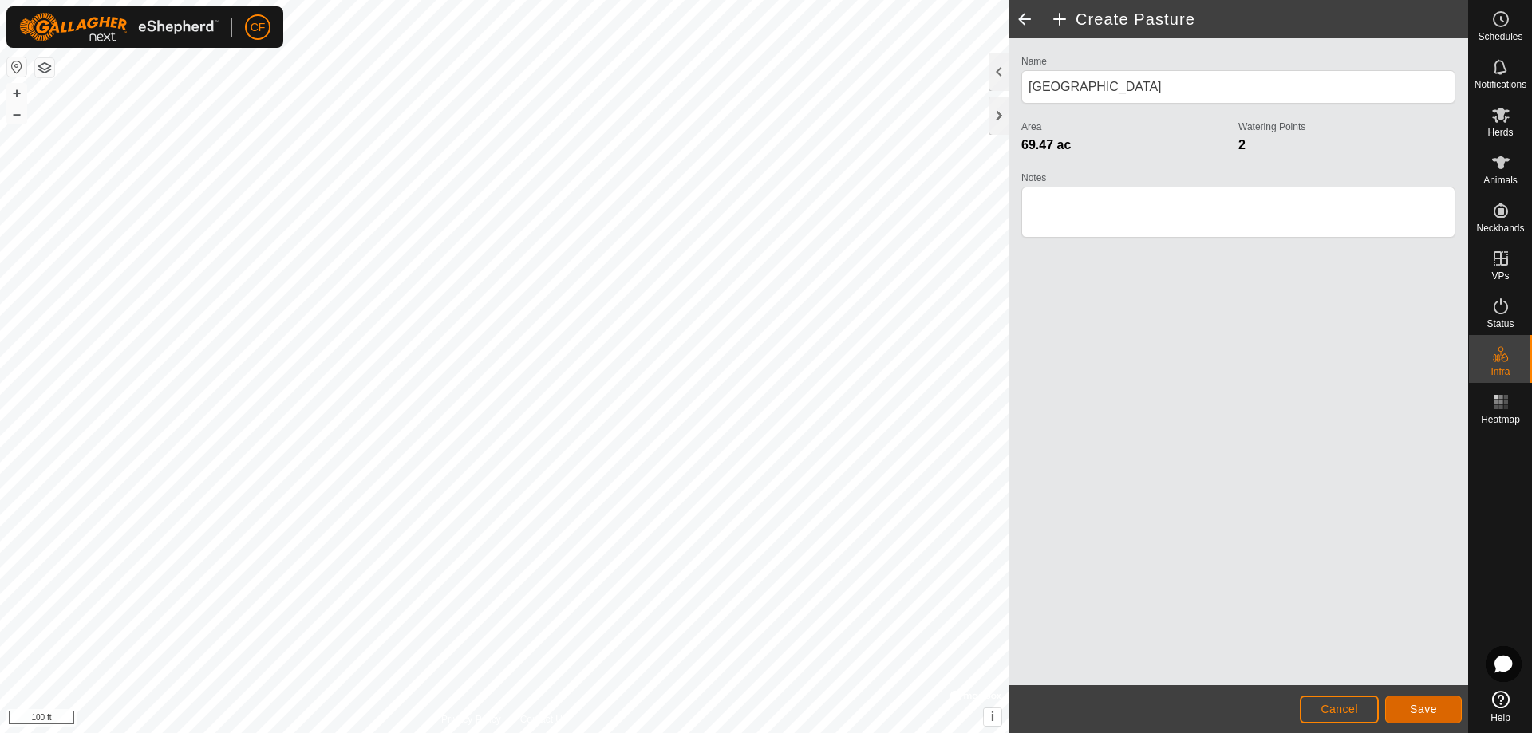
click at [1418, 708] on span "Save" at bounding box center [1423, 709] width 27 height 13
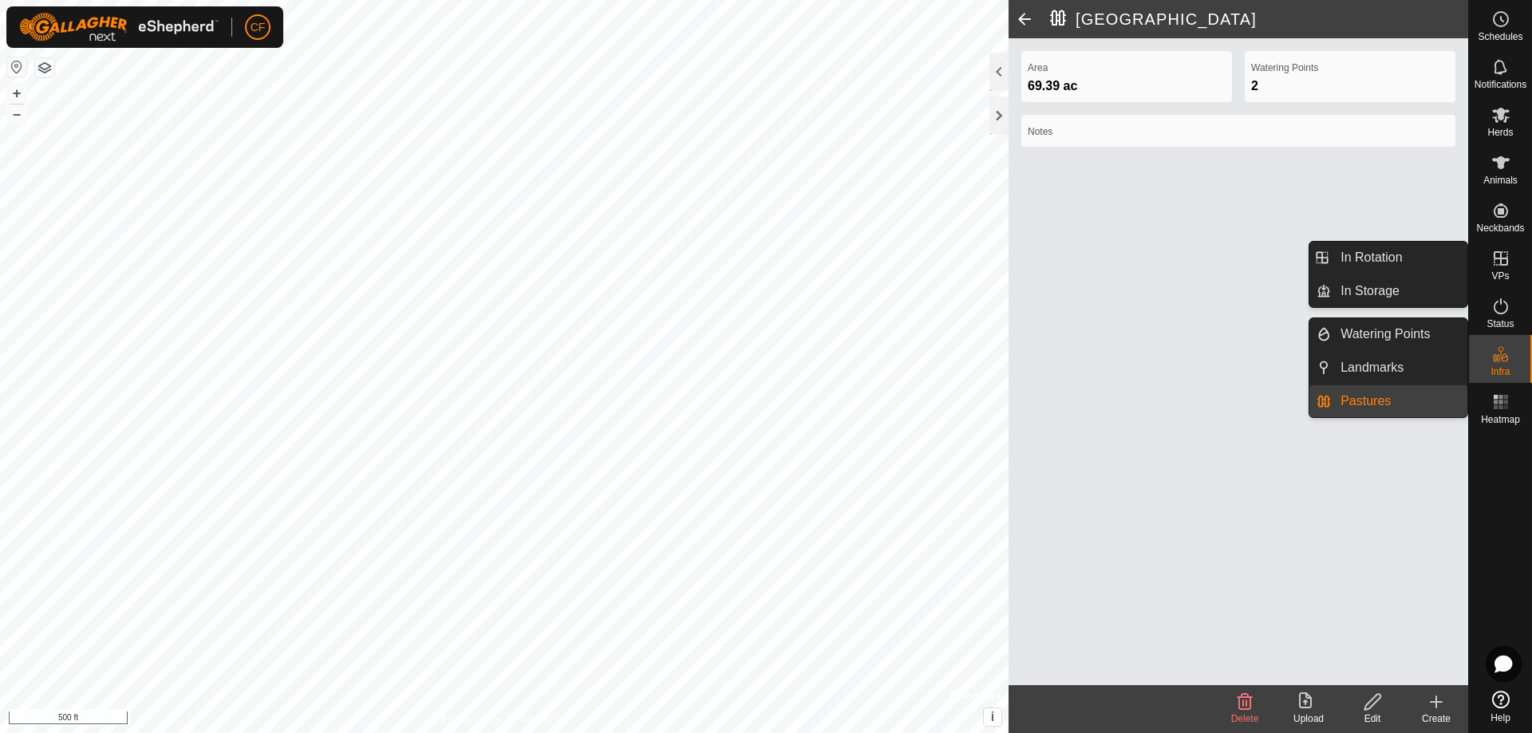
click at [1491, 271] on span "VPs" at bounding box center [1500, 276] width 18 height 10
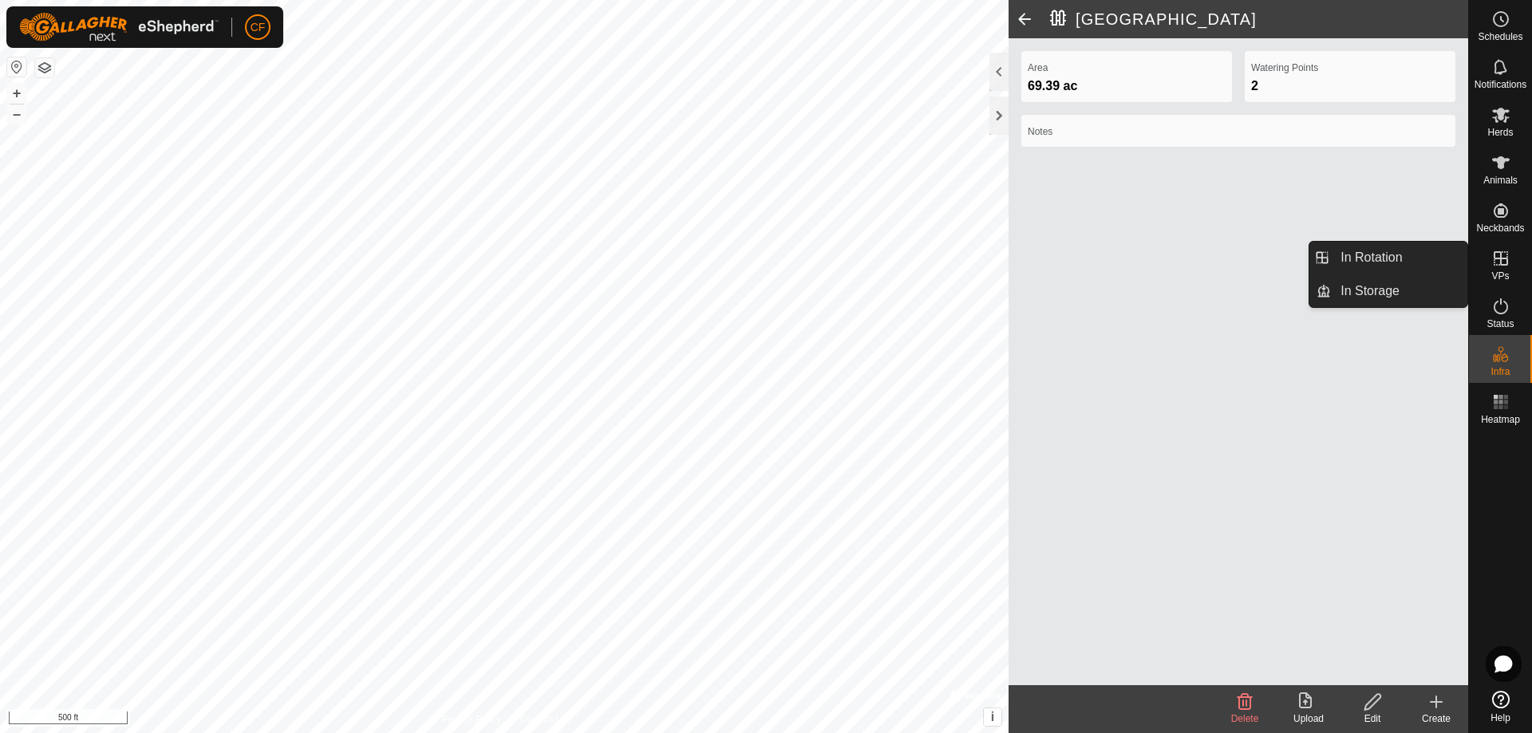
click at [1497, 263] on icon at bounding box center [1500, 258] width 19 height 19
click at [1382, 260] on link "In Rotation" at bounding box center [1399, 258] width 136 height 32
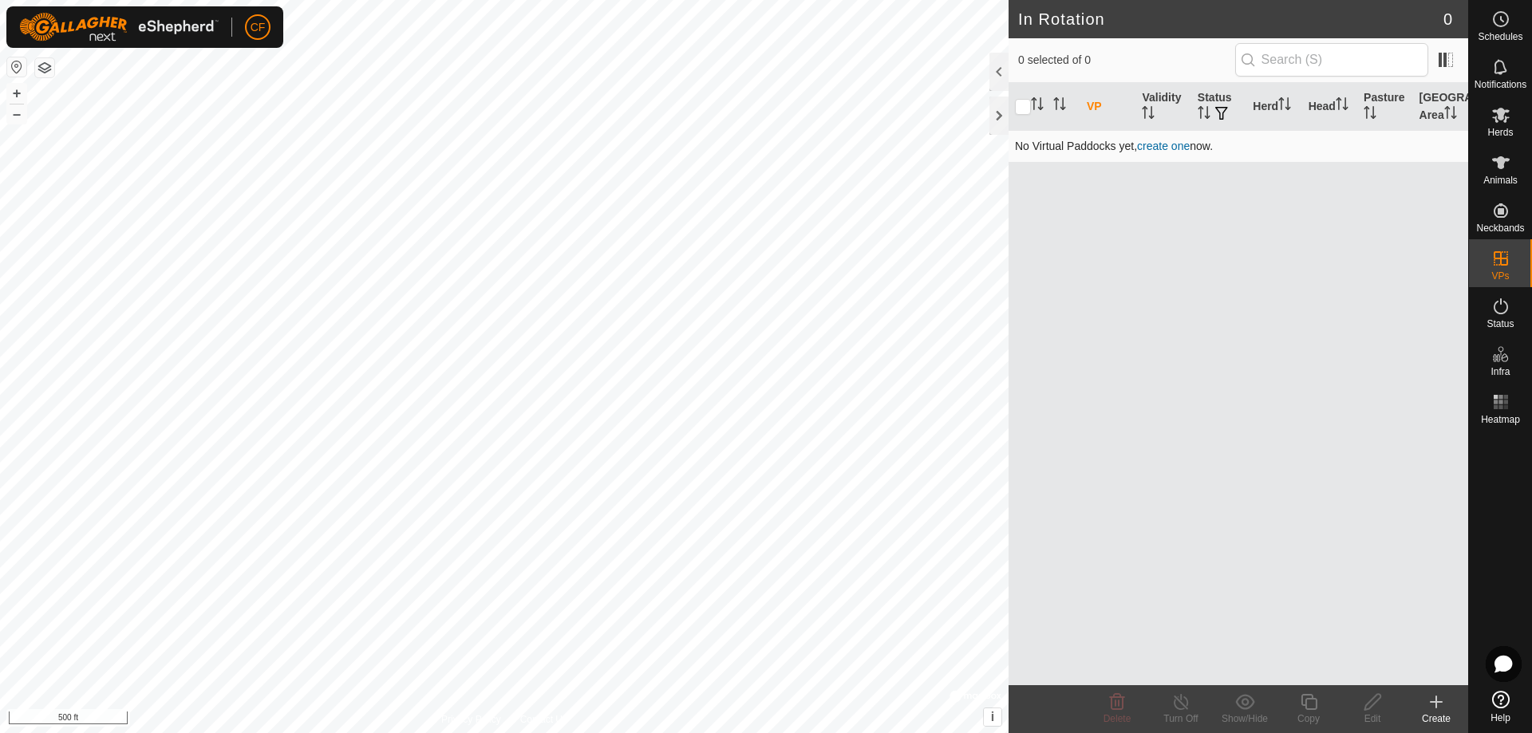
click at [1161, 150] on link "create one" at bounding box center [1163, 146] width 53 height 13
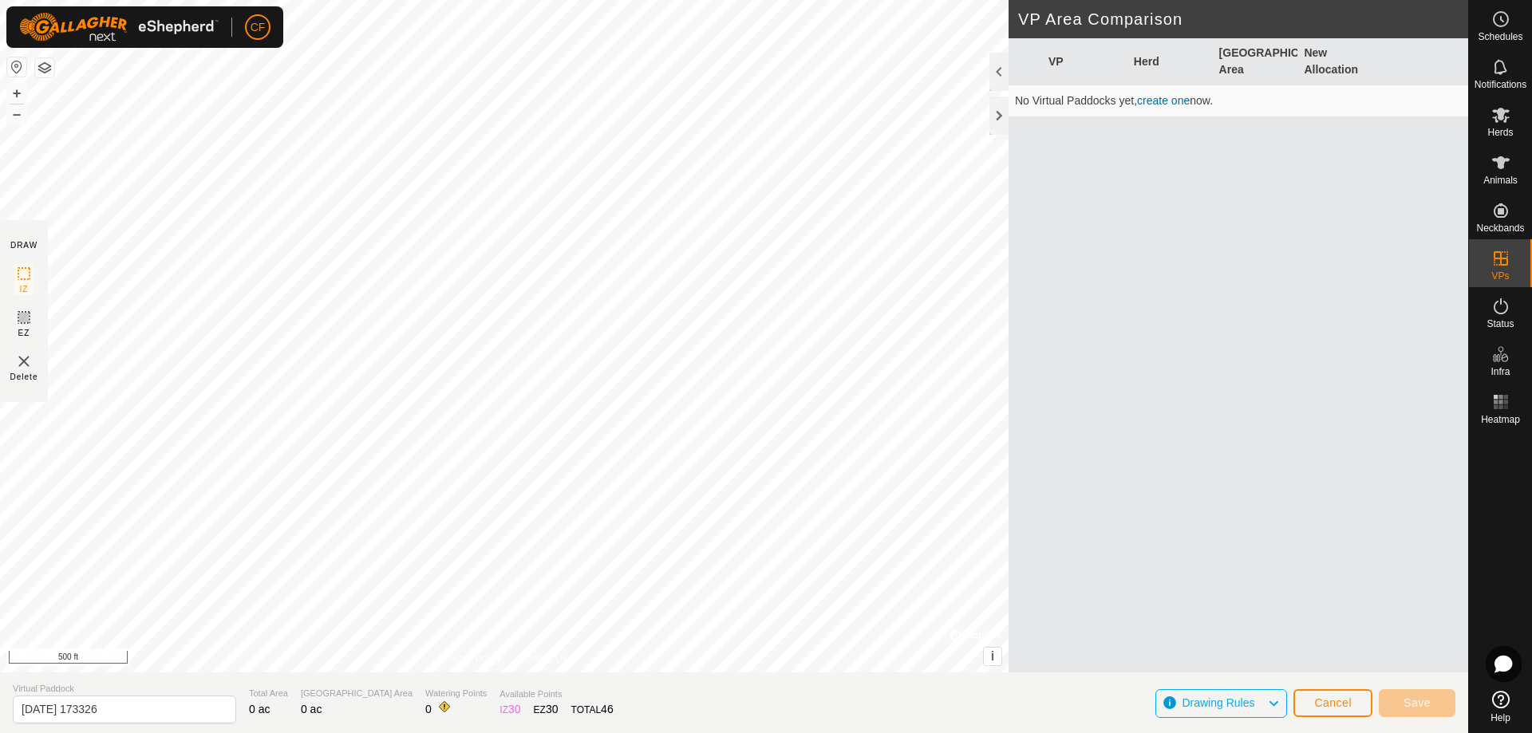
click at [1160, 100] on link "create one" at bounding box center [1163, 100] width 53 height 13
click at [1405, 704] on span "Save" at bounding box center [1416, 702] width 27 height 13
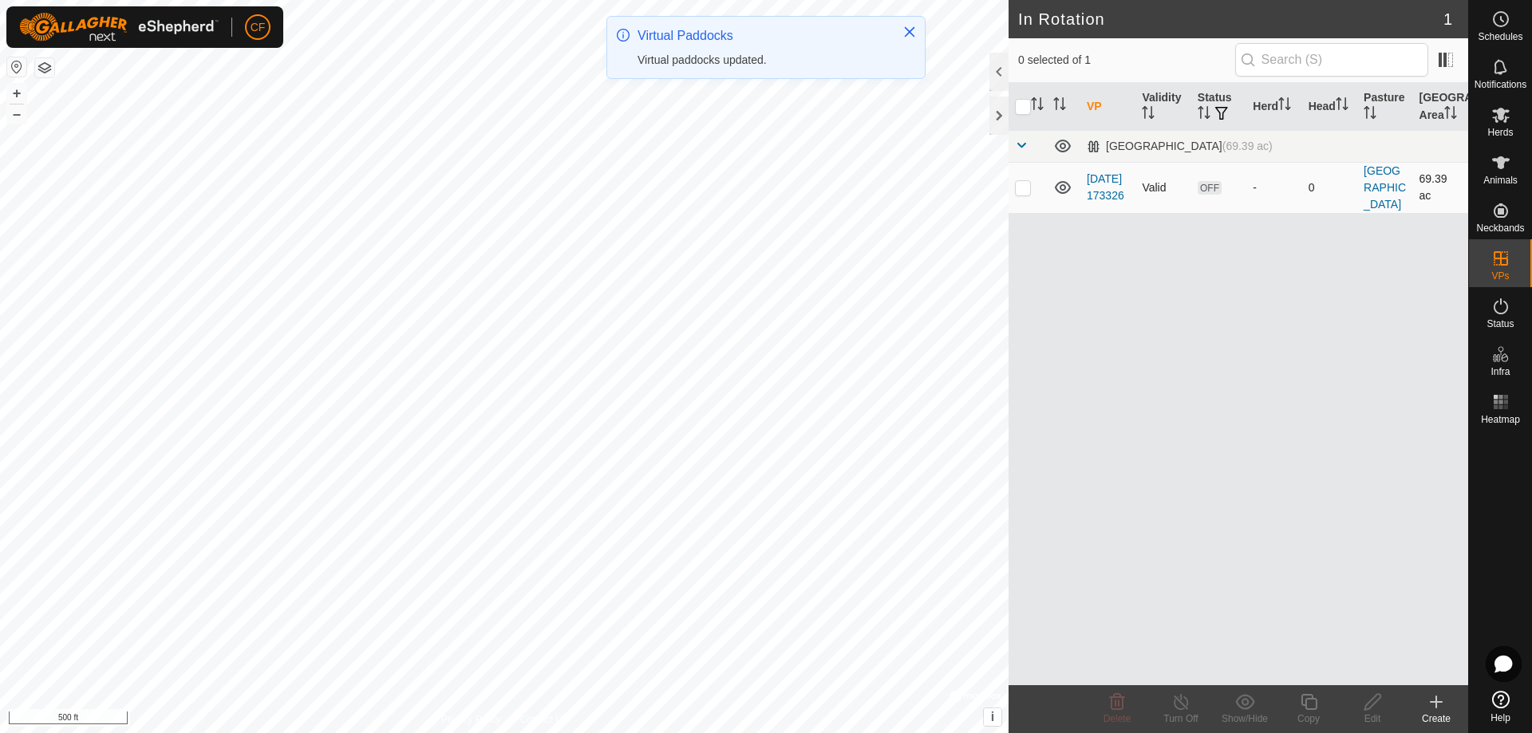
click at [1026, 191] on p-checkbox at bounding box center [1023, 187] width 16 height 13
checkbox input "true"
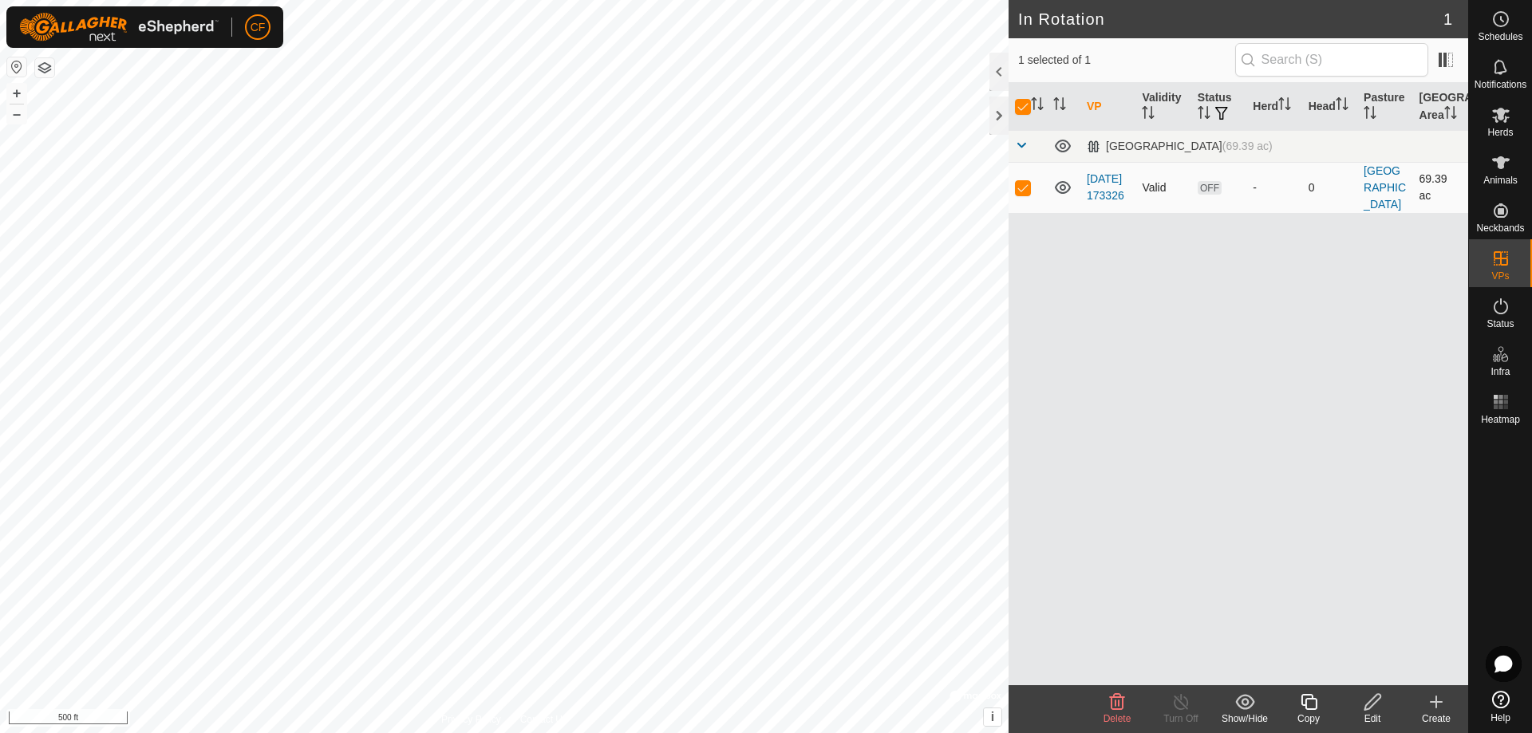
click at [1025, 191] on p-checkbox at bounding box center [1023, 187] width 16 height 13
checkbox input "false"
click at [1209, 192] on span "OFF" at bounding box center [1209, 188] width 24 height 14
click at [1504, 132] on span "Herds" at bounding box center [1500, 133] width 26 height 10
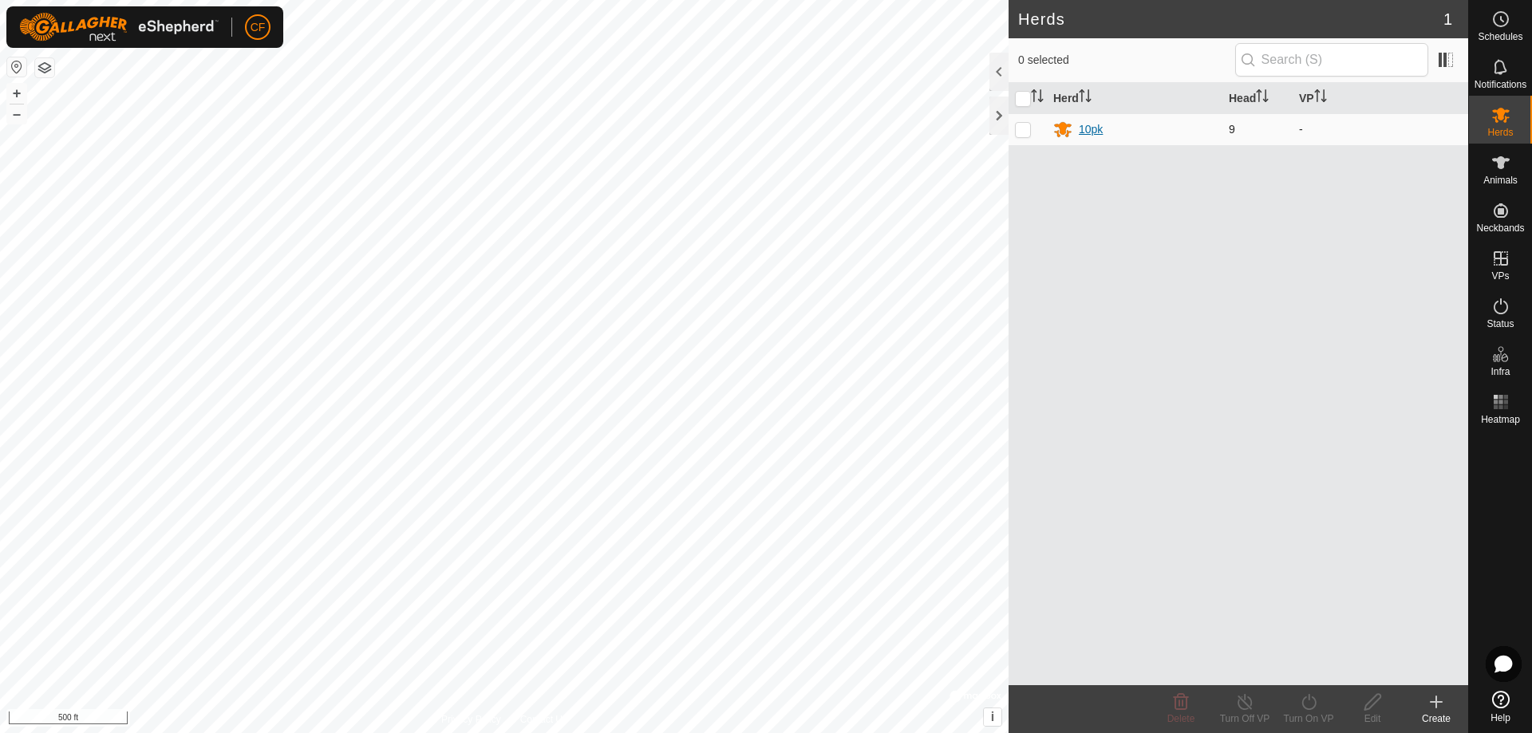
click at [1094, 132] on div "10pk" at bounding box center [1090, 129] width 24 height 17
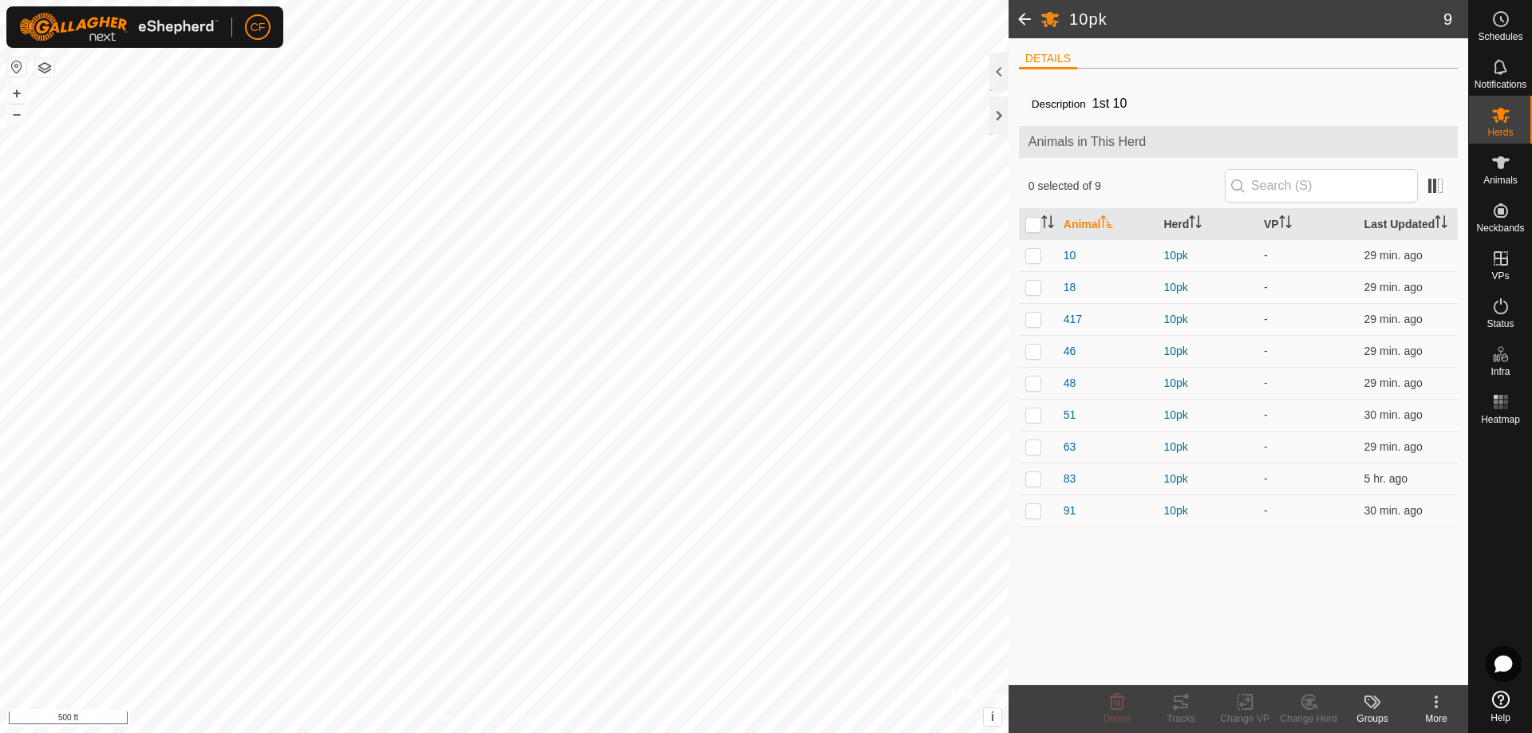
click at [1440, 708] on icon at bounding box center [1435, 701] width 19 height 19
click at [1019, 13] on span at bounding box center [1024, 19] width 32 height 38
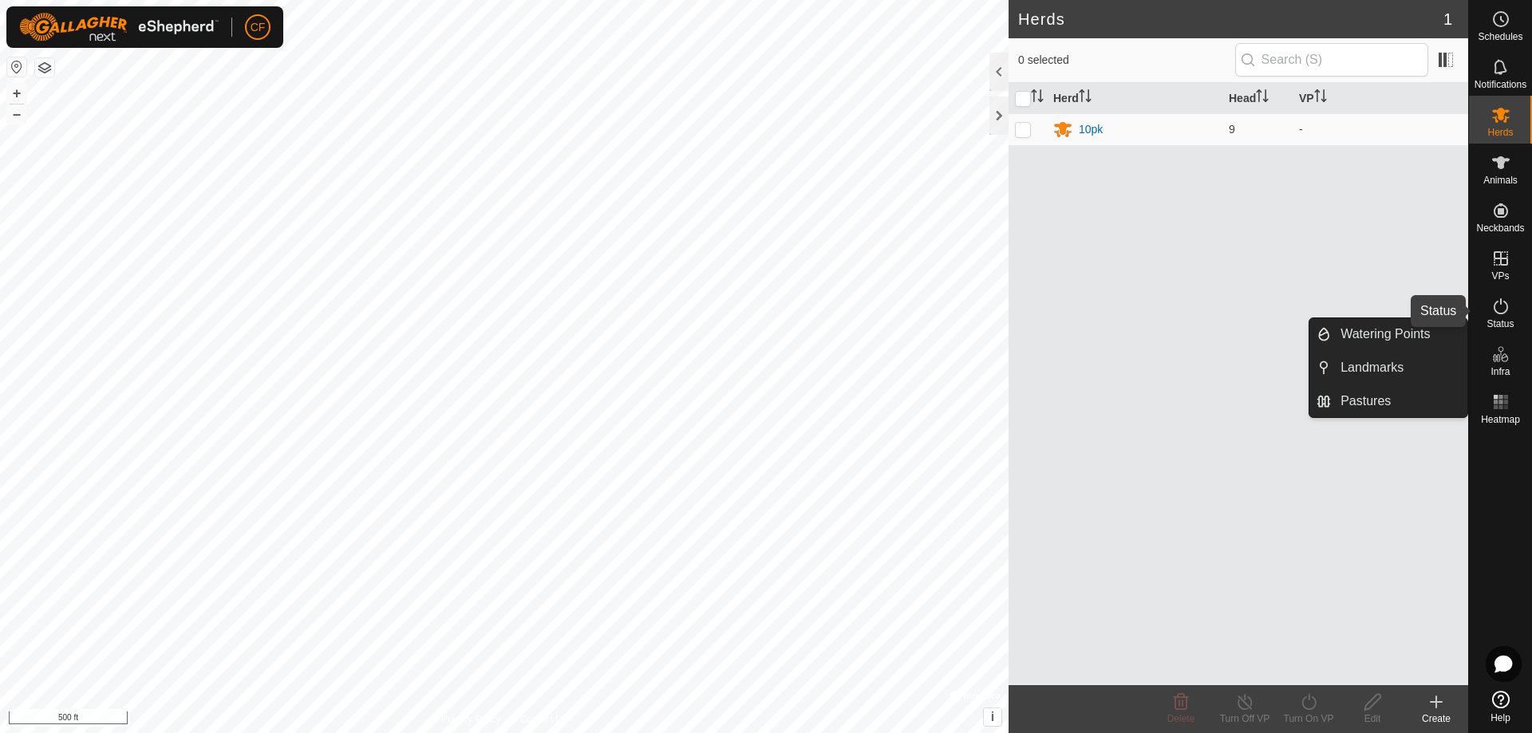
click at [1496, 312] on icon at bounding box center [1500, 306] width 14 height 16
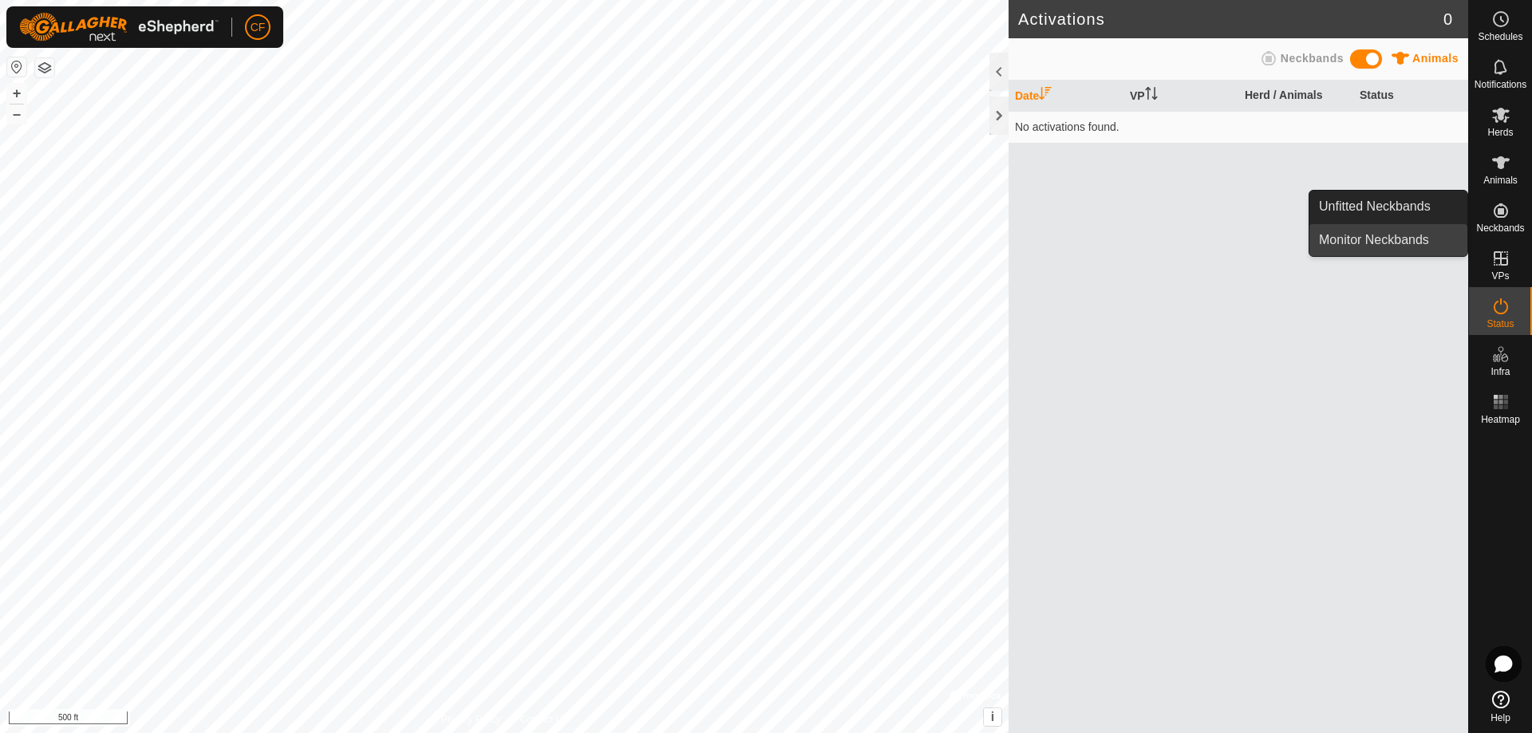
click at [1427, 240] on link "Monitor Neckbands" at bounding box center [1388, 240] width 158 height 32
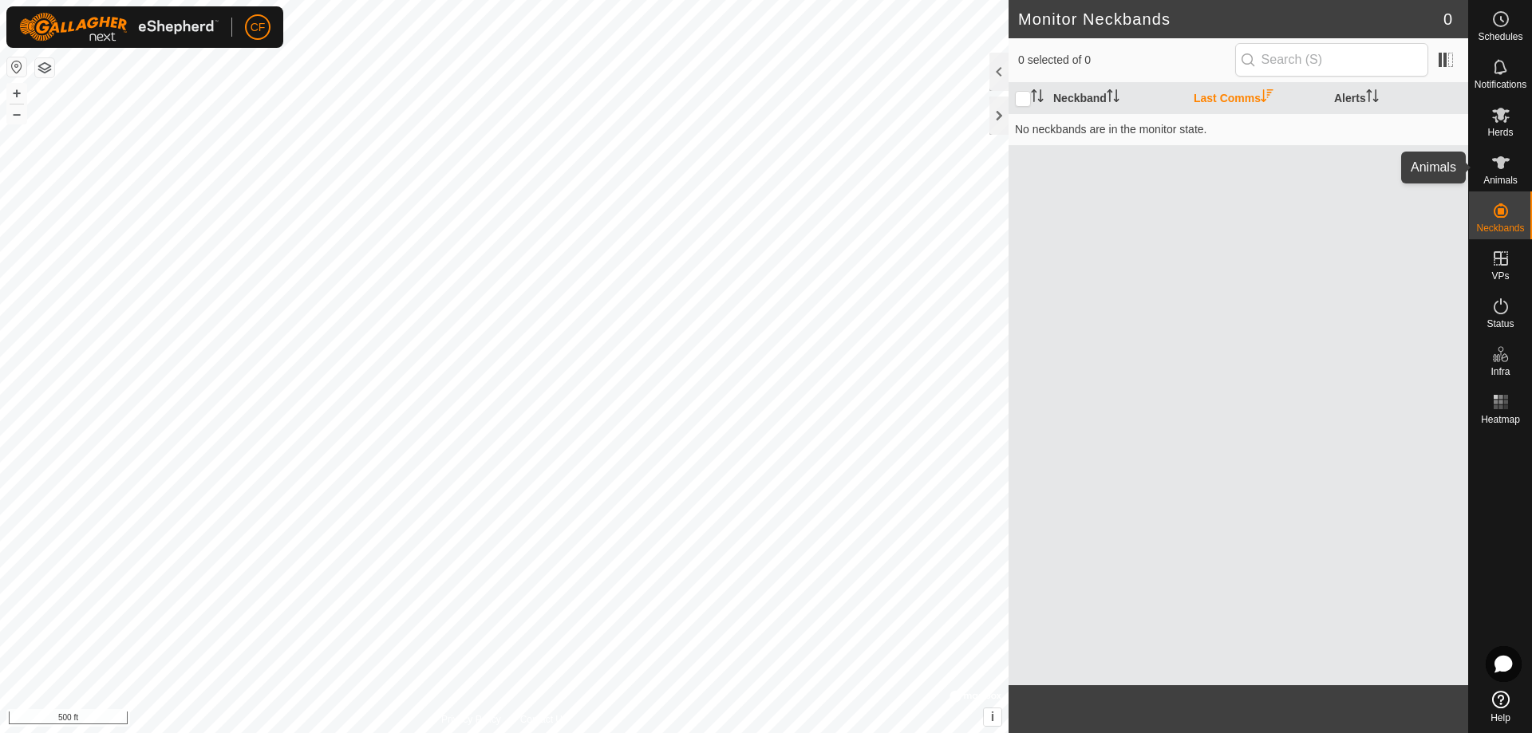
click at [1506, 166] on icon at bounding box center [1500, 162] width 19 height 19
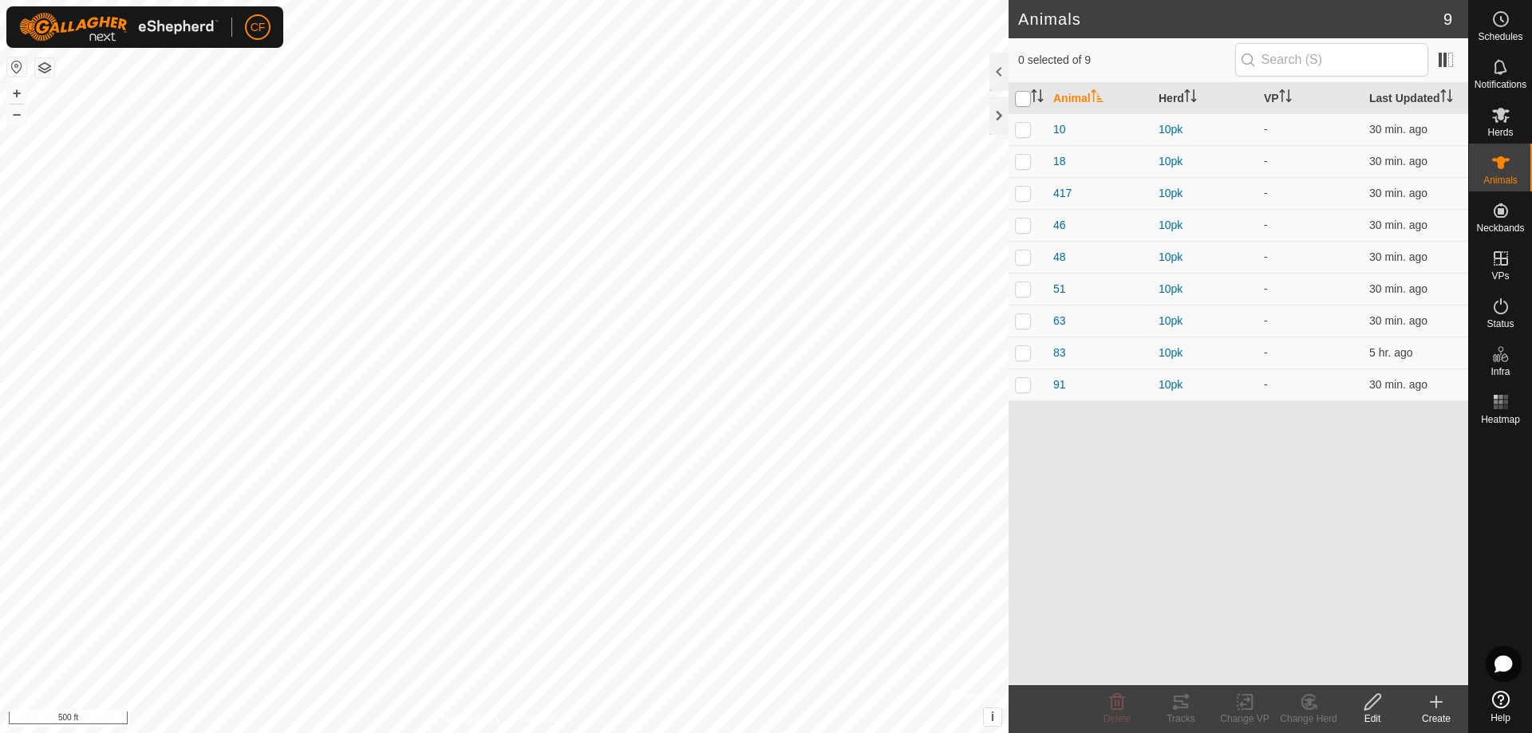
click at [1019, 101] on input "checkbox" at bounding box center [1023, 99] width 16 height 16
checkbox input "true"
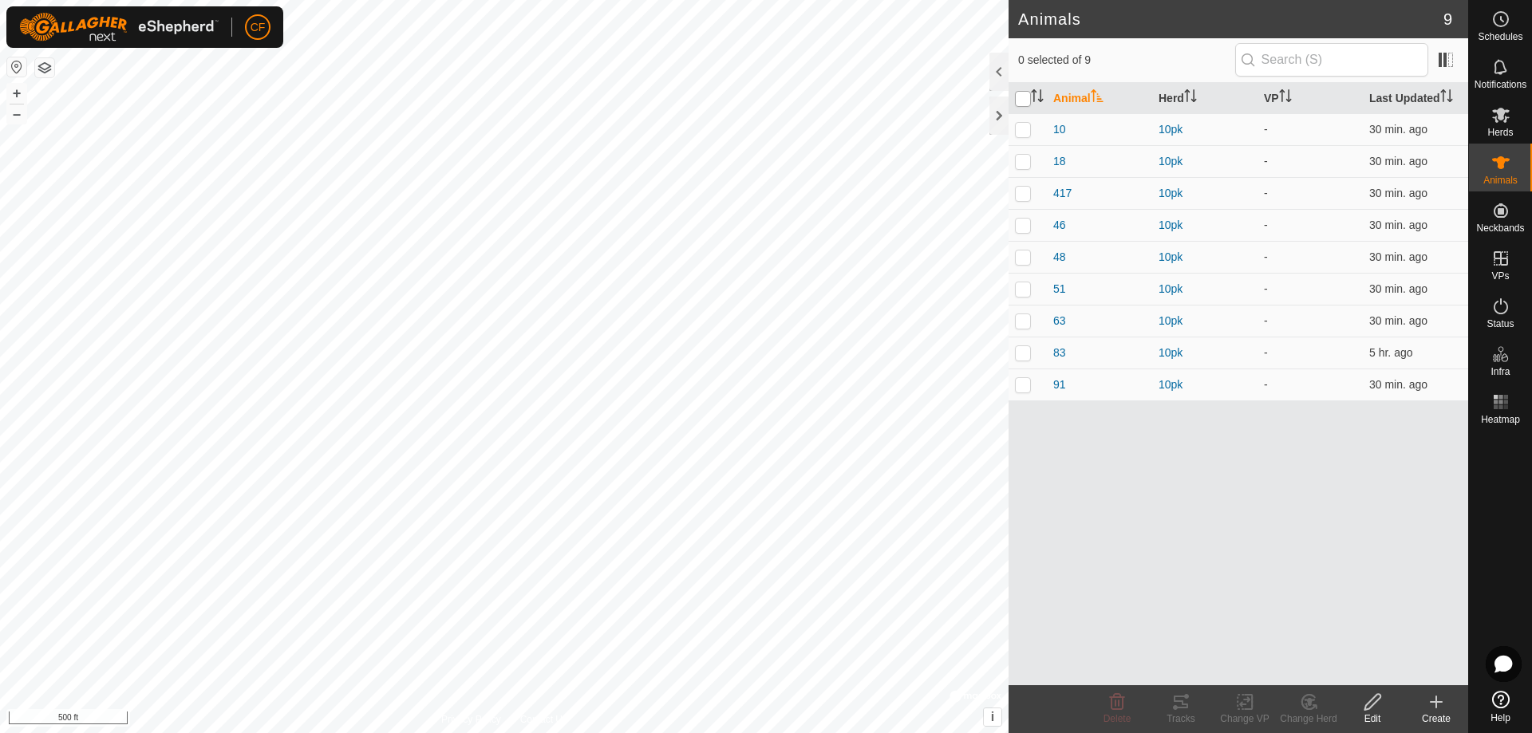
checkbox input "true"
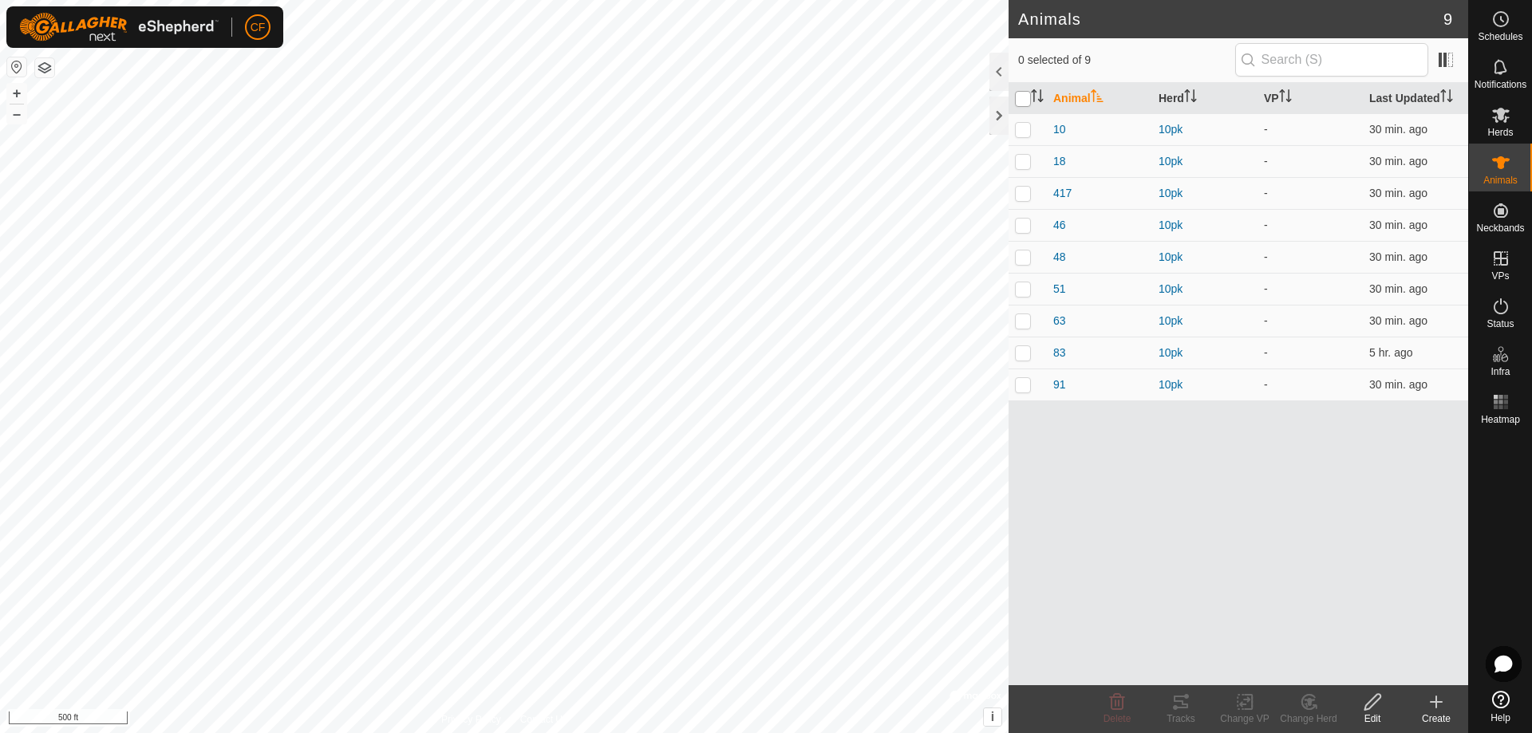
checkbox input "true"
click at [1243, 708] on icon at bounding box center [1245, 701] width 20 height 19
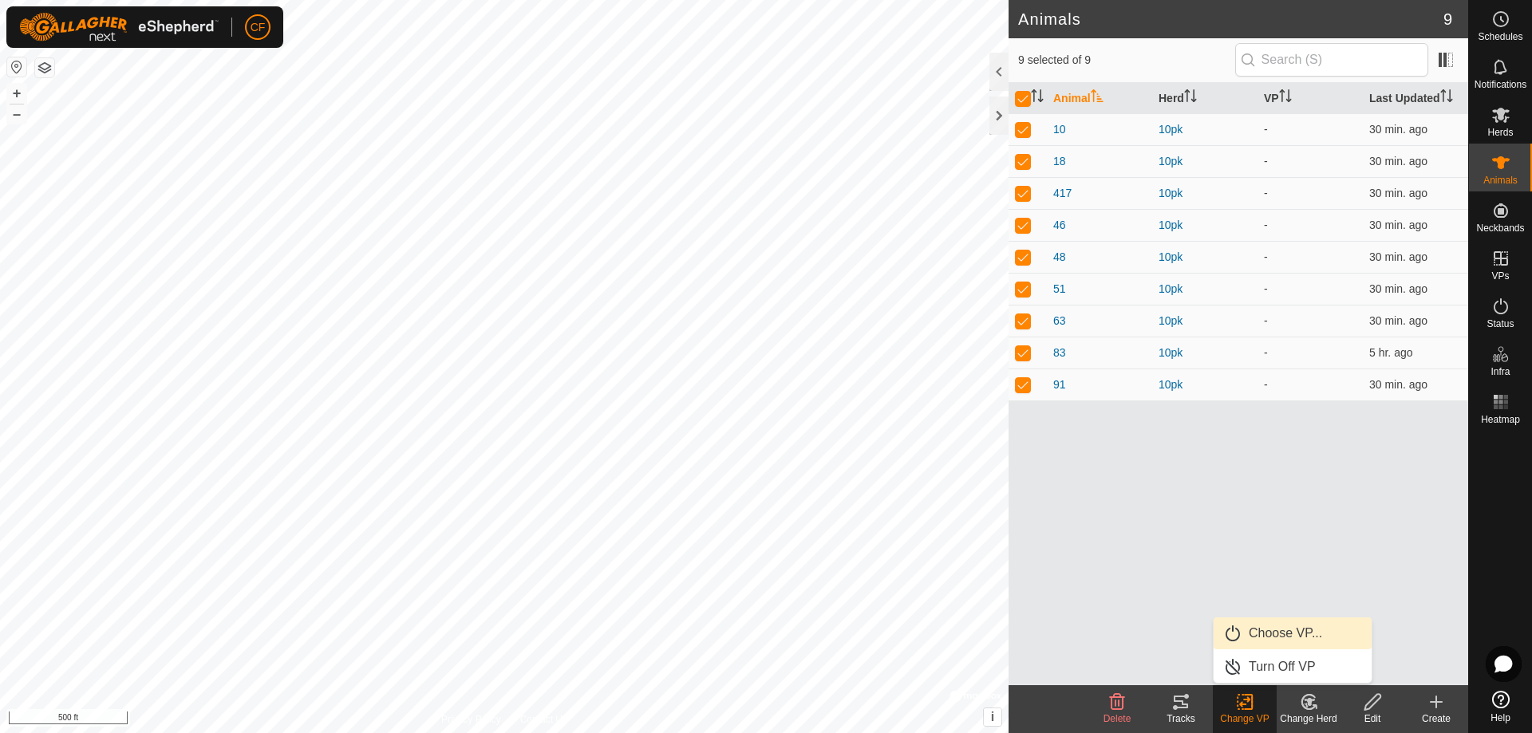
click at [1244, 636] on link "Choose VP..." at bounding box center [1292, 633] width 158 height 32
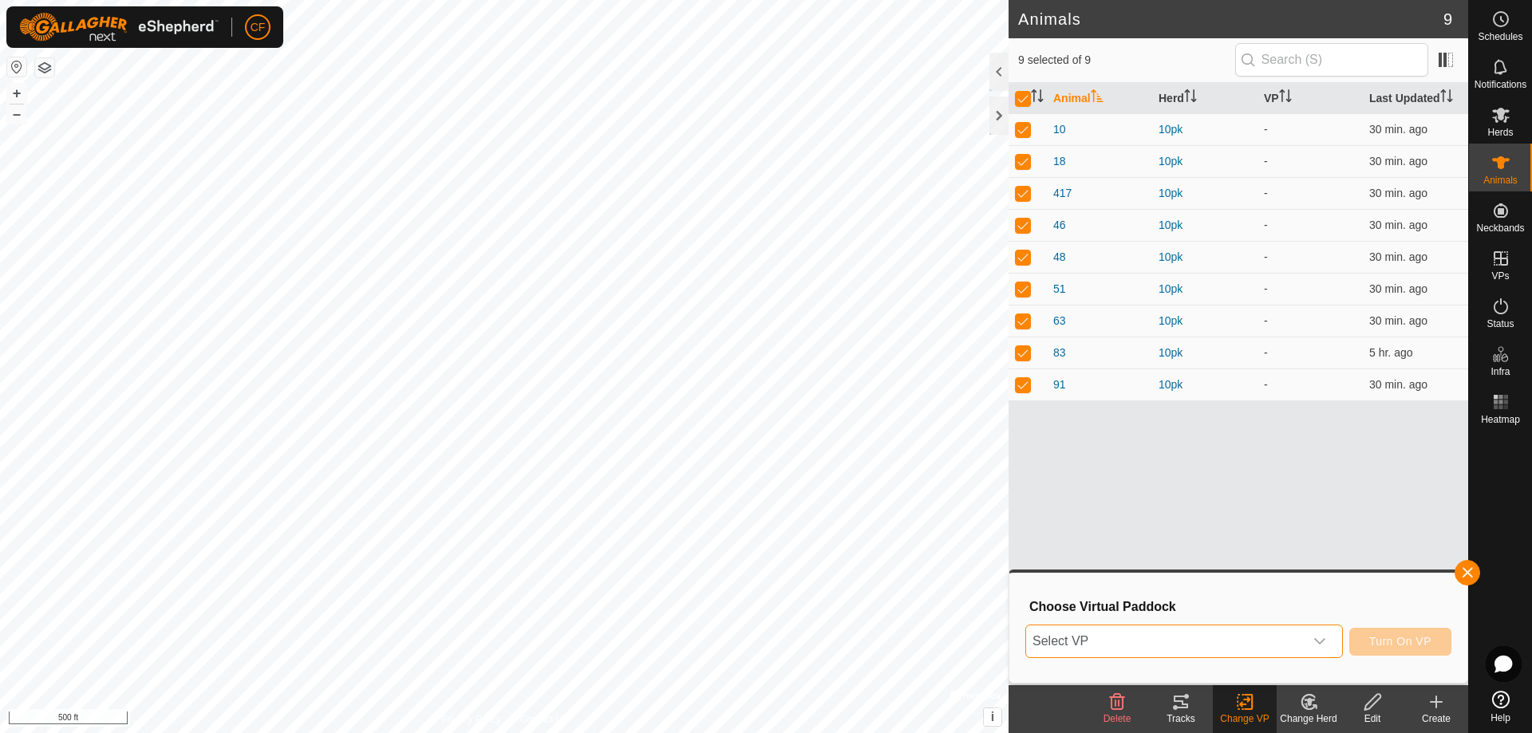
click at [1244, 640] on span "Select VP" at bounding box center [1165, 641] width 278 height 32
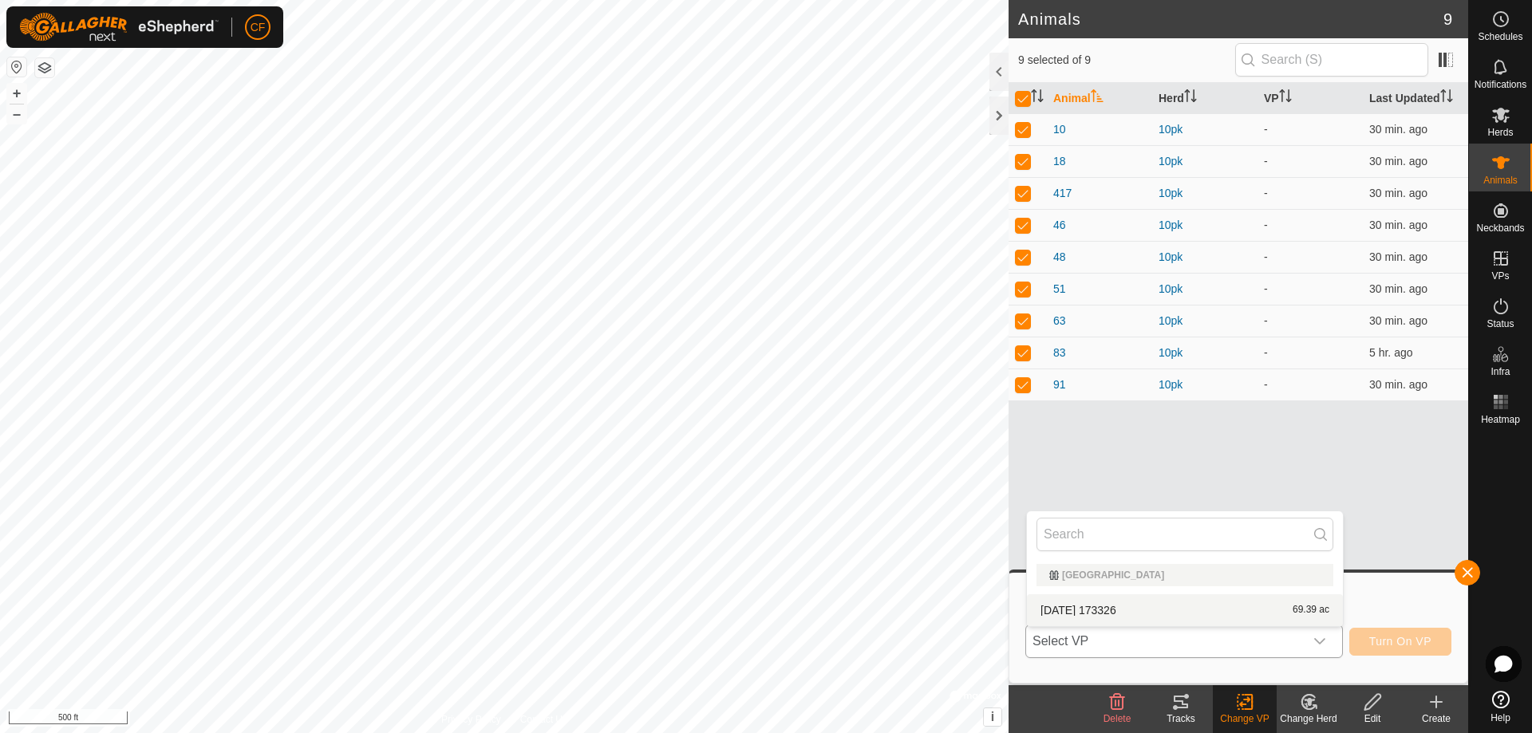
click at [1071, 616] on li "2025-08-24 173326 69.39 ac" at bounding box center [1185, 610] width 316 height 32
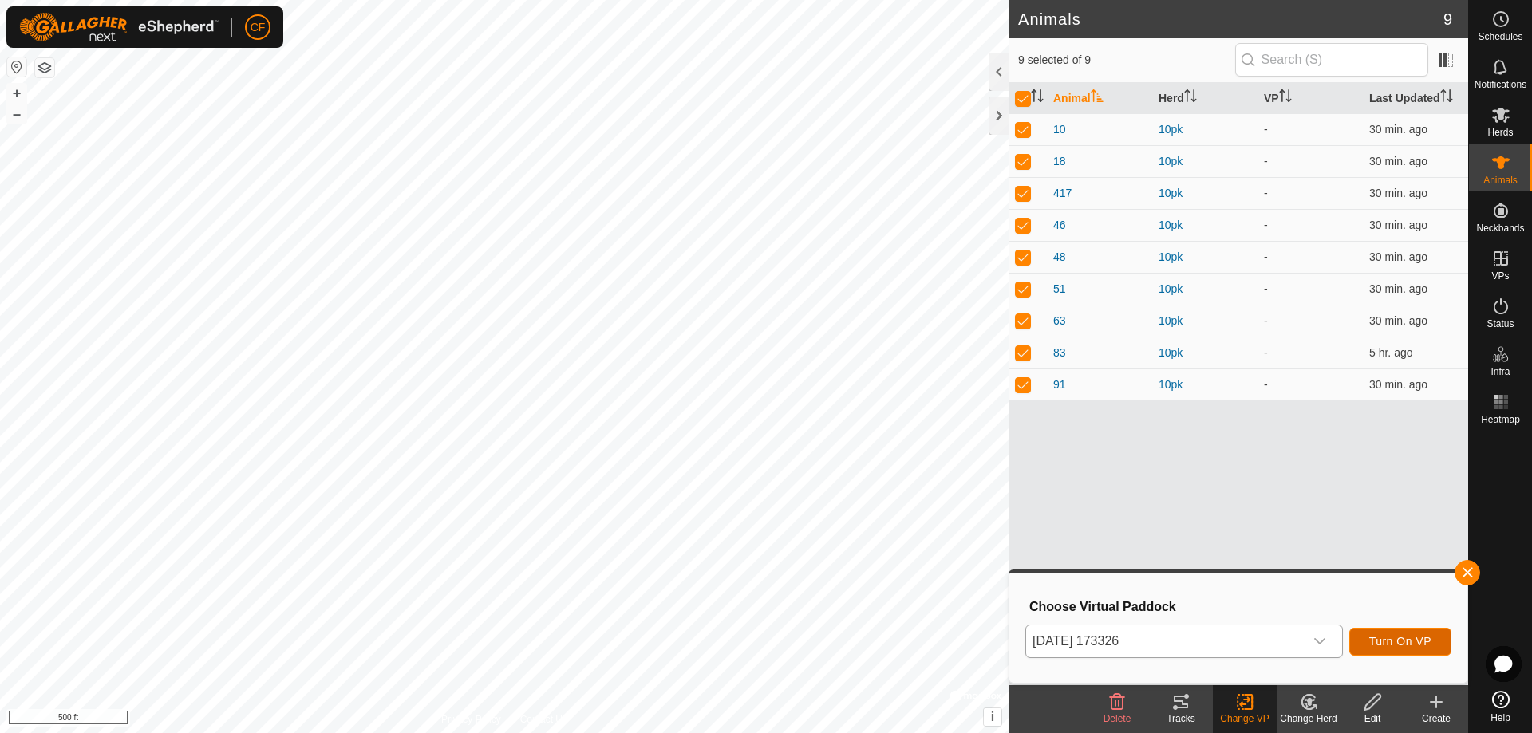
click at [1401, 641] on span "Turn On VP" at bounding box center [1400, 641] width 62 height 13
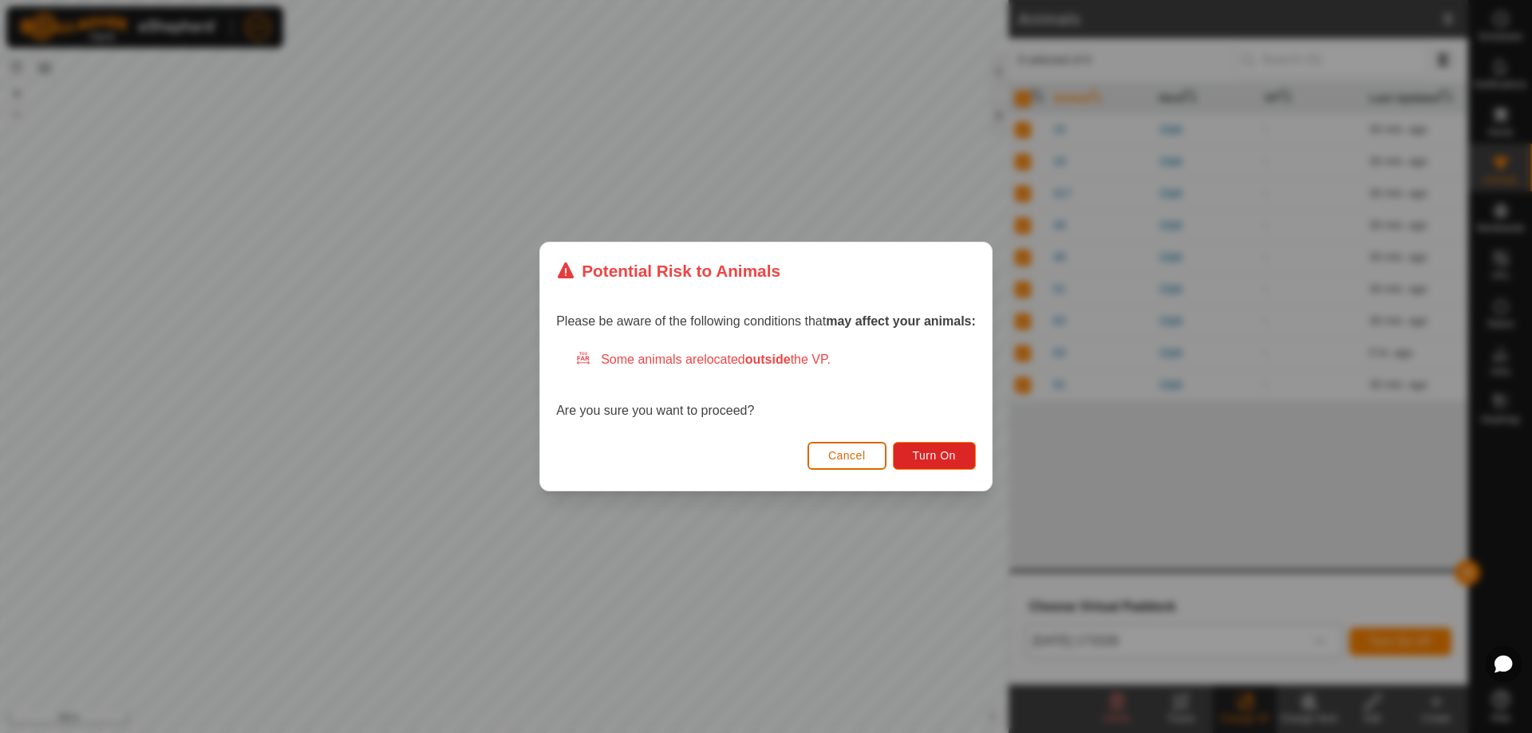
click at [848, 453] on span "Cancel" at bounding box center [846, 455] width 37 height 13
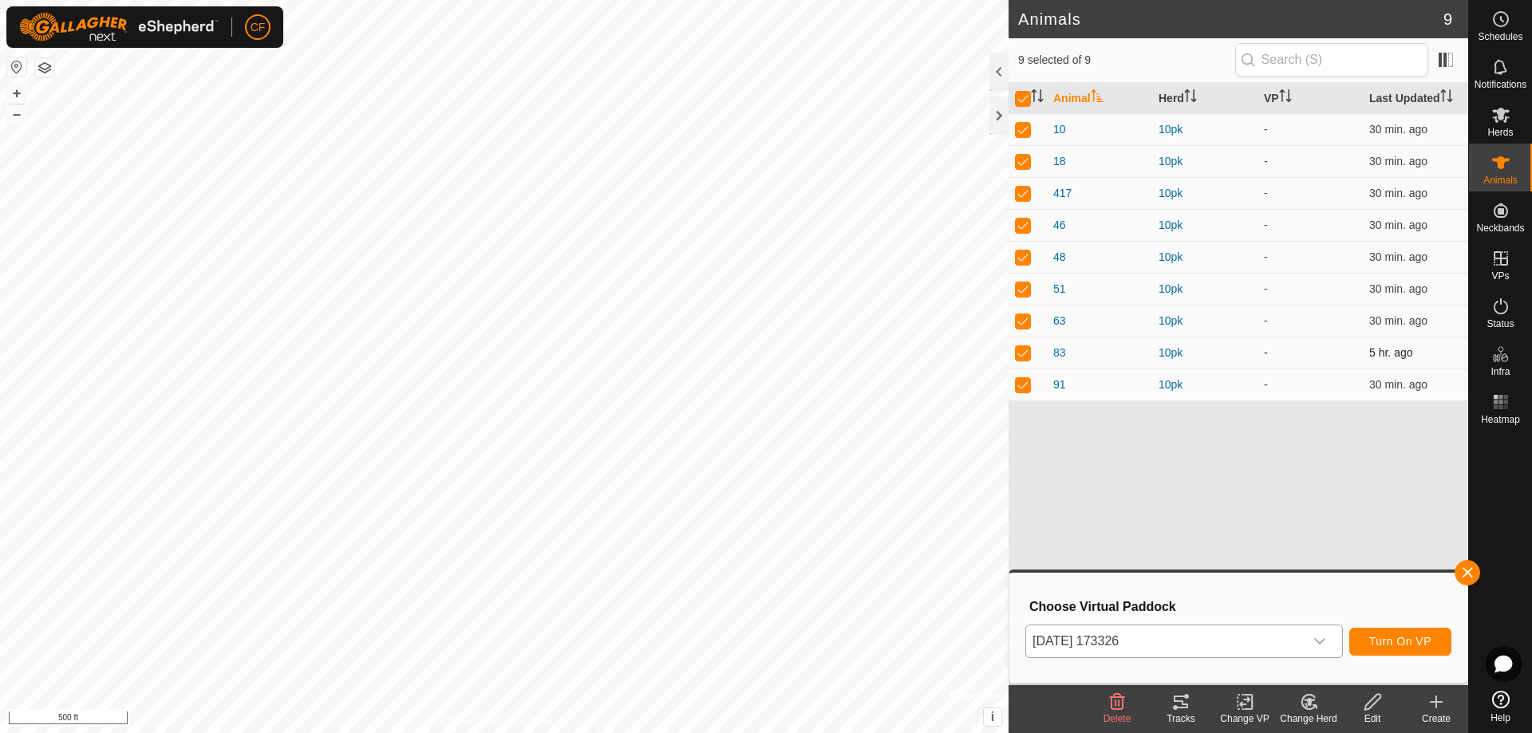
click at [1022, 360] on td at bounding box center [1027, 353] width 38 height 32
checkbox input "false"
click at [1401, 641] on span "Turn On VP" at bounding box center [1400, 641] width 62 height 13
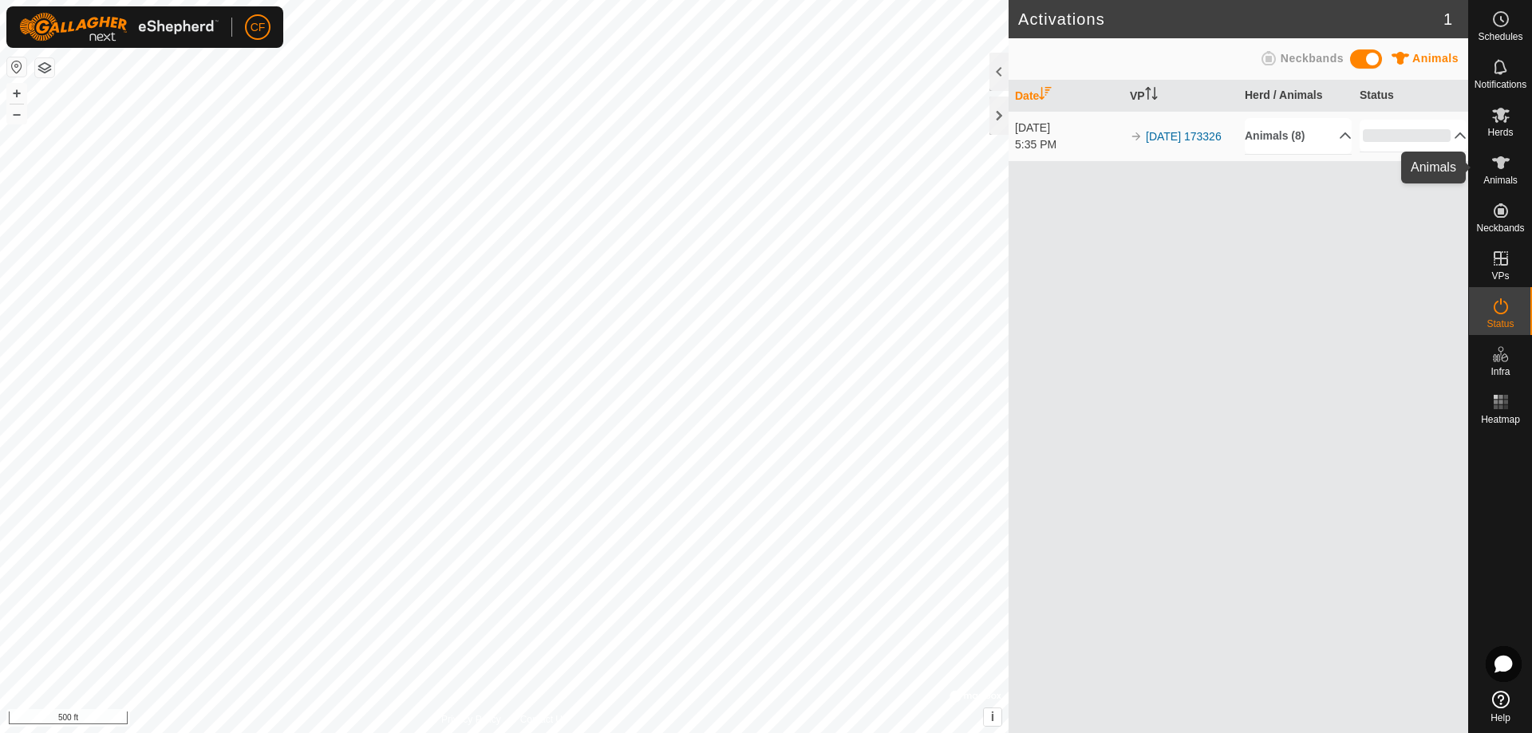
click at [1506, 164] on icon at bounding box center [1500, 162] width 19 height 19
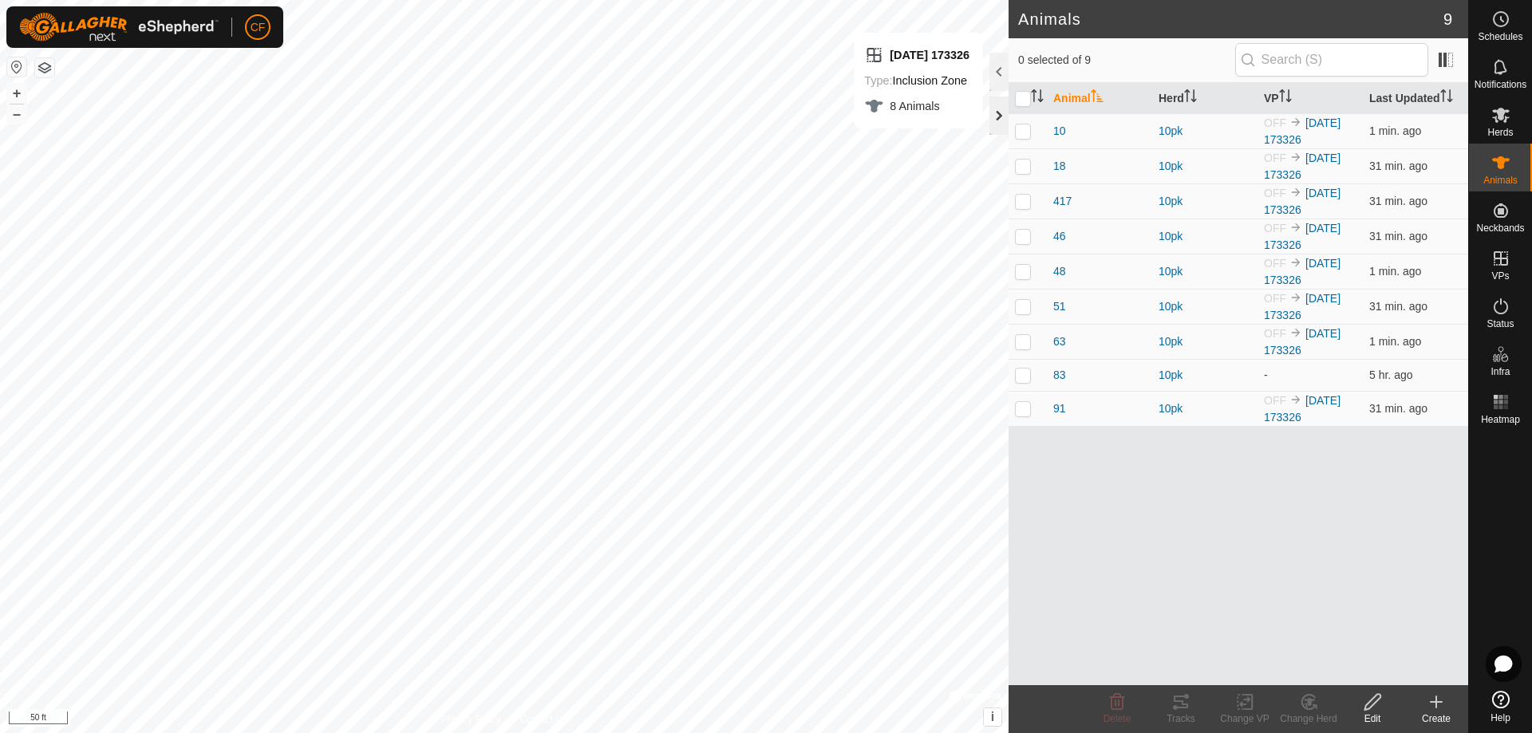
click at [1000, 127] on div at bounding box center [998, 116] width 19 height 38
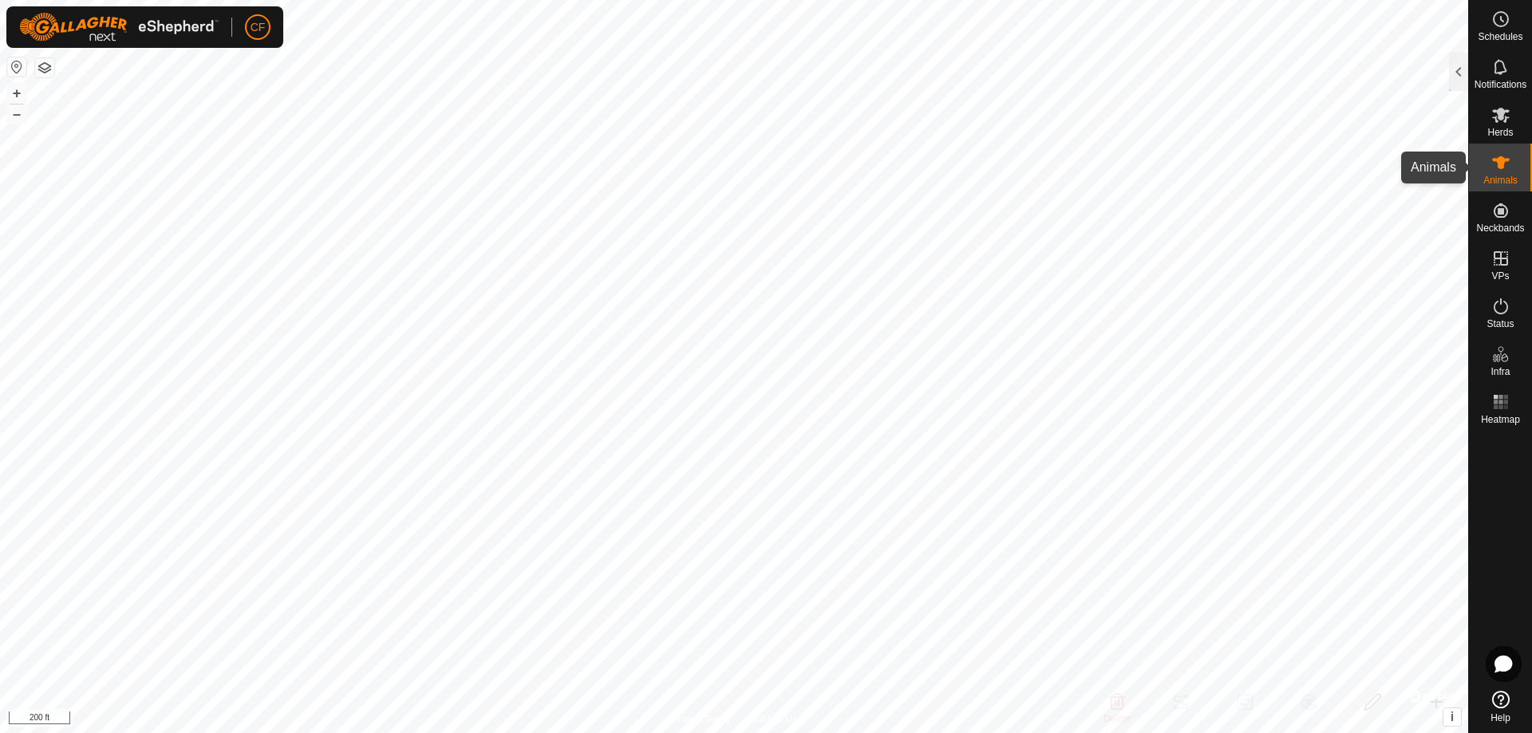
click at [1498, 169] on icon at bounding box center [1500, 162] width 19 height 19
click at [1503, 168] on icon at bounding box center [1501, 162] width 18 height 13
click at [1459, 86] on div at bounding box center [1458, 72] width 19 height 38
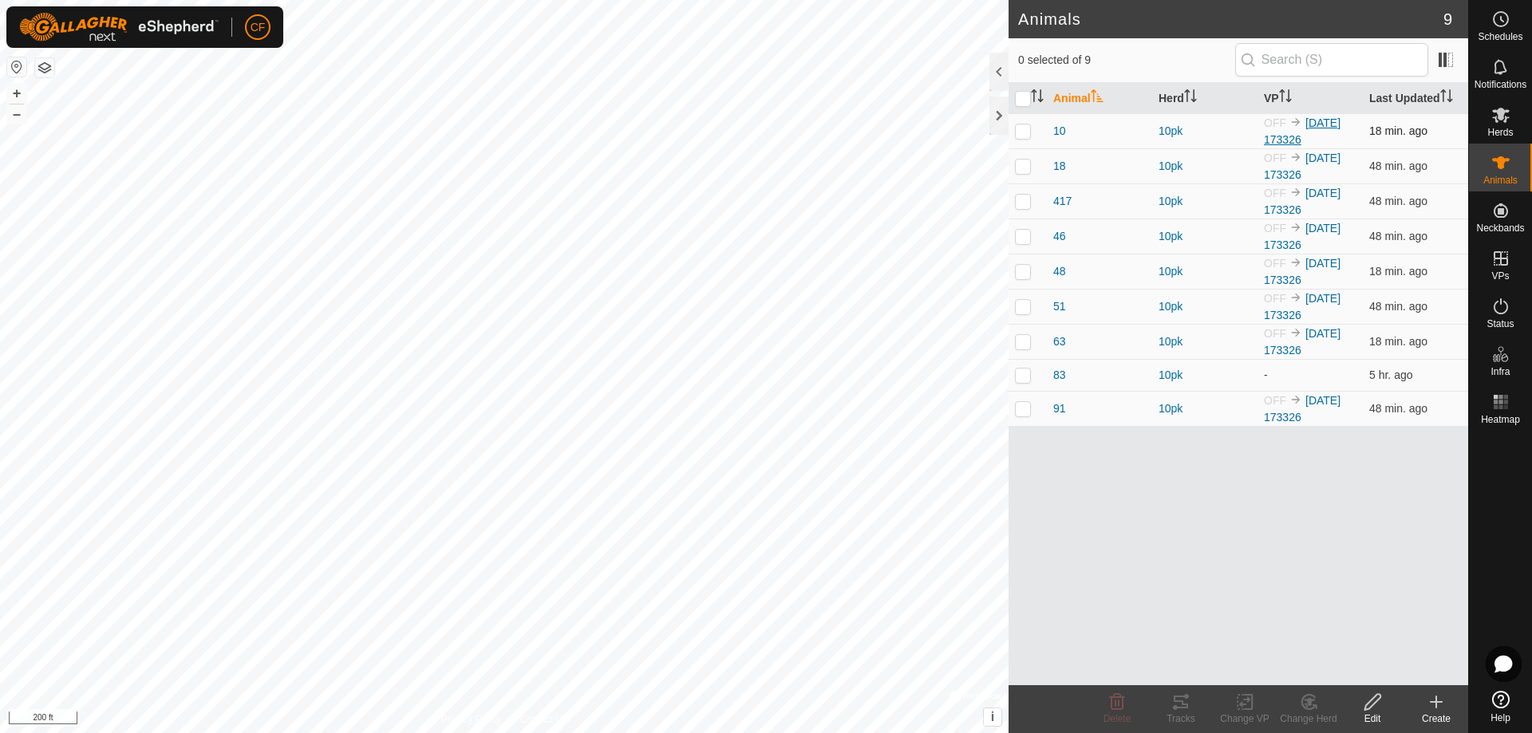
click at [1340, 120] on link "[DATE] 173326" at bounding box center [1302, 131] width 77 height 30
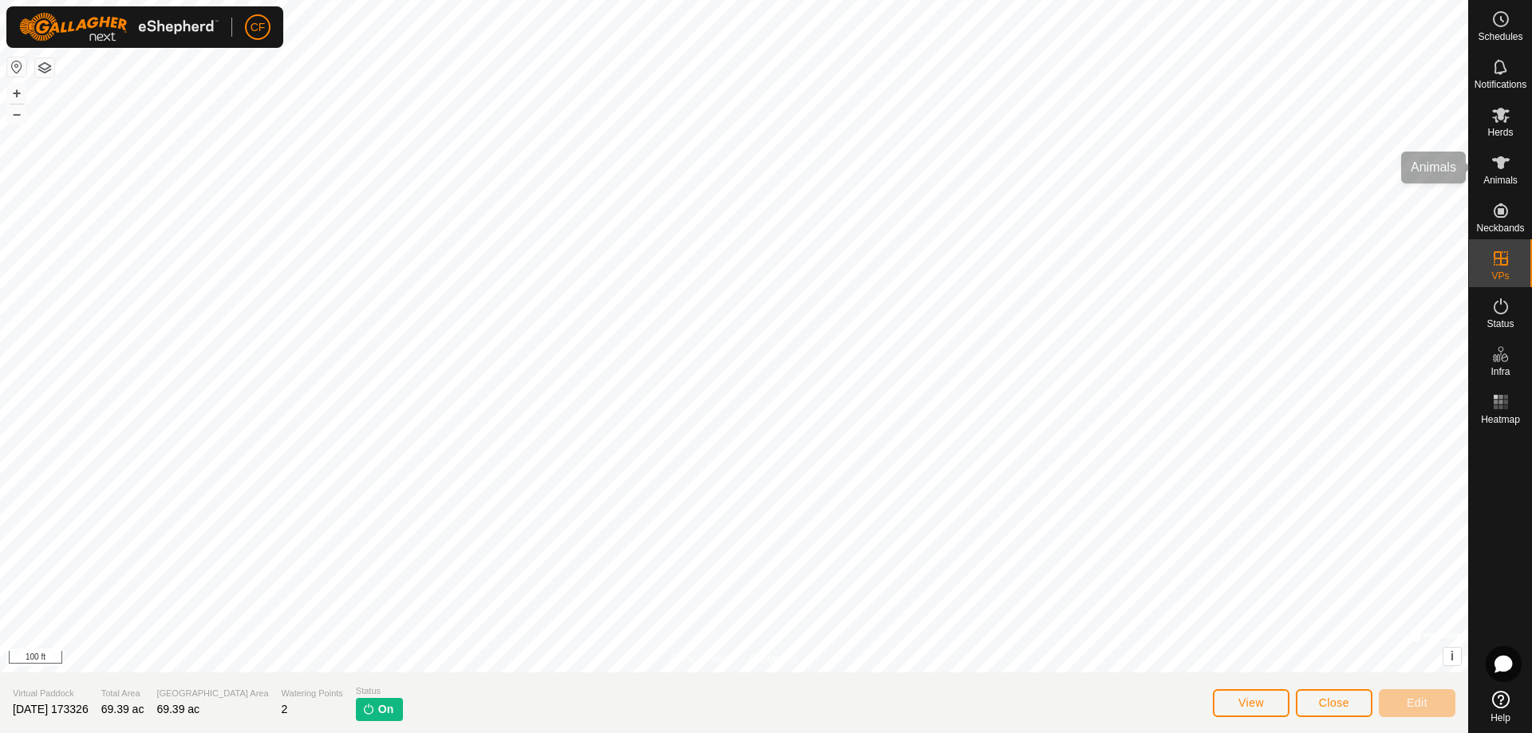
click at [1500, 161] on icon at bounding box center [1501, 162] width 18 height 13
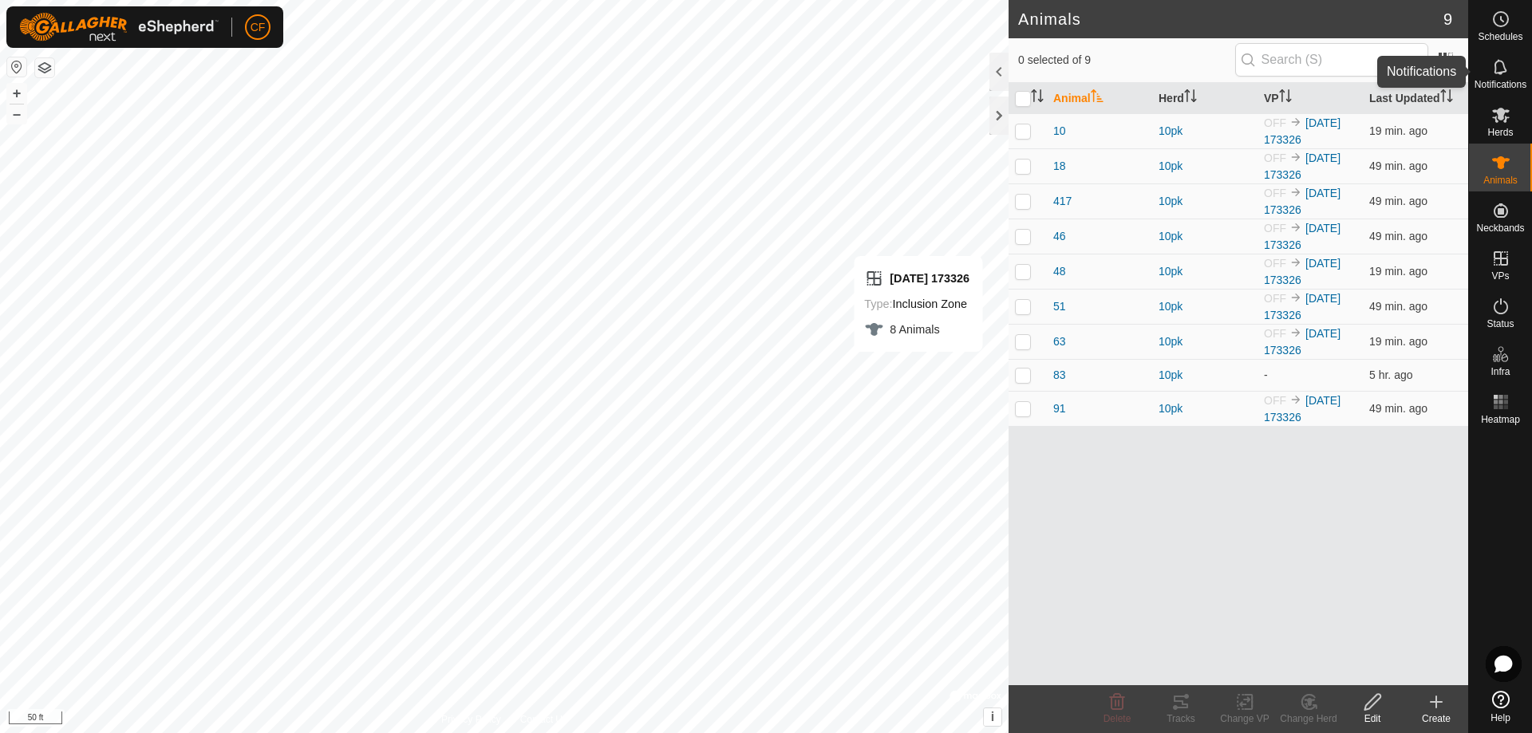
click at [1498, 75] on icon at bounding box center [1500, 66] width 19 height 19
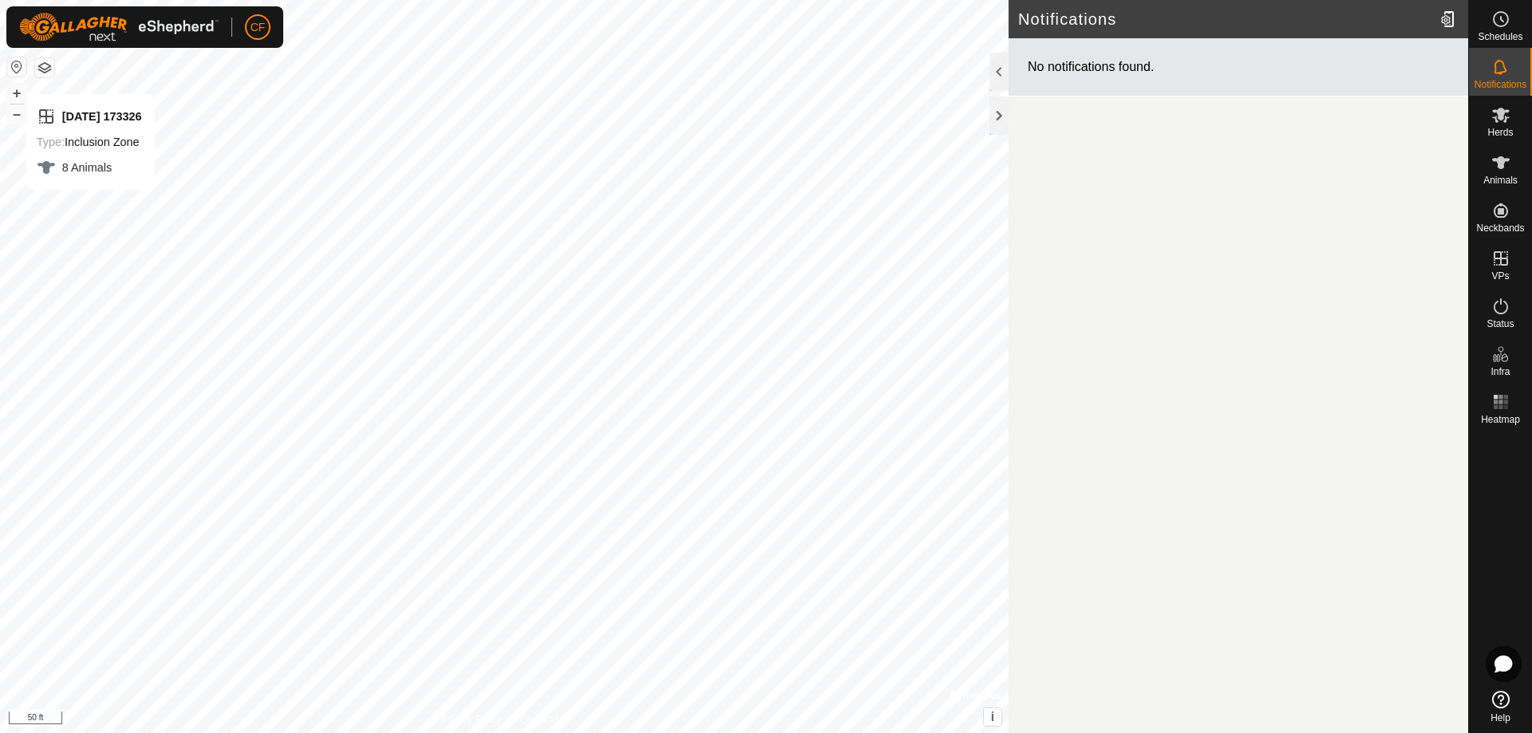
click at [15, 63] on button "button" at bounding box center [16, 66] width 19 height 19
click at [1486, 128] on div "Herds" at bounding box center [1500, 120] width 63 height 48
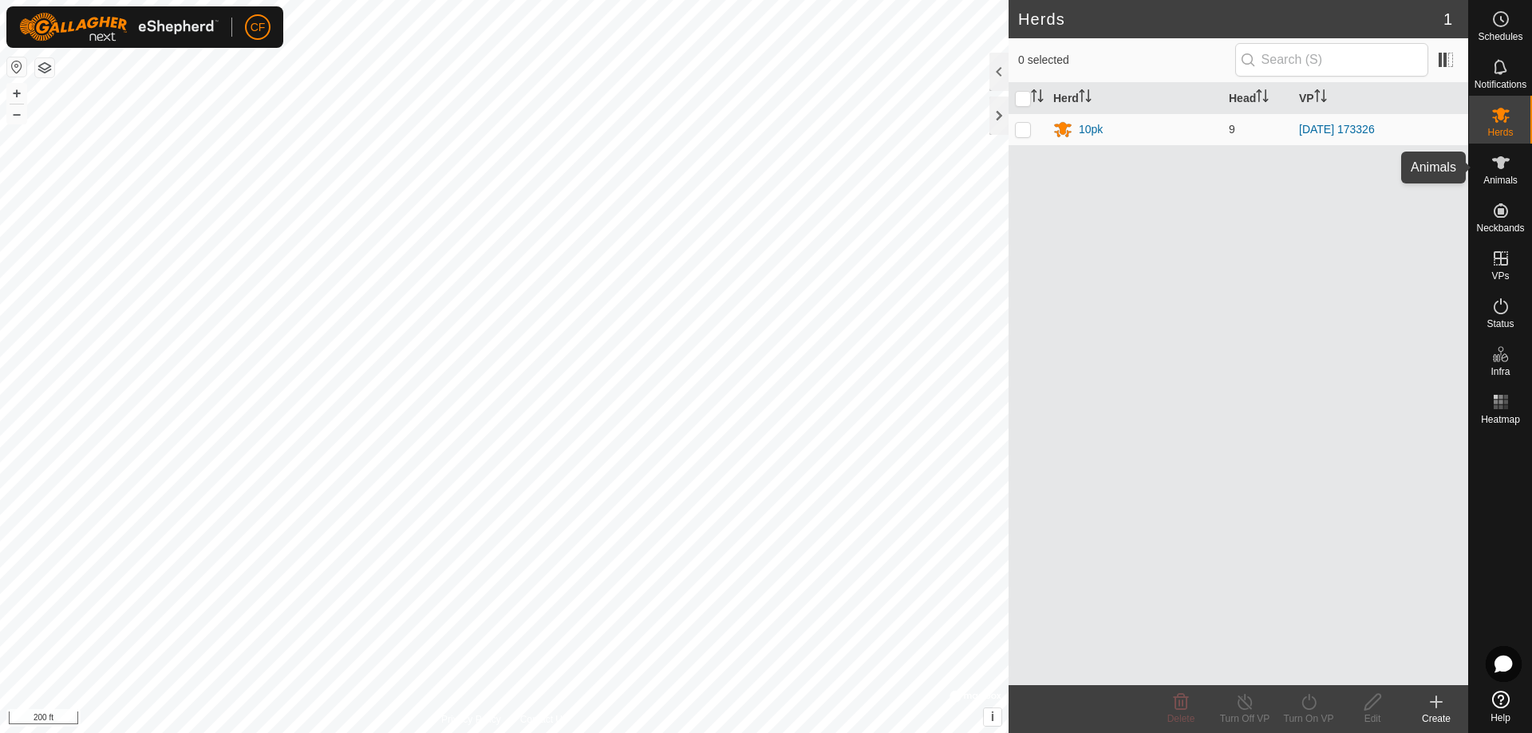
click at [1510, 166] on es-animals-svg-icon at bounding box center [1500, 163] width 29 height 26
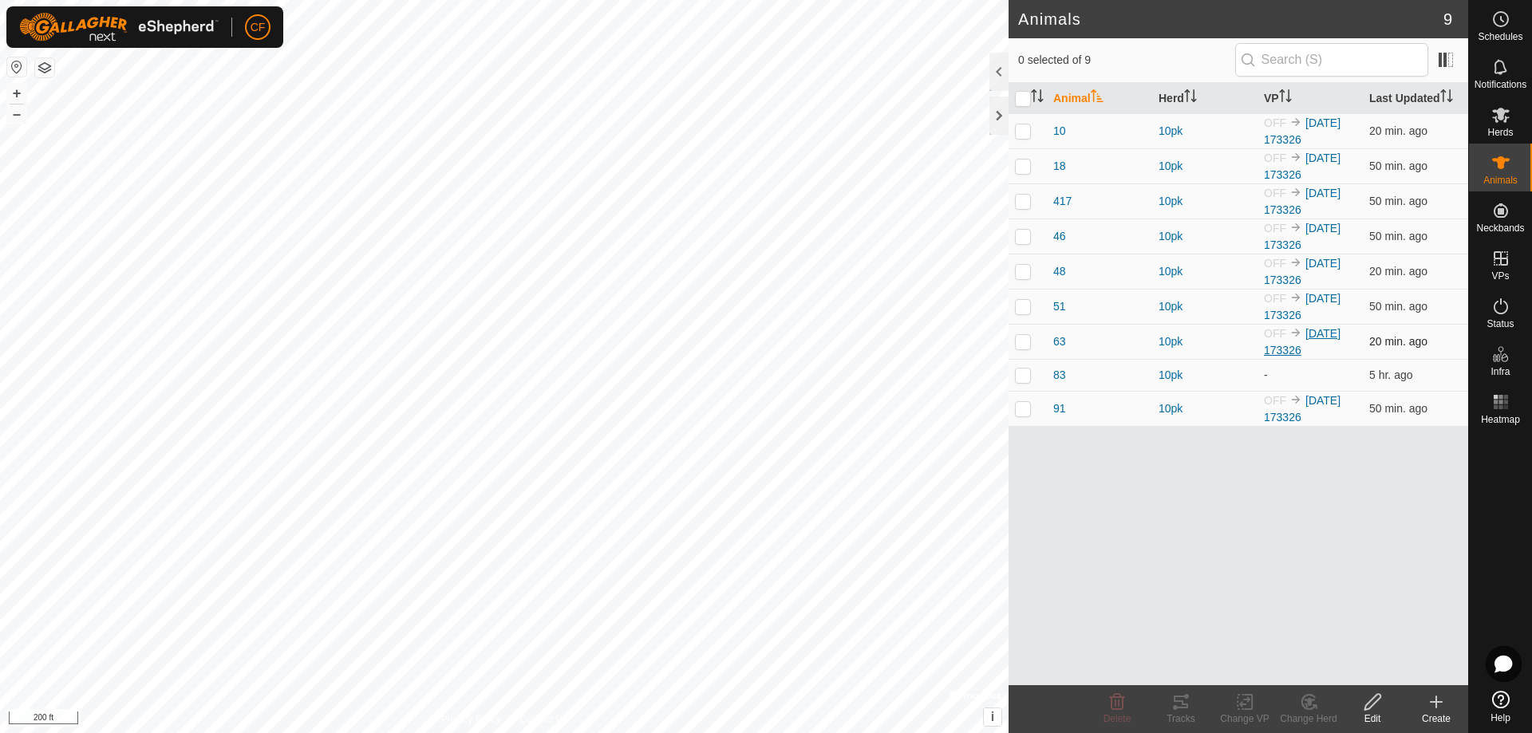
click at [1334, 333] on link "[DATE] 173326" at bounding box center [1302, 342] width 77 height 30
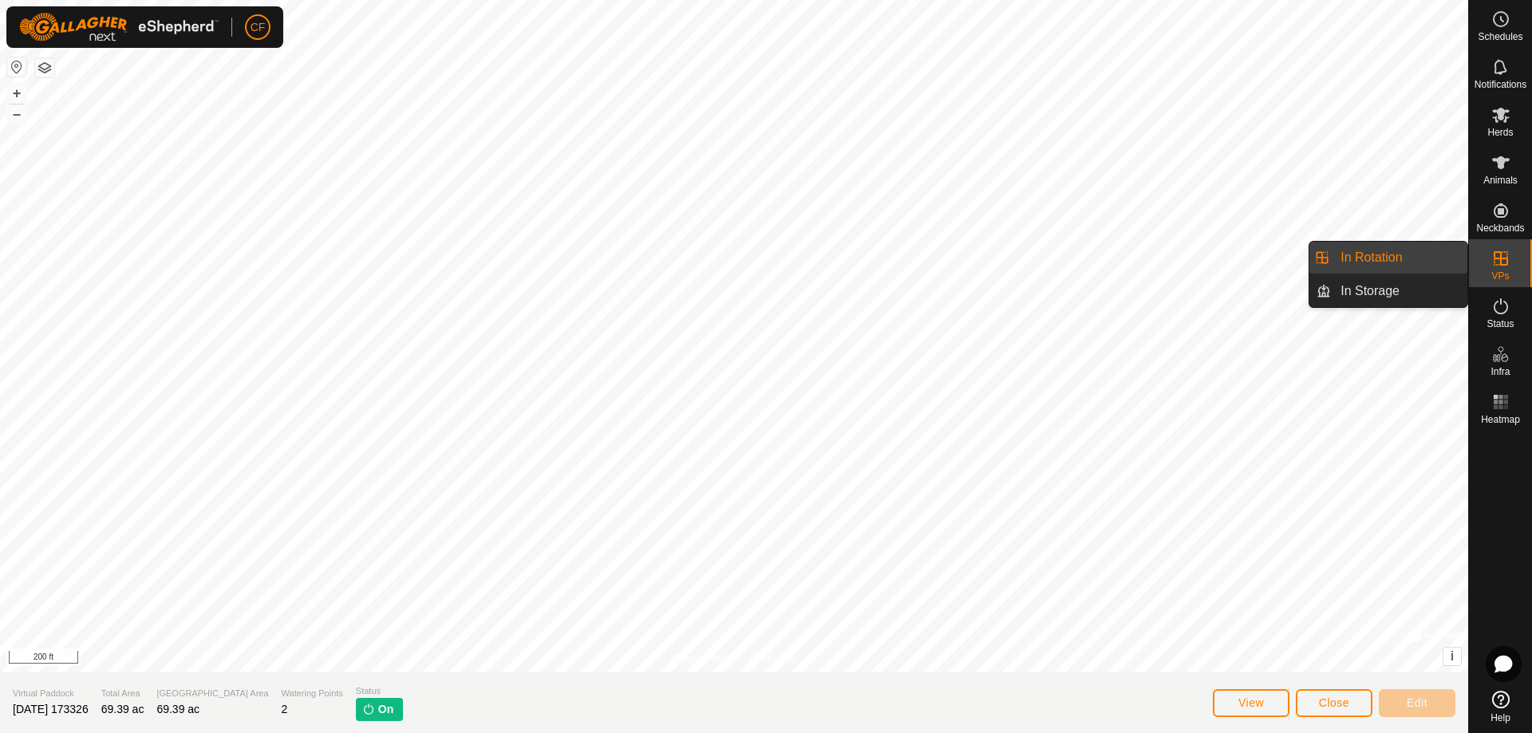
click at [1367, 254] on link "In Rotation" at bounding box center [1399, 258] width 136 height 32
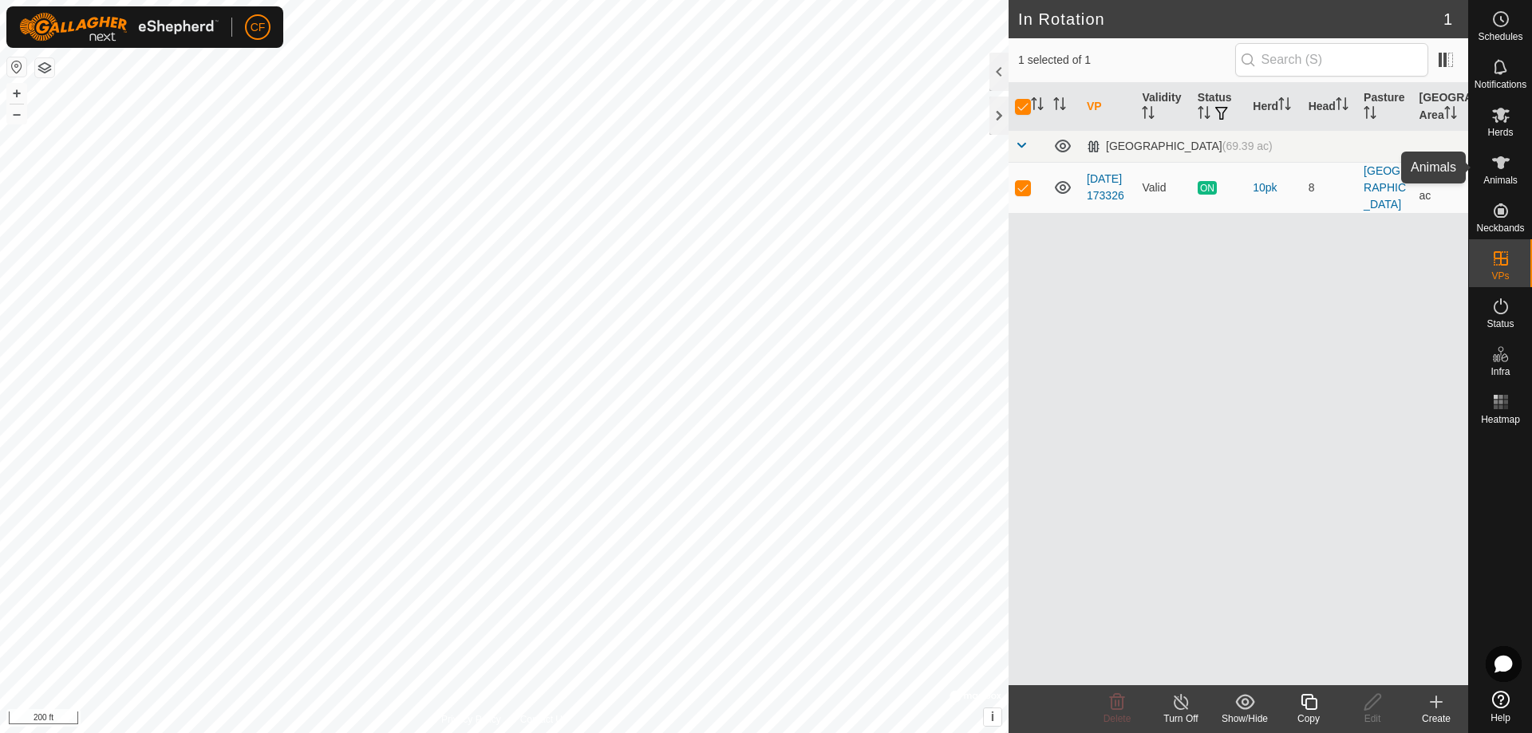
click at [1501, 157] on icon at bounding box center [1501, 162] width 18 height 13
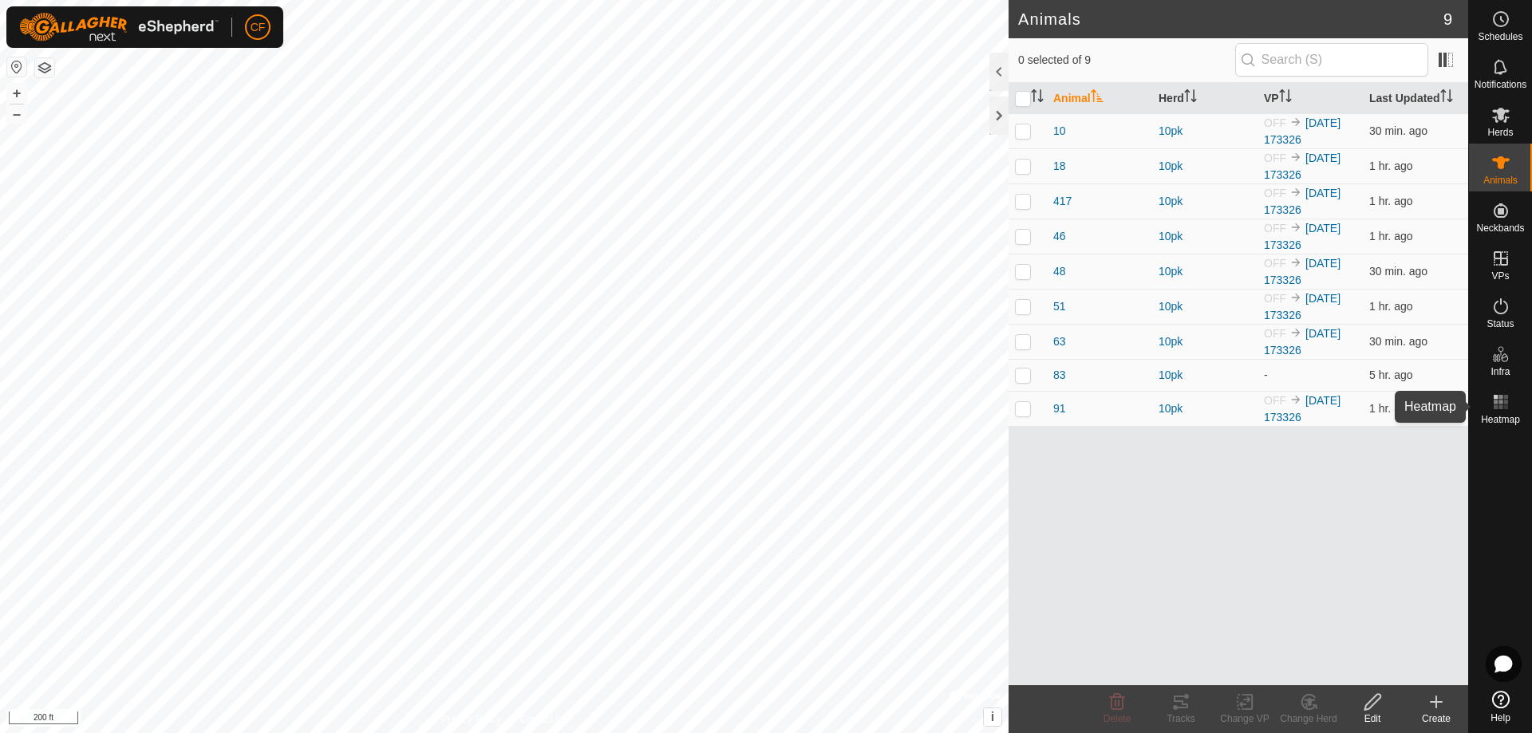
click at [1500, 408] on rect at bounding box center [1500, 407] width 4 height 4
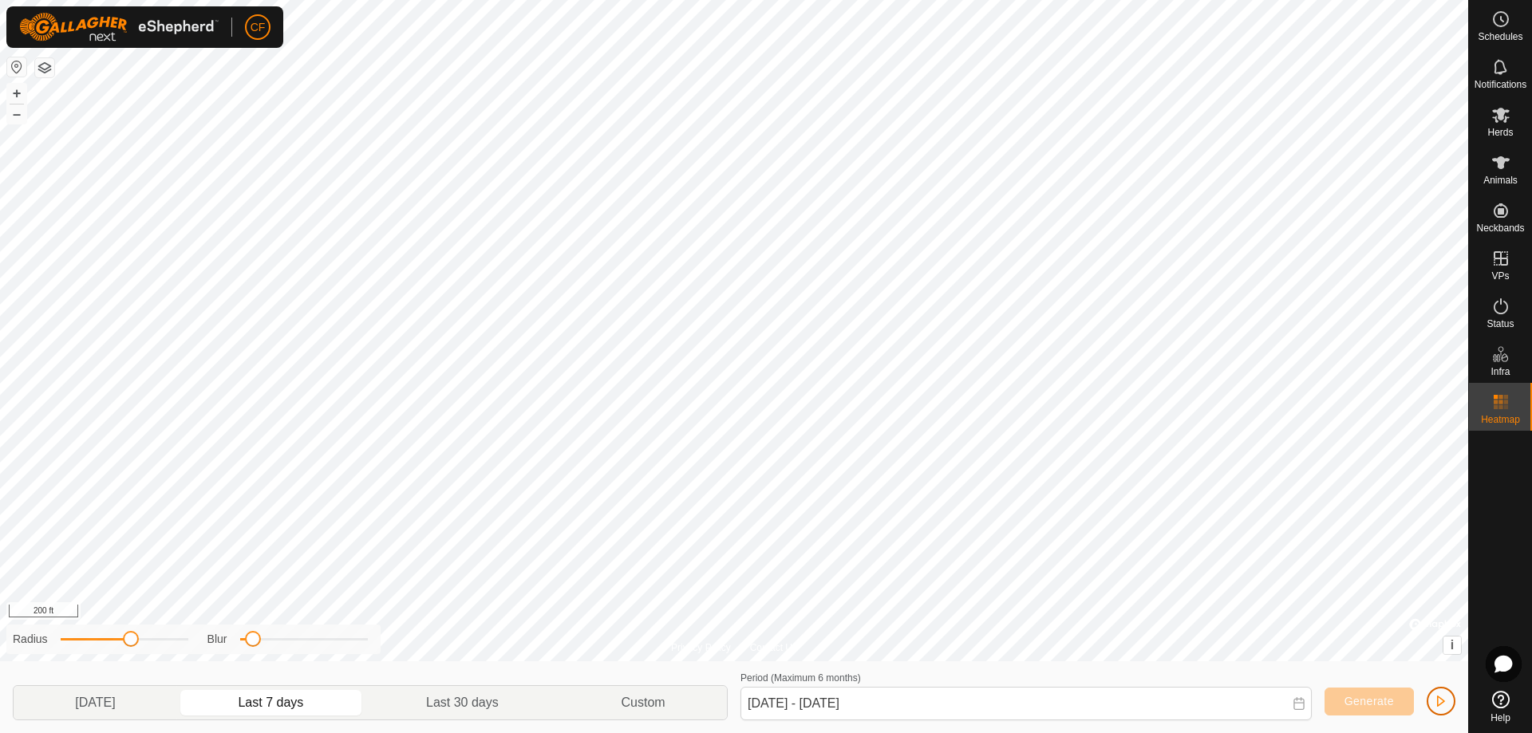
click at [1445, 706] on span "button" at bounding box center [1440, 701] width 13 height 13
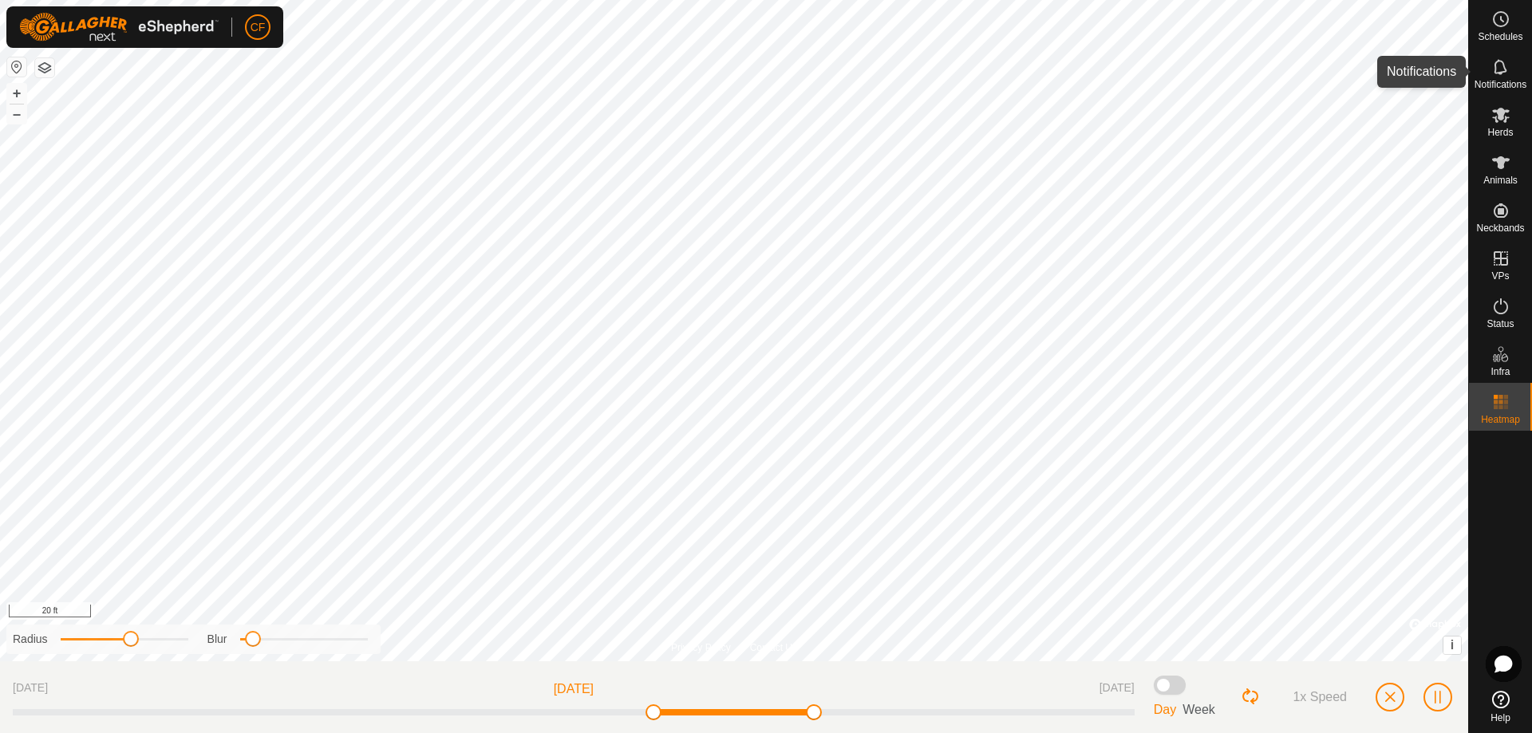
click at [1510, 74] on es-notification-svg-icon at bounding box center [1500, 67] width 29 height 26
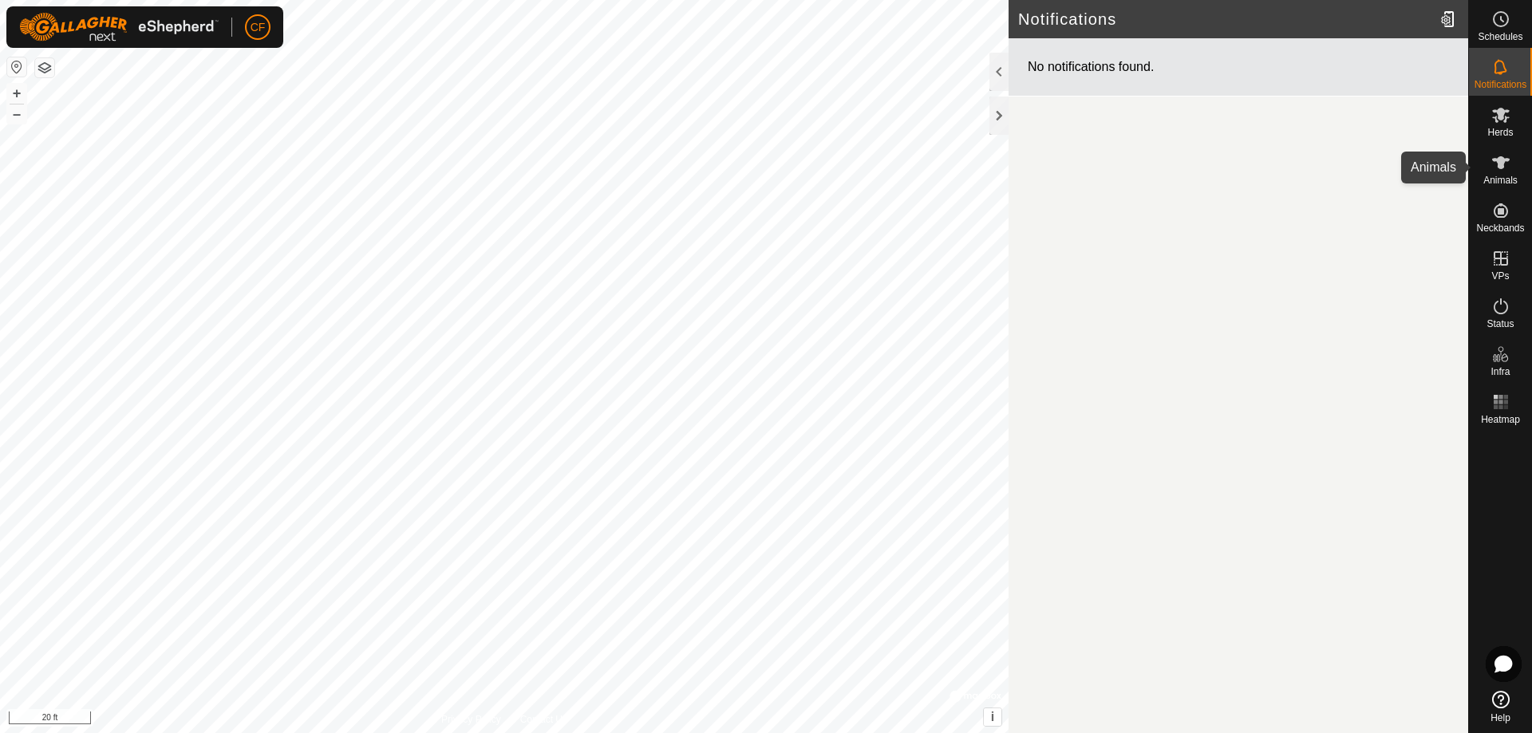
click at [1492, 165] on icon at bounding box center [1500, 162] width 19 height 19
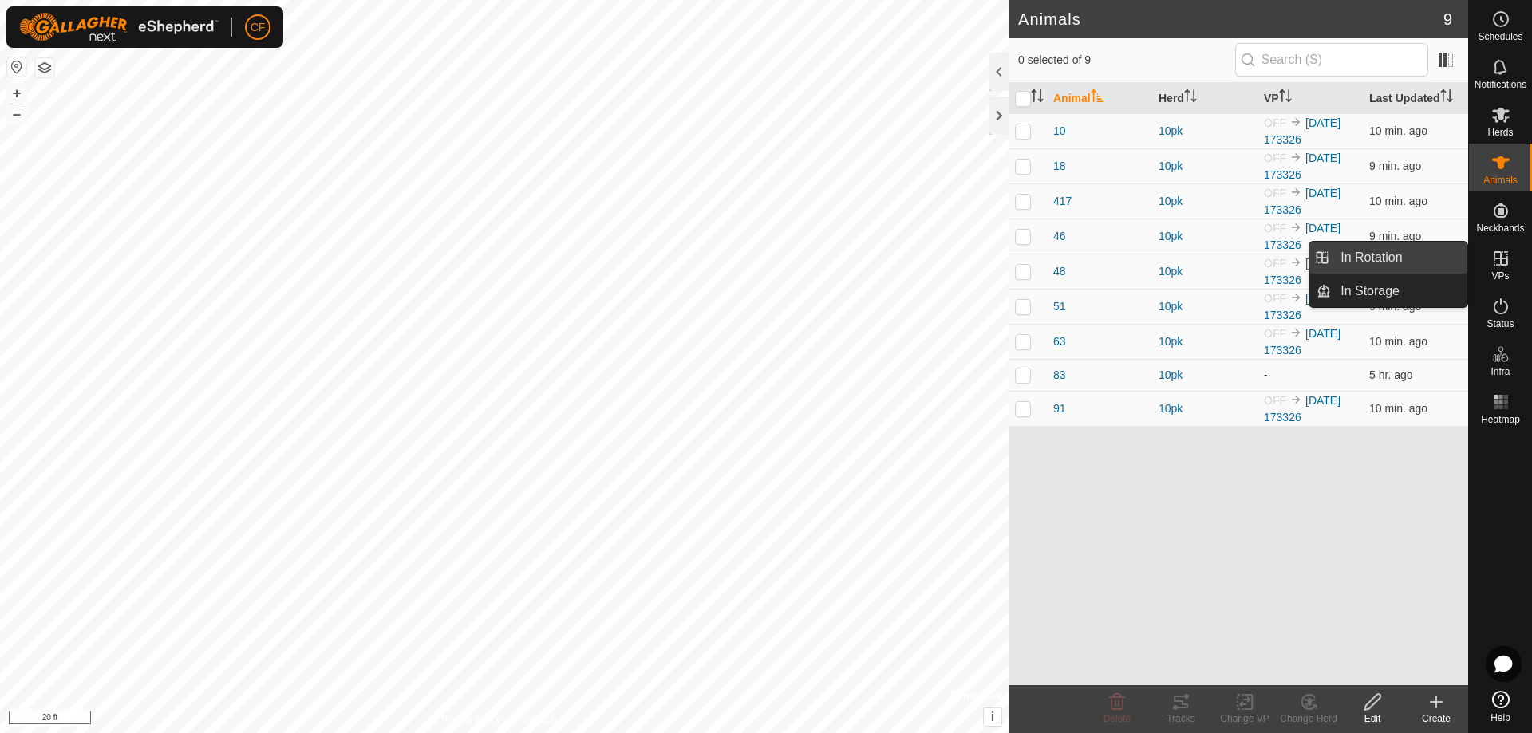
click at [1411, 258] on link "In Rotation" at bounding box center [1399, 258] width 136 height 32
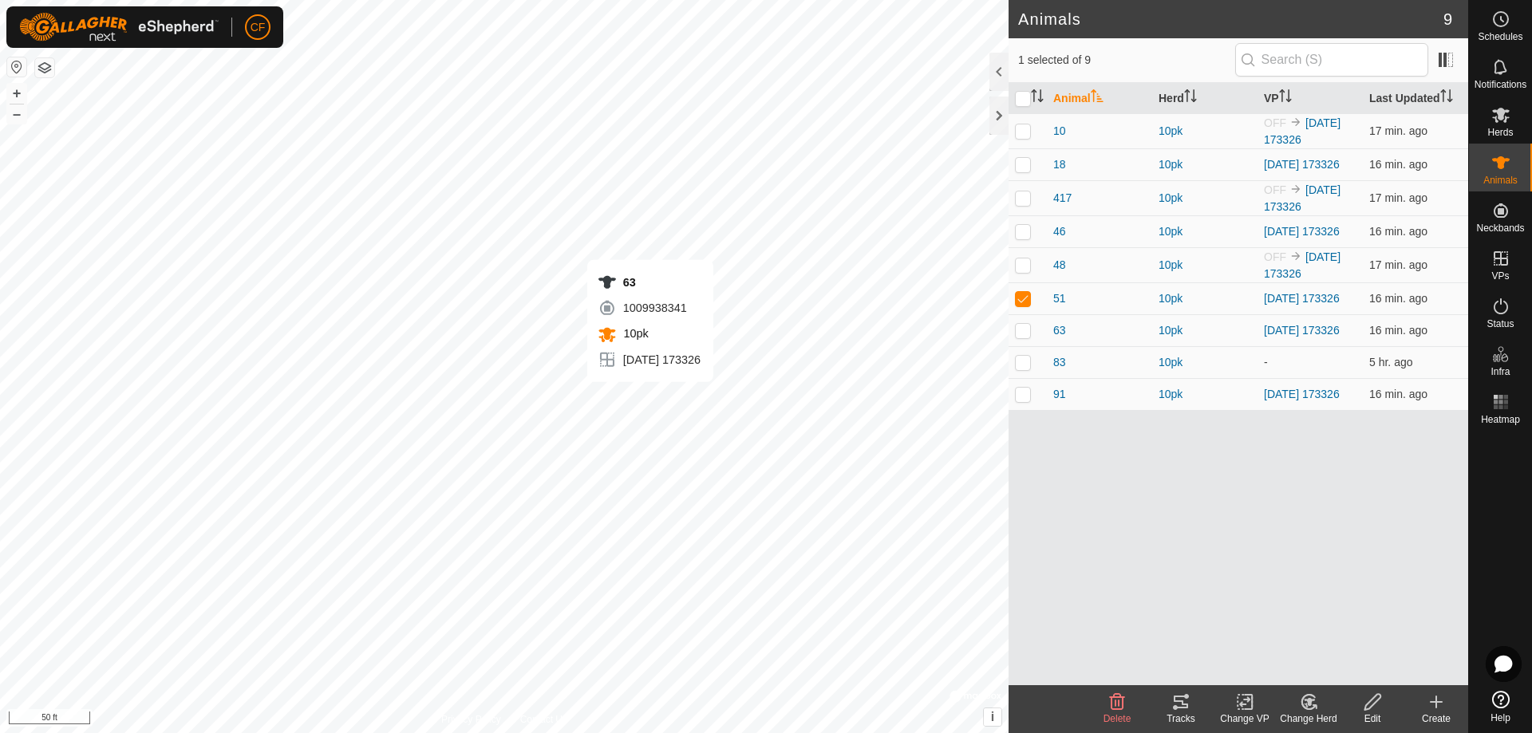
checkbox input "false"
checkbox input "true"
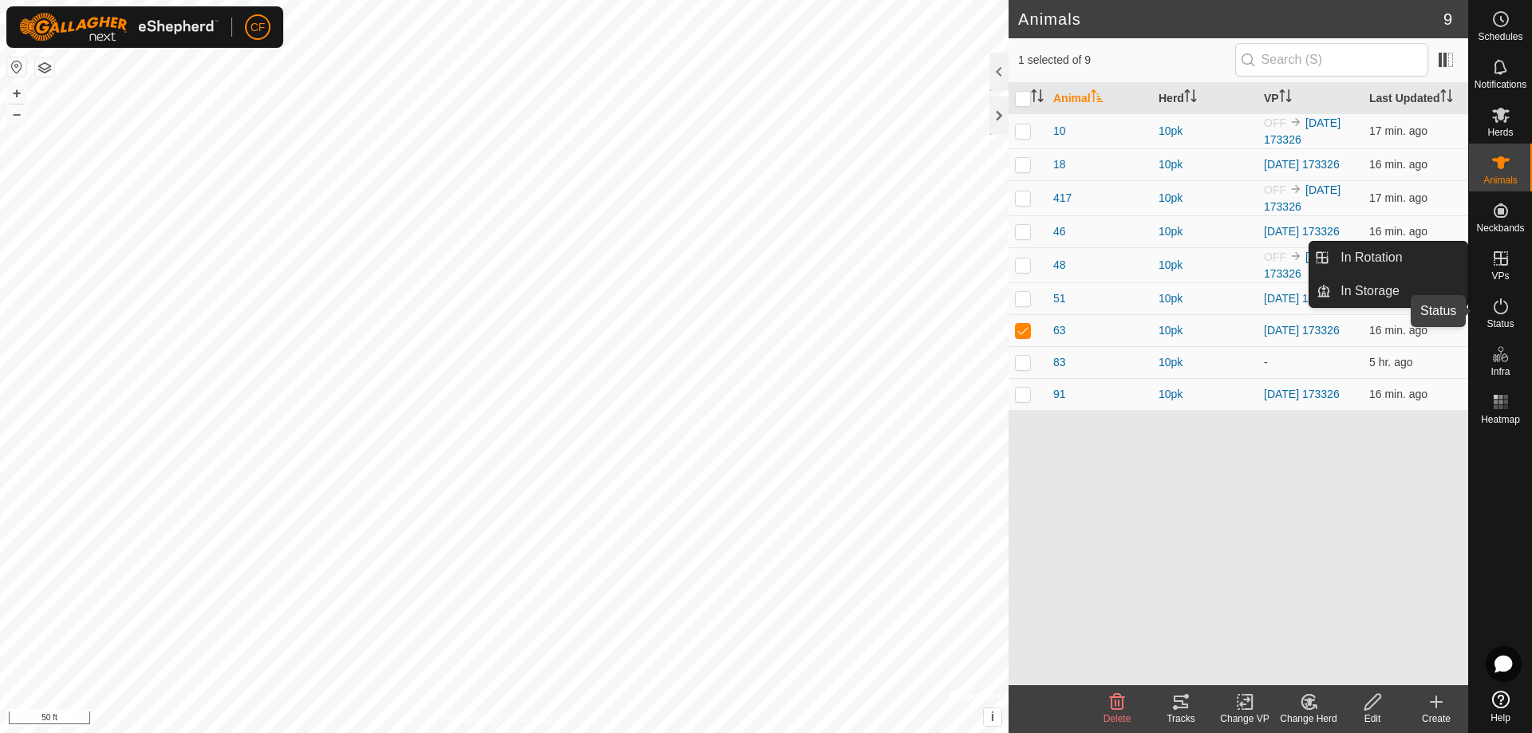
click at [1501, 310] on icon at bounding box center [1500, 306] width 19 height 19
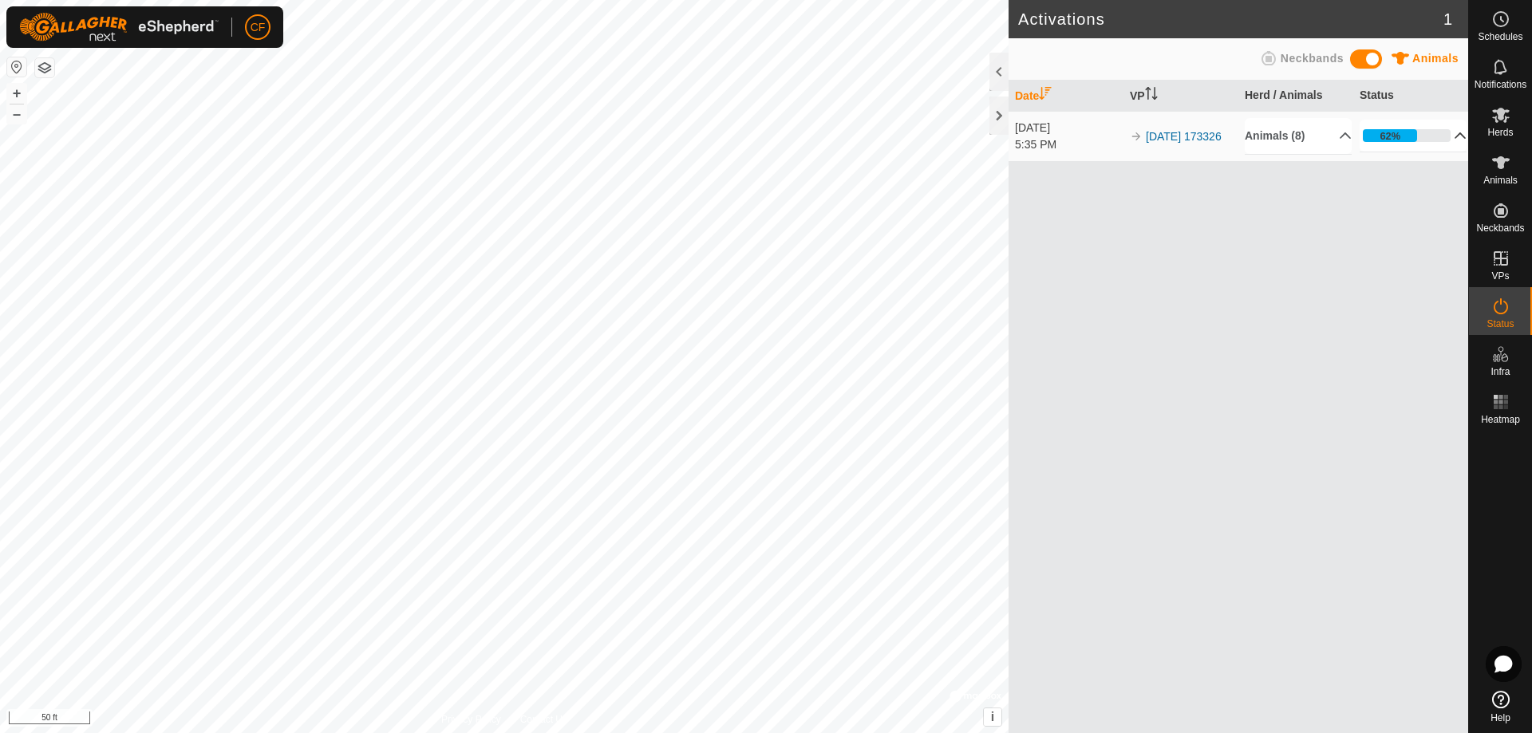
click at [1453, 137] on p-accordion-header "62%" at bounding box center [1412, 136] width 107 height 32
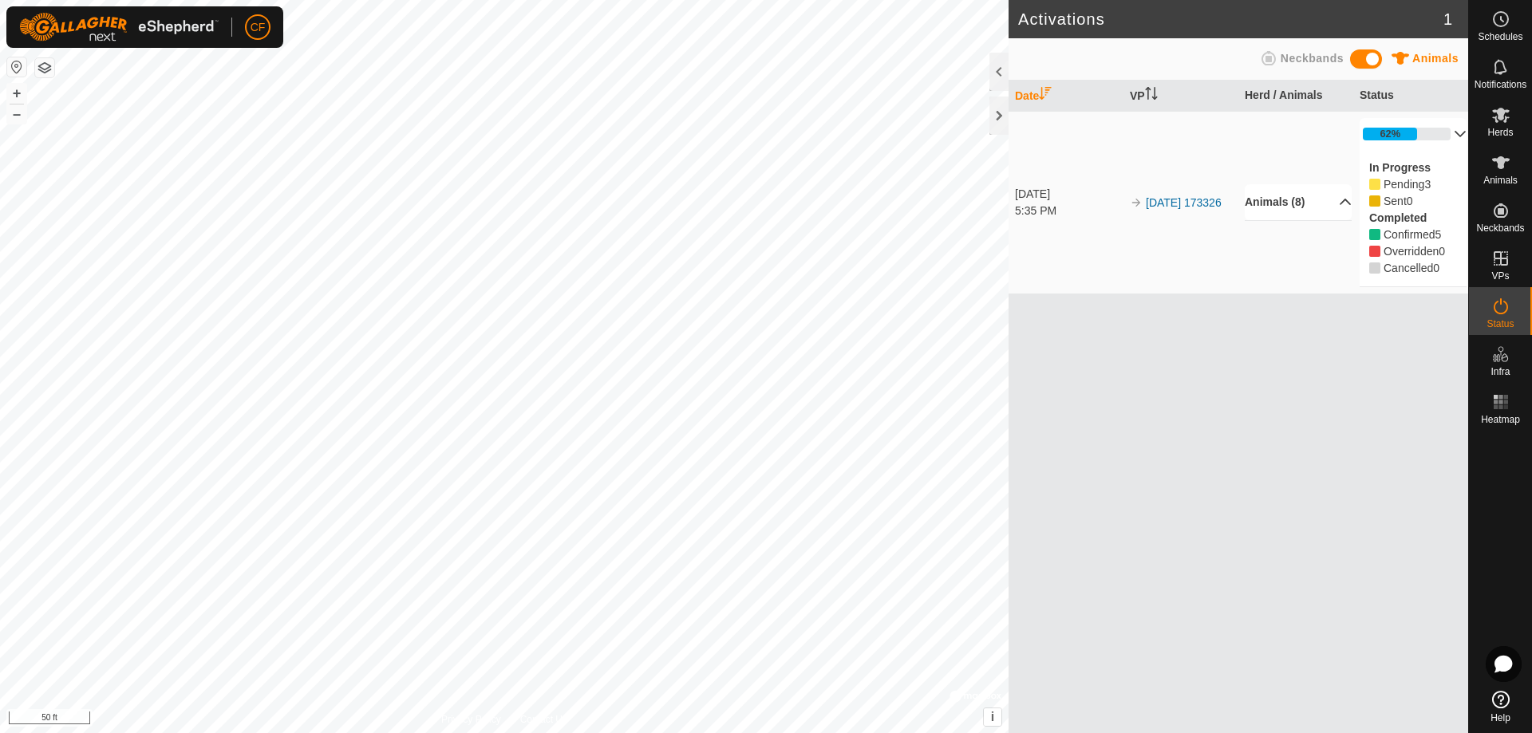
click at [1332, 199] on p-accordion-header "Animals (8)" at bounding box center [1297, 202] width 107 height 36
click at [1335, 155] on p-accordion-header "Animals (8)" at bounding box center [1297, 158] width 107 height 36
click at [1504, 164] on icon at bounding box center [1500, 162] width 19 height 19
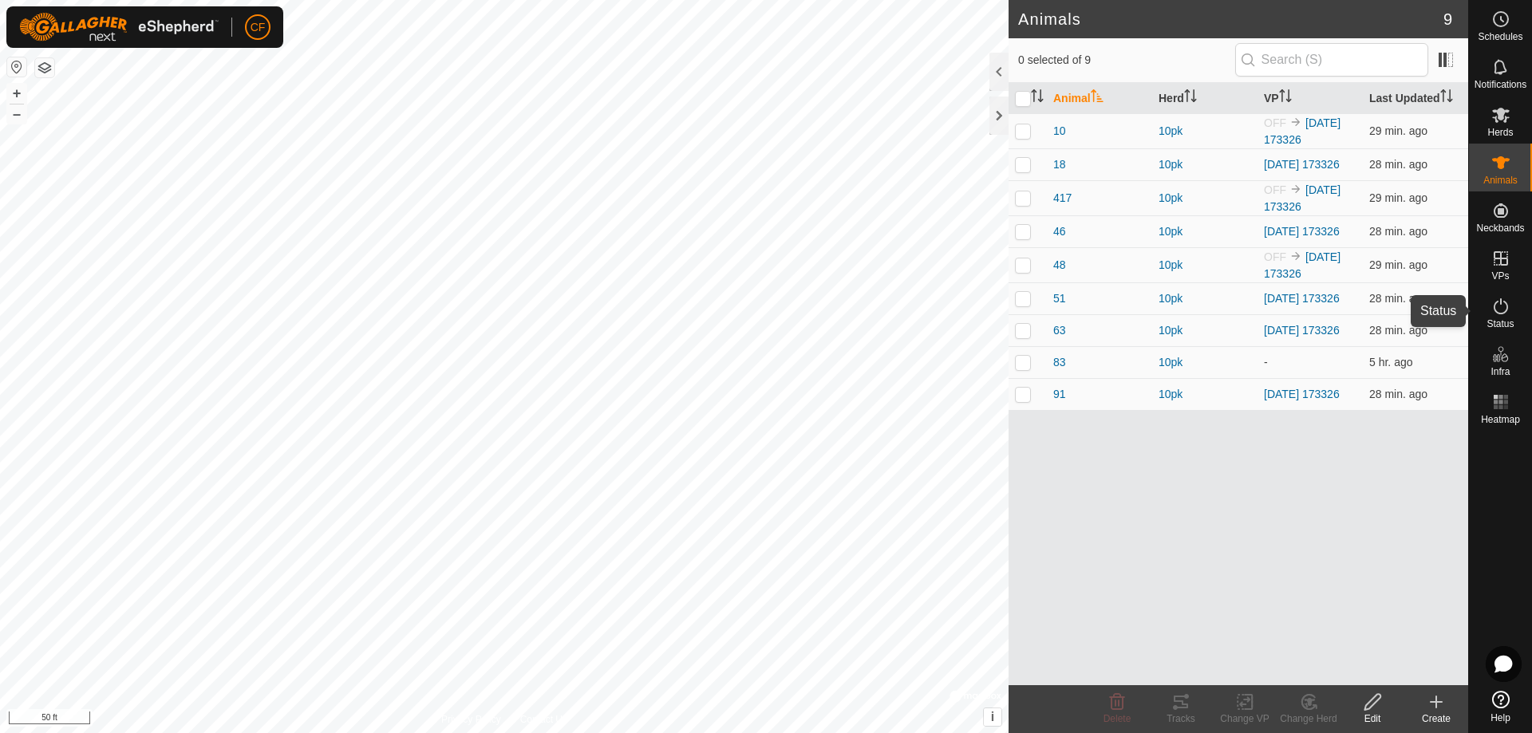
click at [1500, 315] on icon at bounding box center [1500, 306] width 19 height 19
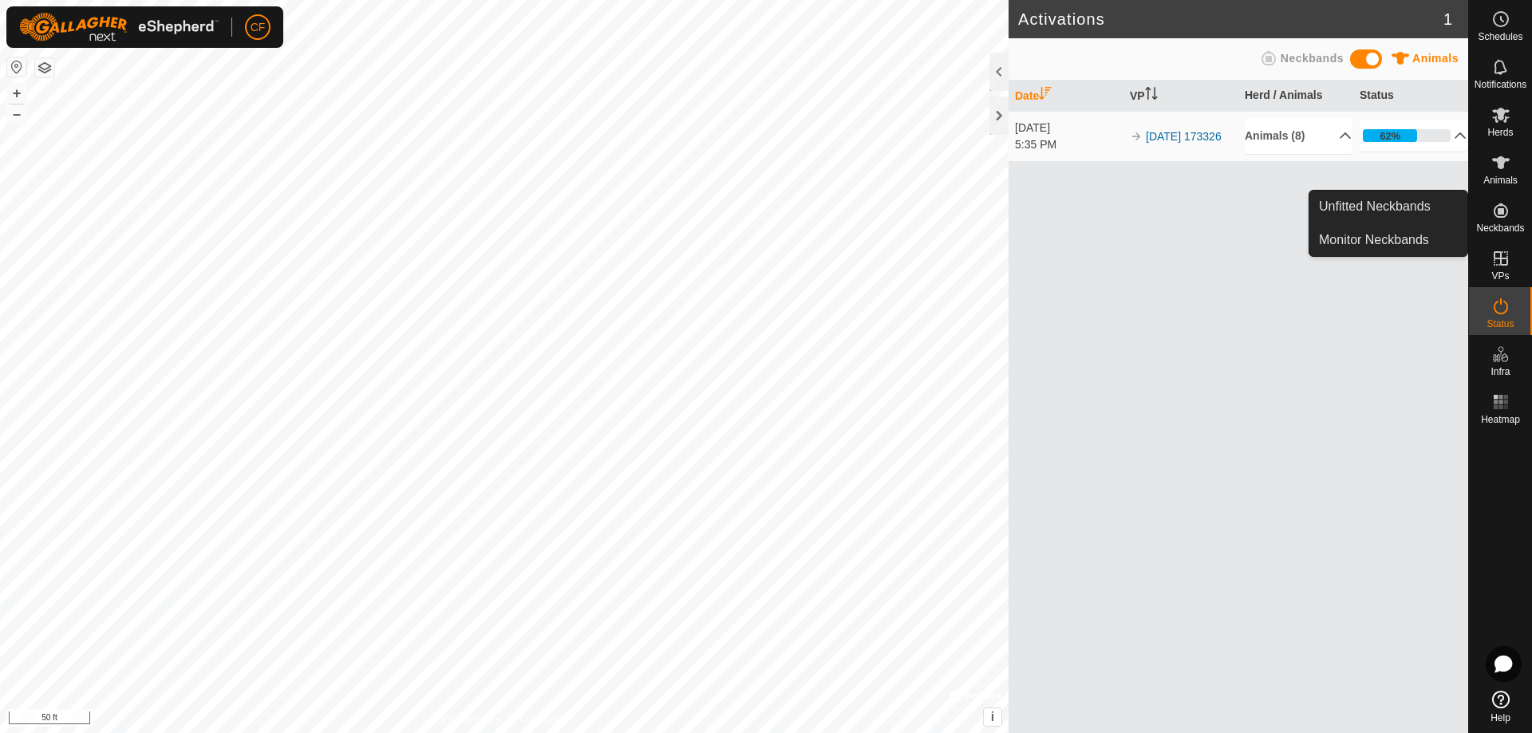
click at [1515, 211] on div "Neckbands" at bounding box center [1500, 215] width 63 height 48
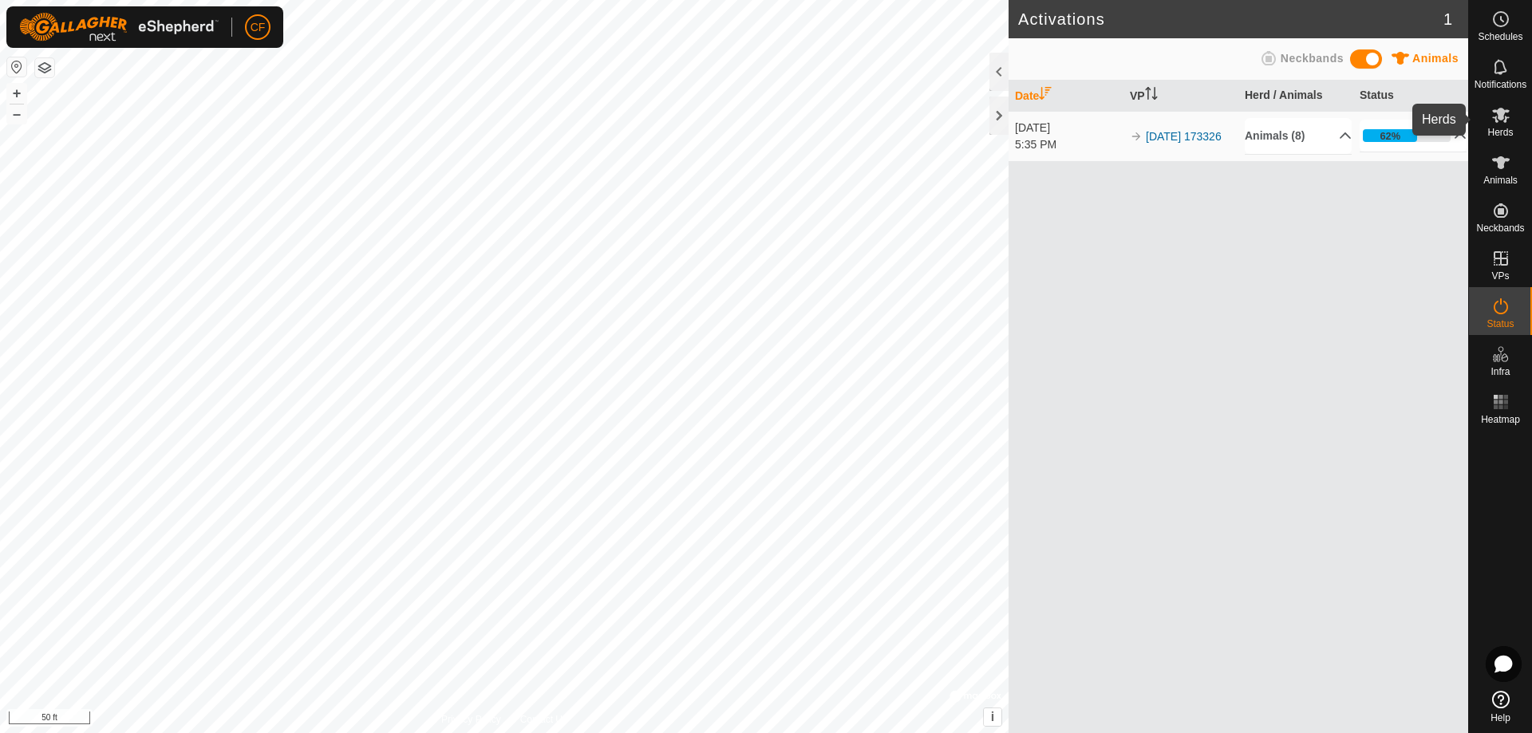
click at [1504, 121] on icon at bounding box center [1501, 115] width 18 height 15
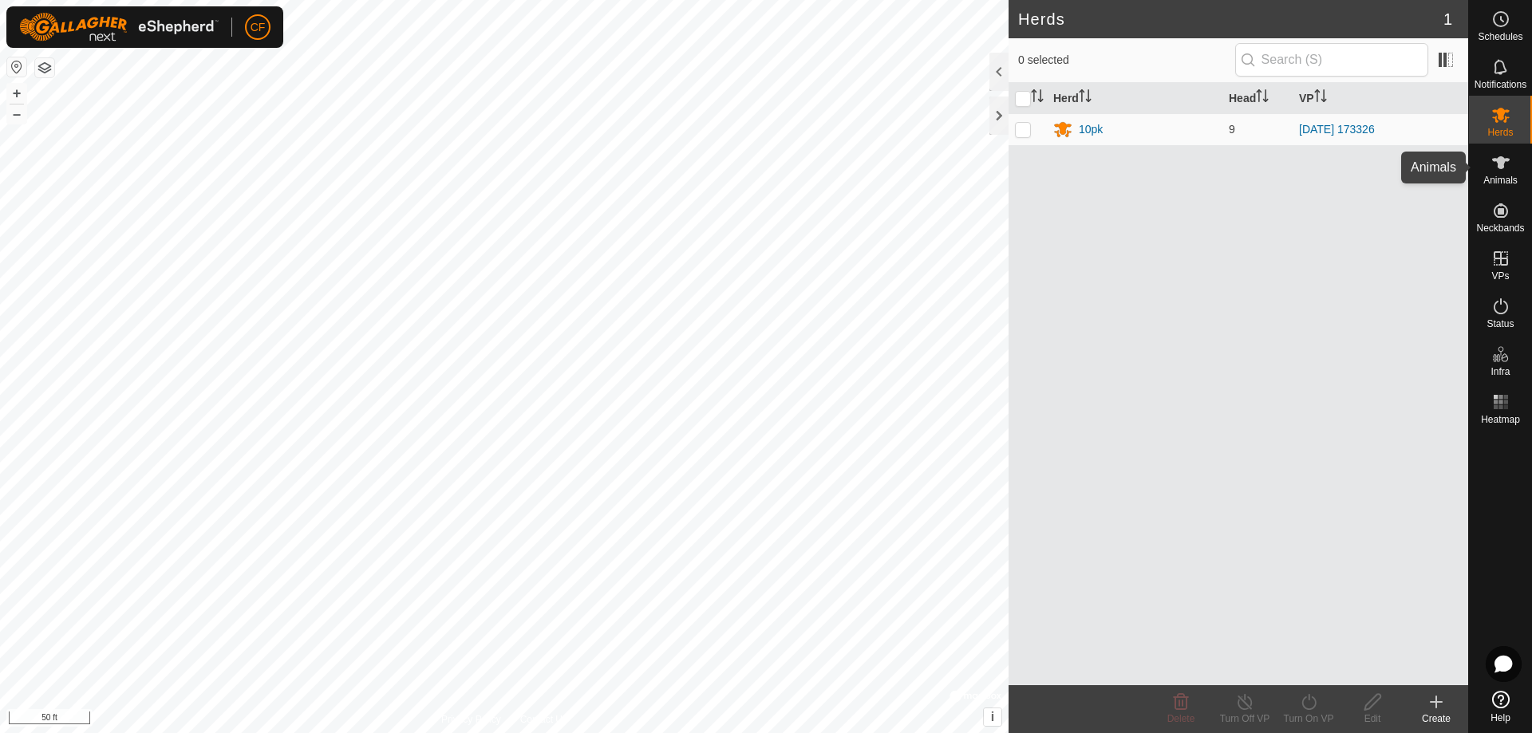
click at [1497, 165] on icon at bounding box center [1501, 162] width 18 height 13
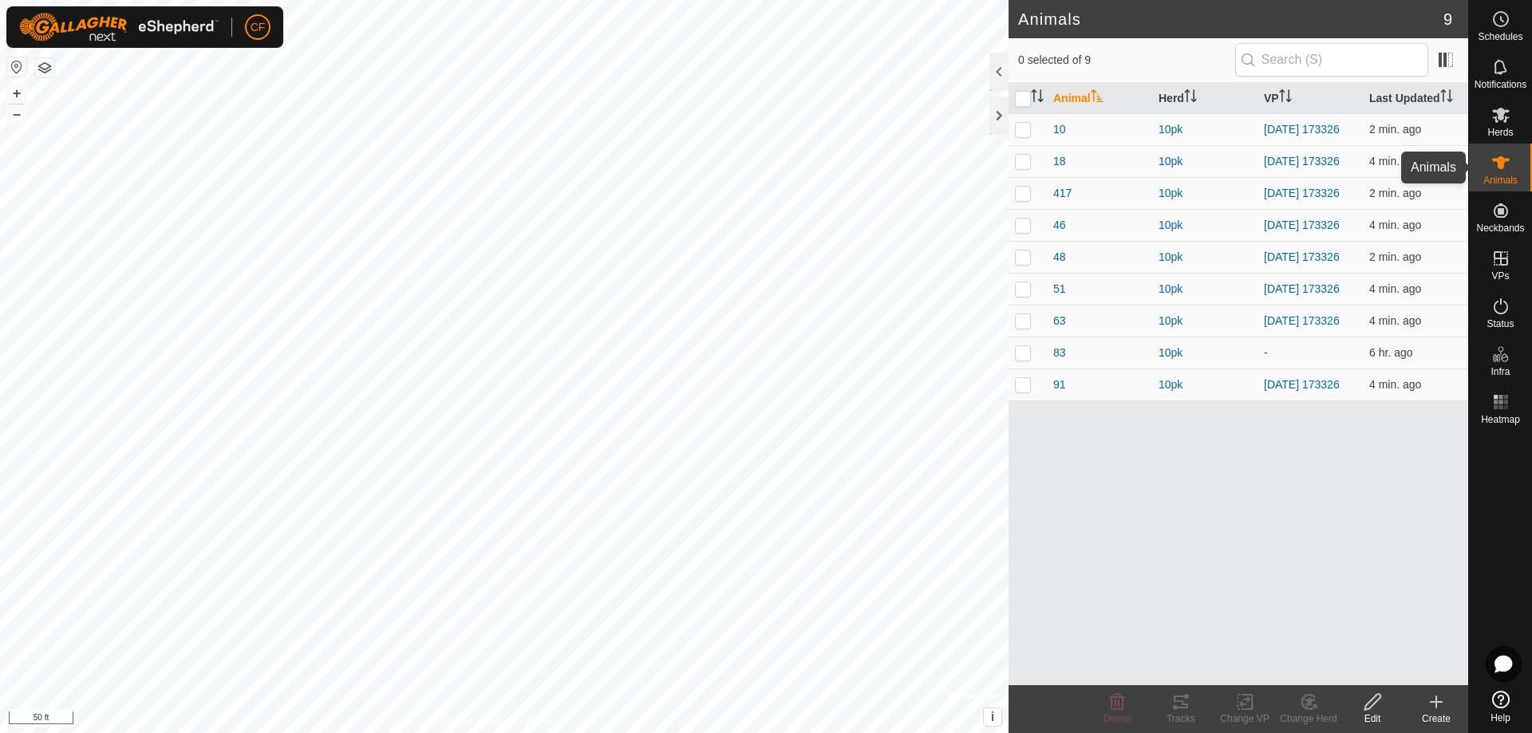
click at [1500, 172] on es-animals-svg-icon at bounding box center [1500, 163] width 29 height 26
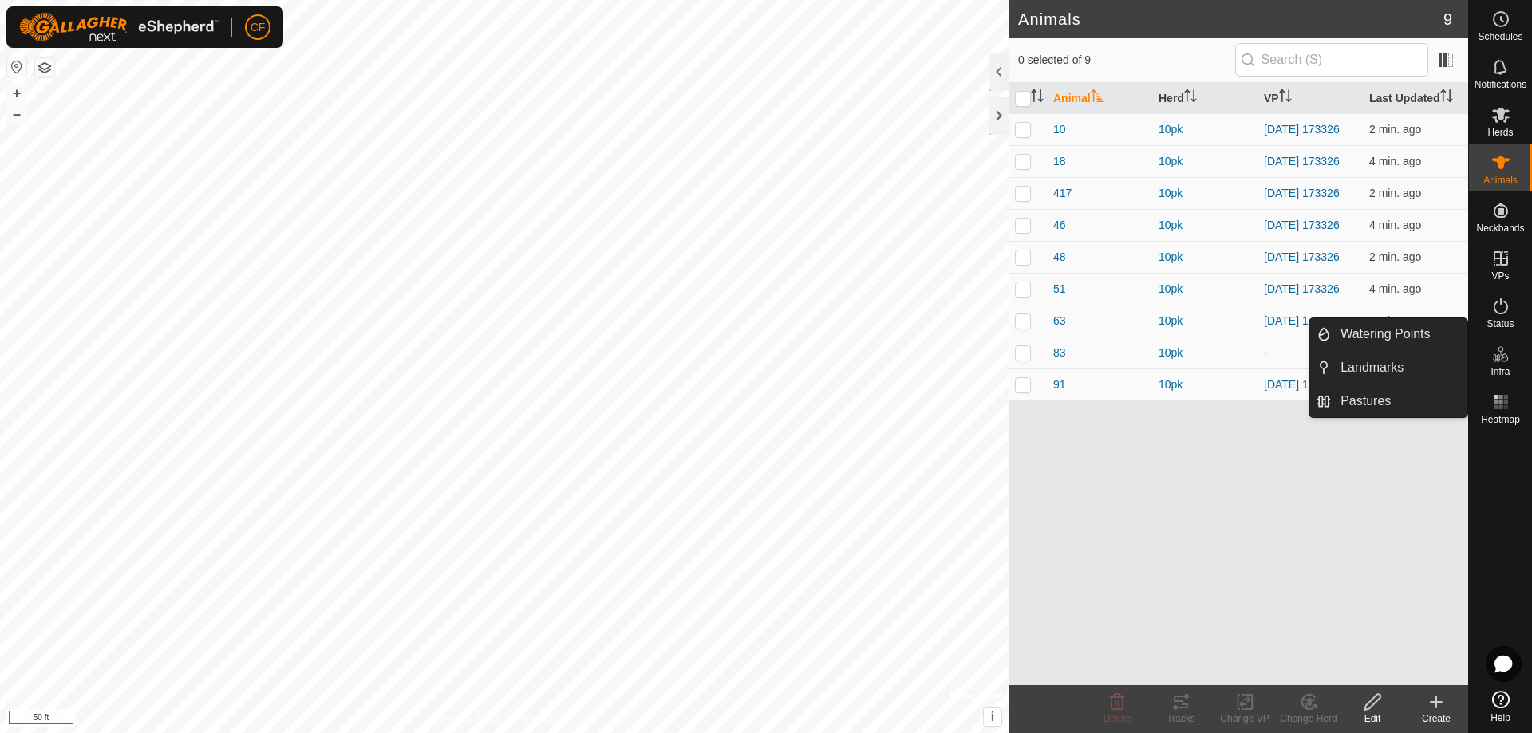
click at [1380, 357] on link "Landmarks" at bounding box center [1399, 368] width 136 height 32
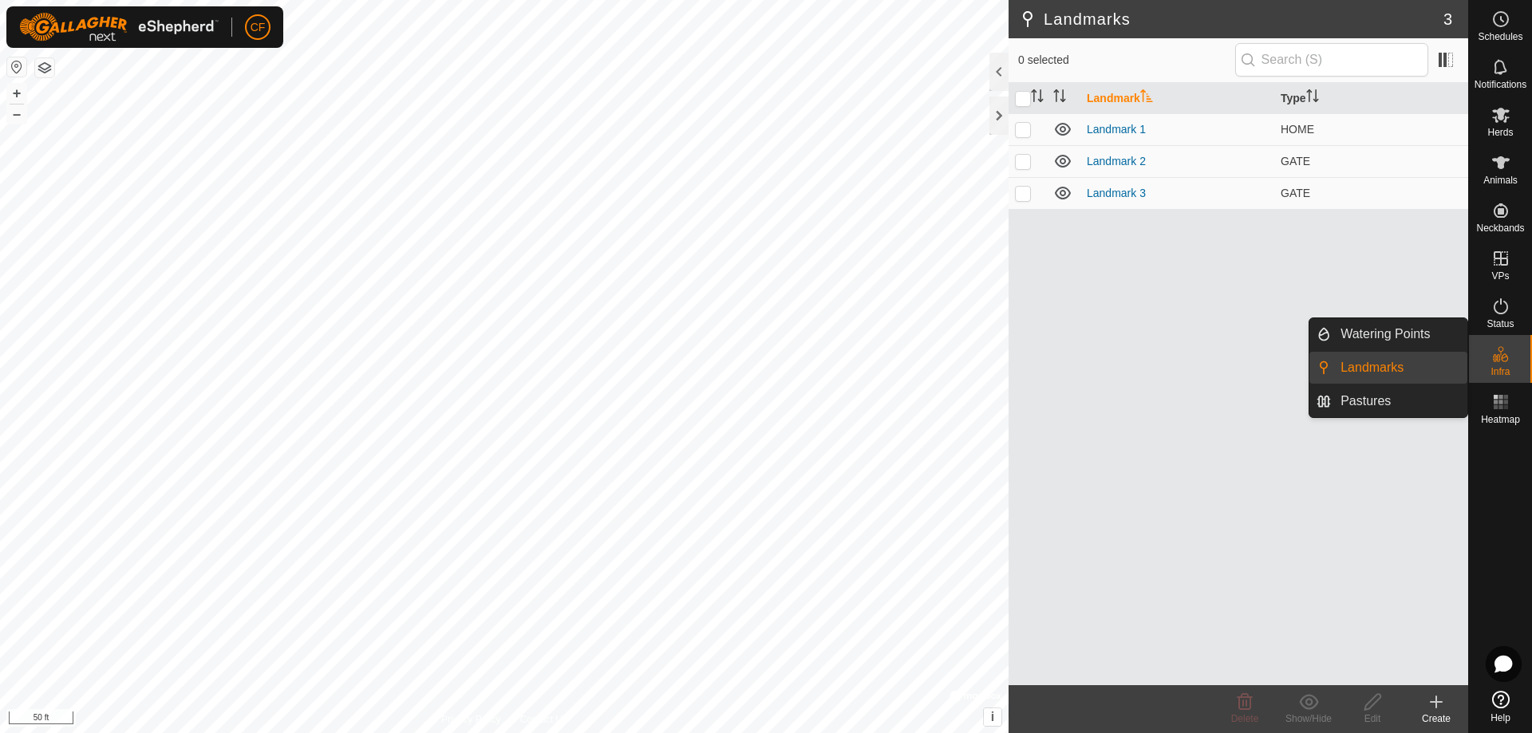
click at [1493, 367] on span "Infra" at bounding box center [1499, 372] width 19 height 10
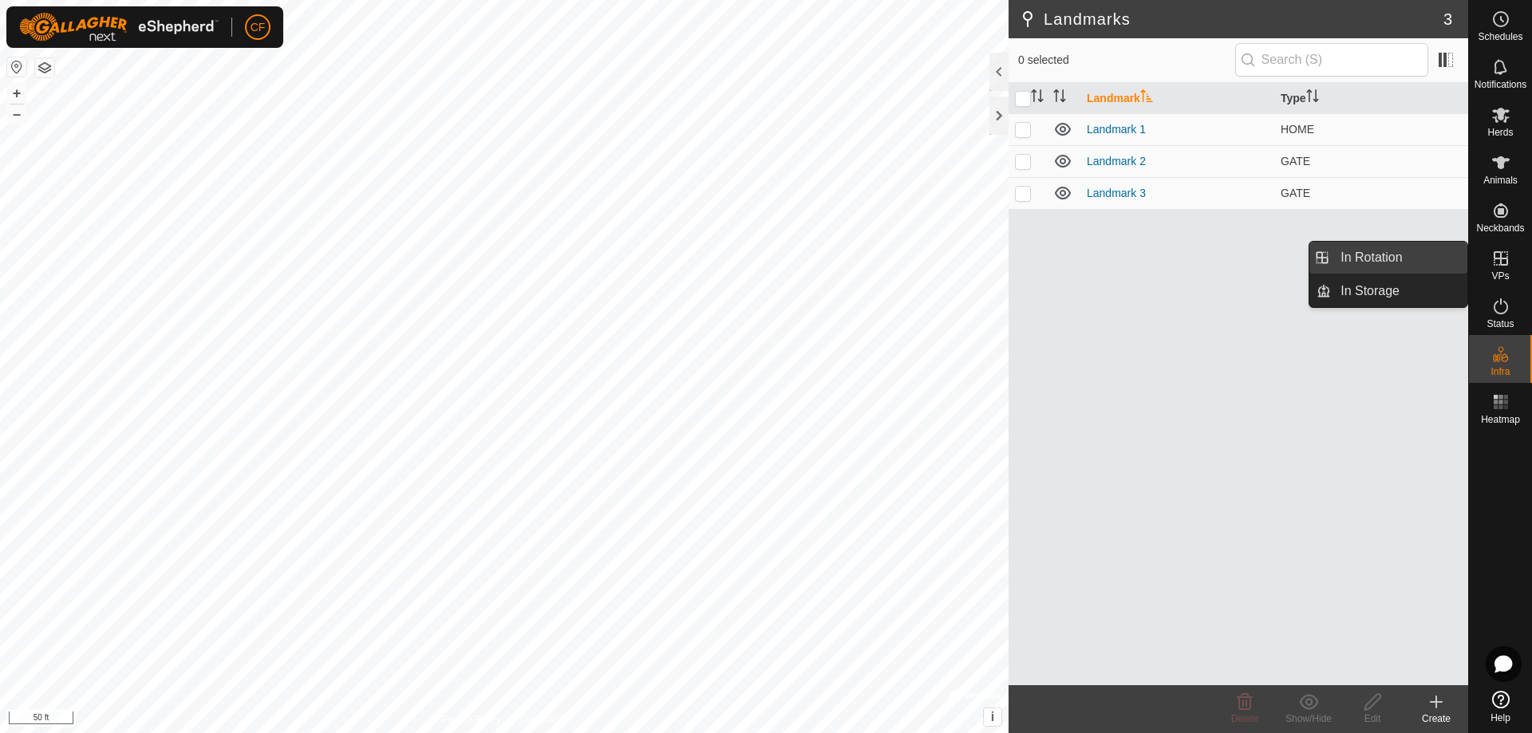
click at [1394, 254] on link "In Rotation" at bounding box center [1399, 258] width 136 height 32
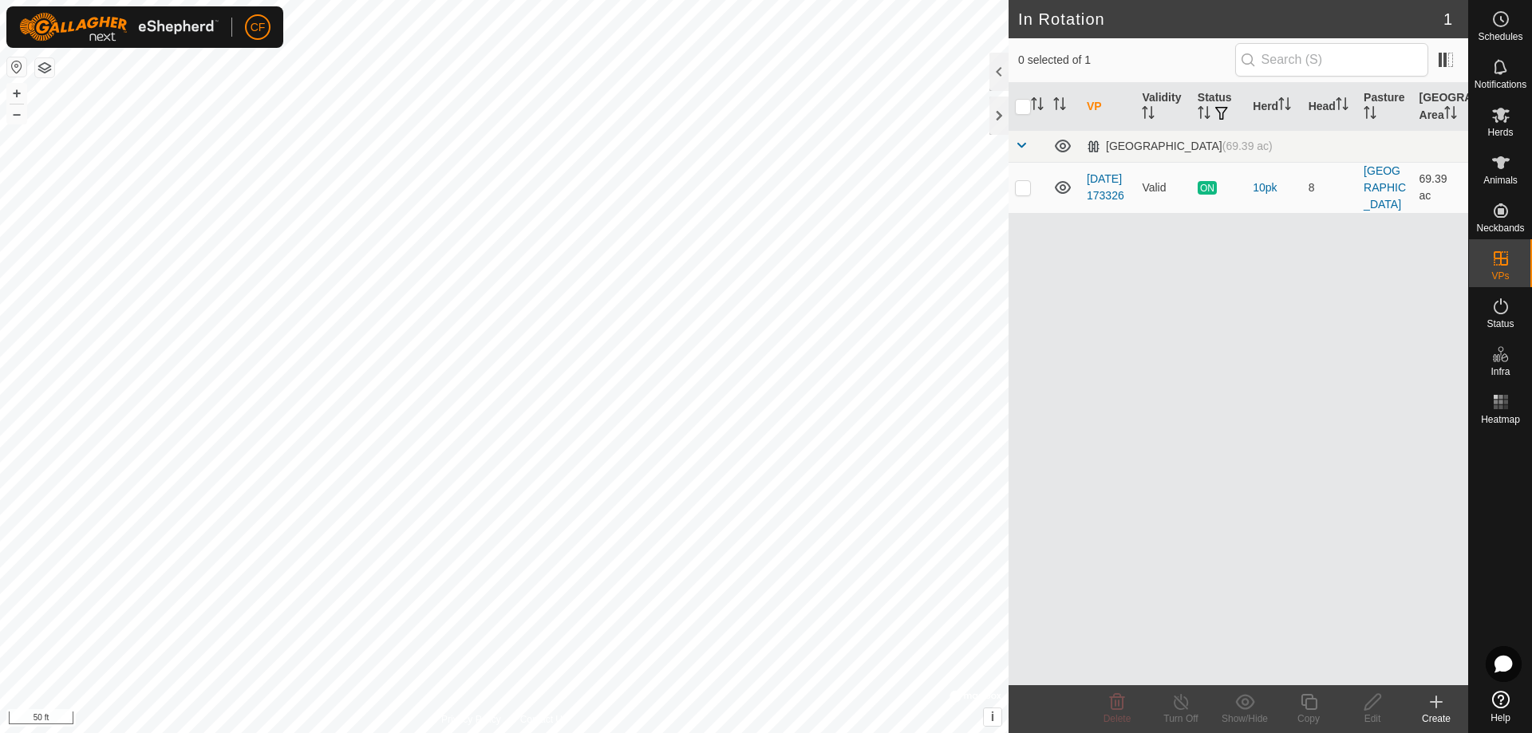
click at [1439, 708] on icon at bounding box center [1435, 701] width 19 height 19
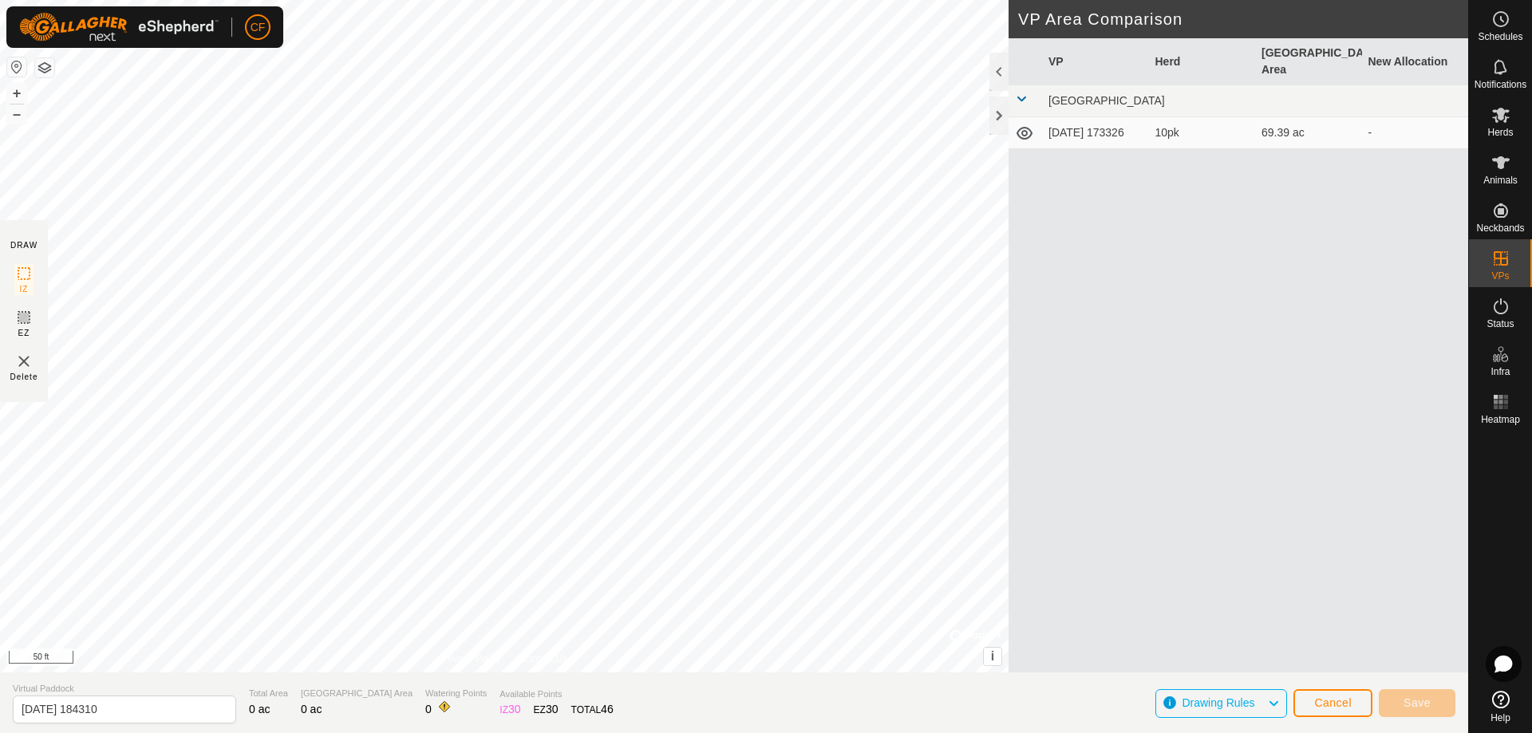
click at [1270, 700] on icon at bounding box center [1273, 703] width 13 height 21
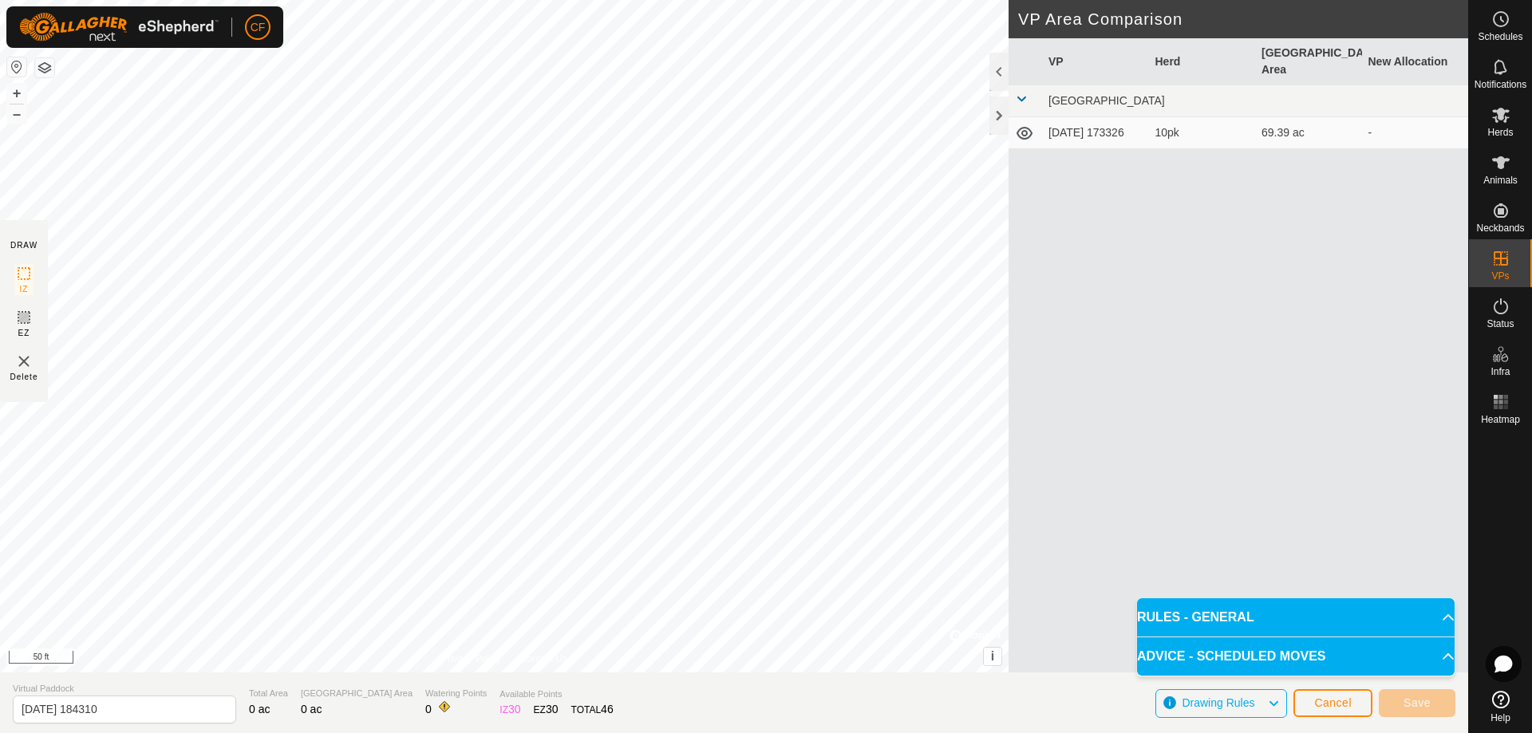
click at [1269, 619] on p-accordion-header "RULES - GENERAL" at bounding box center [1295, 617] width 317 height 38
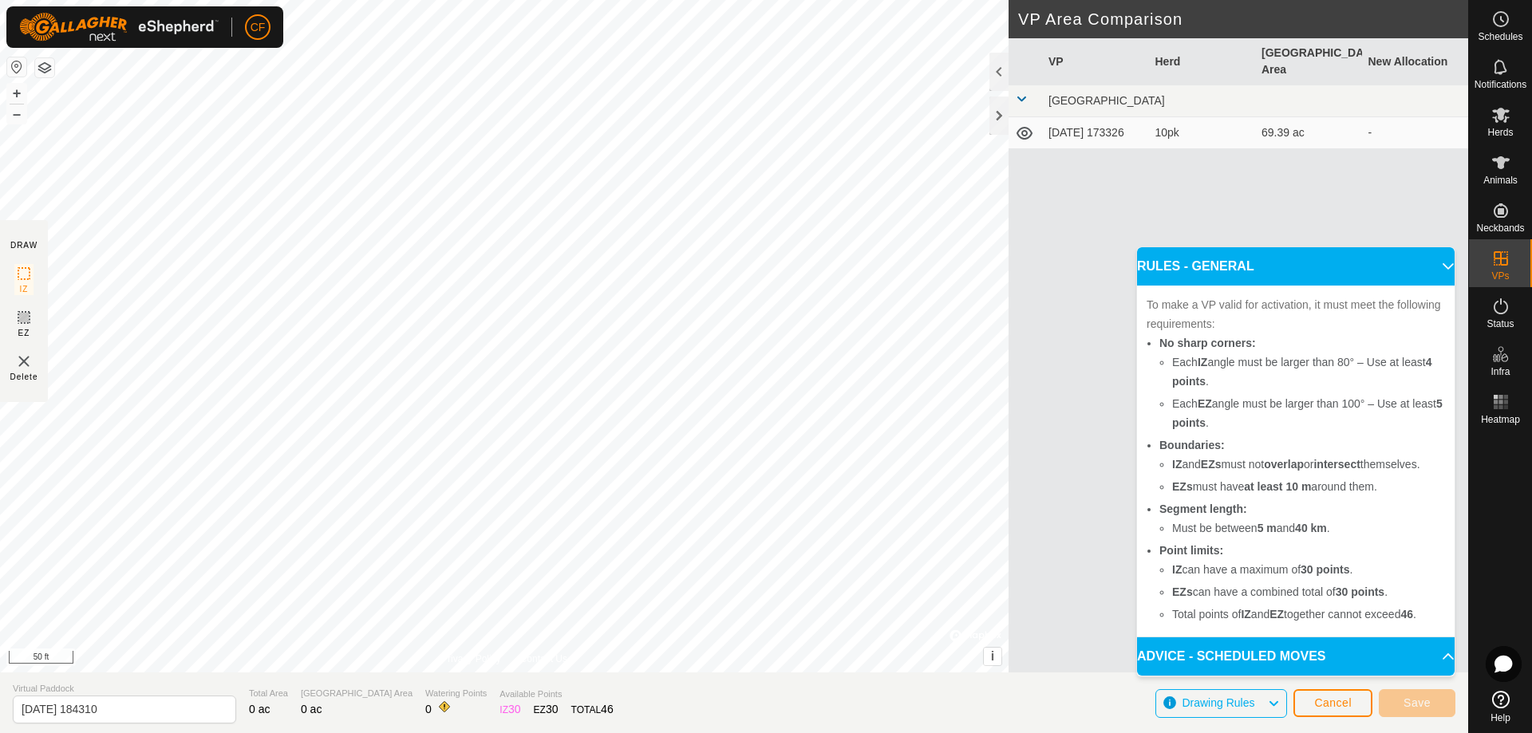
click at [1290, 274] on p-accordion-header "RULES - GENERAL" at bounding box center [1295, 266] width 317 height 38
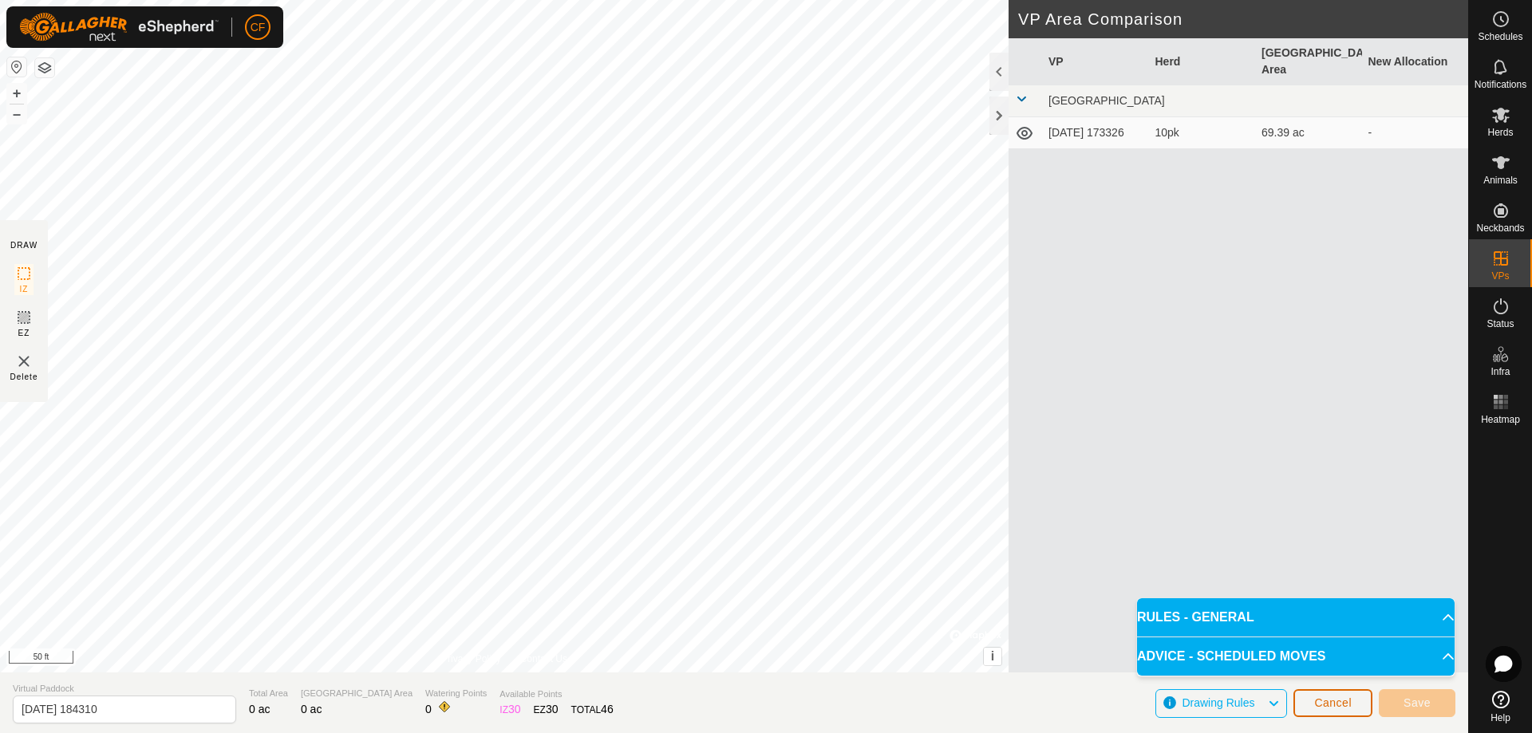
click at [1341, 712] on button "Cancel" at bounding box center [1332, 703] width 79 height 28
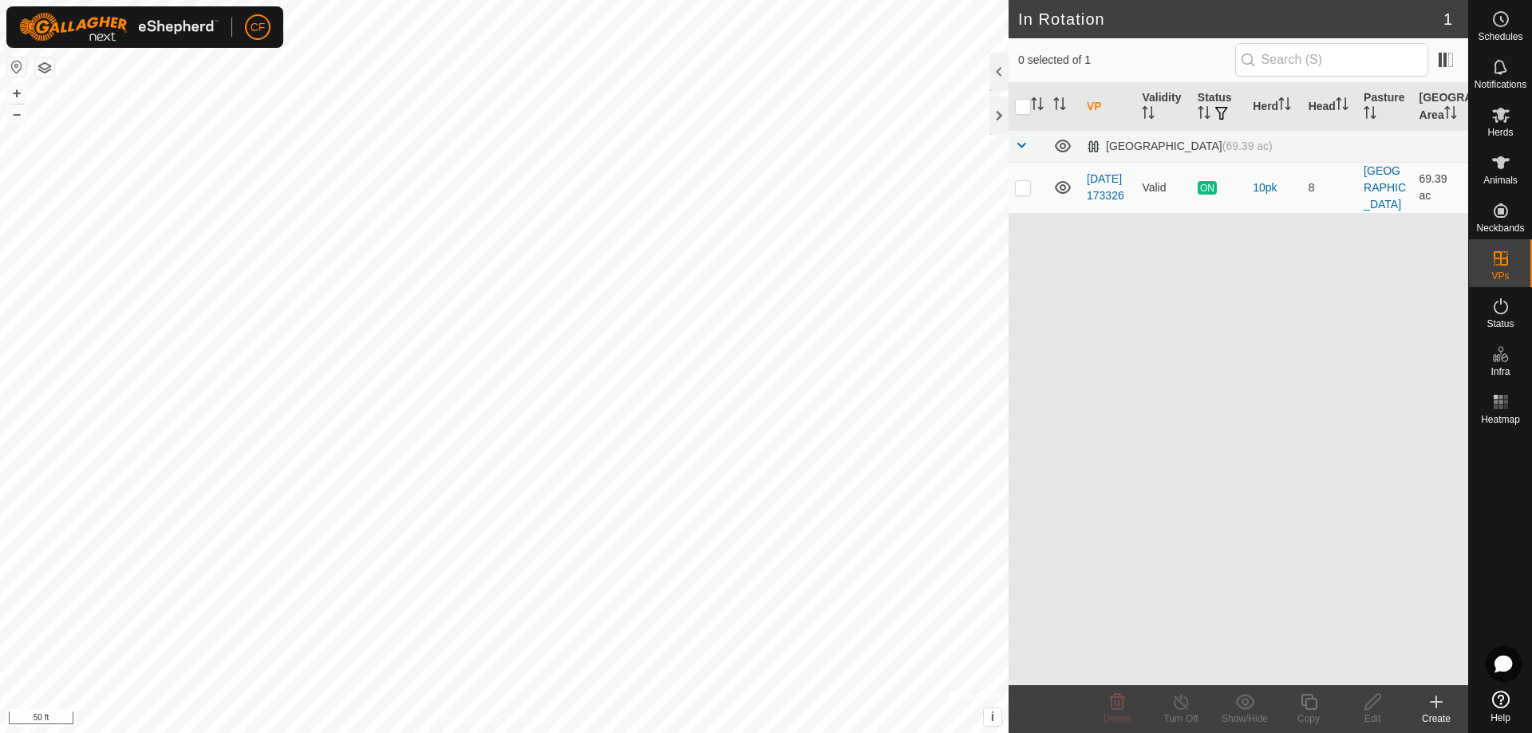
click at [1437, 705] on icon at bounding box center [1435, 701] width 19 height 19
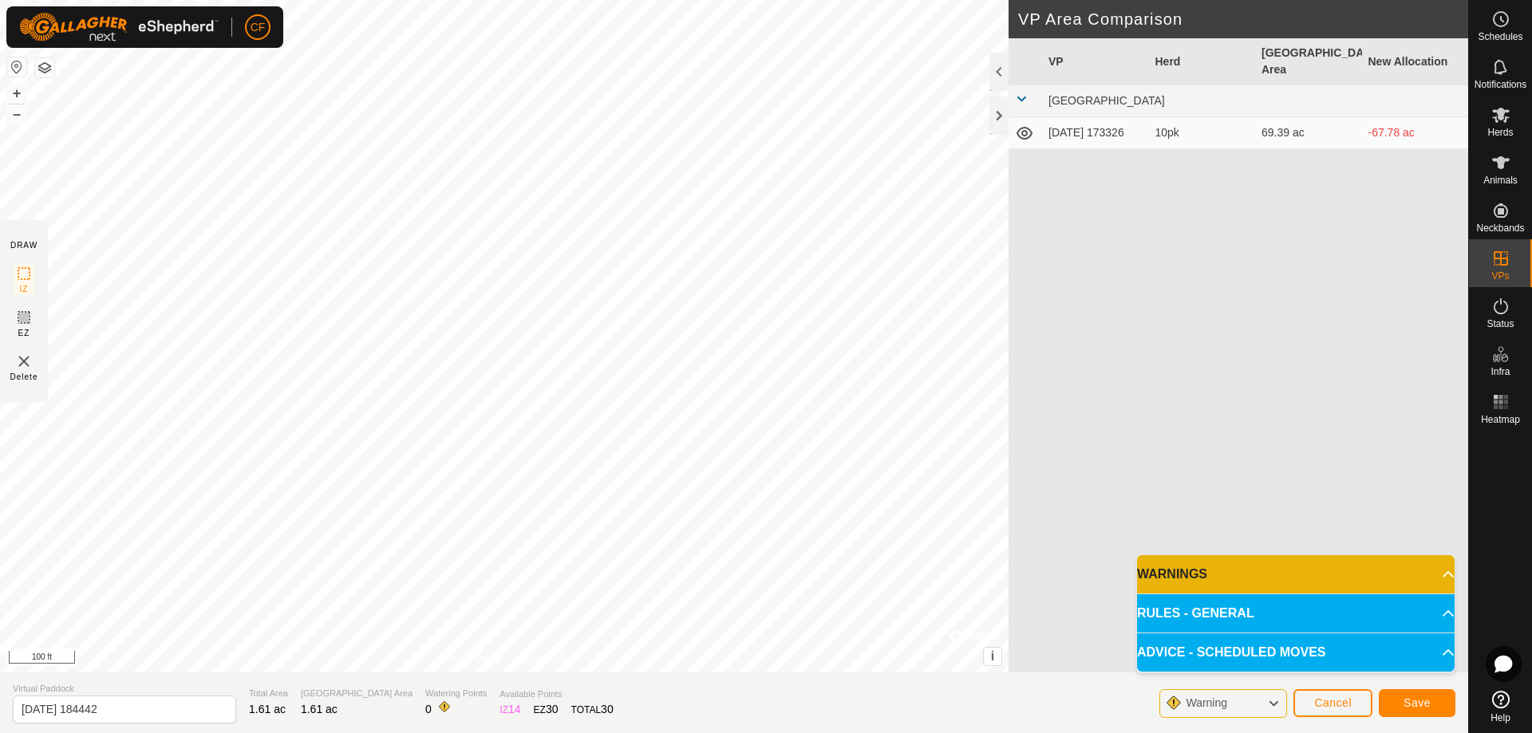
click at [1407, 569] on p-accordion-header "WARNINGS" at bounding box center [1295, 574] width 317 height 38
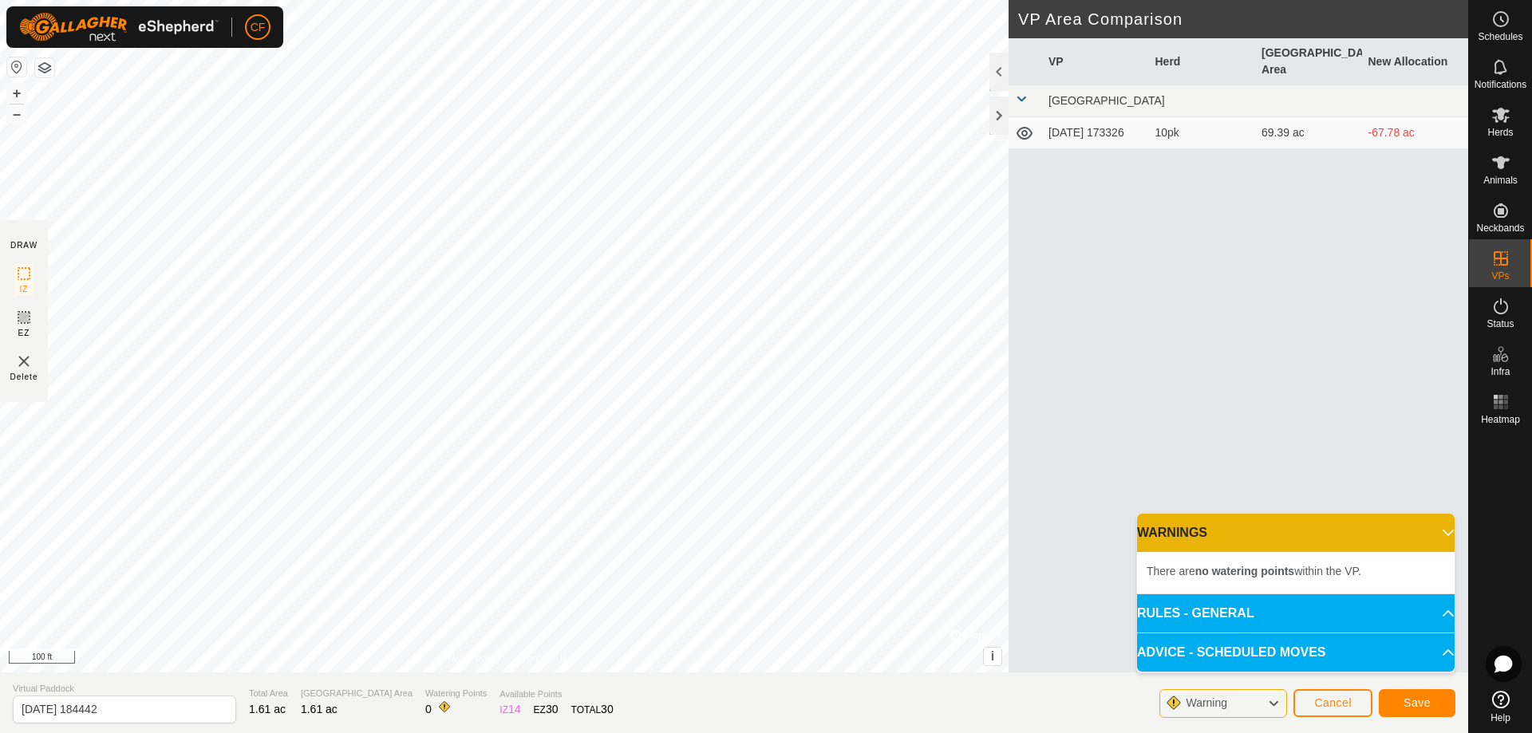
click at [1414, 534] on p-accordion-header "WARNINGS" at bounding box center [1295, 533] width 317 height 38
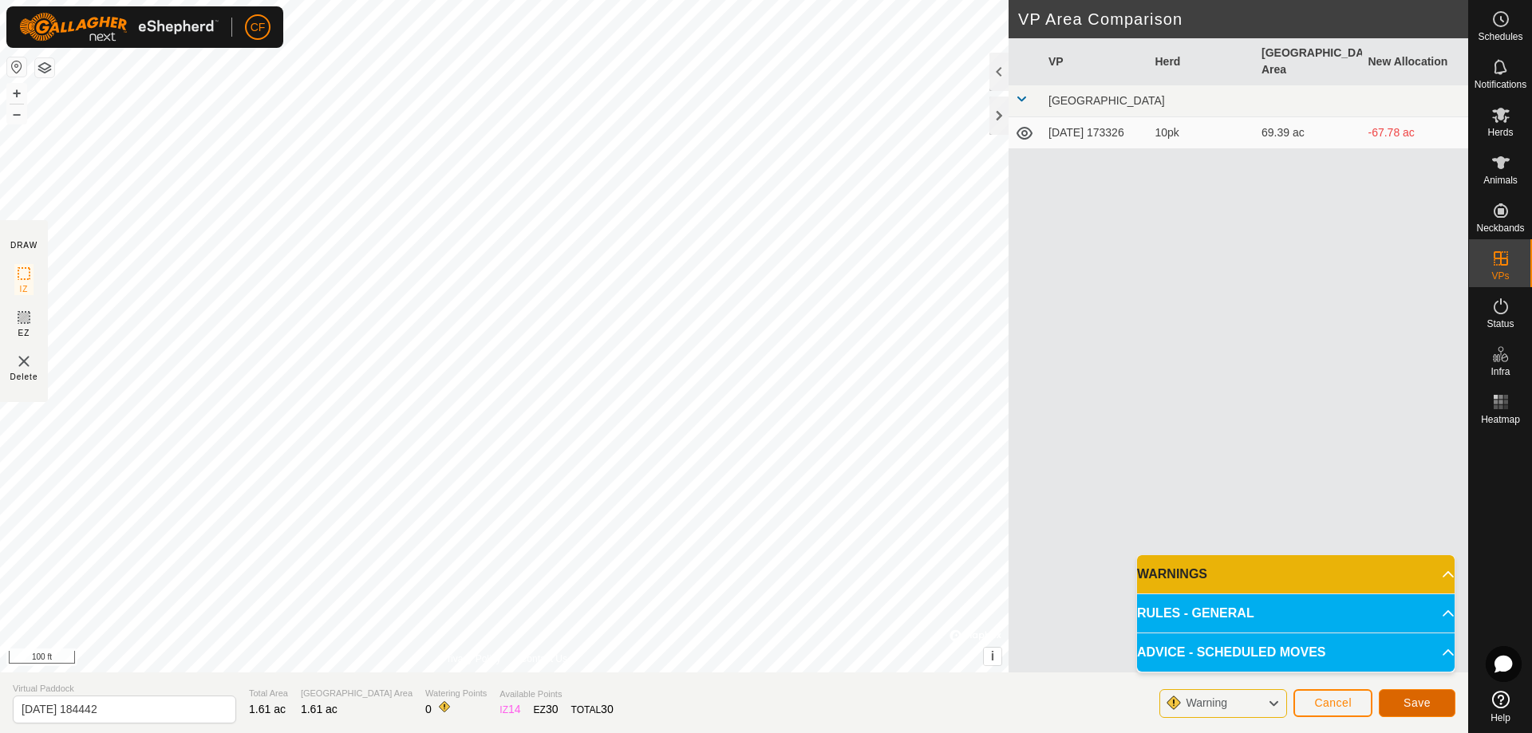
click at [1421, 702] on span "Save" at bounding box center [1416, 702] width 27 height 13
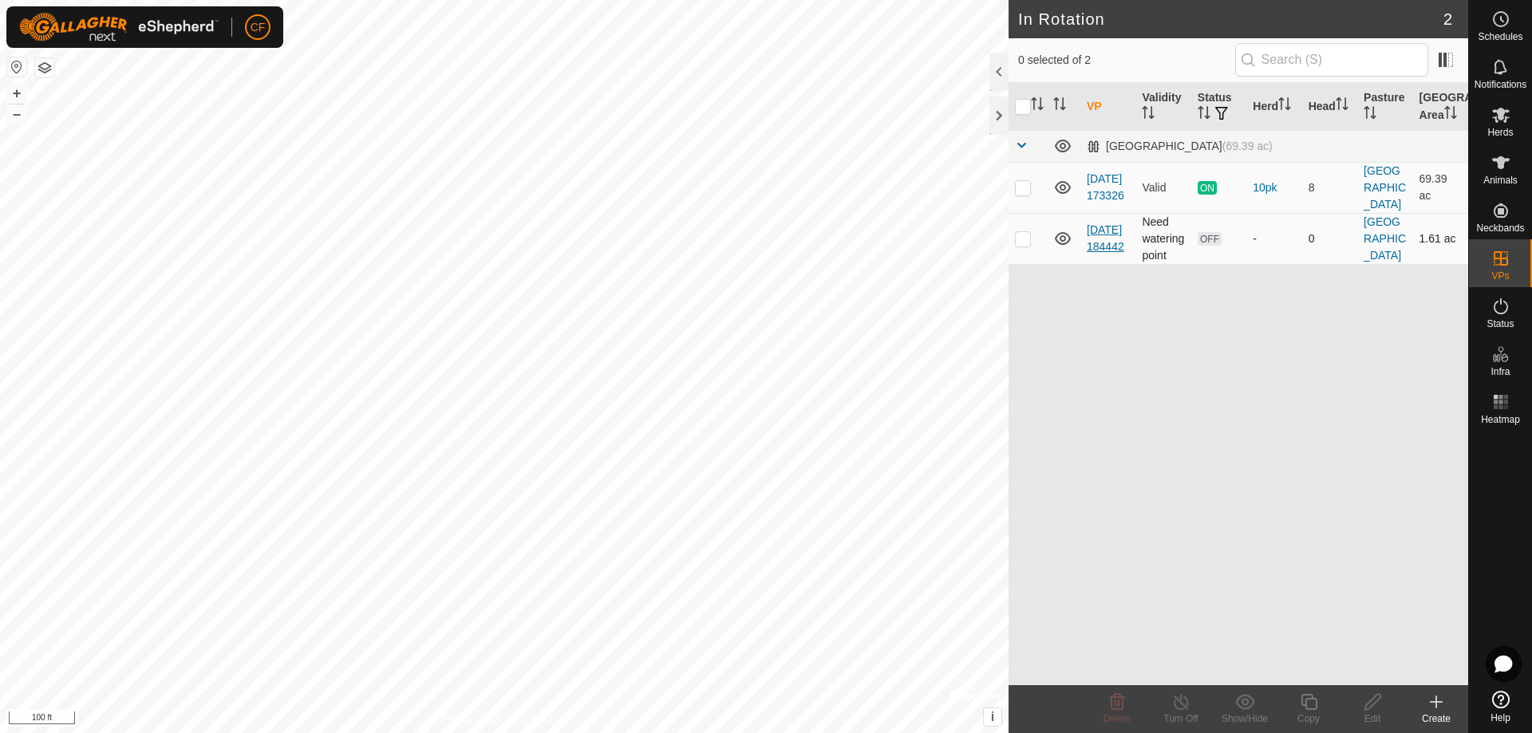
click at [1103, 241] on link "2025-08-24 184442" at bounding box center [1104, 238] width 37 height 30
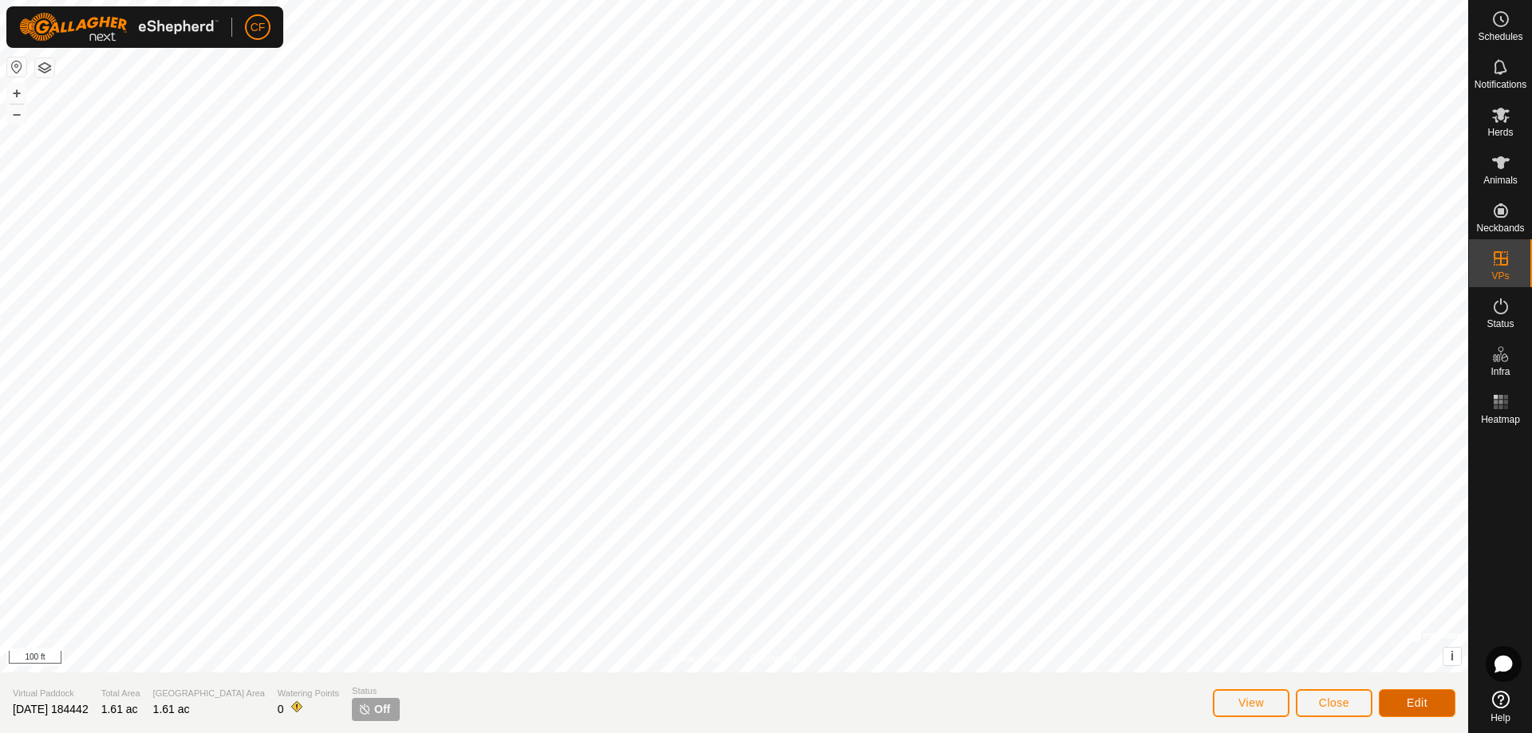
click at [1410, 705] on span "Edit" at bounding box center [1416, 702] width 21 height 13
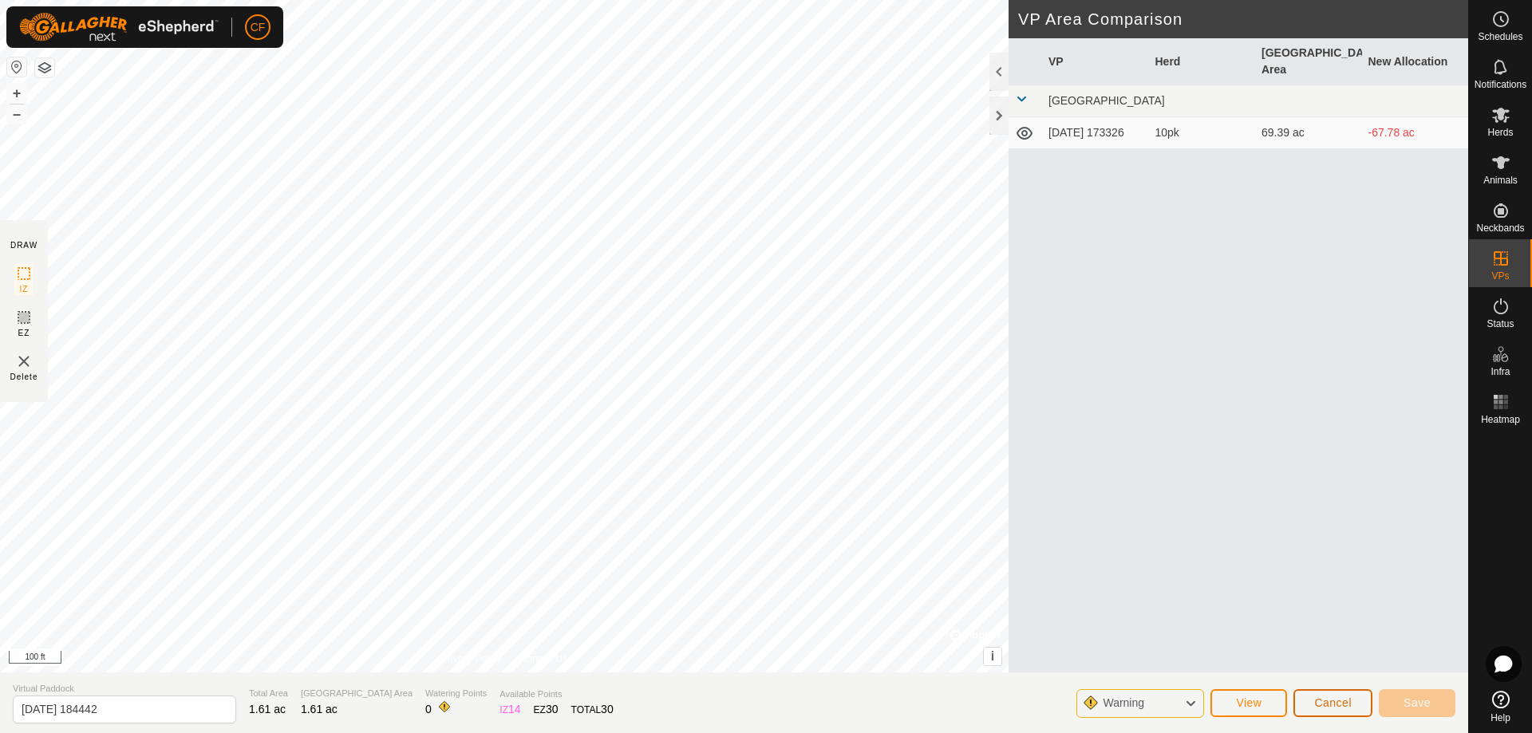
click at [1361, 702] on button "Cancel" at bounding box center [1332, 703] width 79 height 28
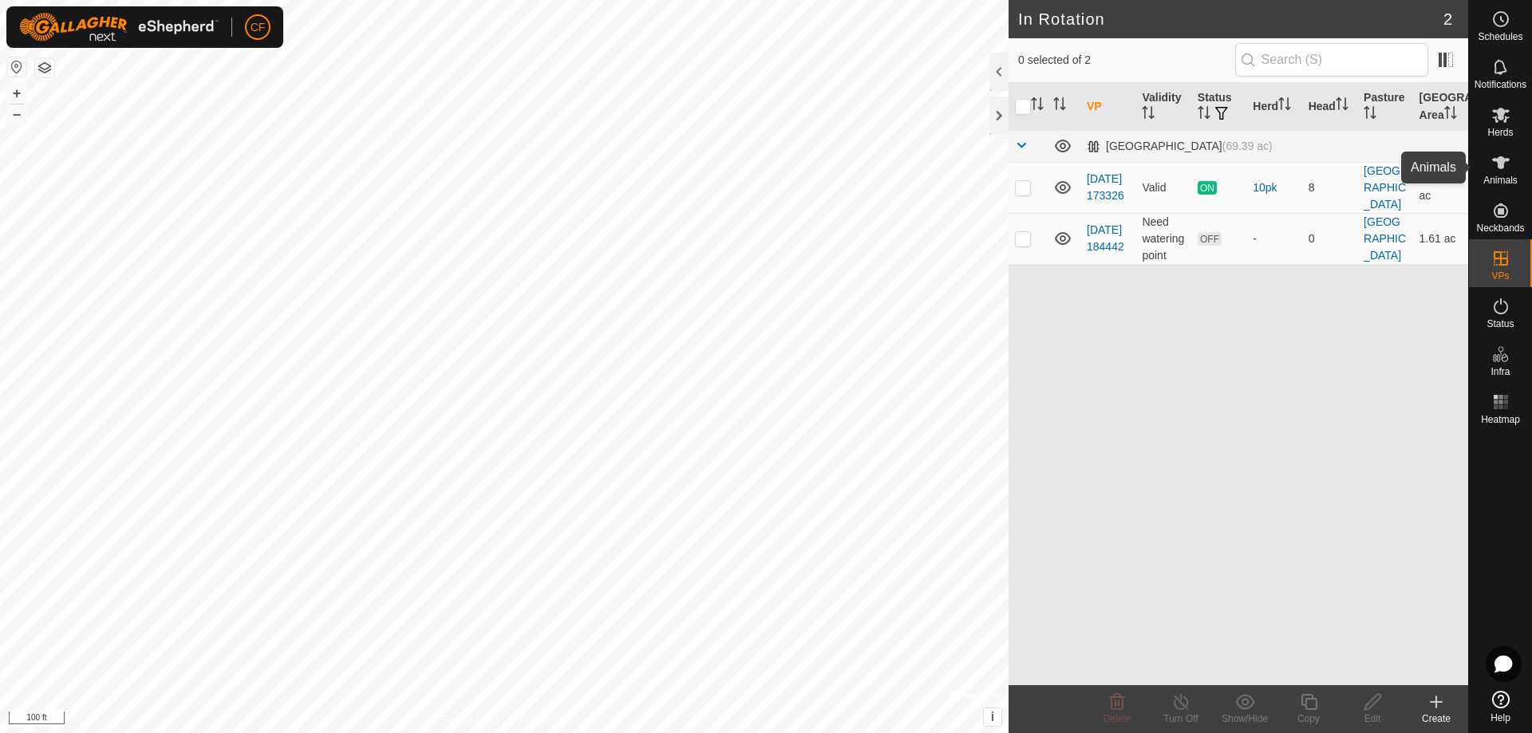
click at [1504, 154] on icon at bounding box center [1500, 162] width 19 height 19
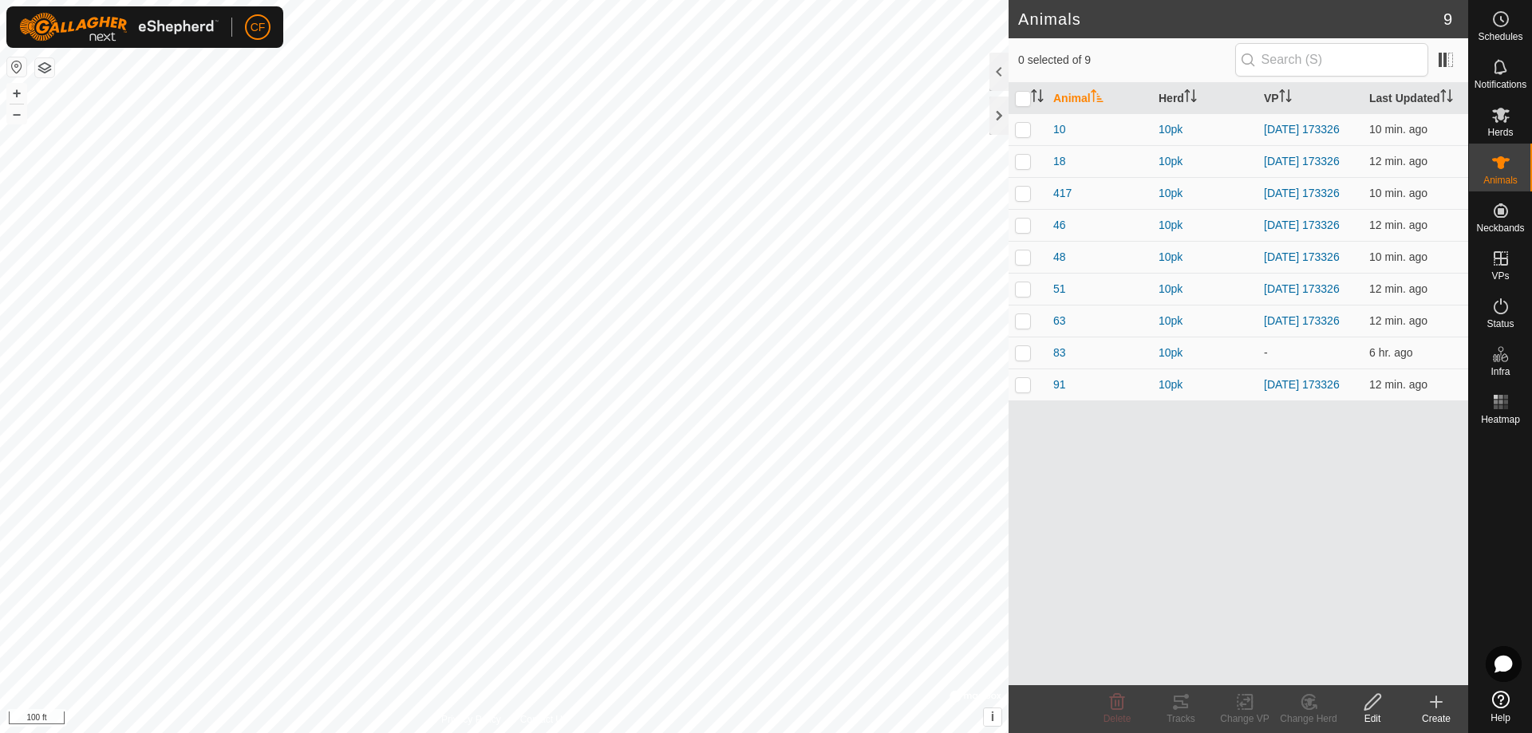
click at [40, 67] on button "button" at bounding box center [44, 67] width 19 height 19
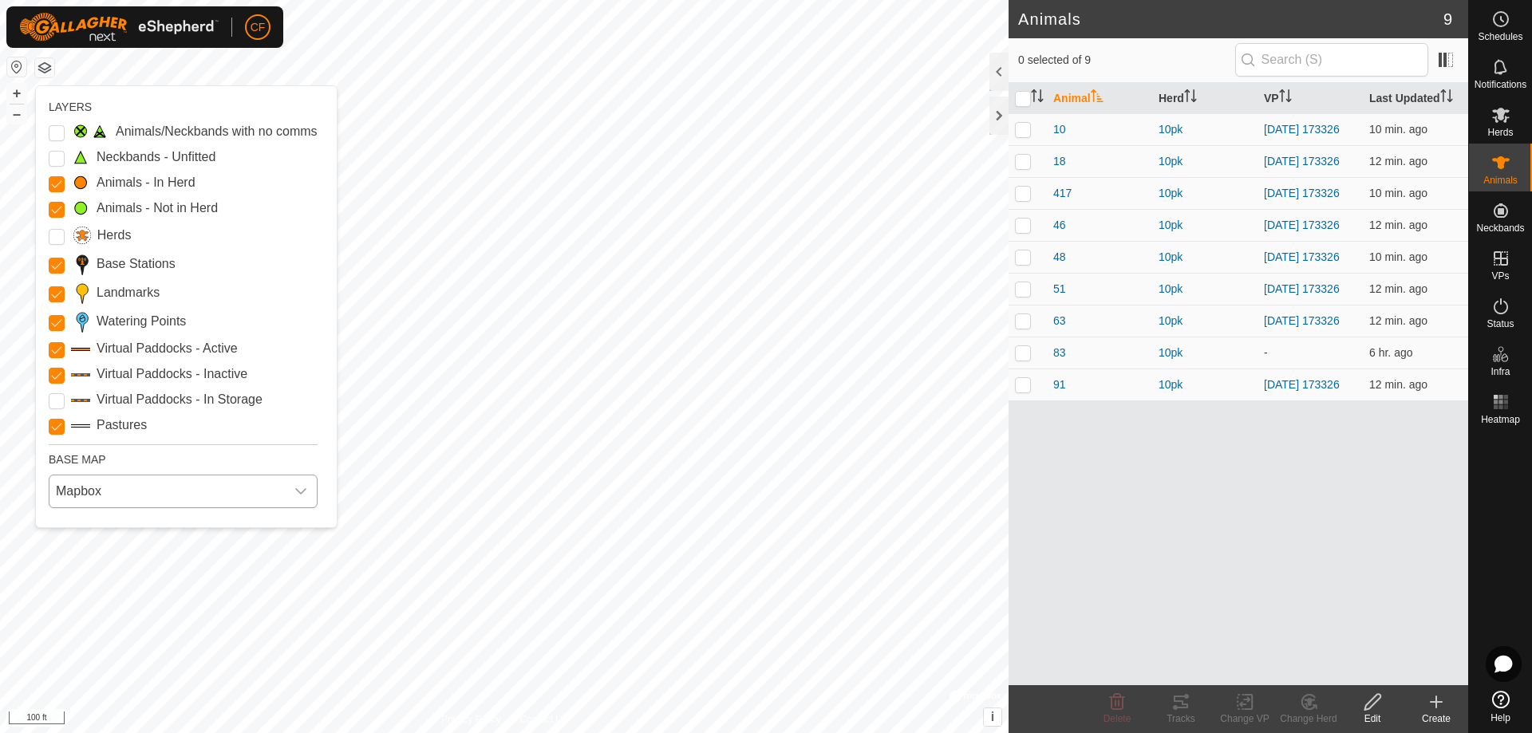
click at [235, 490] on span "Mapbox" at bounding box center [166, 491] width 235 height 32
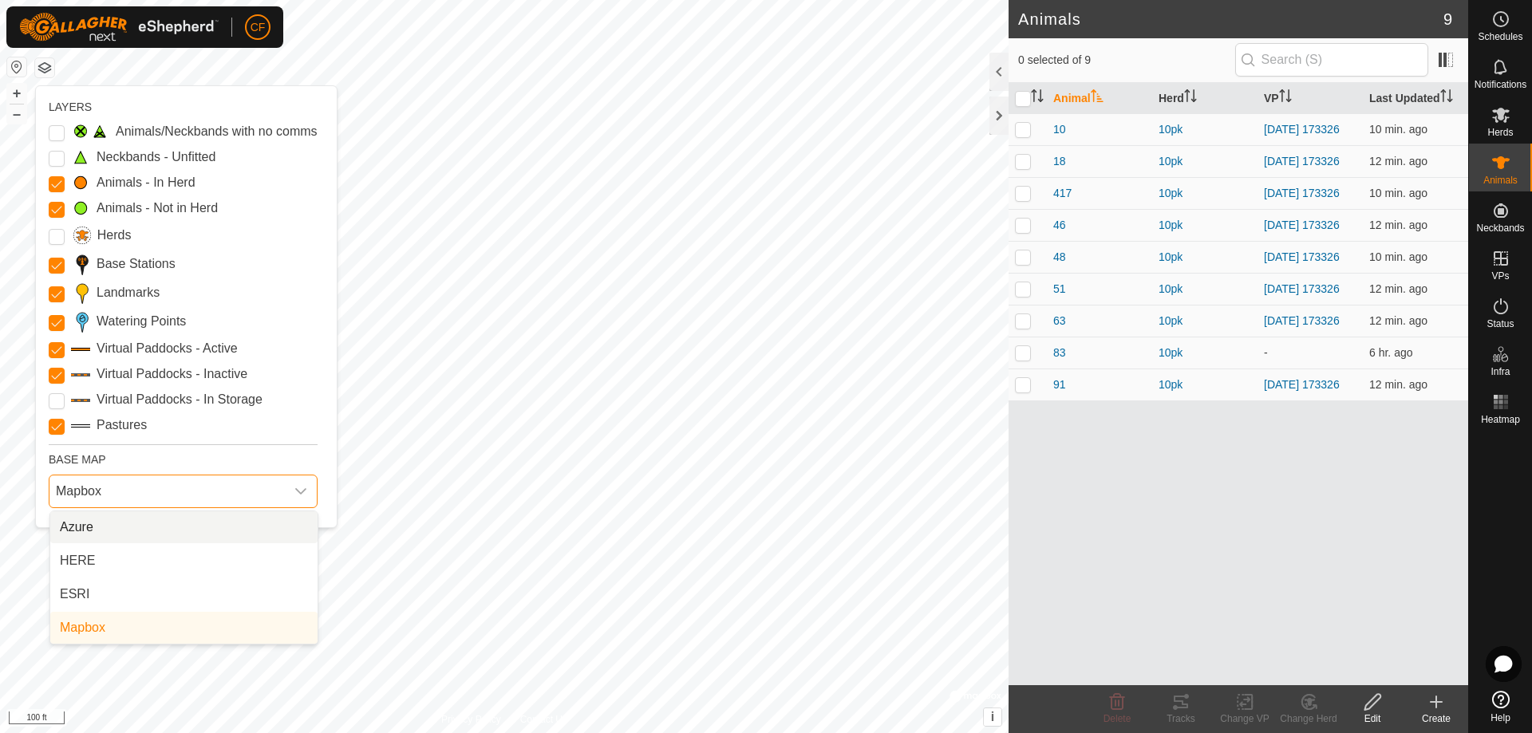
click at [103, 526] on li "Azure" at bounding box center [183, 527] width 267 height 32
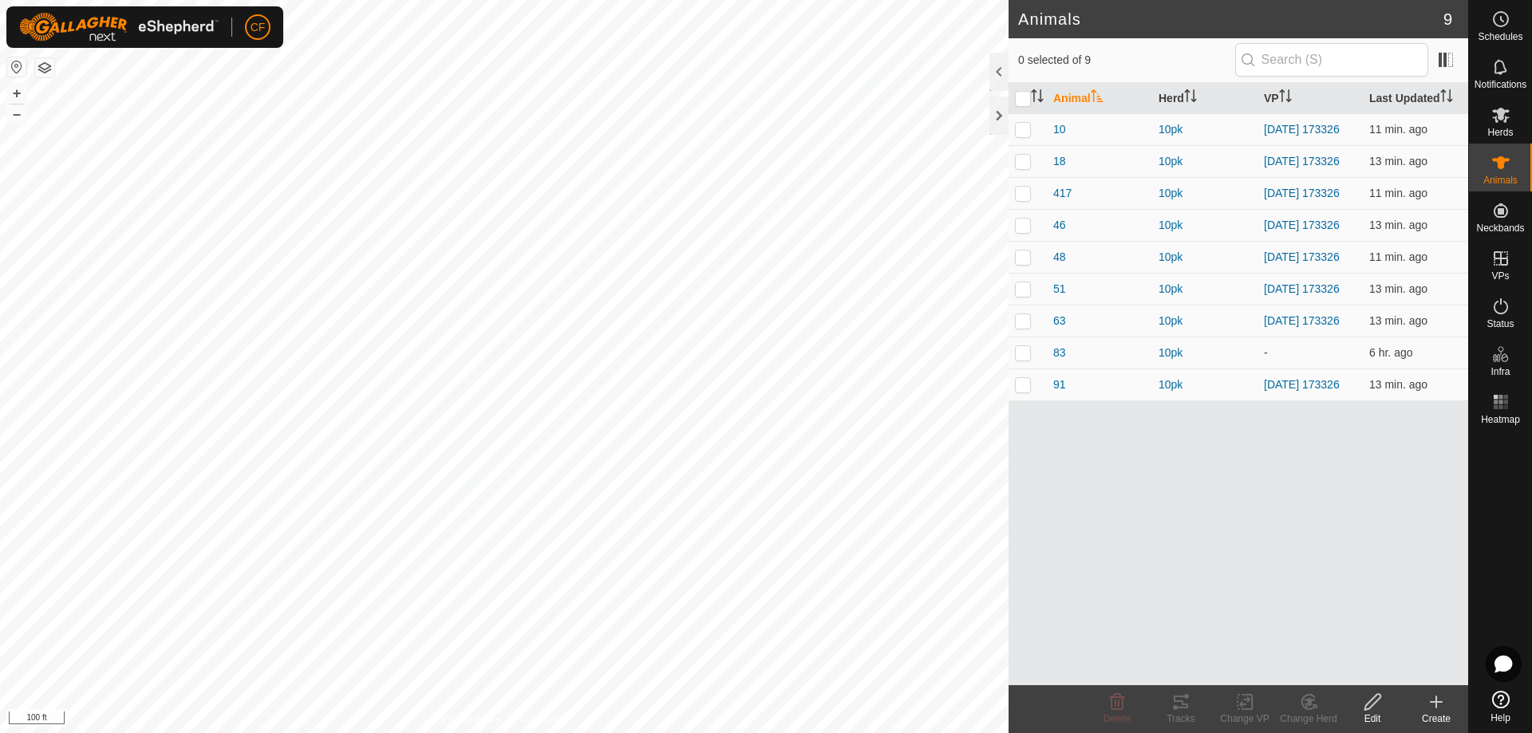
click at [41, 72] on button "button" at bounding box center [44, 67] width 19 height 19
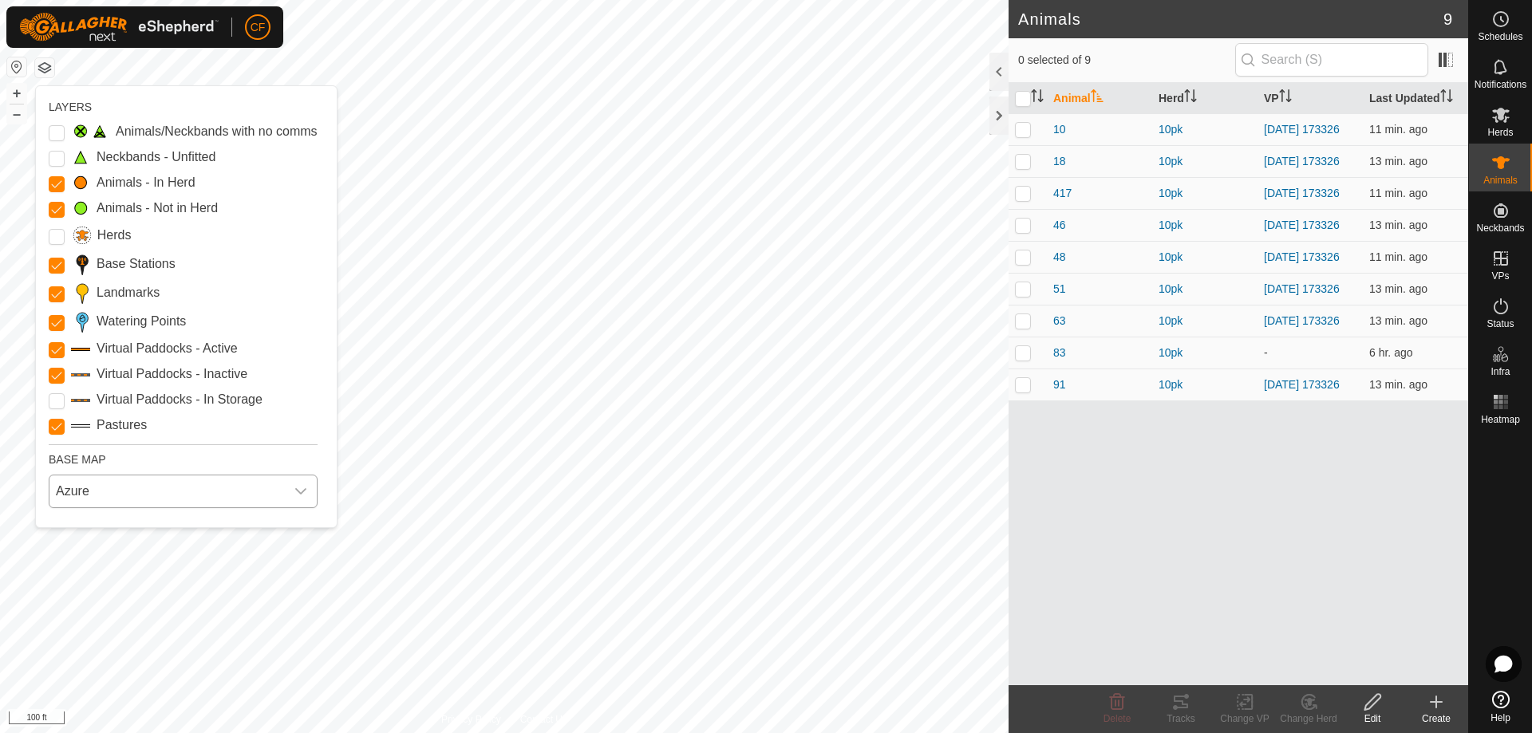
click at [250, 489] on span "Azure" at bounding box center [166, 491] width 235 height 32
click at [219, 556] on li "HERE" at bounding box center [183, 561] width 267 height 32
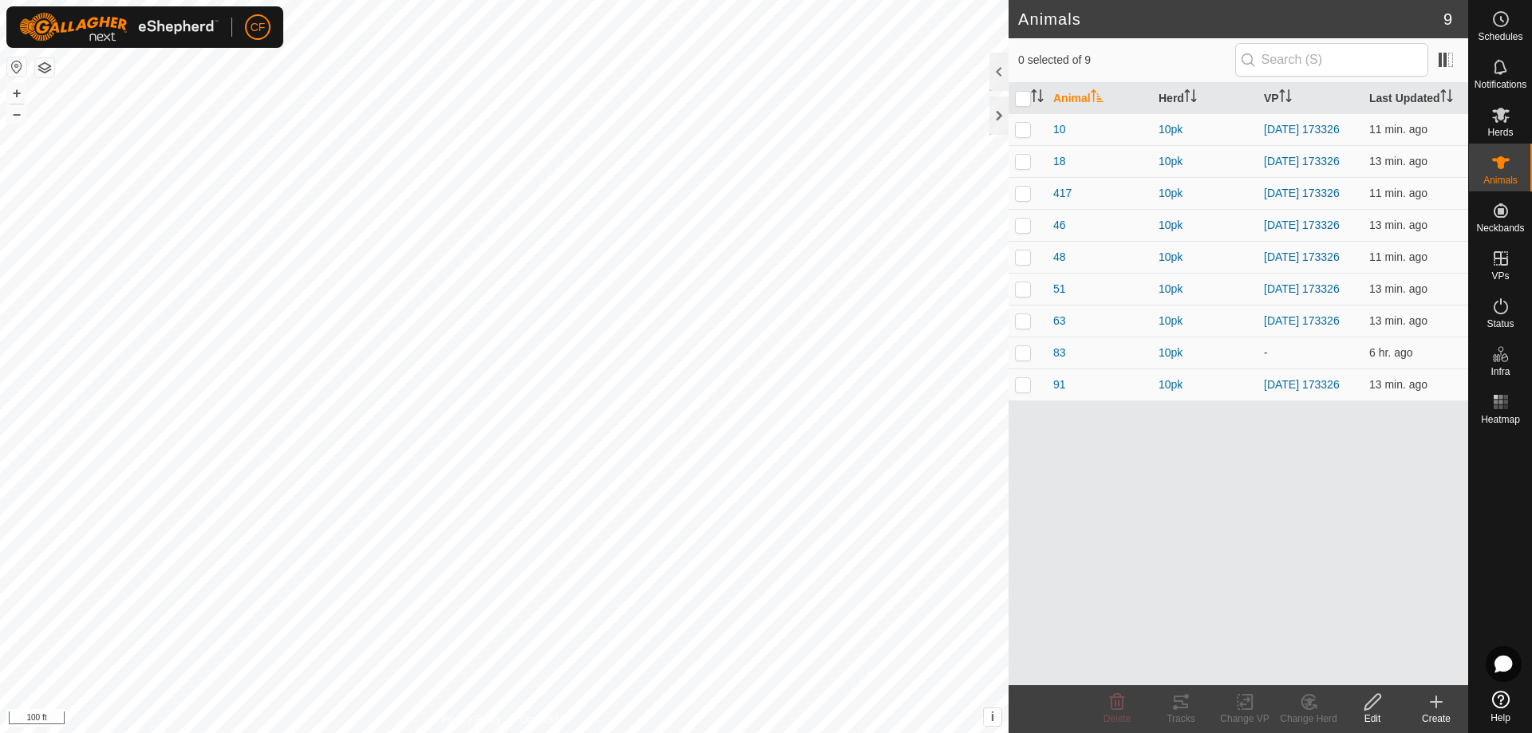
click at [41, 67] on button "button" at bounding box center [44, 67] width 19 height 19
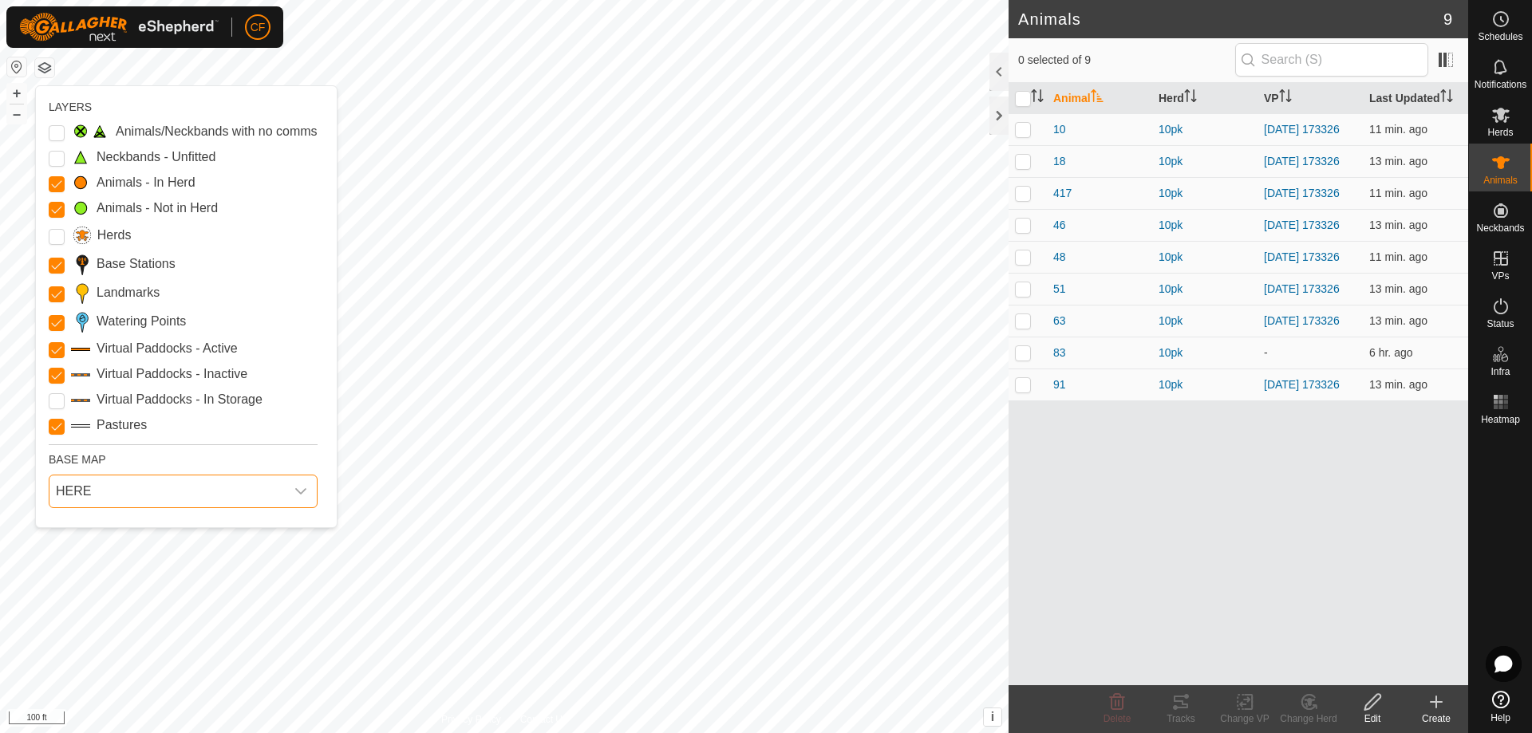
click at [140, 491] on span "HERE" at bounding box center [166, 491] width 235 height 32
click at [119, 535] on li "Azure" at bounding box center [183, 527] width 267 height 32
click at [86, 479] on span "Azure" at bounding box center [166, 491] width 235 height 32
click at [111, 594] on li "ESRI" at bounding box center [183, 594] width 267 height 32
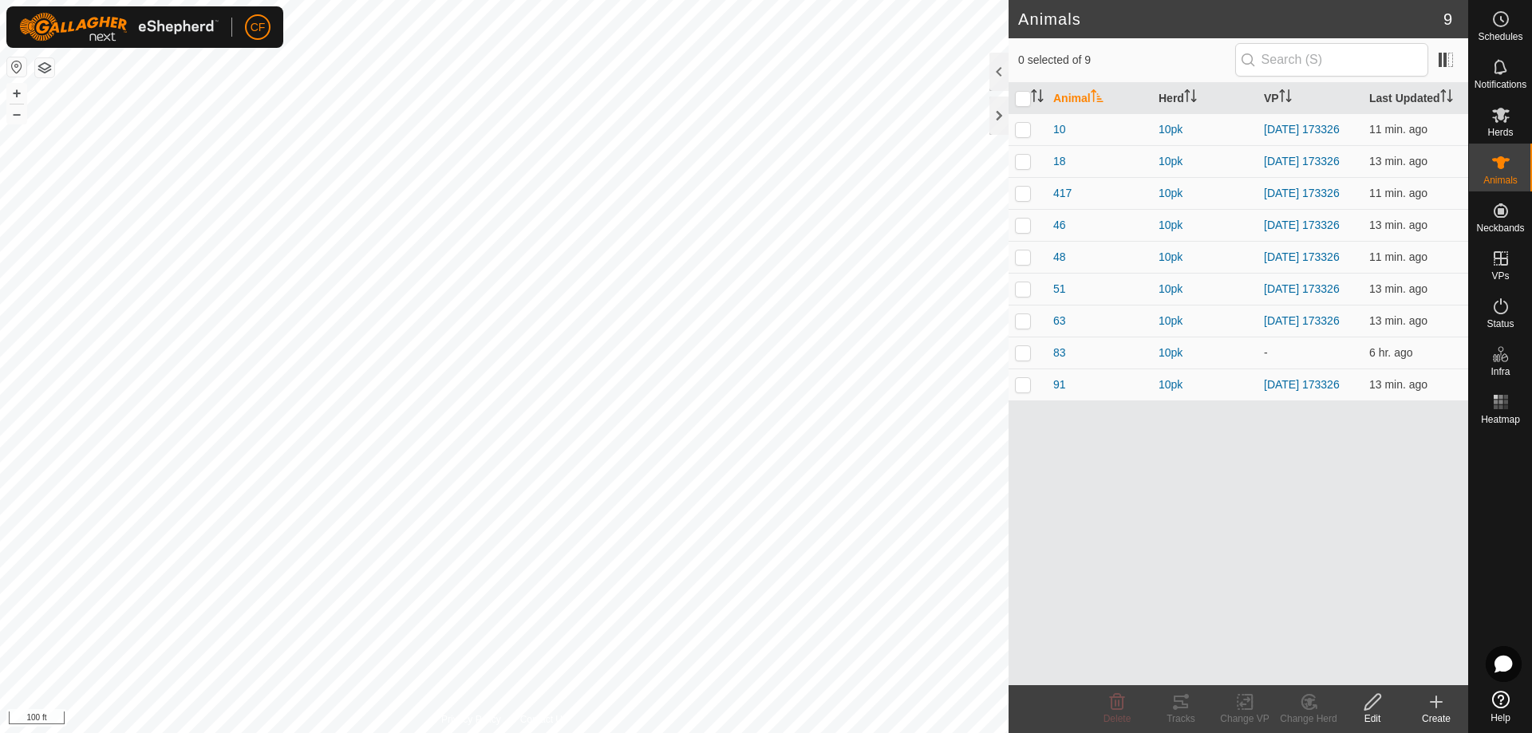
click at [46, 62] on button "button" at bounding box center [44, 67] width 19 height 19
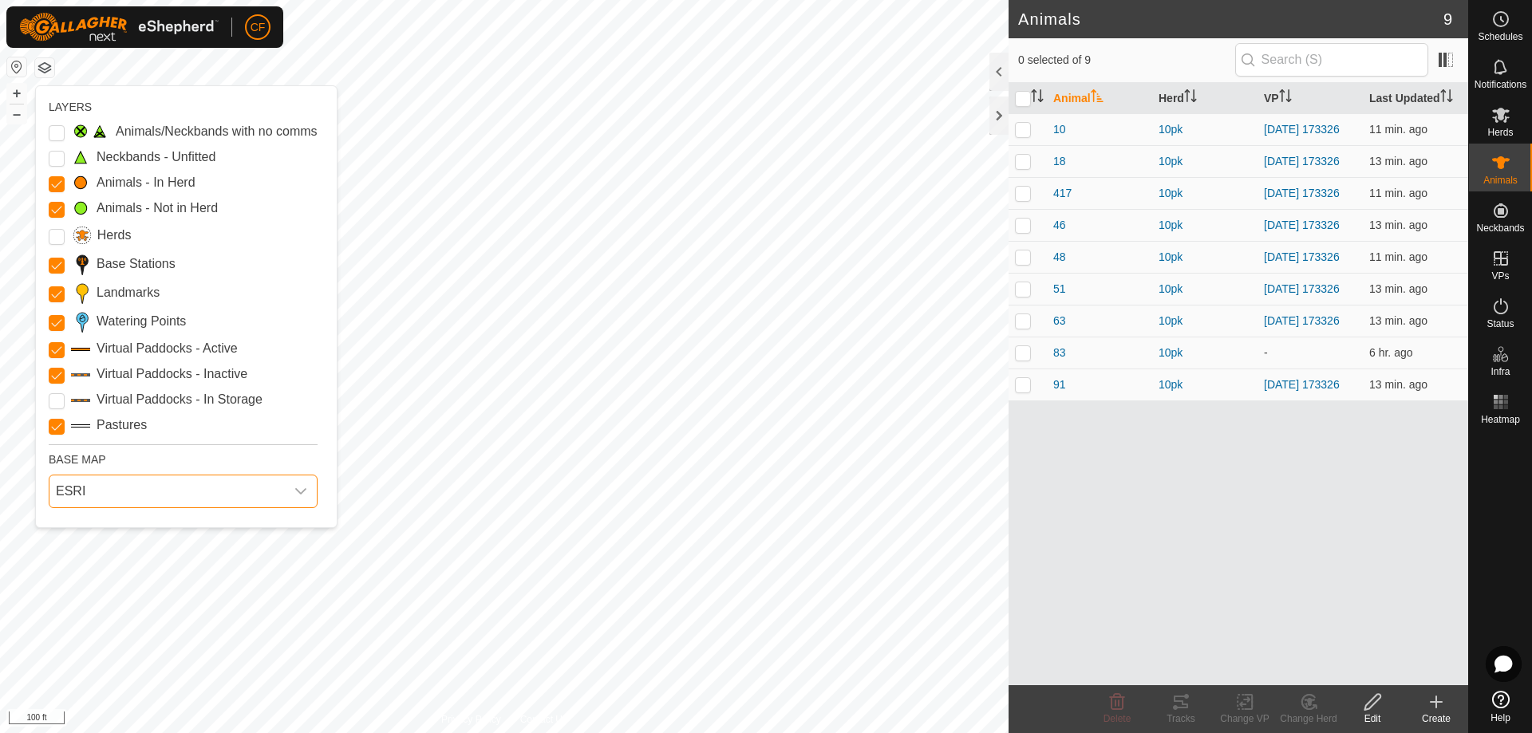
click at [186, 491] on span "ESRI" at bounding box center [166, 491] width 235 height 32
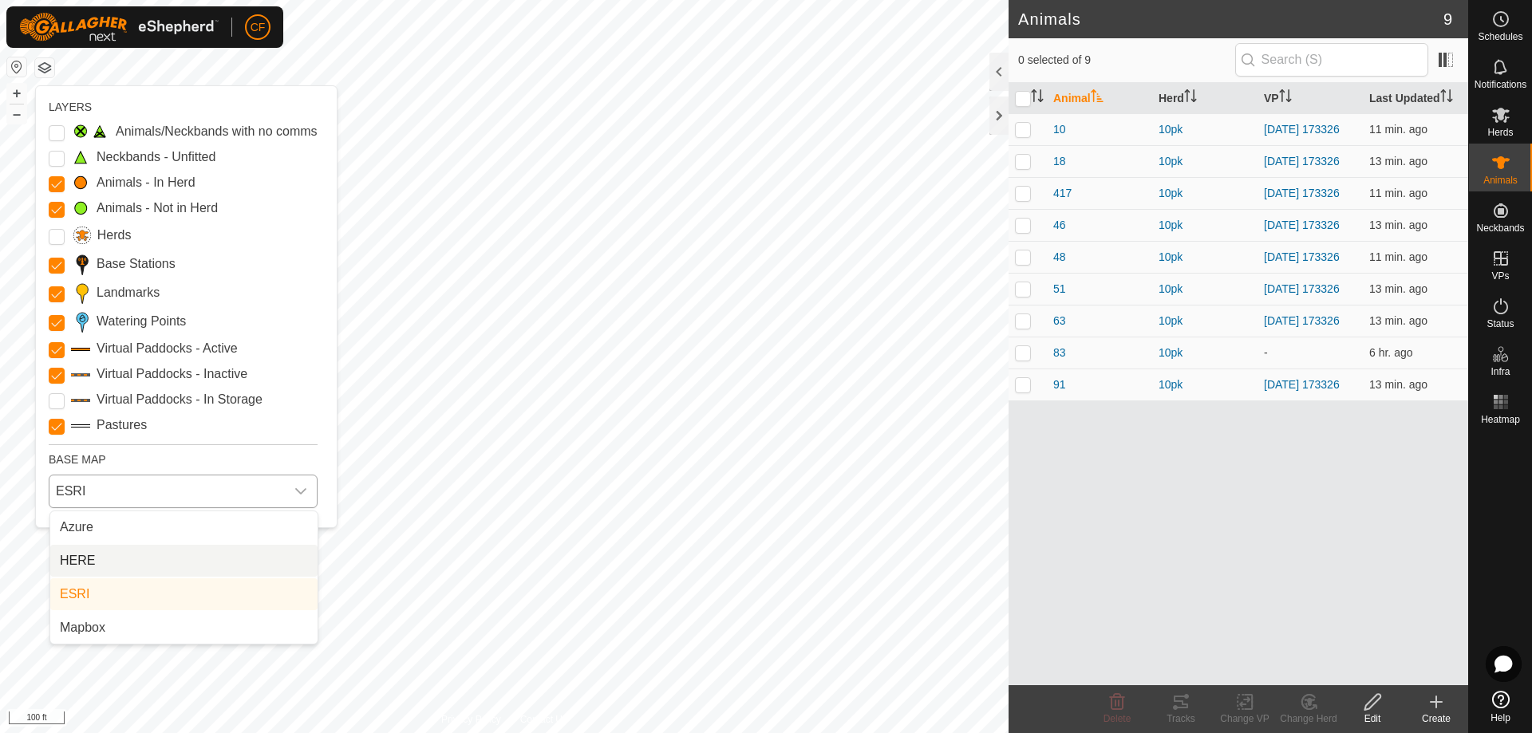
click at [143, 561] on li "HERE" at bounding box center [183, 561] width 267 height 32
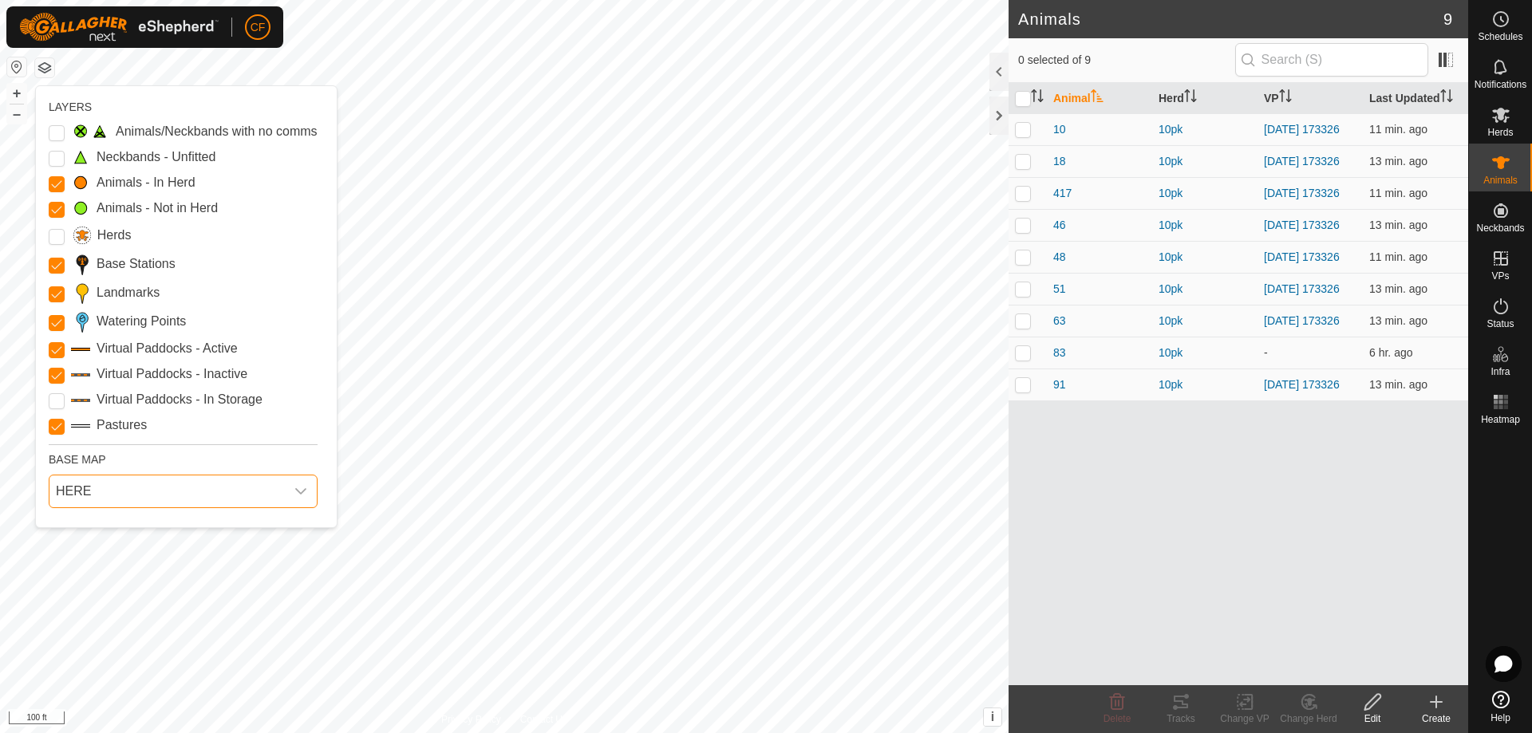
click at [135, 489] on span "HERE" at bounding box center [166, 491] width 235 height 32
click at [128, 533] on li "Azure" at bounding box center [183, 527] width 267 height 32
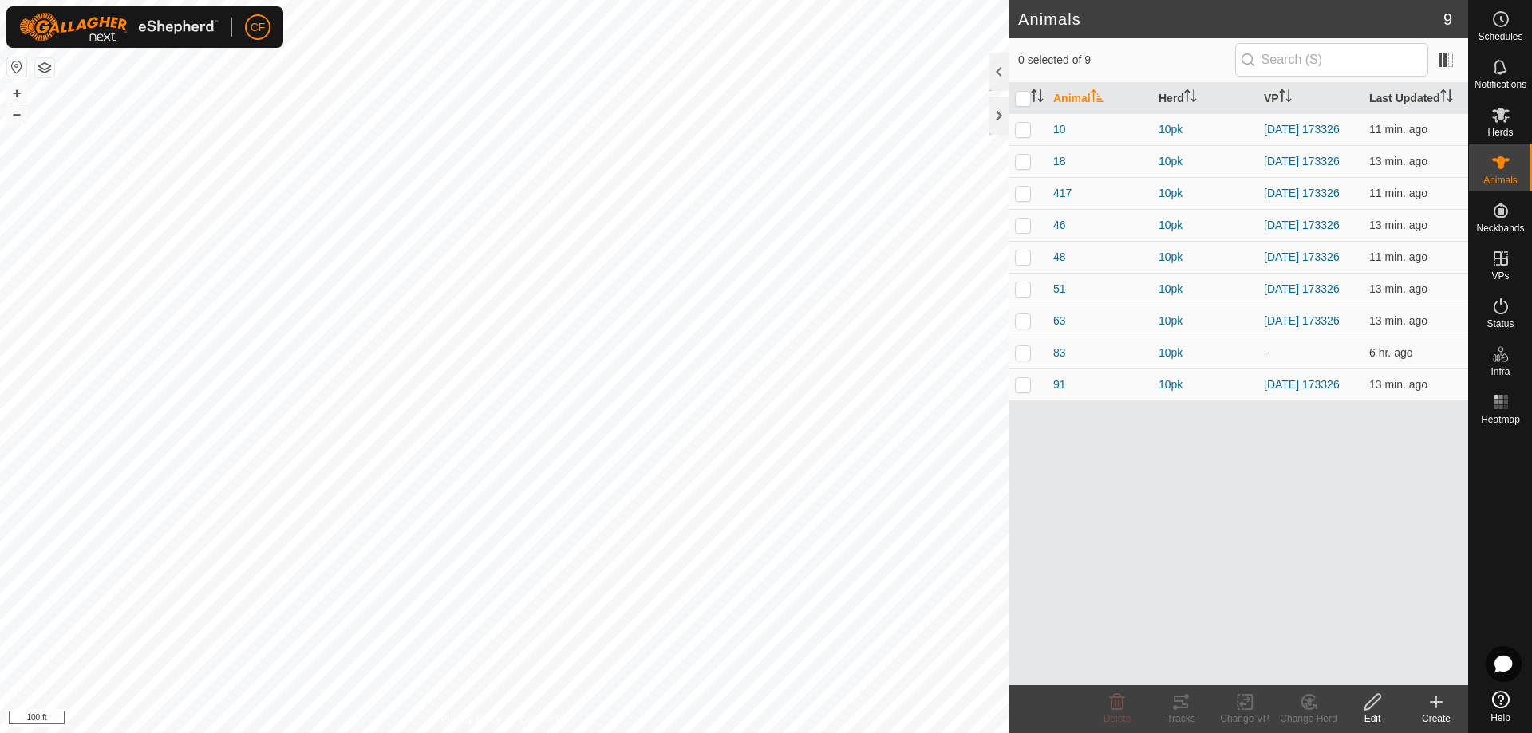
click at [48, 75] on button "button" at bounding box center [44, 67] width 19 height 19
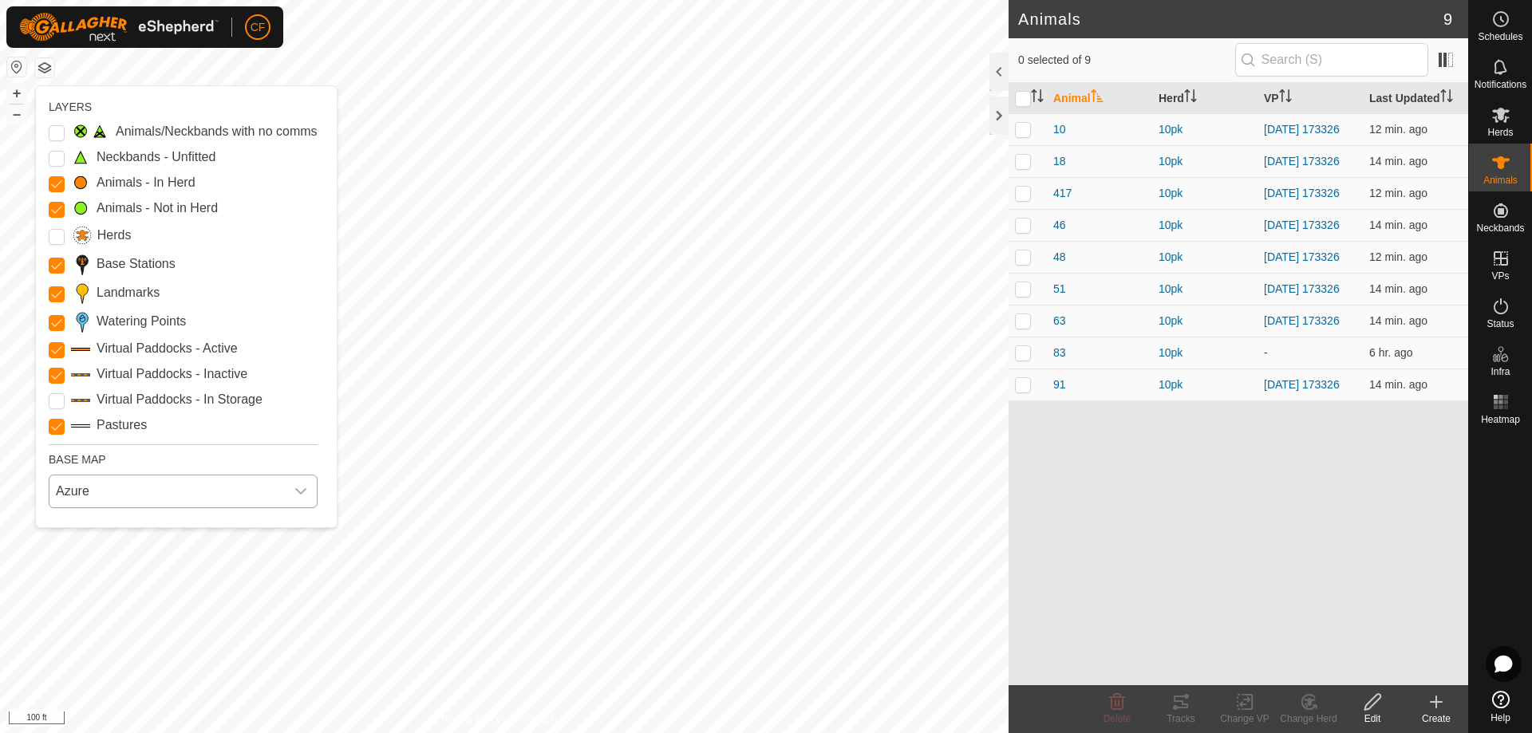
click at [113, 491] on span "Azure" at bounding box center [166, 491] width 235 height 32
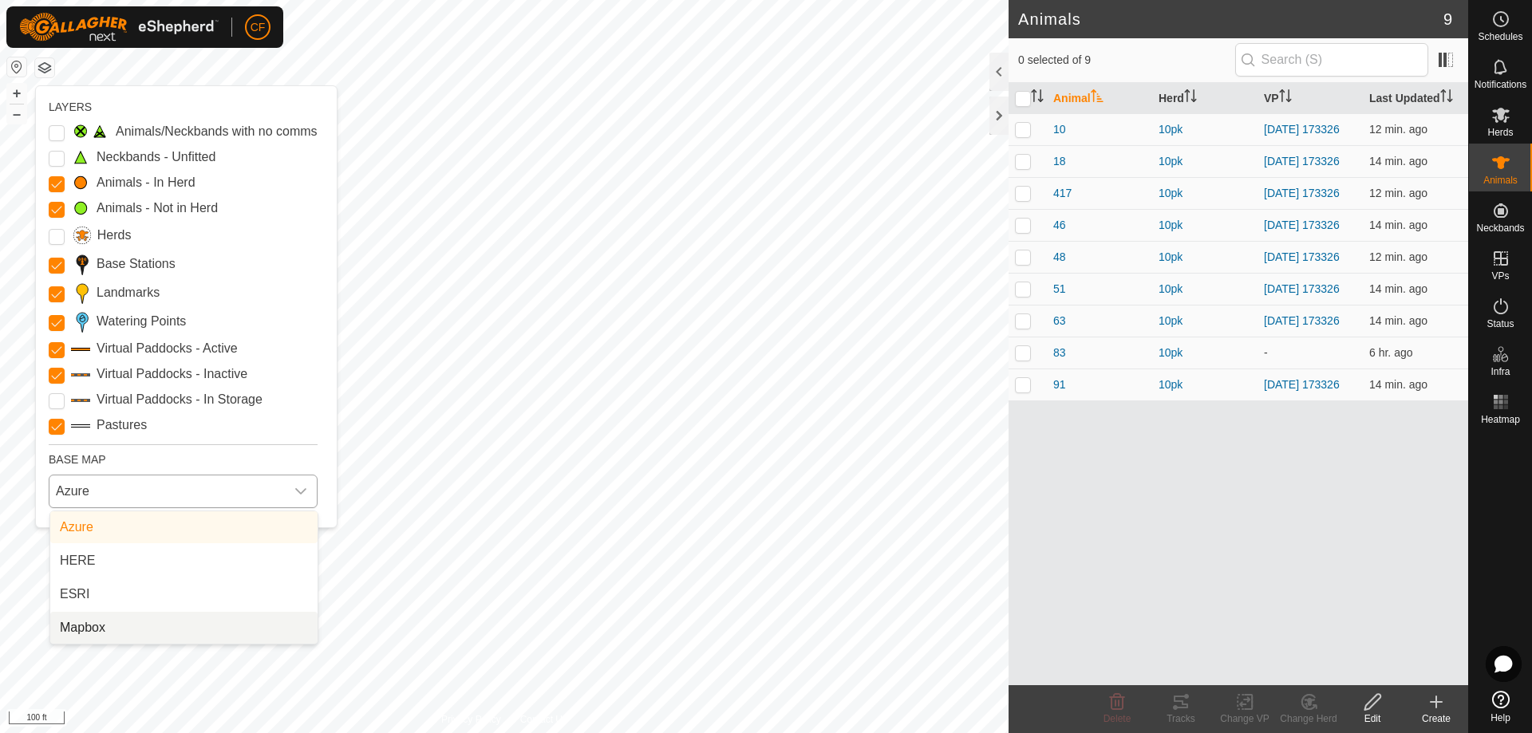
click at [116, 635] on li "Mapbox" at bounding box center [183, 628] width 267 height 32
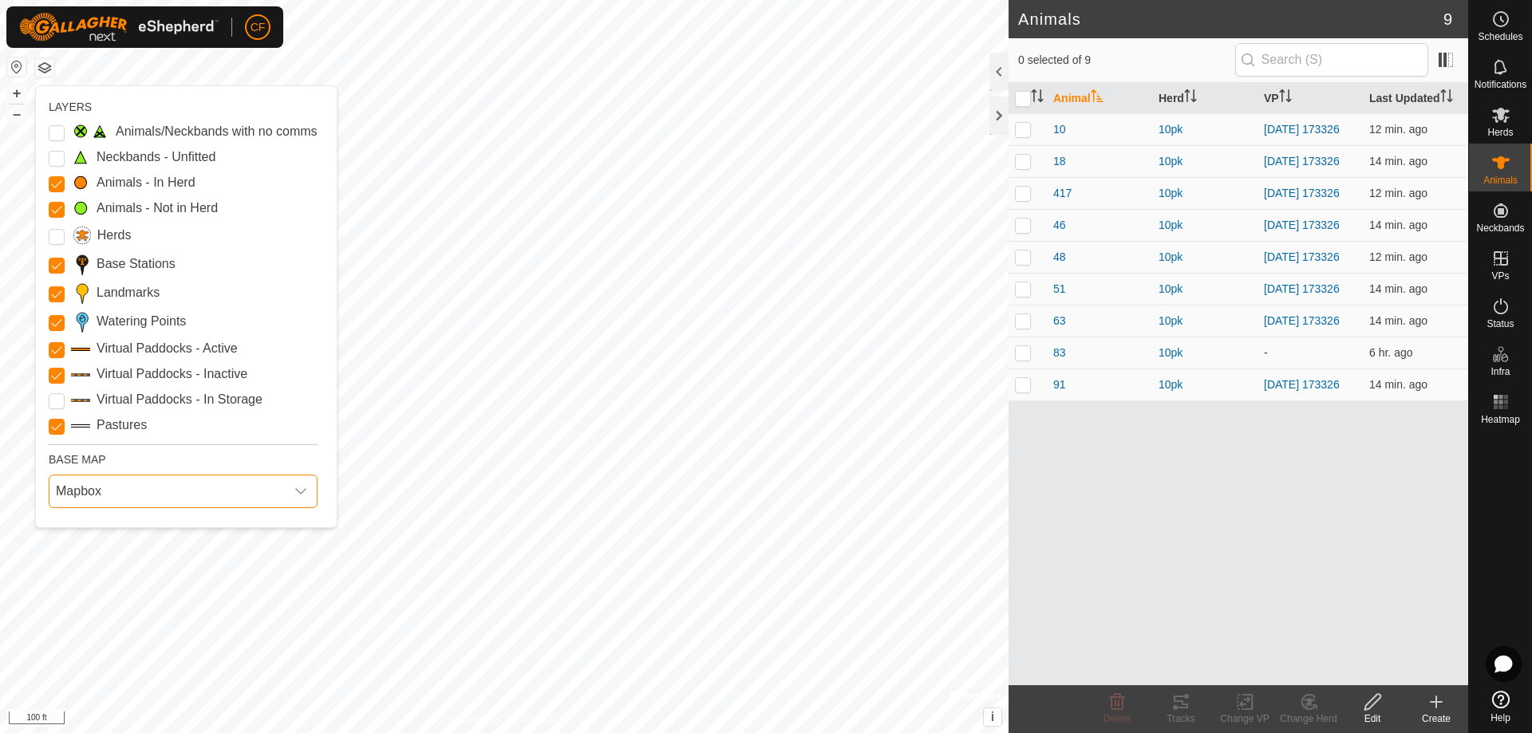
click at [282, 500] on span "Mapbox" at bounding box center [166, 491] width 235 height 32
click at [122, 527] on li "Azure" at bounding box center [183, 527] width 267 height 32
click at [44, 69] on button "button" at bounding box center [44, 67] width 19 height 19
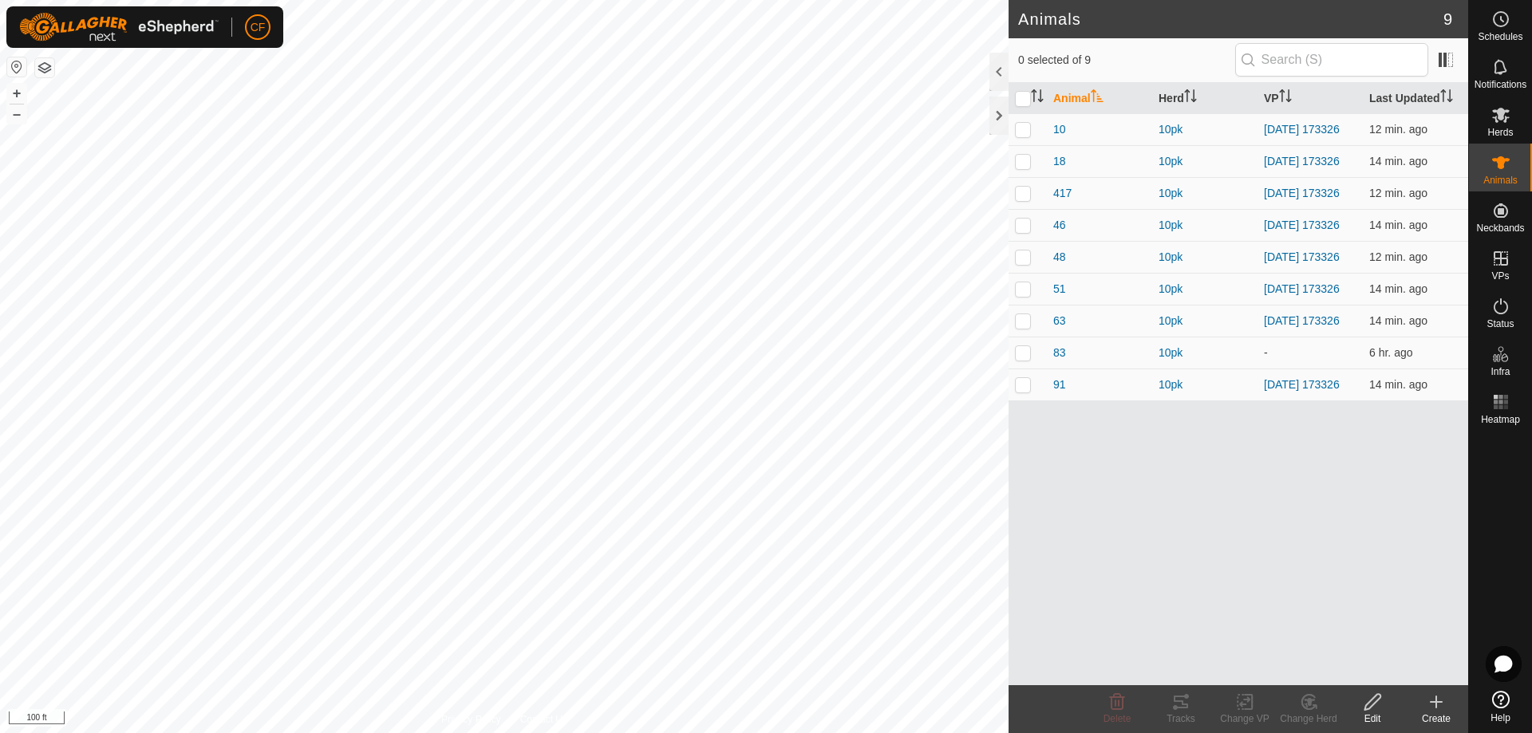
click at [44, 66] on app-collars-map-view "Privacy Policy Contact Us Landmark 2 + – ⇧ i 100 ft" at bounding box center [504, 366] width 1008 height 733
click at [36, 66] on button "button" at bounding box center [44, 67] width 19 height 19
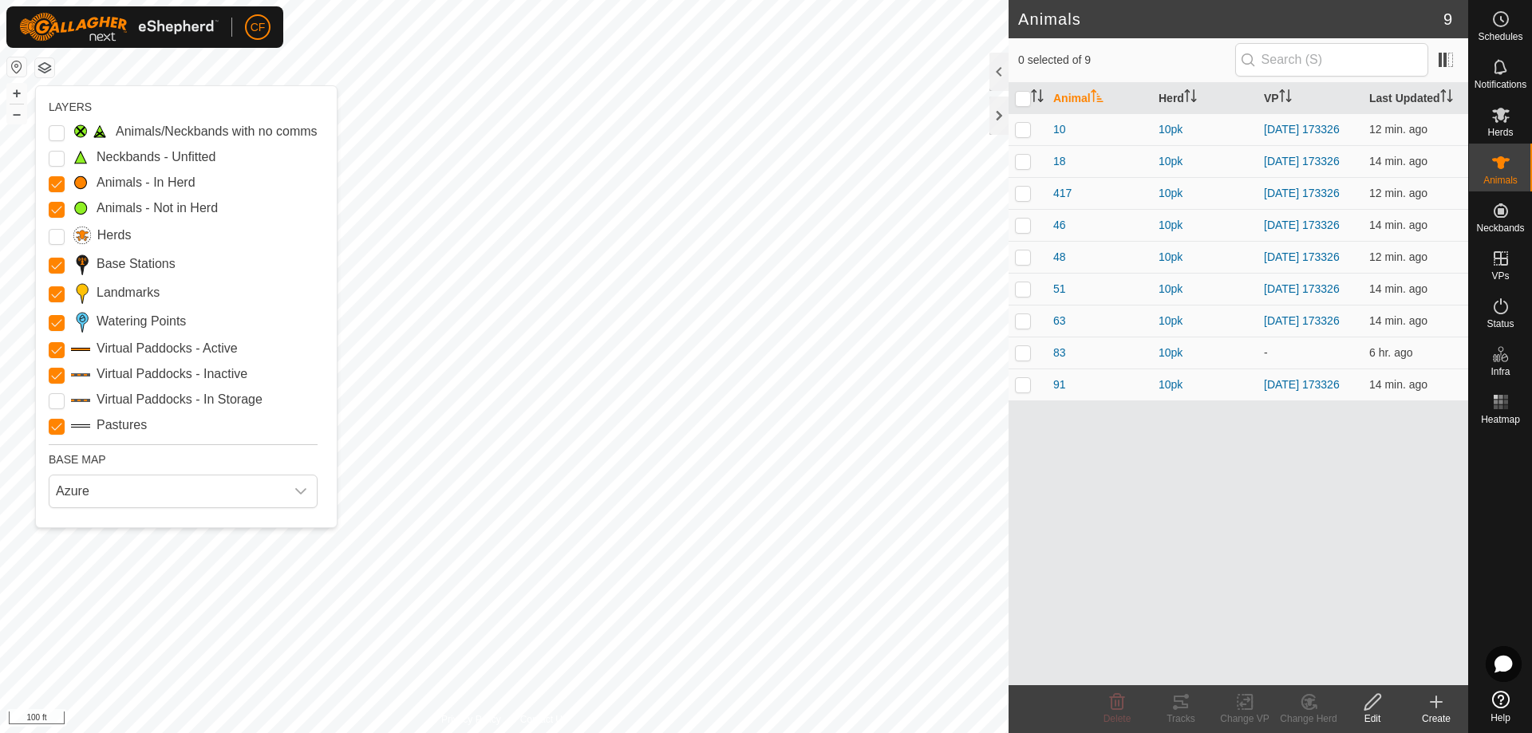
click at [44, 66] on button "button" at bounding box center [44, 67] width 19 height 19
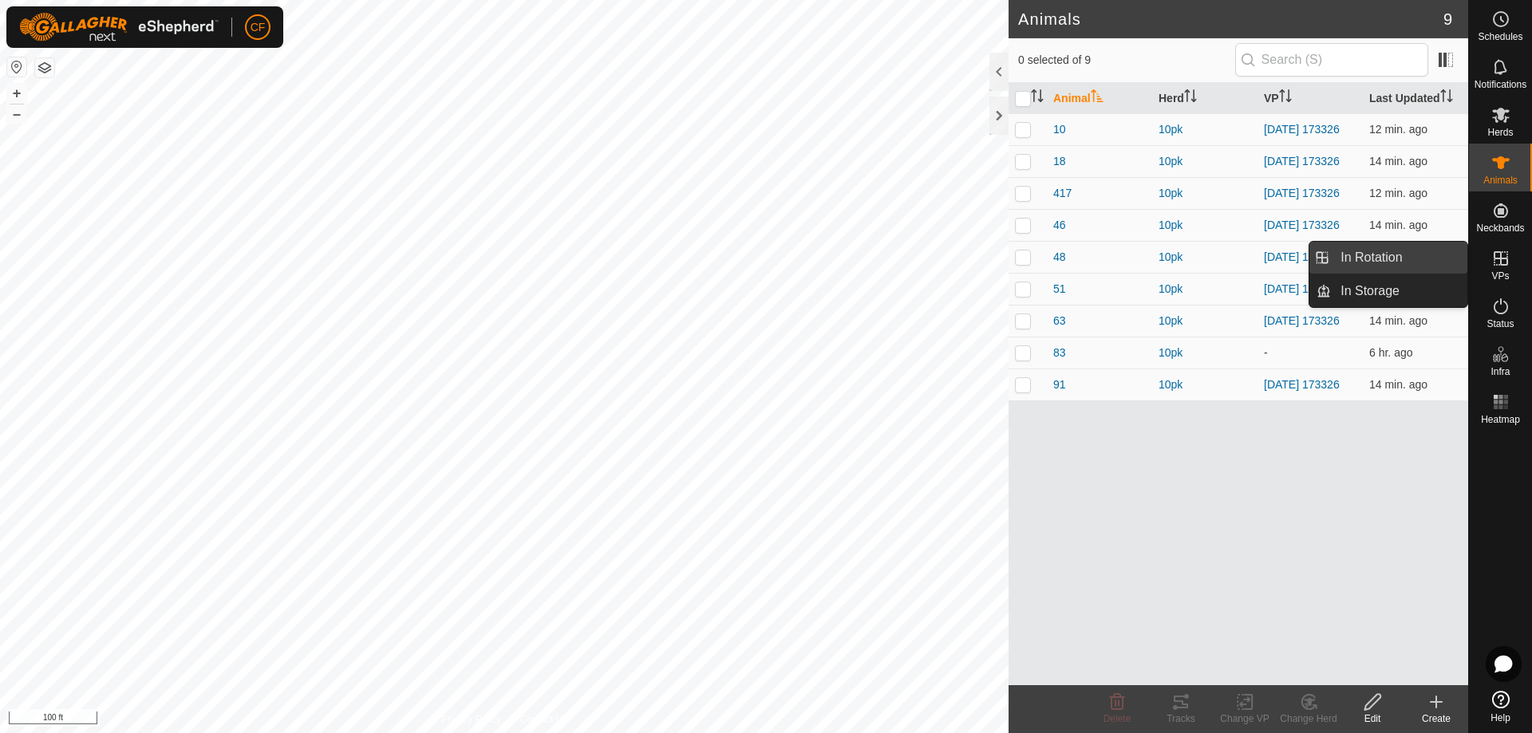
click at [1377, 262] on link "In Rotation" at bounding box center [1399, 258] width 136 height 32
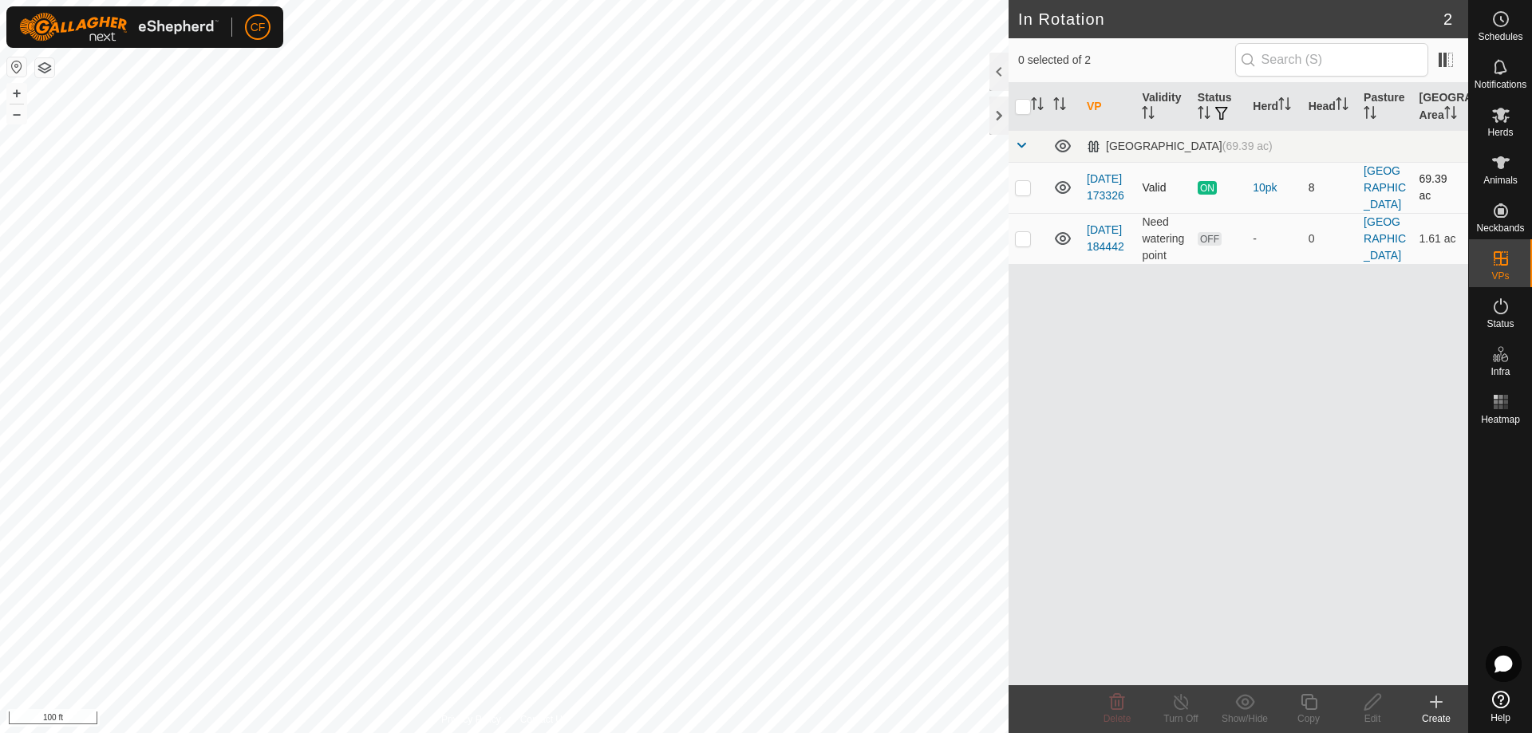
click at [1099, 194] on td "[DATE] 173326" at bounding box center [1107, 187] width 55 height 51
click at [1097, 172] on link "[DATE] 173326" at bounding box center [1104, 187] width 37 height 30
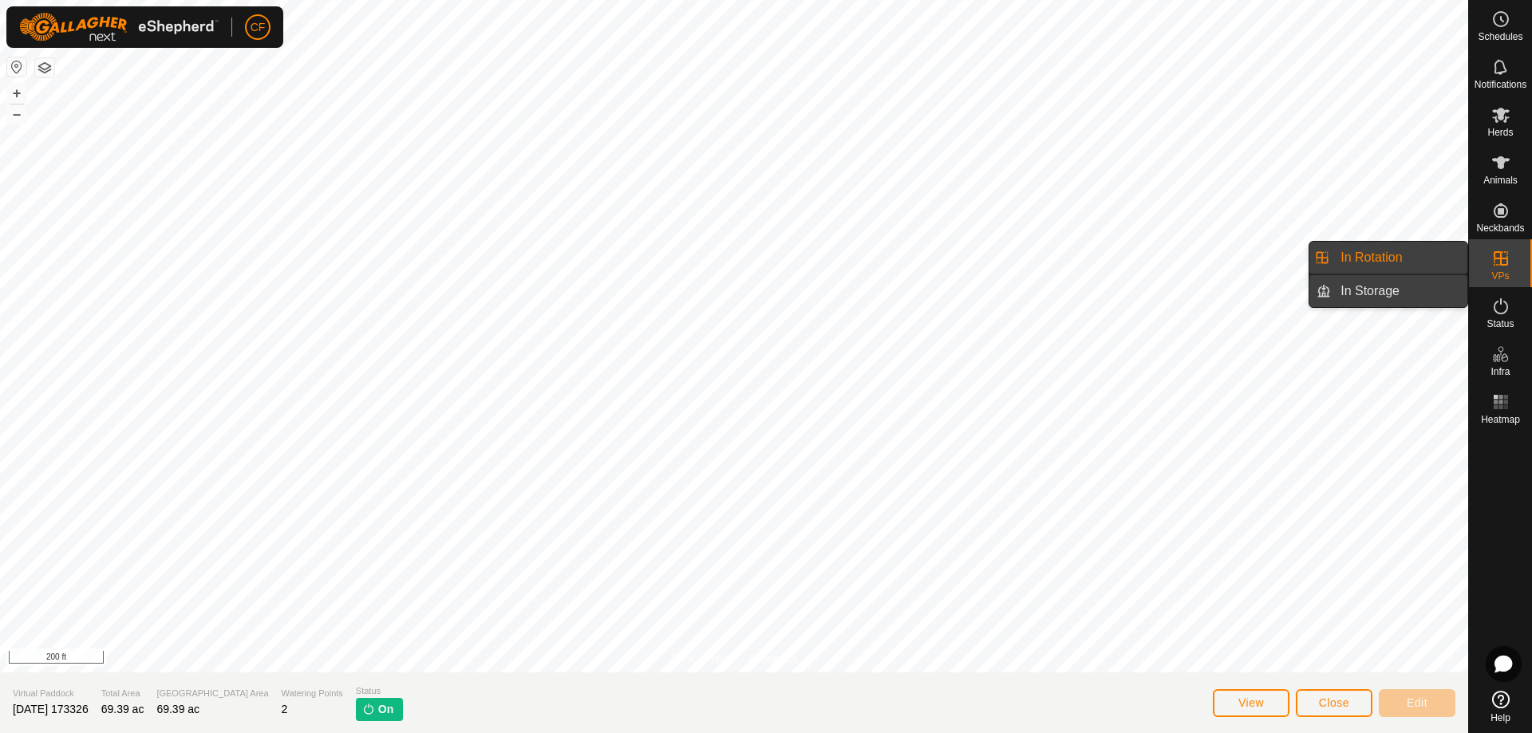
click at [1367, 291] on link "In Storage" at bounding box center [1399, 291] width 136 height 32
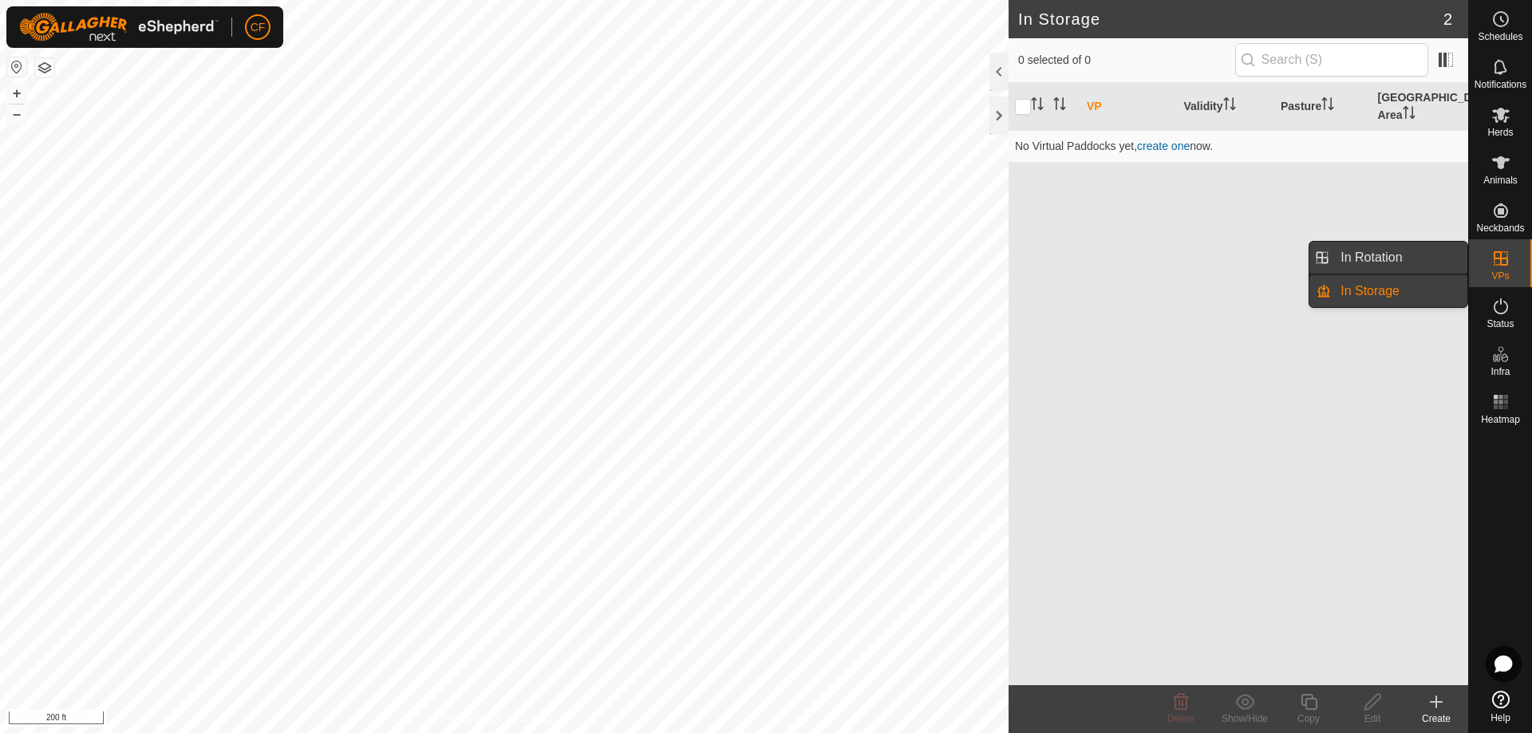
click at [1376, 259] on link "In Rotation" at bounding box center [1399, 258] width 136 height 32
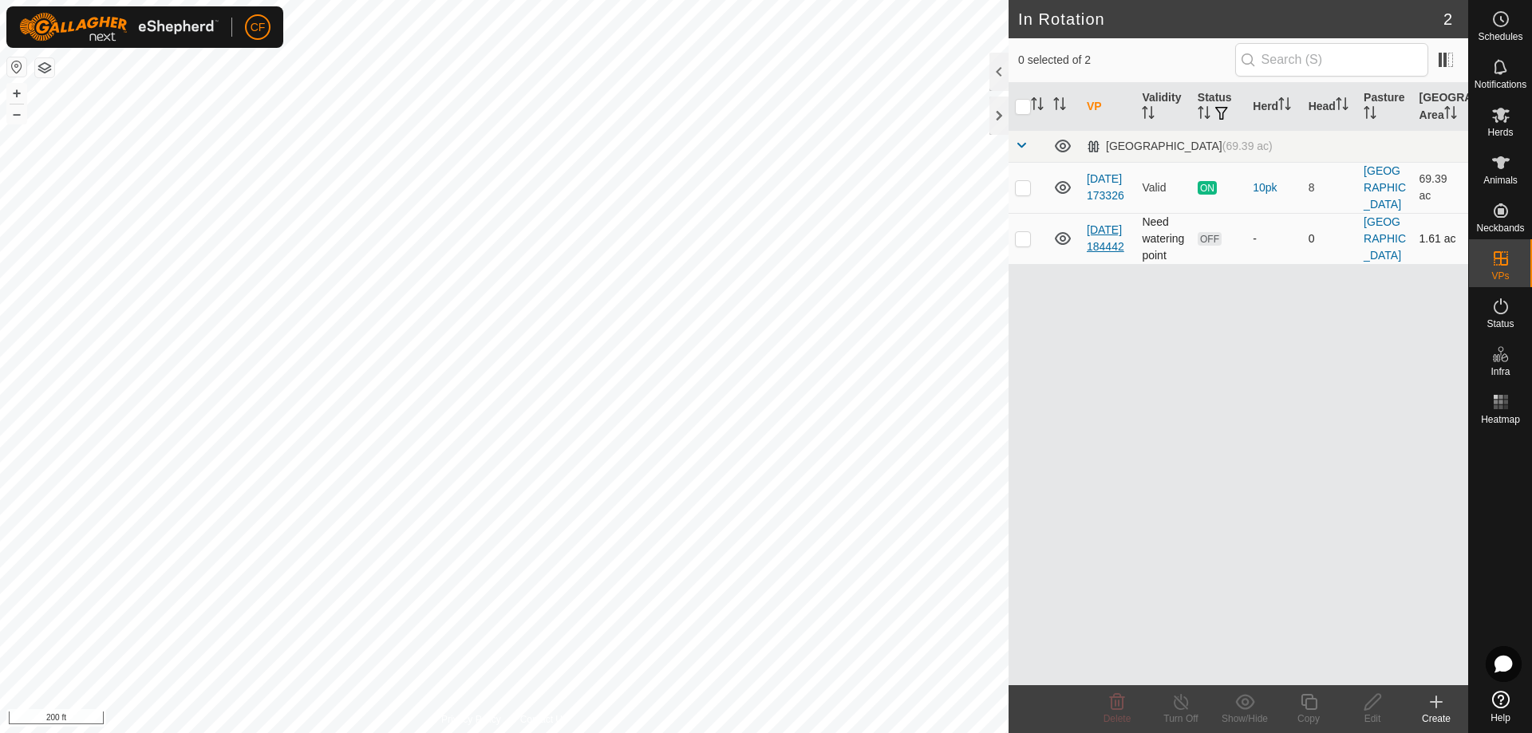
click at [1098, 239] on link "2025-08-24 184442" at bounding box center [1104, 238] width 37 height 30
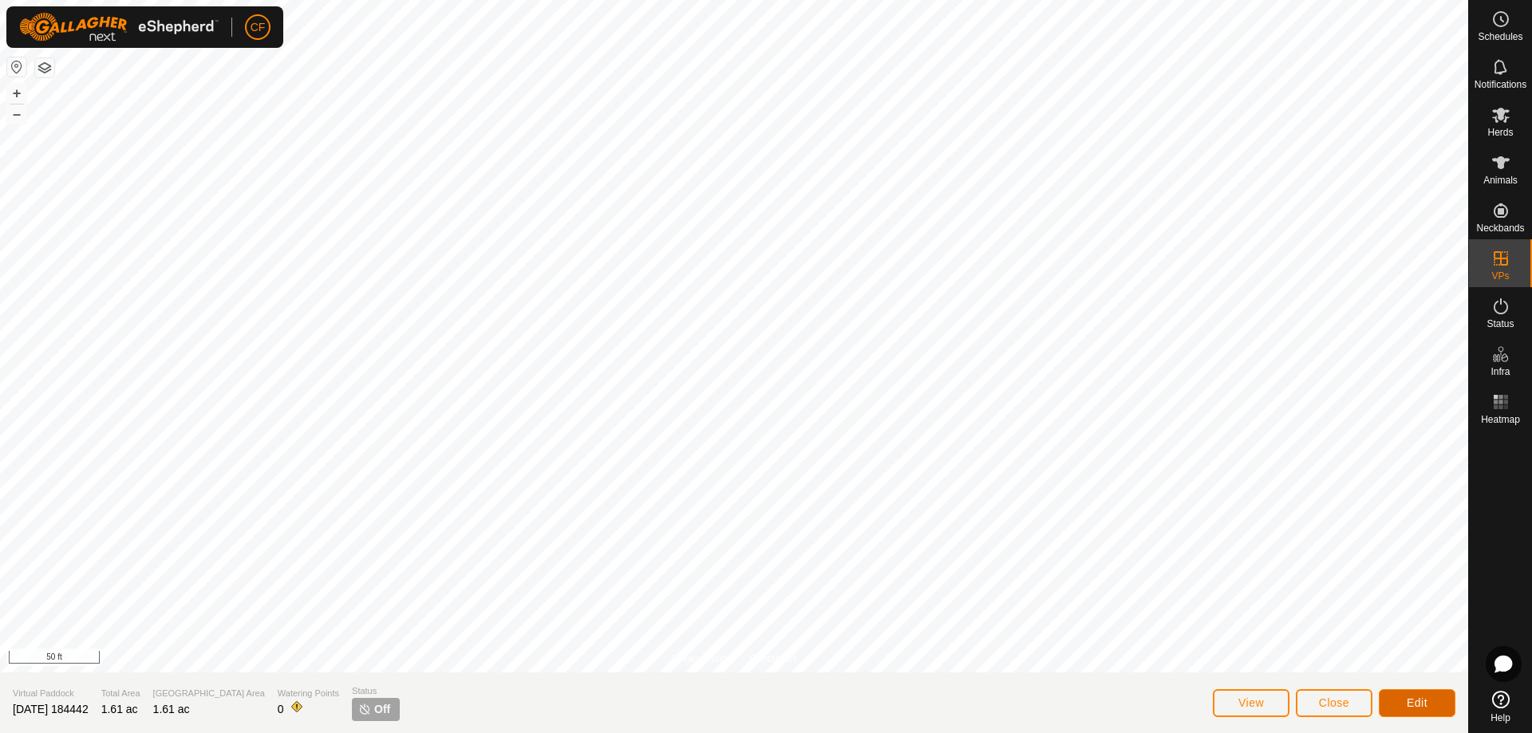
click at [1426, 697] on span "Edit" at bounding box center [1416, 702] width 21 height 13
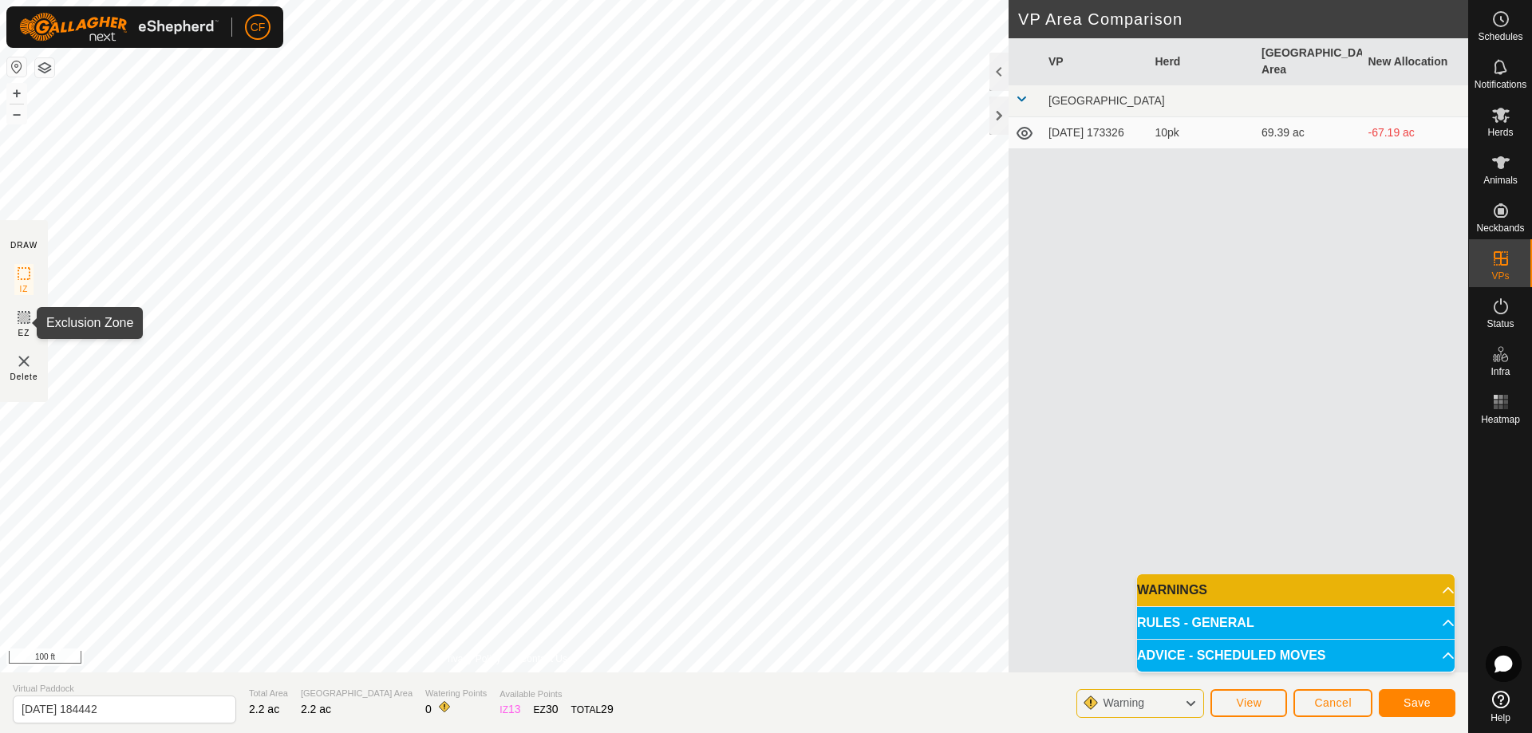
click at [21, 319] on icon at bounding box center [23, 317] width 19 height 19
click at [1414, 703] on span "Save" at bounding box center [1416, 702] width 27 height 13
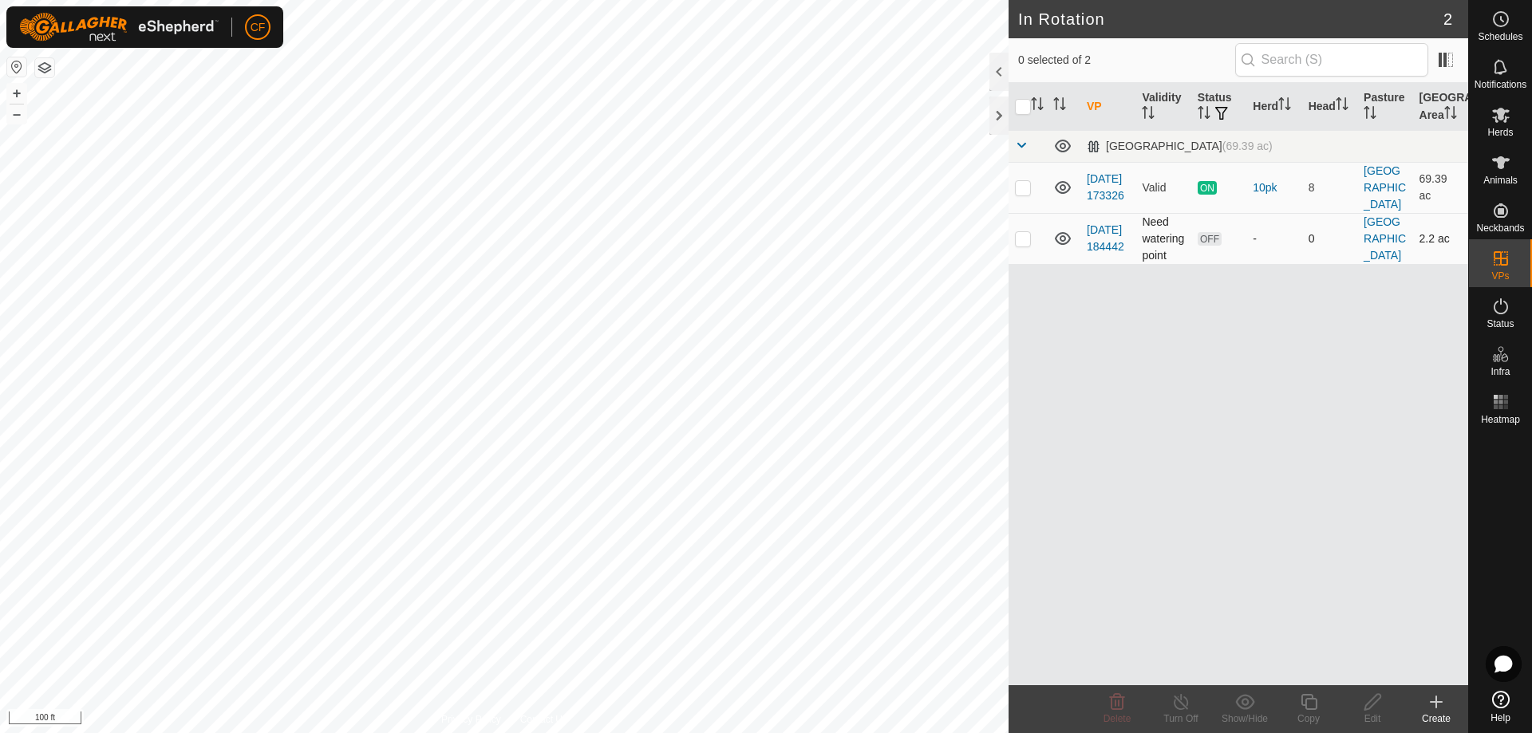
click at [1021, 239] on p-checkbox at bounding box center [1023, 238] width 16 height 13
checkbox input "true"
click at [1121, 703] on icon at bounding box center [1116, 701] width 19 height 19
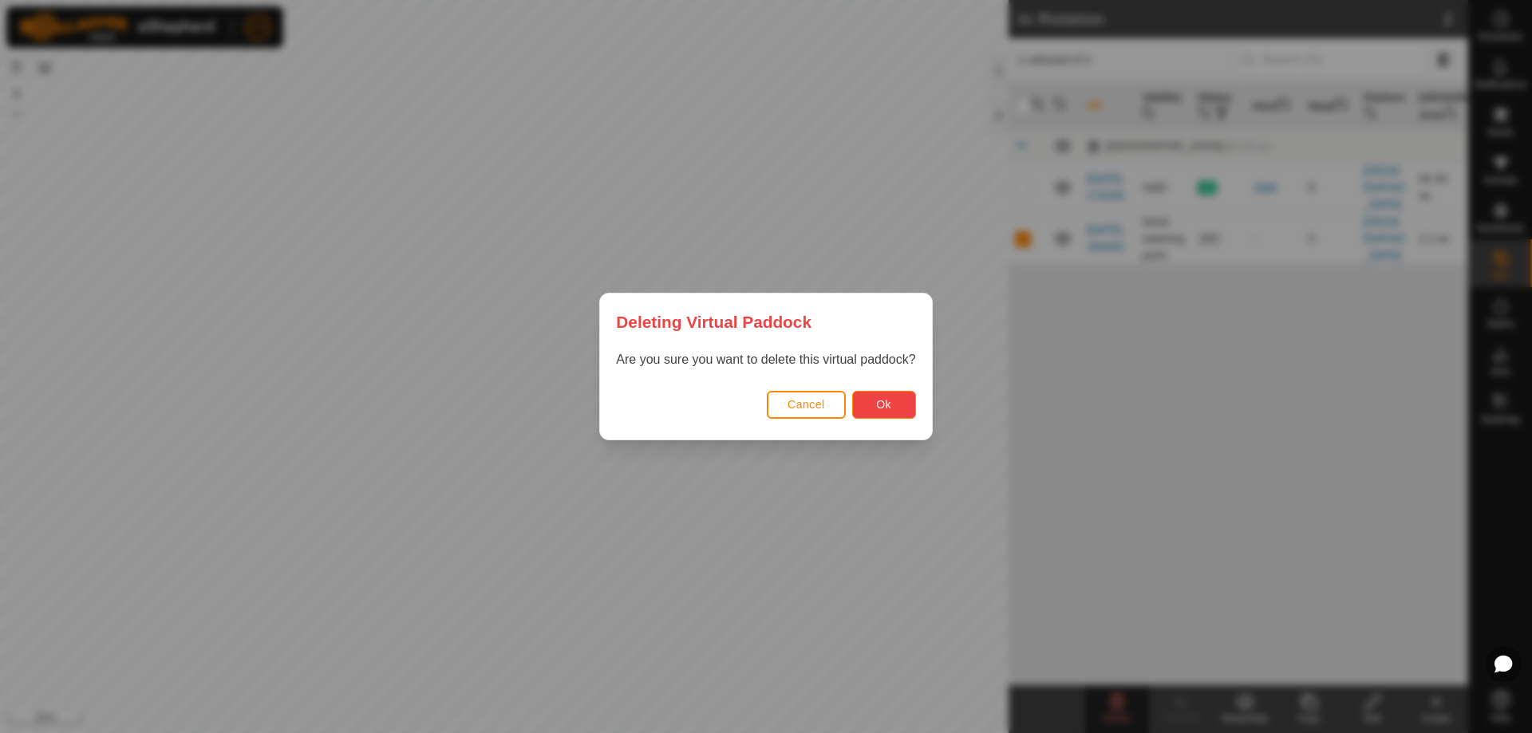
click at [885, 404] on span "Ok" at bounding box center [883, 404] width 15 height 13
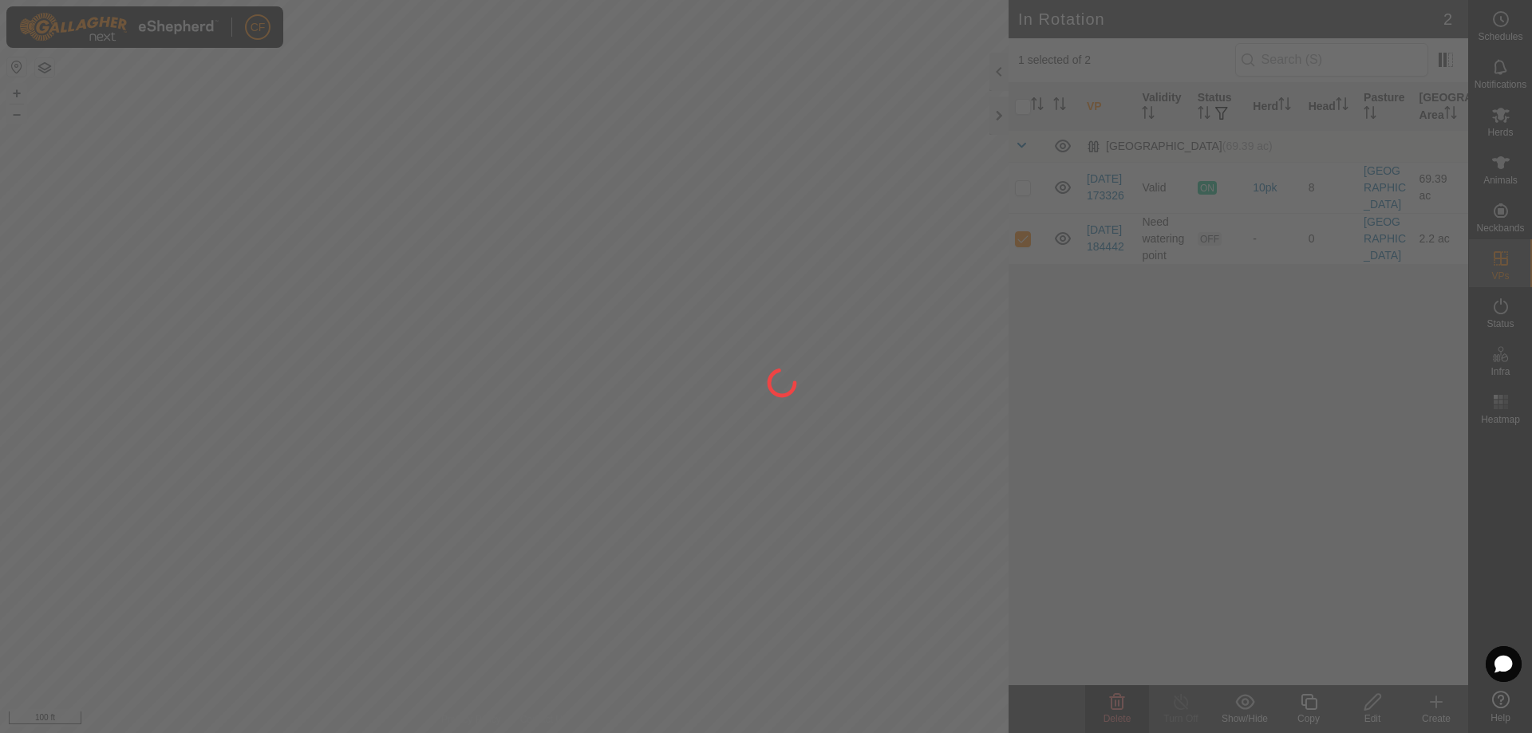
checkbox input "false"
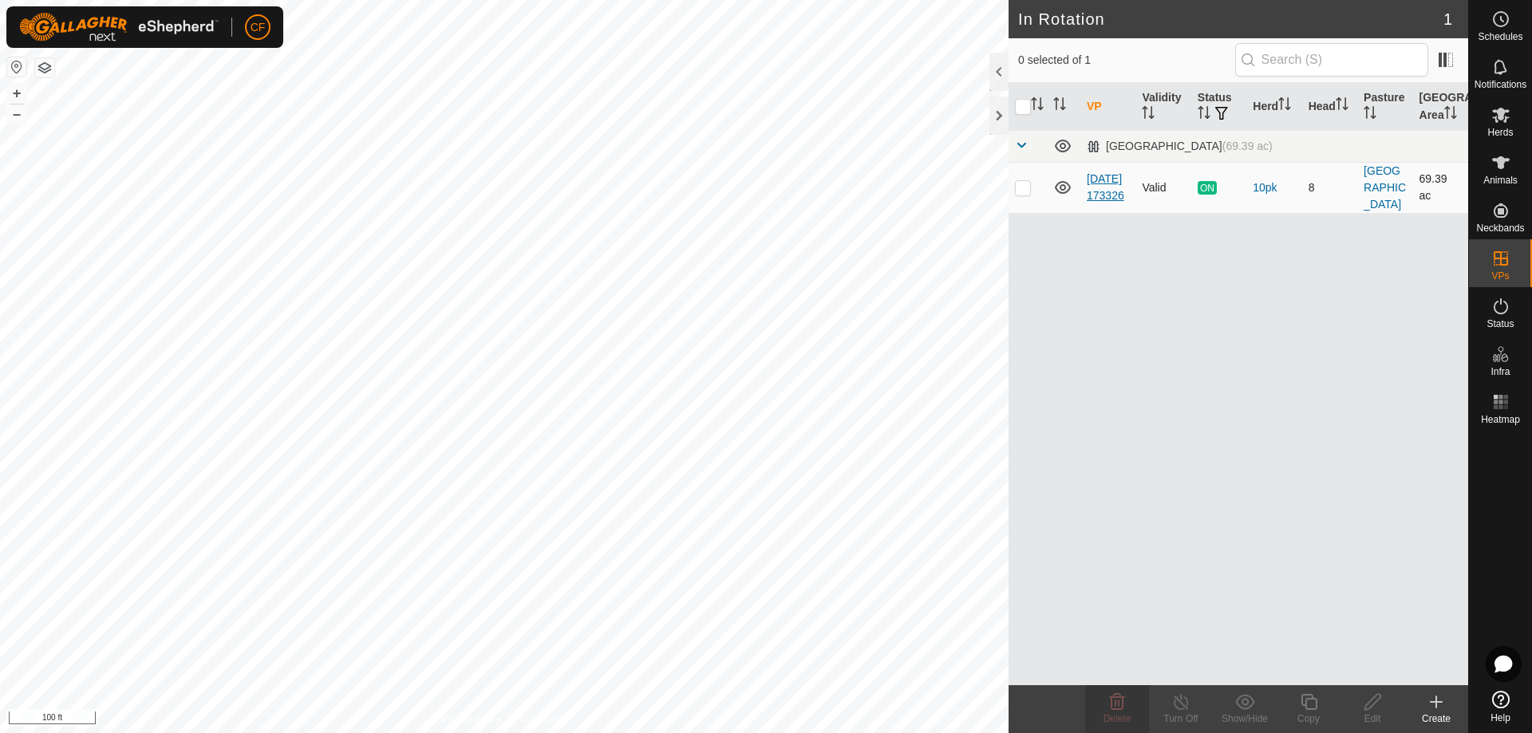
click at [1100, 198] on link "[DATE] 173326" at bounding box center [1104, 187] width 37 height 30
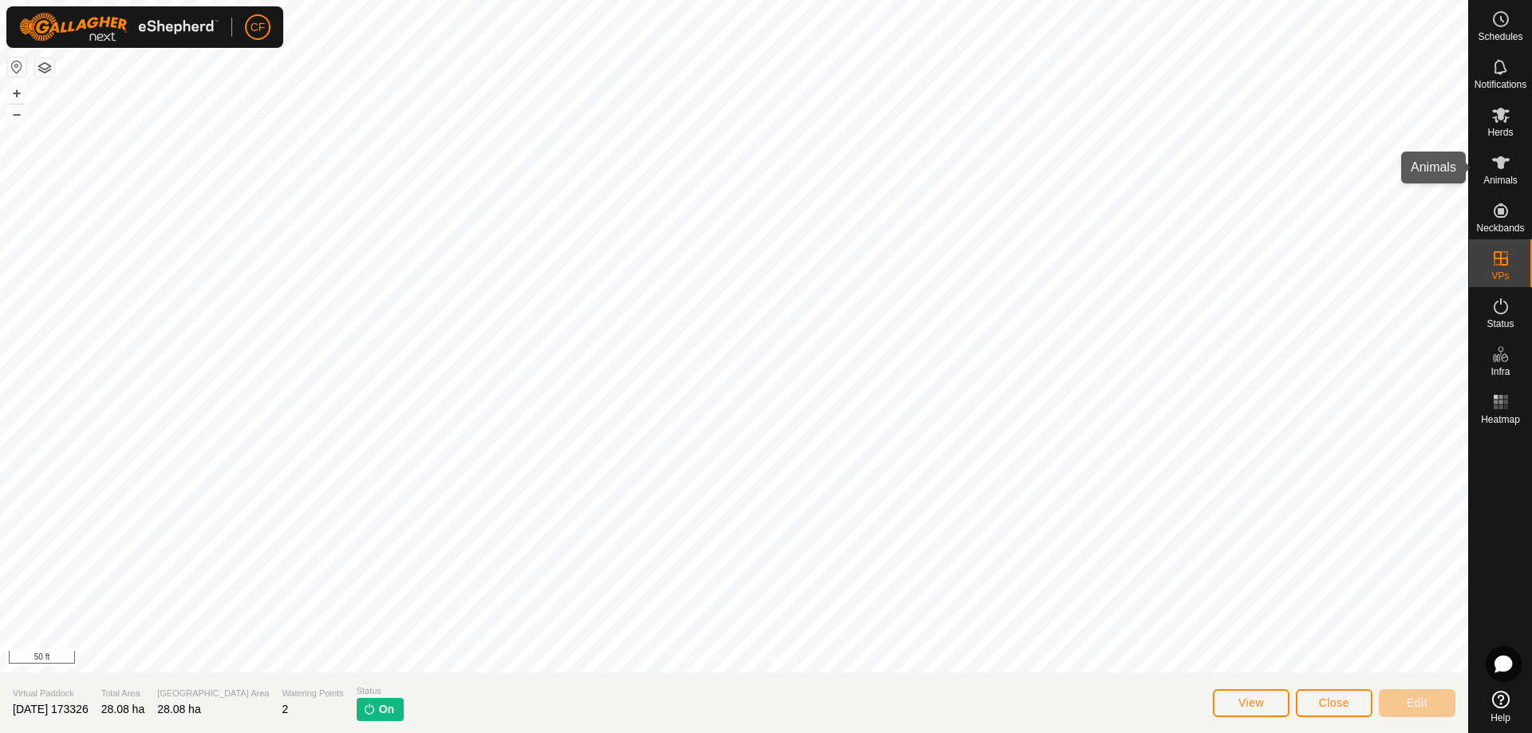
click at [1506, 160] on icon at bounding box center [1501, 162] width 18 height 13
